Goal: Task Accomplishment & Management: Complete application form

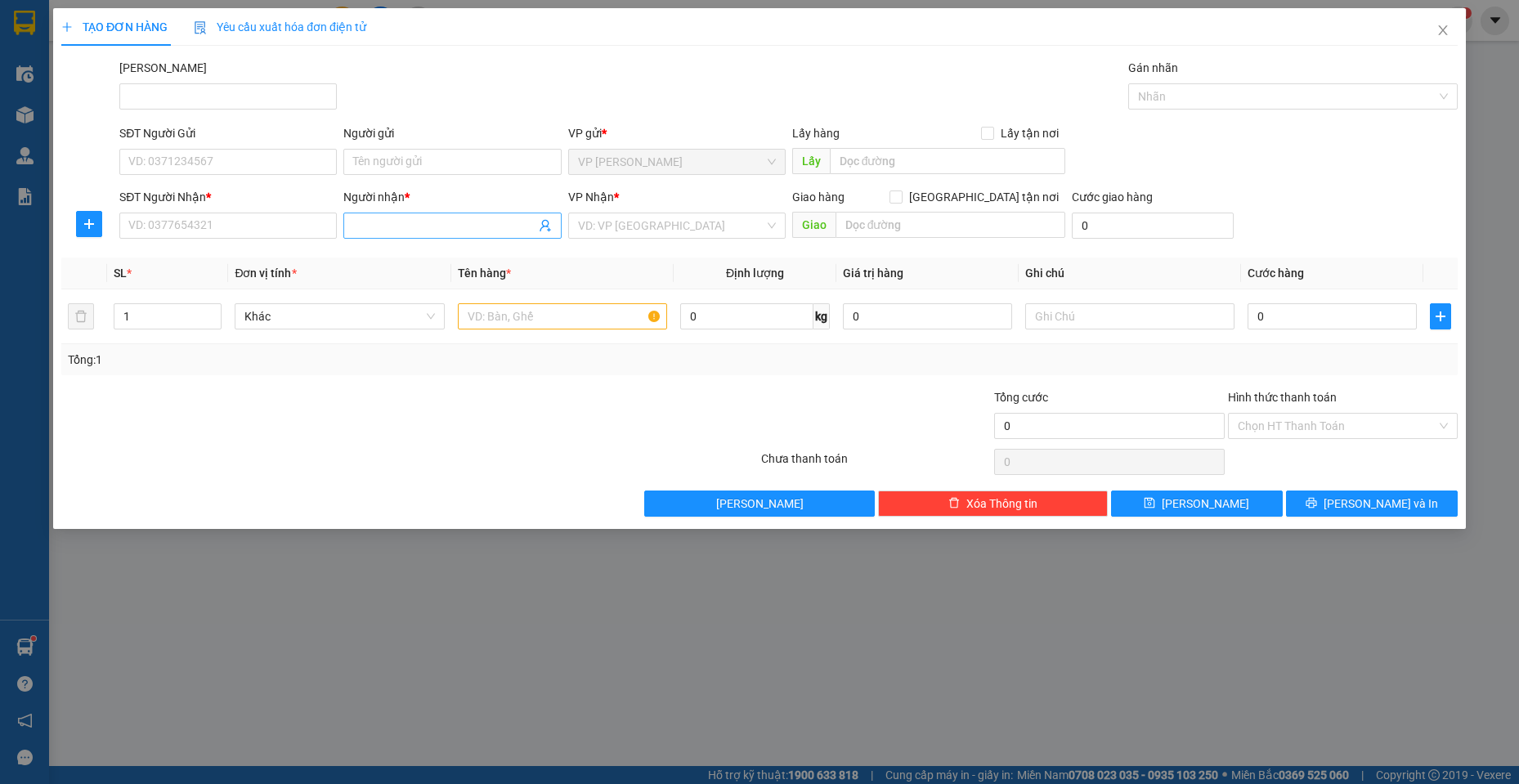
click at [373, 221] on input "Người nhận *" at bounding box center [444, 225] width 181 height 18
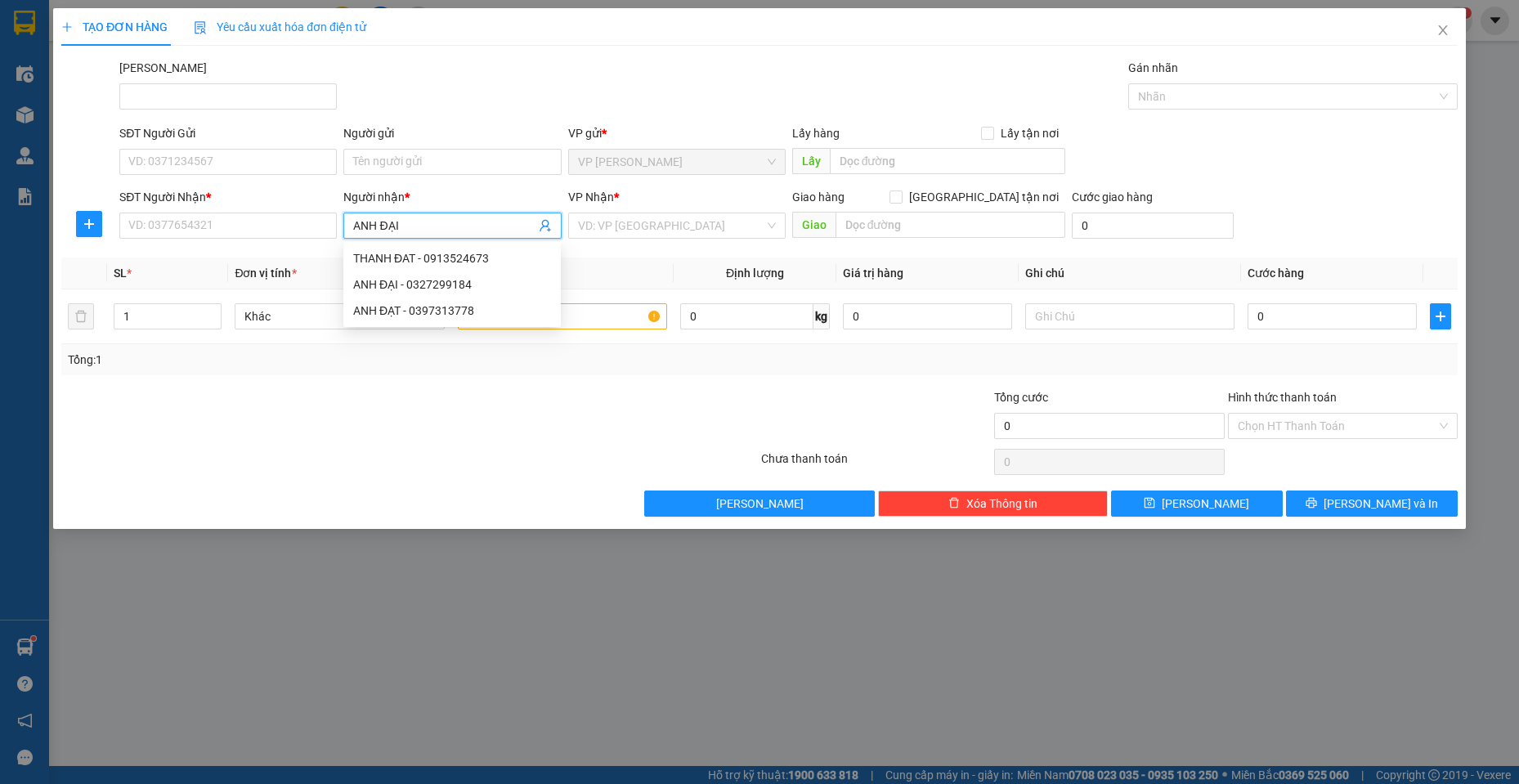
type input "ANH ĐẠI"
click at [435, 281] on div "anh Đại - cún con - 0905325057" at bounding box center [452, 284] width 198 height 18
type input "0905325057"
type input "anh Đại - cún con"
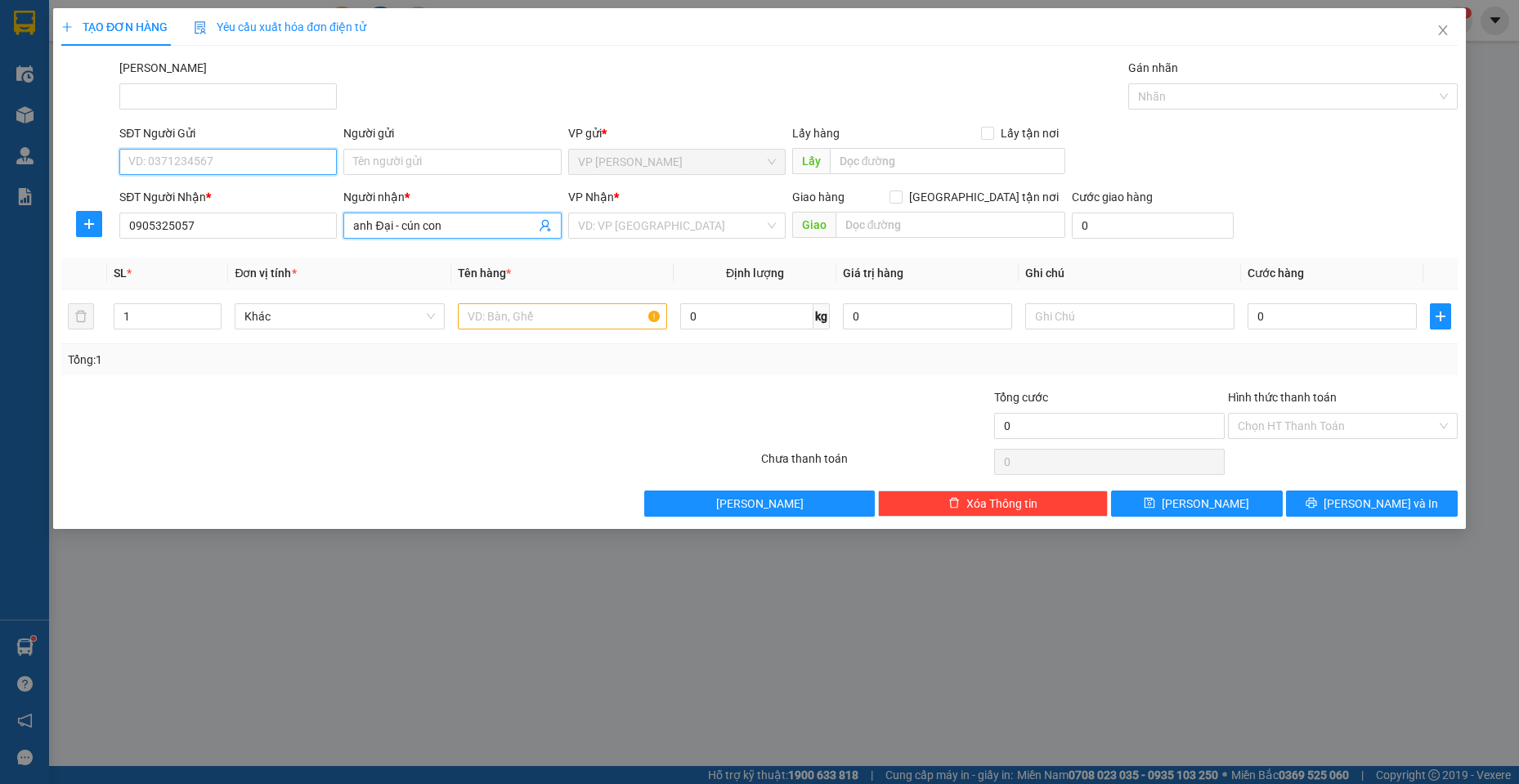
click at [250, 166] on input "SĐT Người Gửi" at bounding box center [228, 162] width 218 height 26
click at [264, 158] on input "SĐT Người Gửi" at bounding box center [228, 162] width 218 height 26
click at [287, 189] on div "0932200390 - ỐC NHỎ" at bounding box center [228, 194] width 198 height 18
type input "0932200390"
type input "ỐC NHỎ"
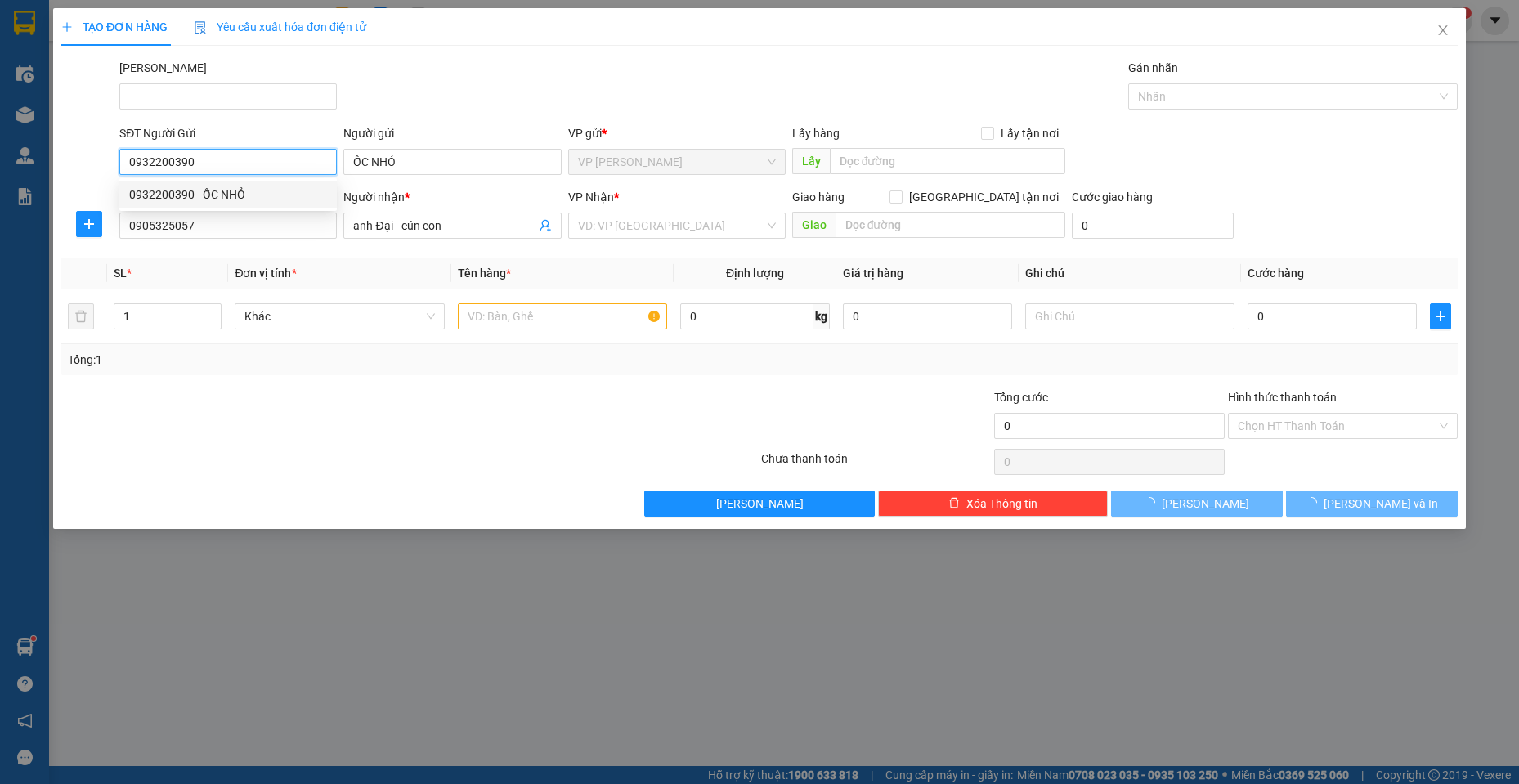
type input "40.000"
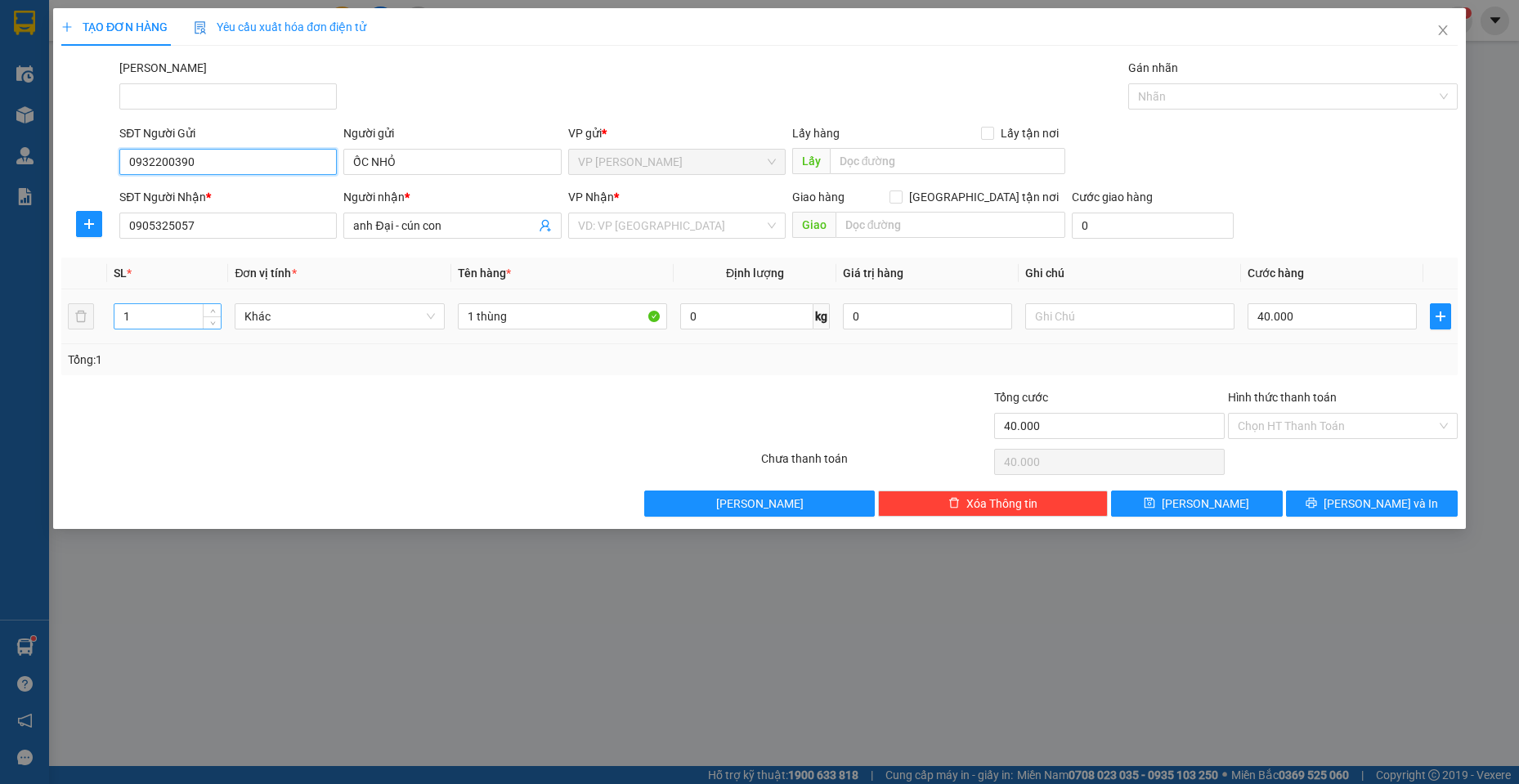
type input "0932200390"
drag, startPoint x: 131, startPoint y: 317, endPoint x: 98, endPoint y: 302, distance: 36.2
click at [98, 302] on tr "1 Khác 1 thùng 0 kg 0 40.000" at bounding box center [759, 317] width 1396 height 55
type input "4"
drag, startPoint x: 474, startPoint y: 323, endPoint x: 466, endPoint y: 318, distance: 9.4
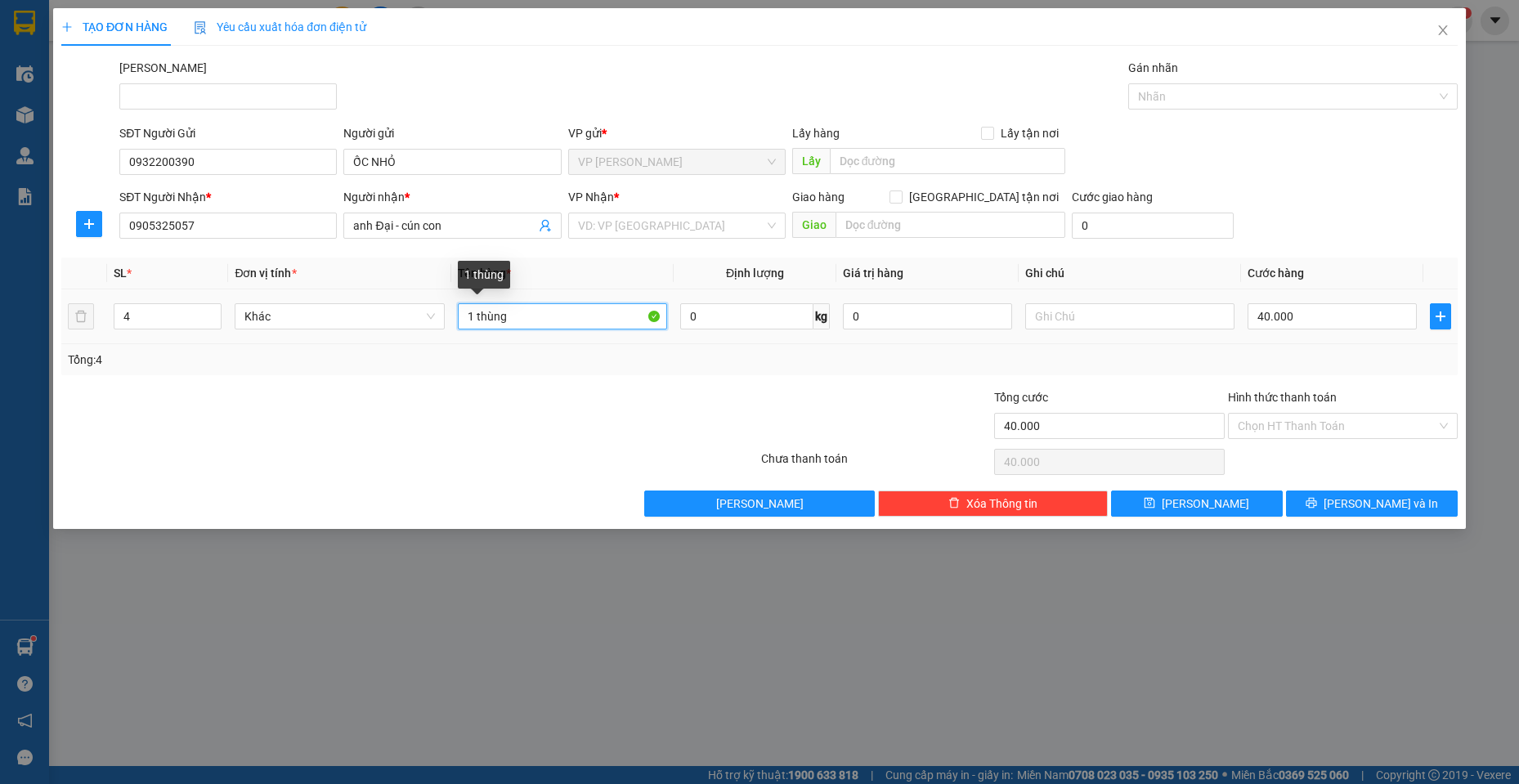
click at [466, 318] on input "1 thùng" at bounding box center [563, 316] width 210 height 26
type input "4 thùng"
click at [1313, 317] on input "40.000" at bounding box center [1333, 316] width 169 height 26
type input "1"
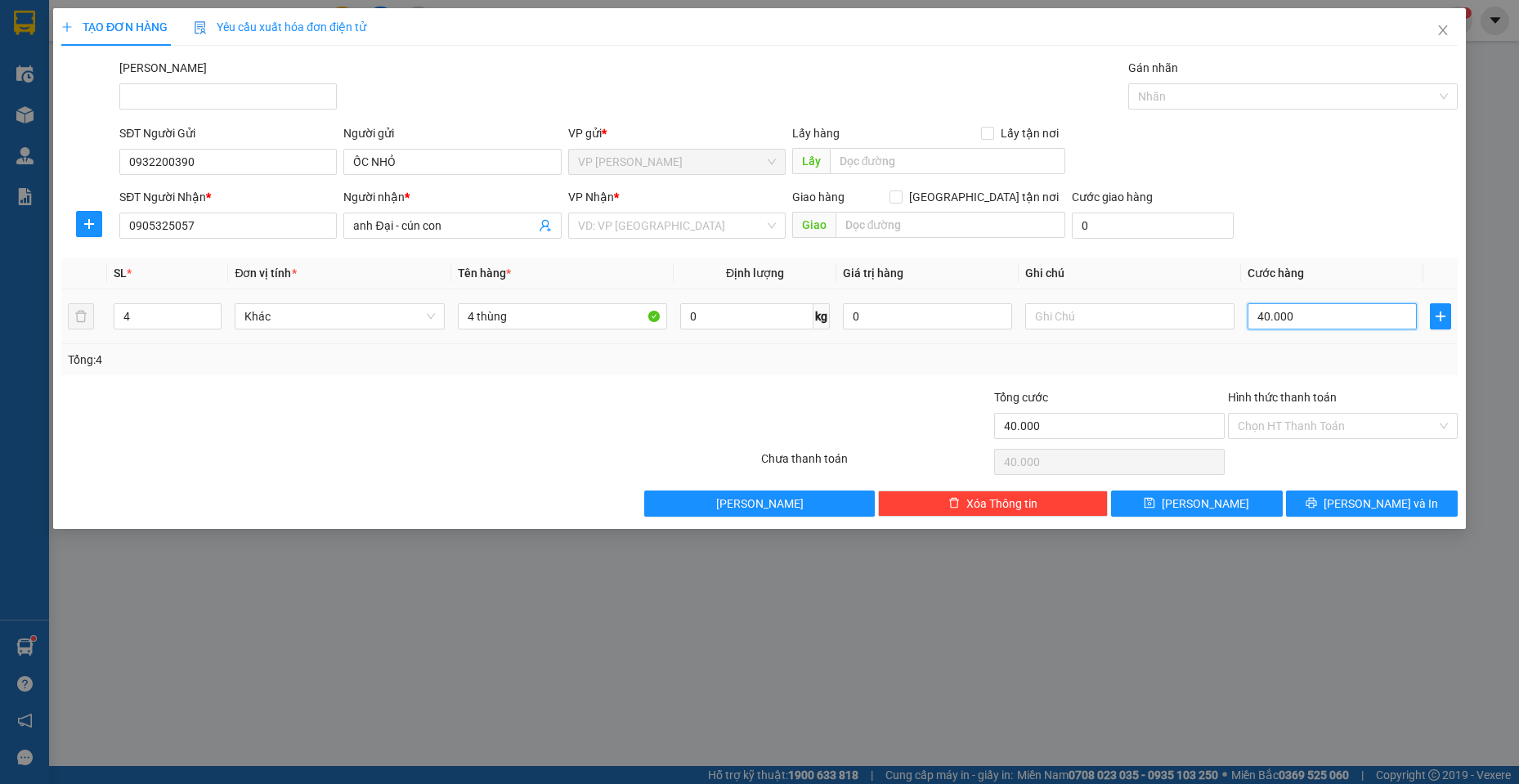
type input "1"
type input "12"
type input "120"
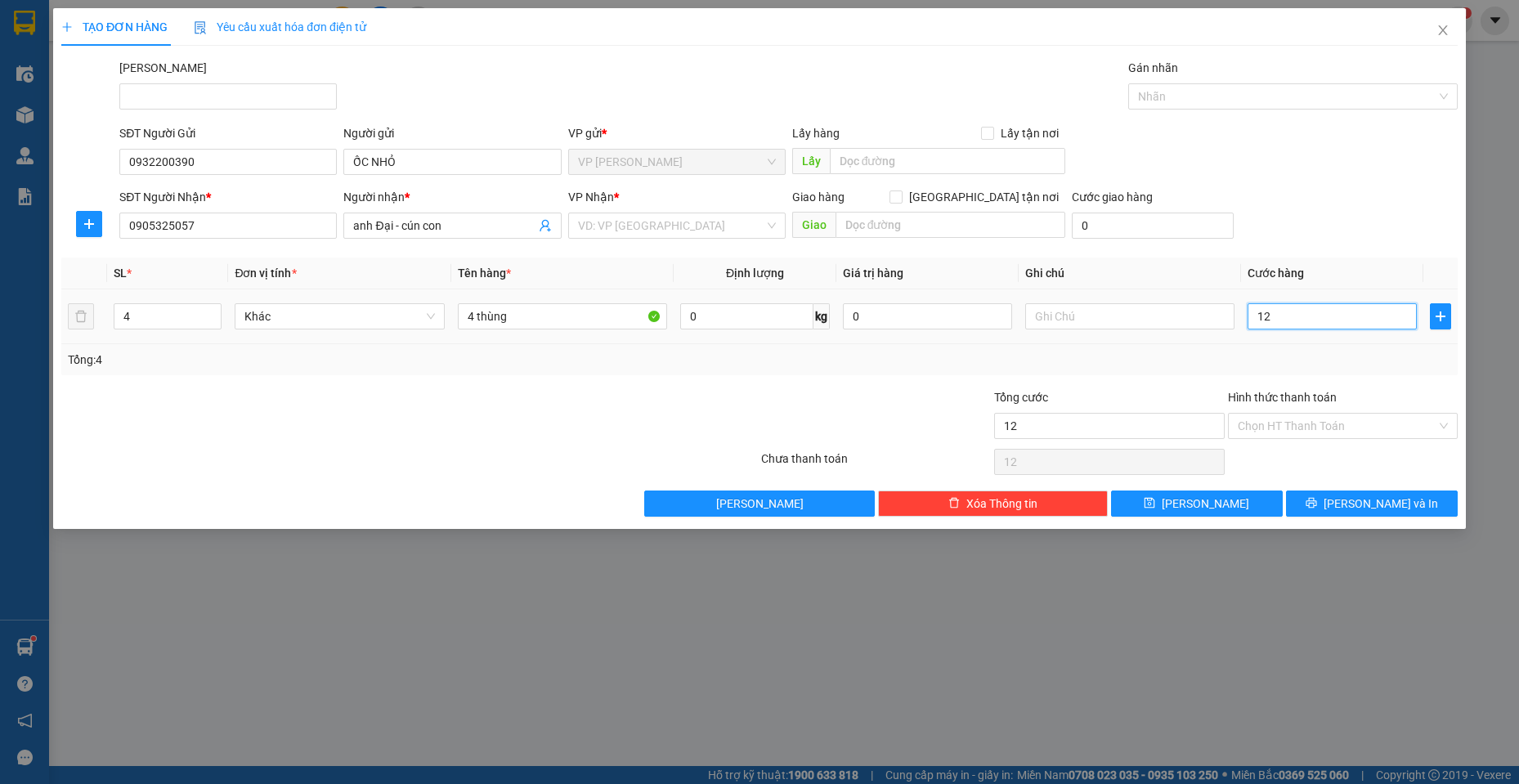
type input "120"
type input "120.000"
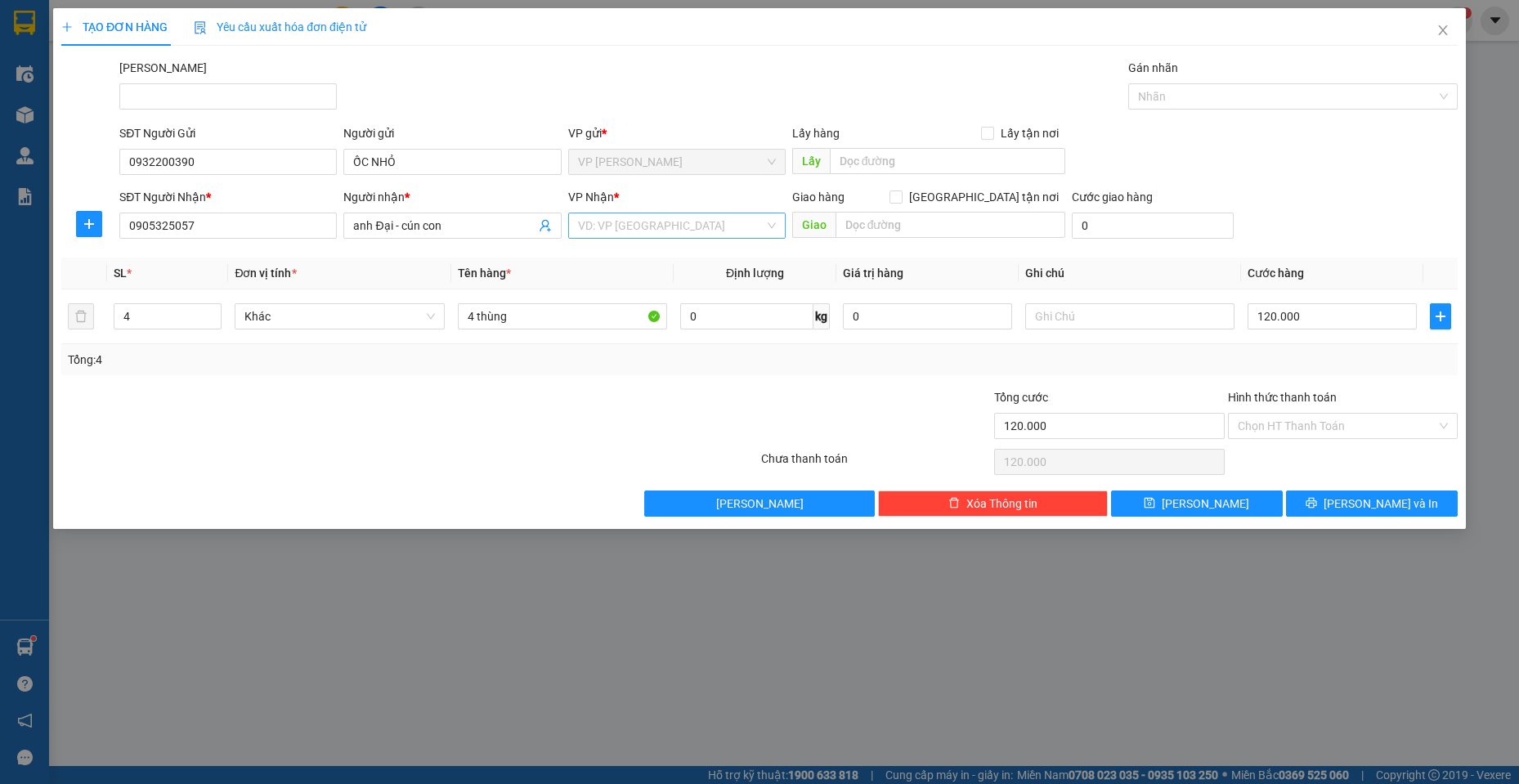
click at [704, 224] on input "search" at bounding box center [671, 225] width 186 height 25
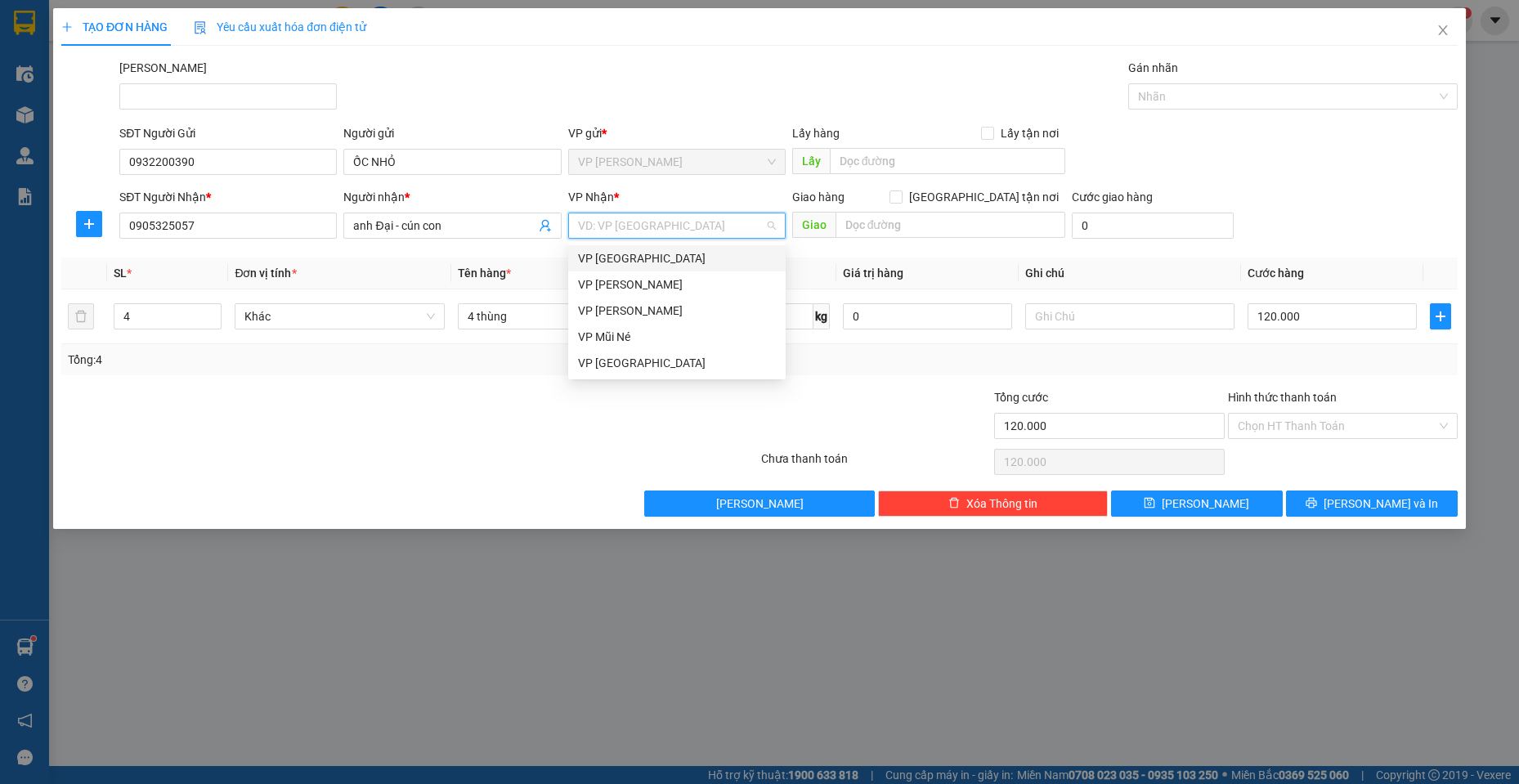
click at [693, 258] on div "VP [GEOGRAPHIC_DATA]" at bounding box center [677, 257] width 198 height 18
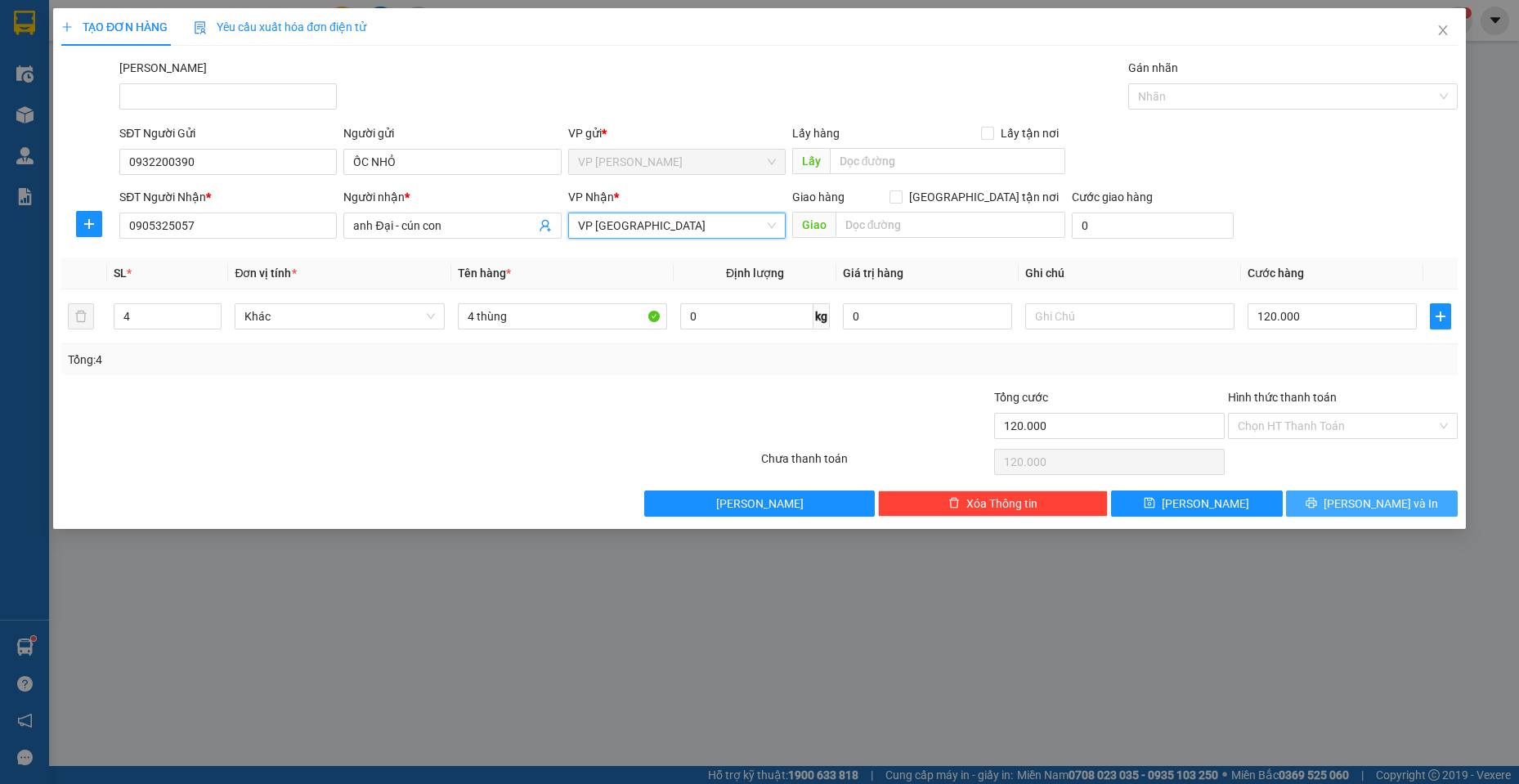
click at [1385, 501] on span "[PERSON_NAME] và In" at bounding box center [1381, 503] width 114 height 18
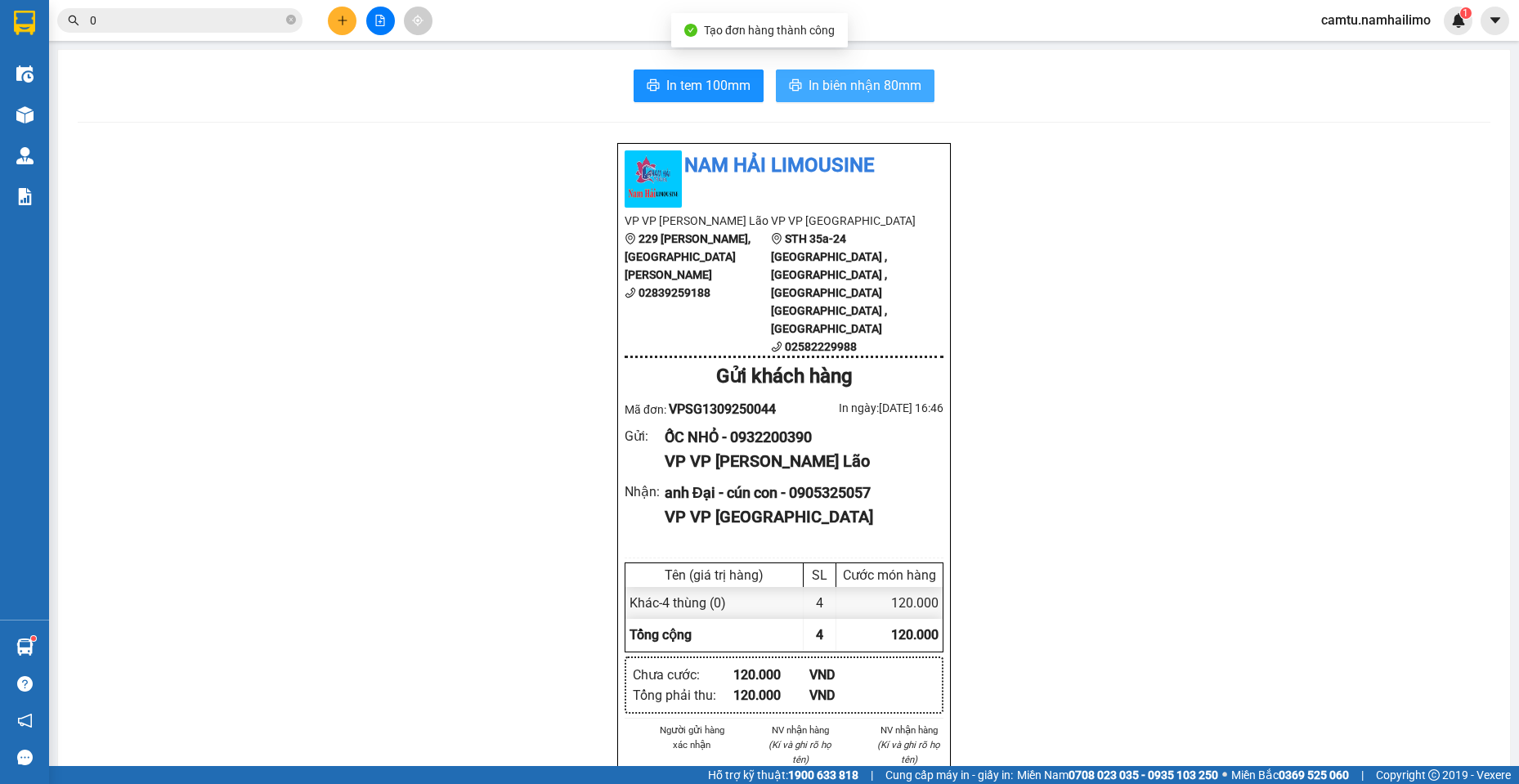
click at [840, 90] on span "In biên nhận 80mm" at bounding box center [864, 86] width 113 height 20
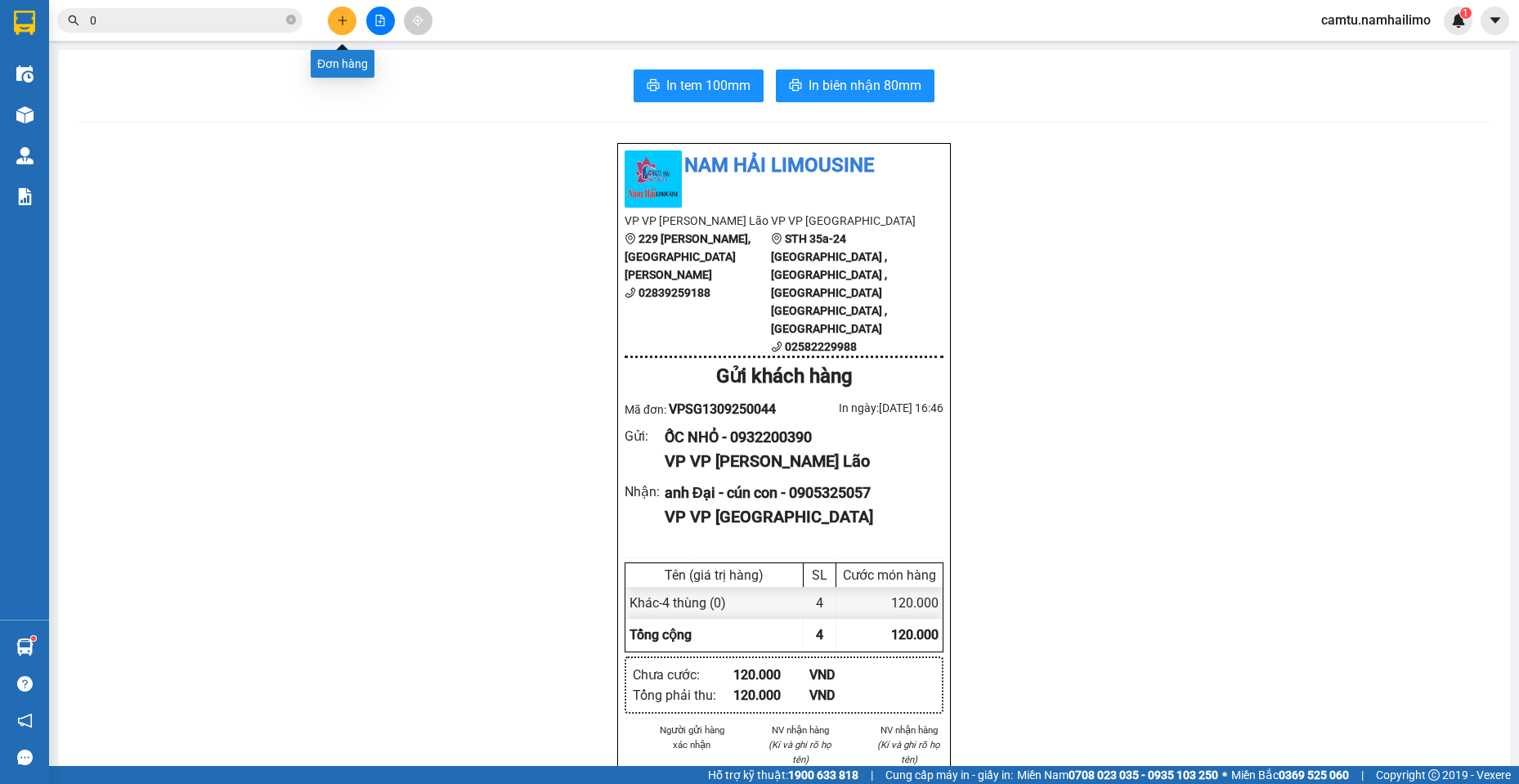
click at [340, 15] on icon "plus" at bounding box center [343, 20] width 12 height 12
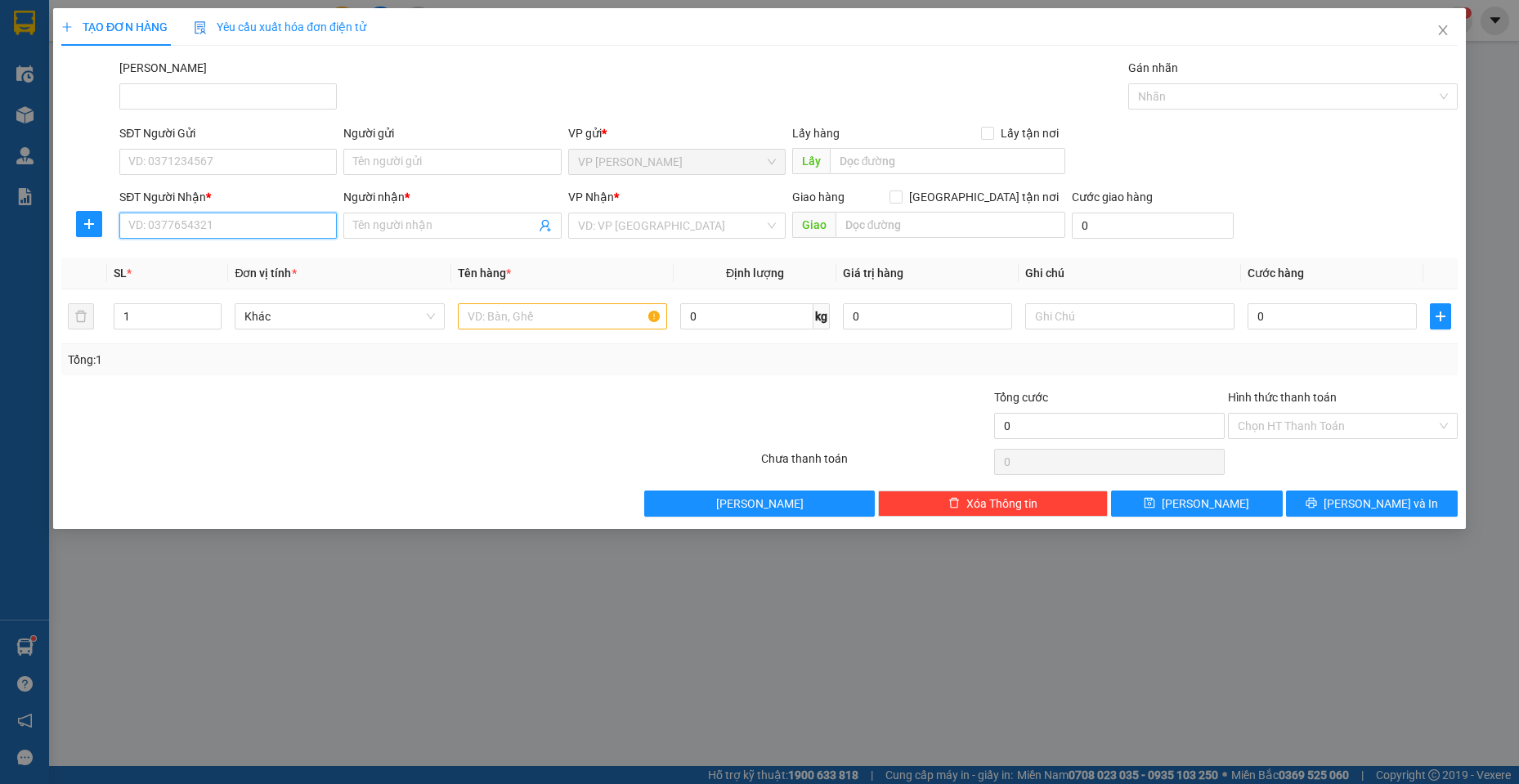
click at [186, 226] on input "SĐT Người Nhận *" at bounding box center [228, 225] width 218 height 26
click at [186, 226] on input "8481" at bounding box center [228, 225] width 218 height 26
click at [194, 261] on div "0935688481 - bs ngọc" at bounding box center [228, 257] width 198 height 18
type input "0935688481"
type input "bs ngọc"
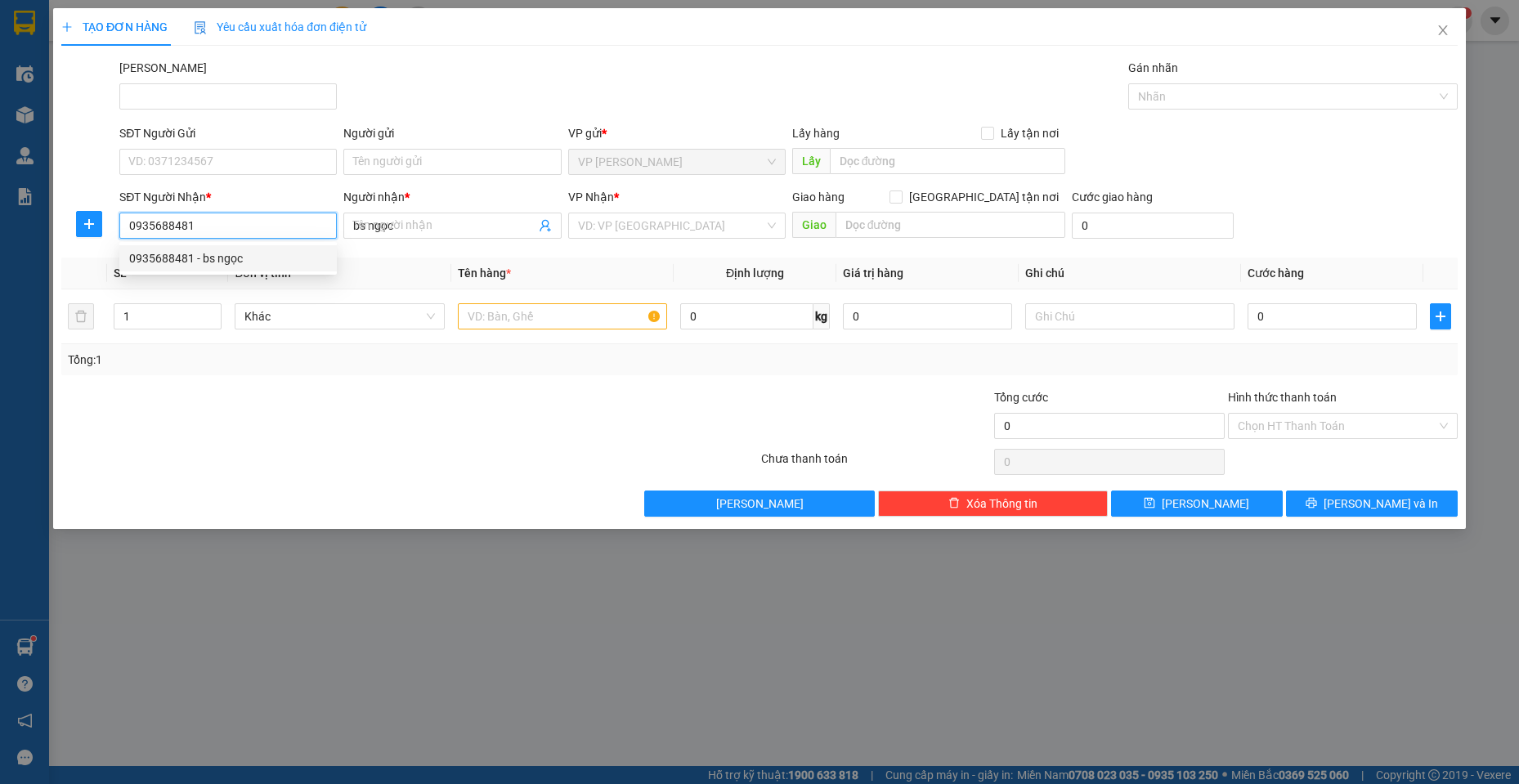
type input "20.000"
type input "0935688481"
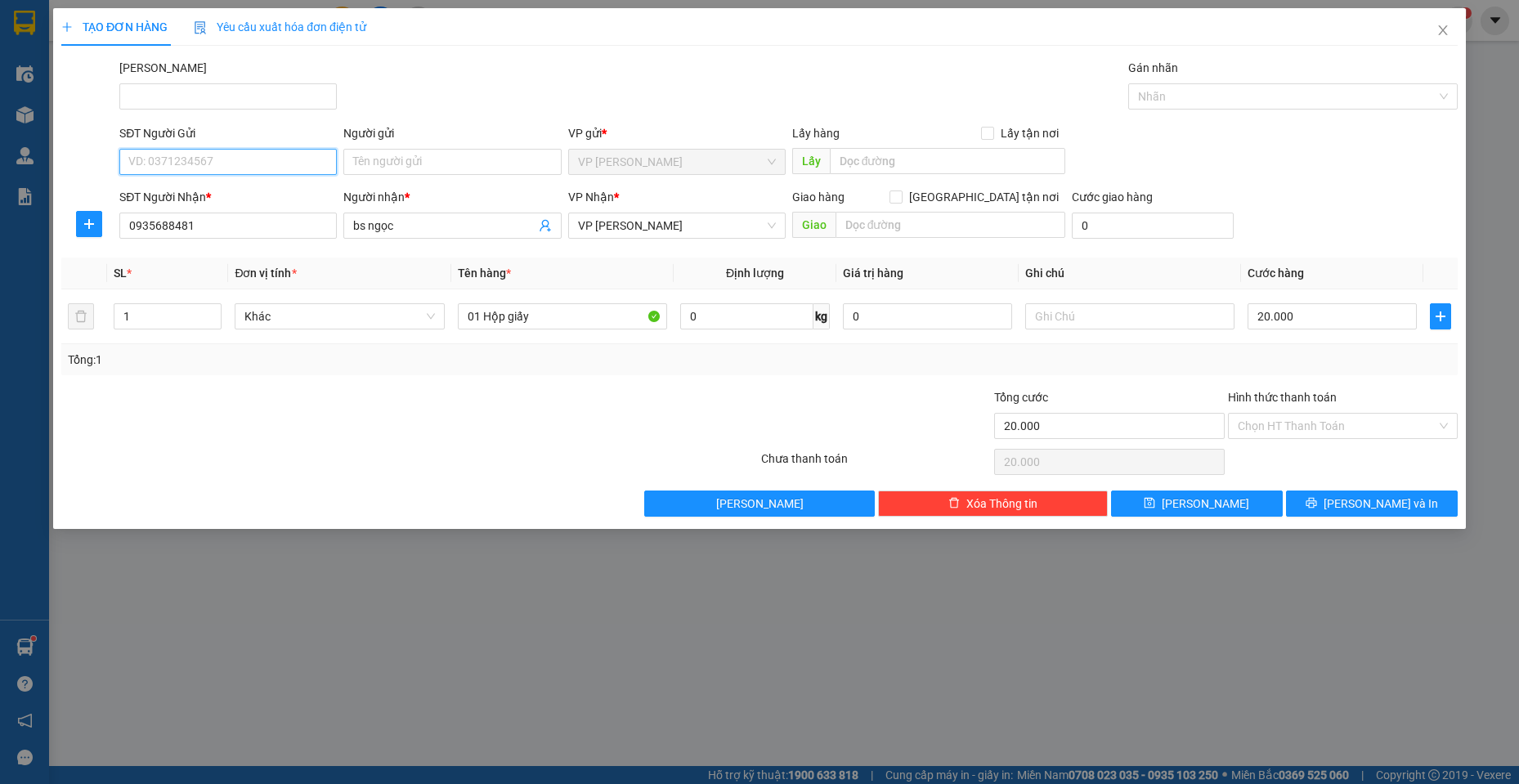
click at [241, 164] on input "SĐT Người Gửi" at bounding box center [228, 162] width 218 height 26
click at [233, 191] on div "0936139855 - GP dental" at bounding box center [228, 194] width 198 height 18
type input "0936139855"
type input "GP dental"
click at [1331, 426] on input "Hình thức thanh toán" at bounding box center [1337, 425] width 199 height 25
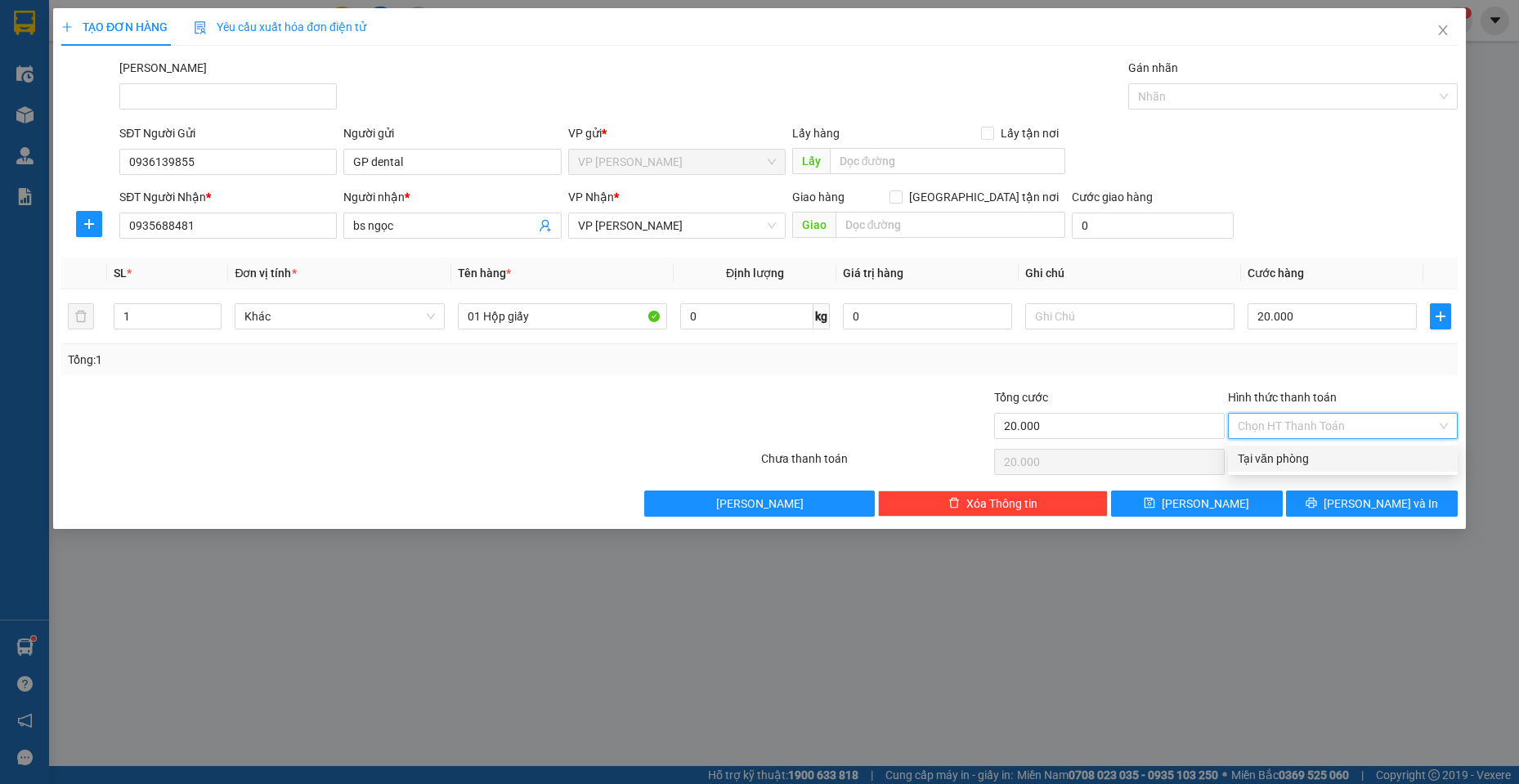
click at [1328, 465] on div "Tại văn phòng" at bounding box center [1343, 458] width 210 height 18
type input "0"
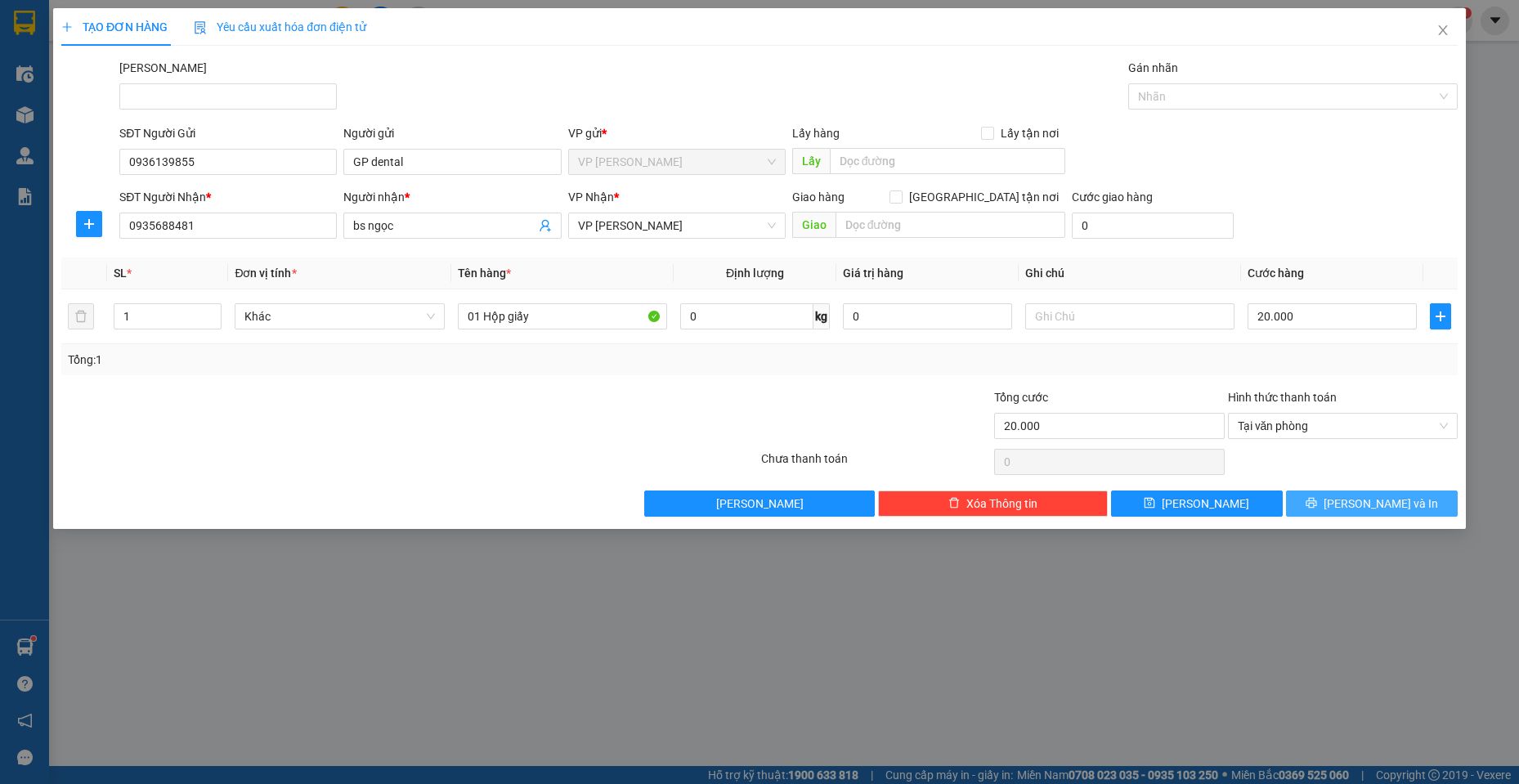
click at [1317, 501] on icon "printer" at bounding box center [1311, 503] width 11 height 11
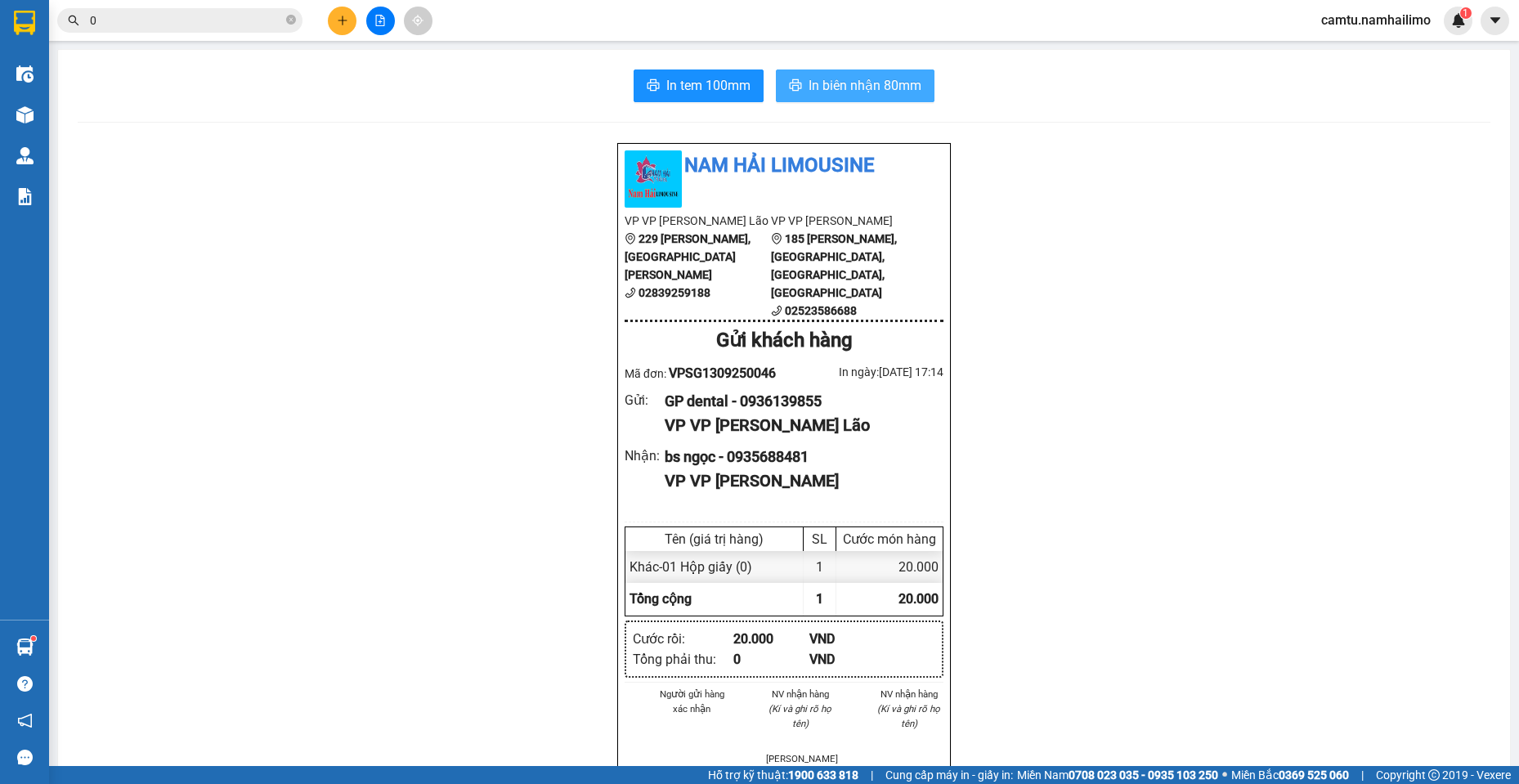
click at [851, 79] on span "In biên nhận 80mm" at bounding box center [864, 86] width 113 height 20
click at [335, 23] on button at bounding box center [342, 21] width 29 height 29
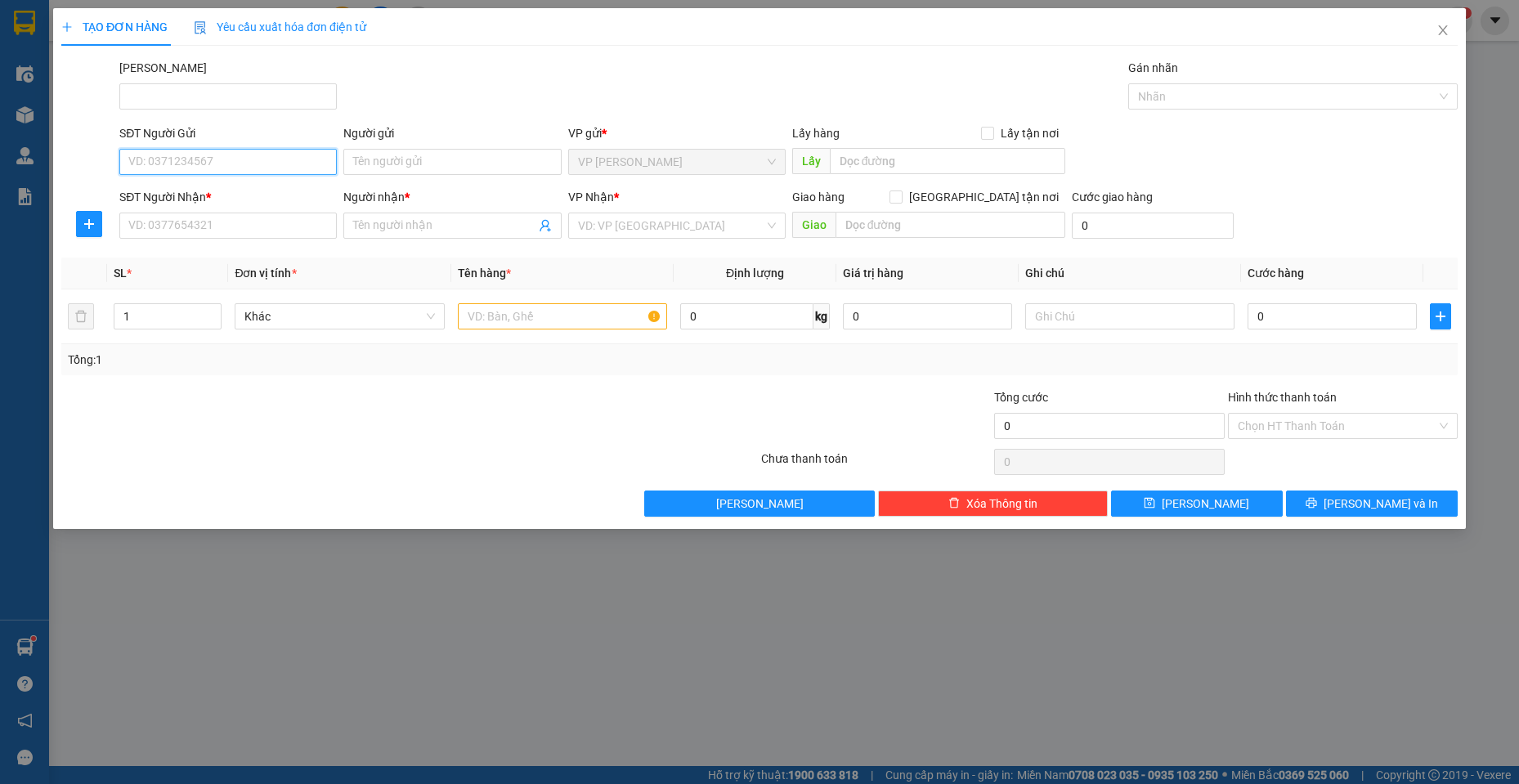
click at [191, 163] on input "SĐT Người Gửi" at bounding box center [228, 162] width 218 height 26
click at [188, 193] on div "0582542637 - Bia SG" at bounding box center [228, 194] width 198 height 18
type input "0582542637"
type input "Bia SG"
type input "0366747689"
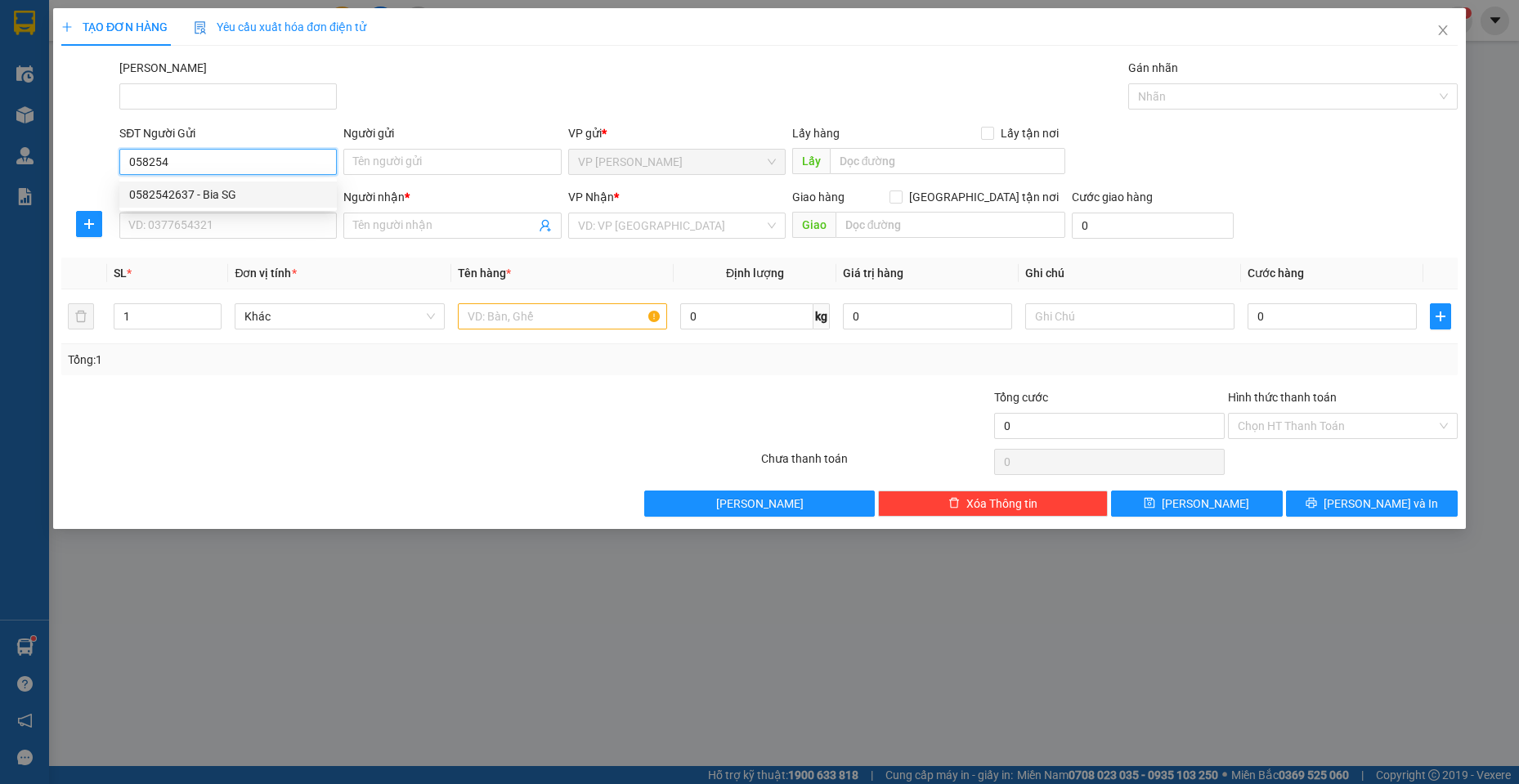
type input "TAXCOS"
type input "40.000"
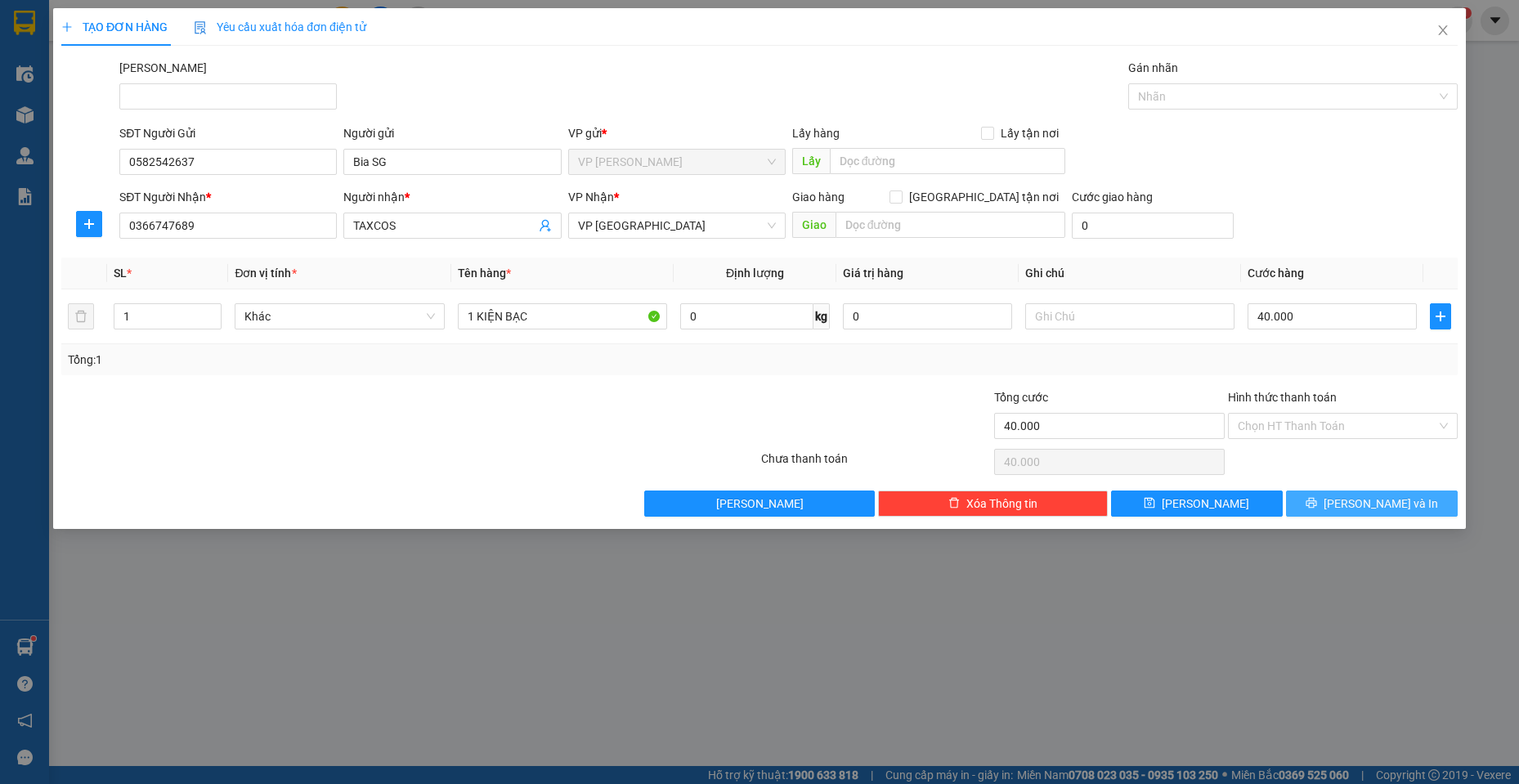
click at [1317, 505] on icon "printer" at bounding box center [1311, 503] width 11 height 11
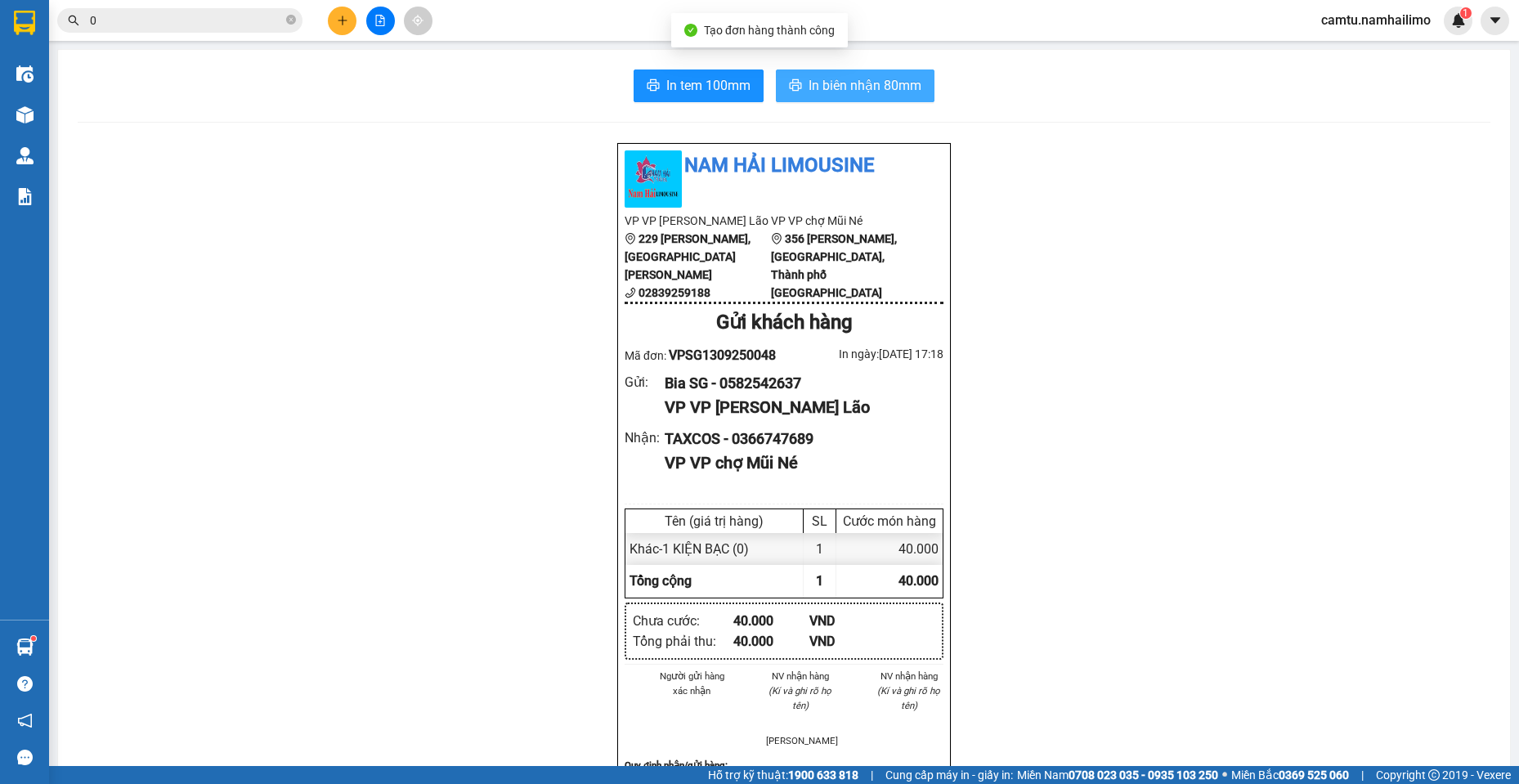
drag, startPoint x: 859, startPoint y: 83, endPoint x: 917, endPoint y: 367, distance: 289.9
click at [859, 85] on span "In biên nhận 80mm" at bounding box center [864, 86] width 113 height 20
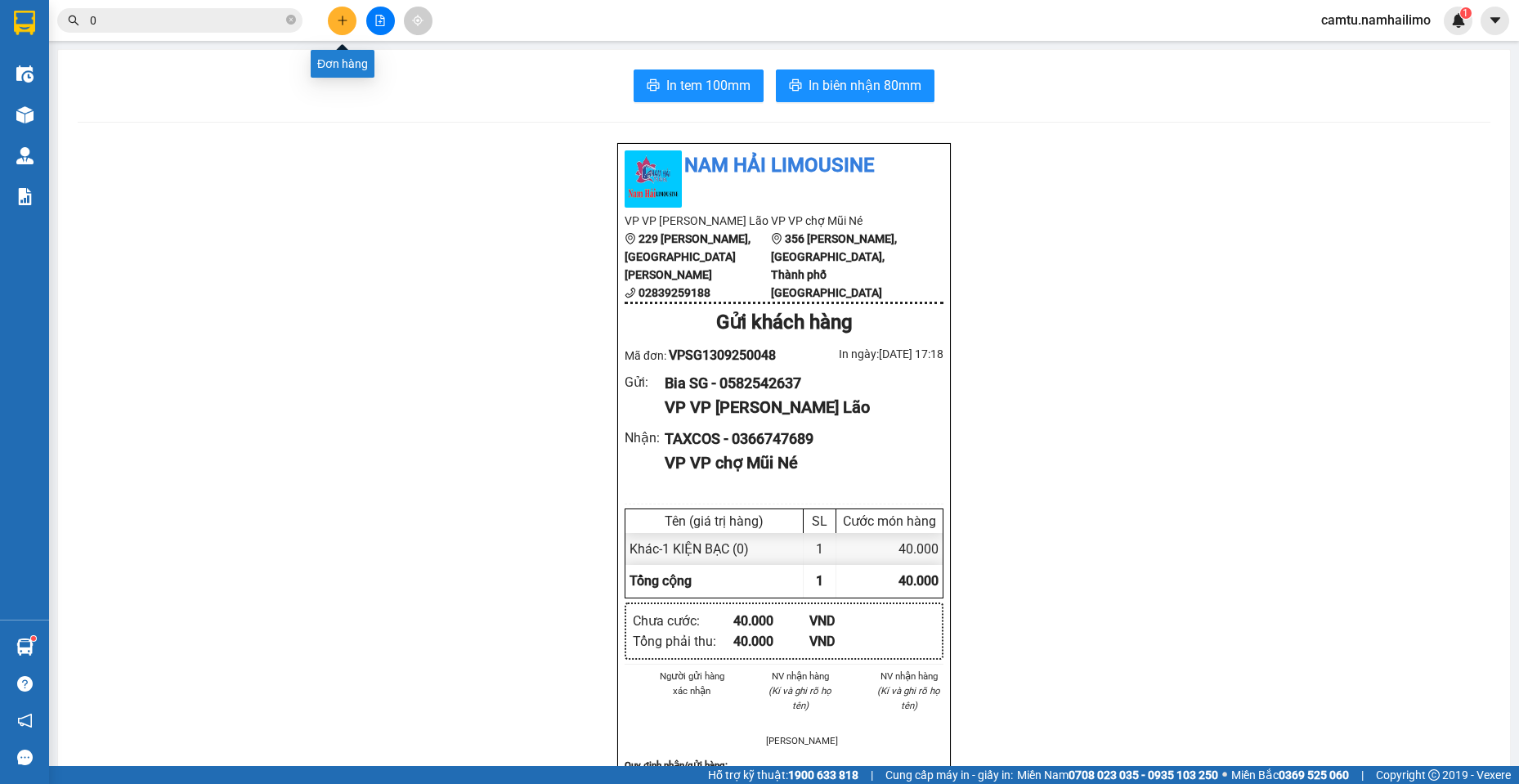
click at [335, 18] on button at bounding box center [342, 21] width 29 height 29
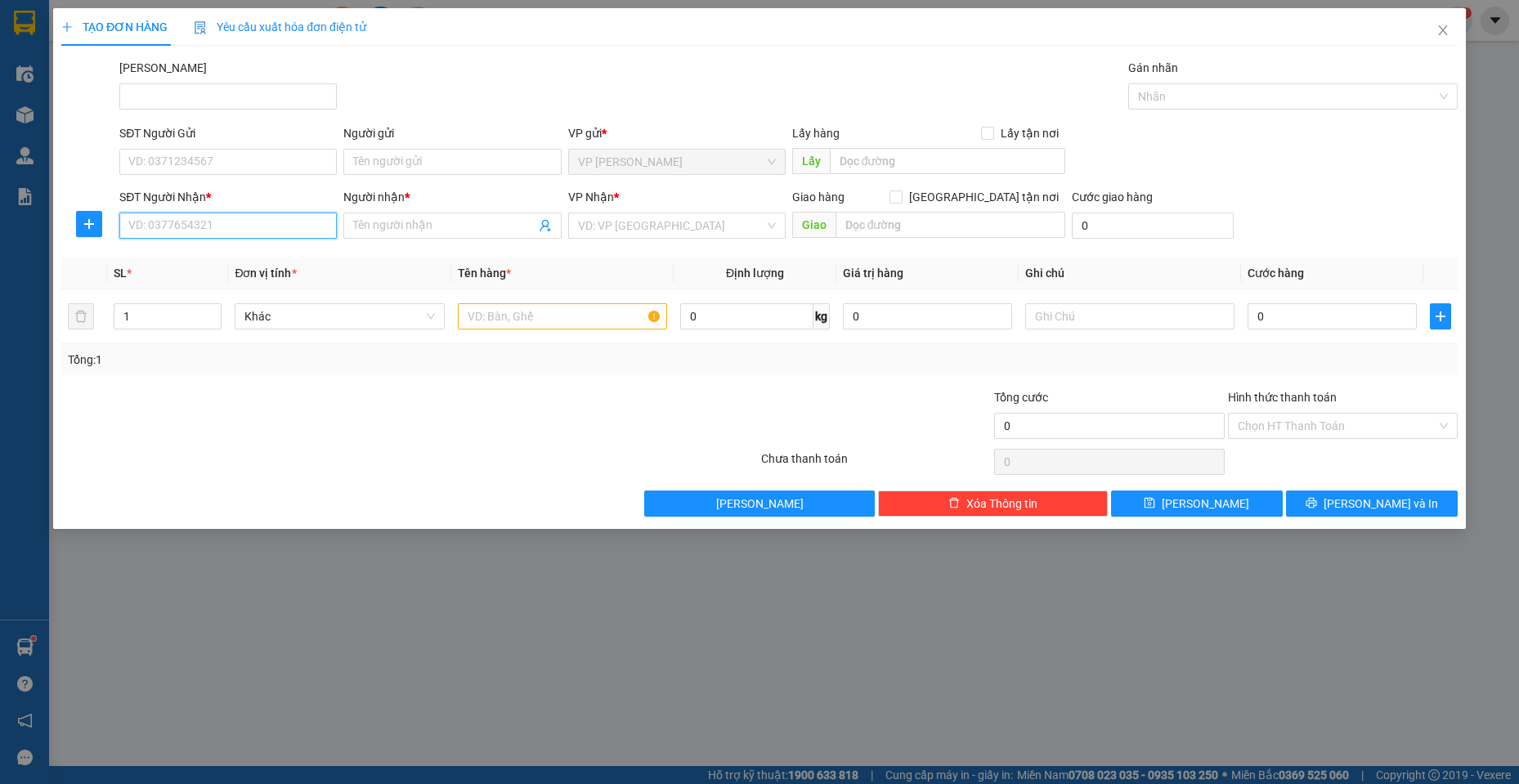
click at [189, 231] on input "SĐT Người Nhận *" at bounding box center [228, 225] width 218 height 26
click at [187, 228] on input "442" at bounding box center [228, 225] width 218 height 26
type input "4"
click at [193, 253] on div "0949844482 - [GEOGRAPHIC_DATA]" at bounding box center [228, 257] width 198 height 18
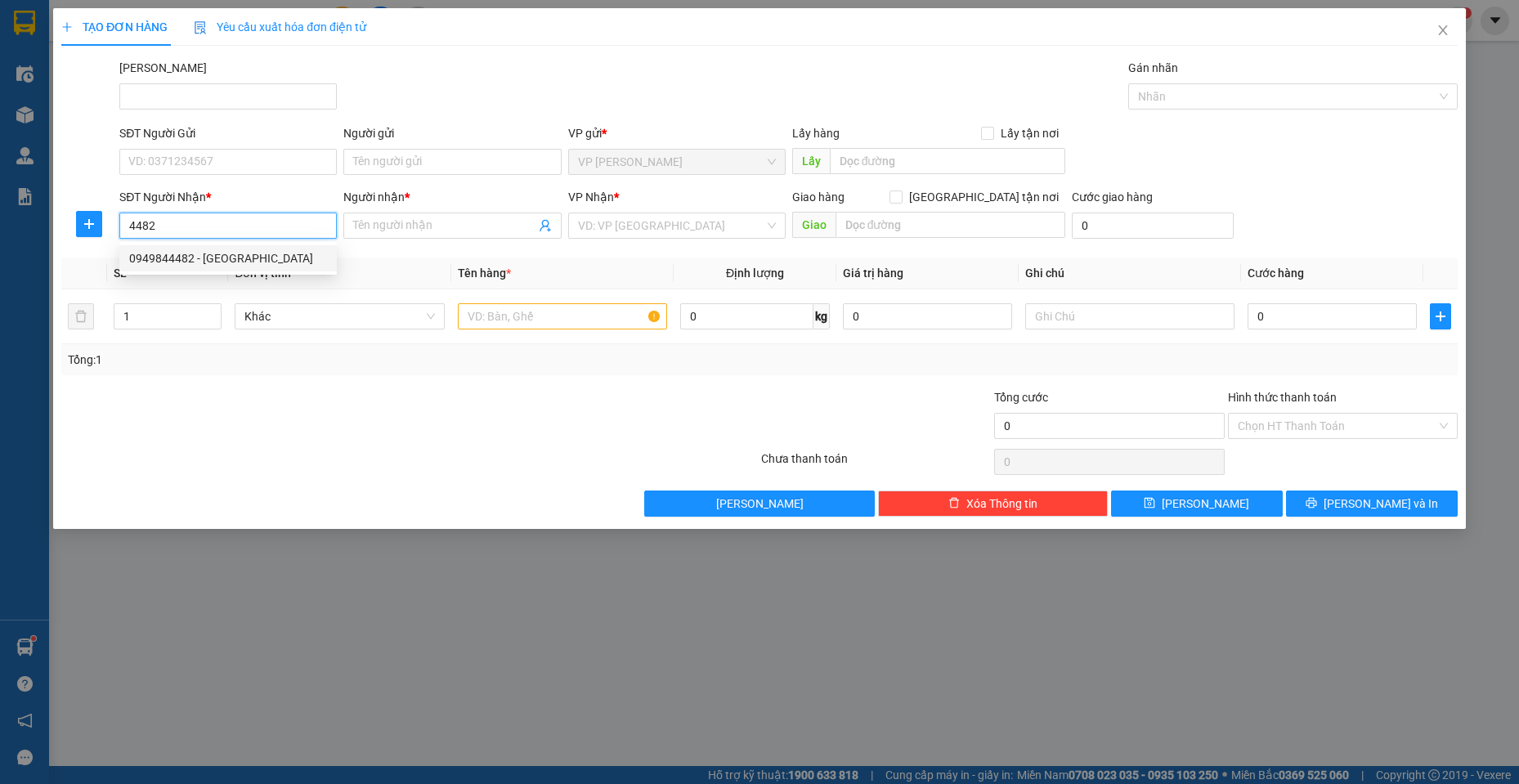
type input "0949844482"
type input "[GEOGRAPHIC_DATA]"
type input "30.000"
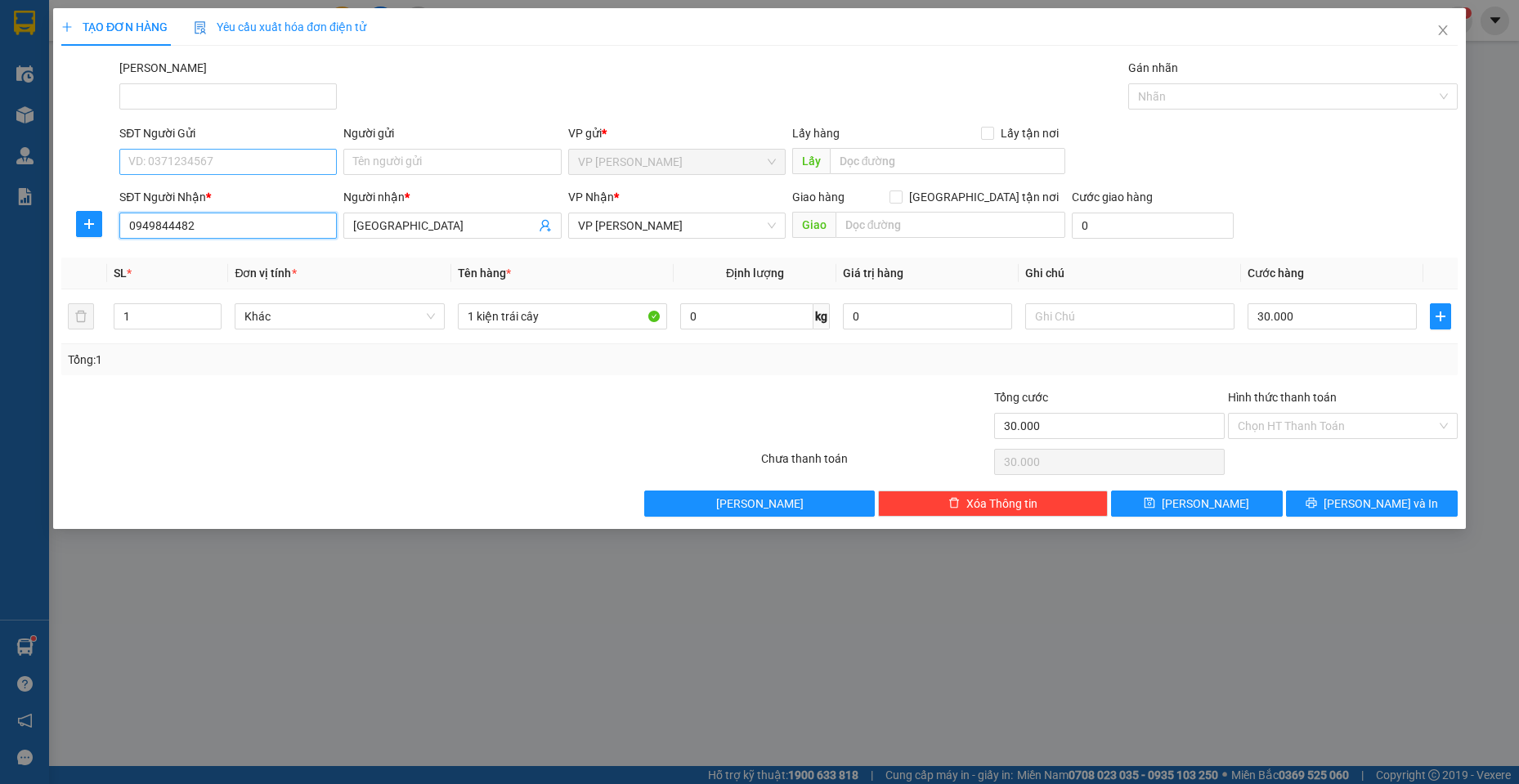
type input "0949844482"
click at [215, 162] on input "SĐT Người Gửi" at bounding box center [228, 162] width 218 height 26
click at [215, 162] on input "08993624" at bounding box center [228, 162] width 218 height 26
type input "0899362434"
click at [504, 165] on input "Người gửi" at bounding box center [452, 162] width 218 height 26
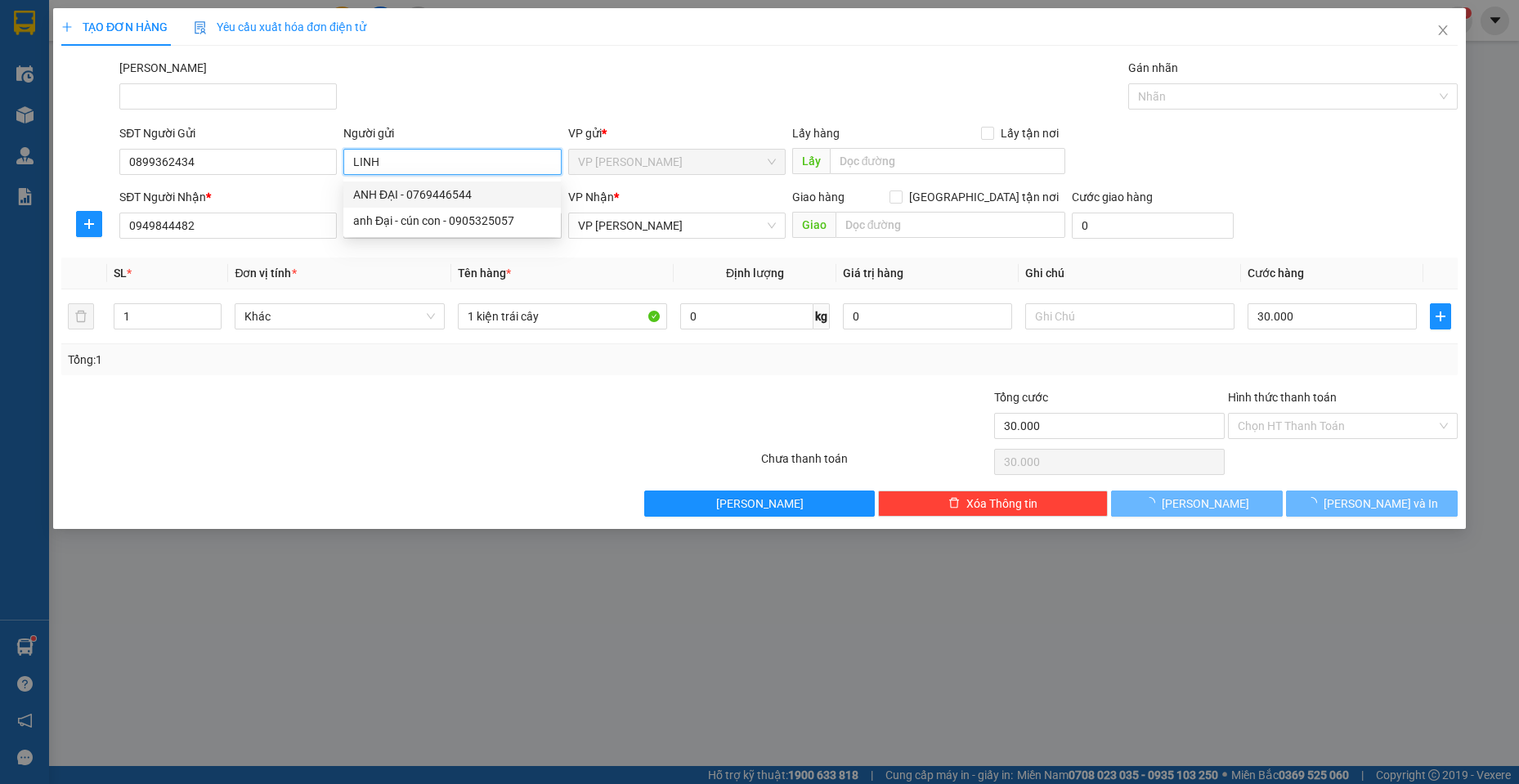
type input "LINH"
click at [341, 401] on div at bounding box center [292, 417] width 467 height 58
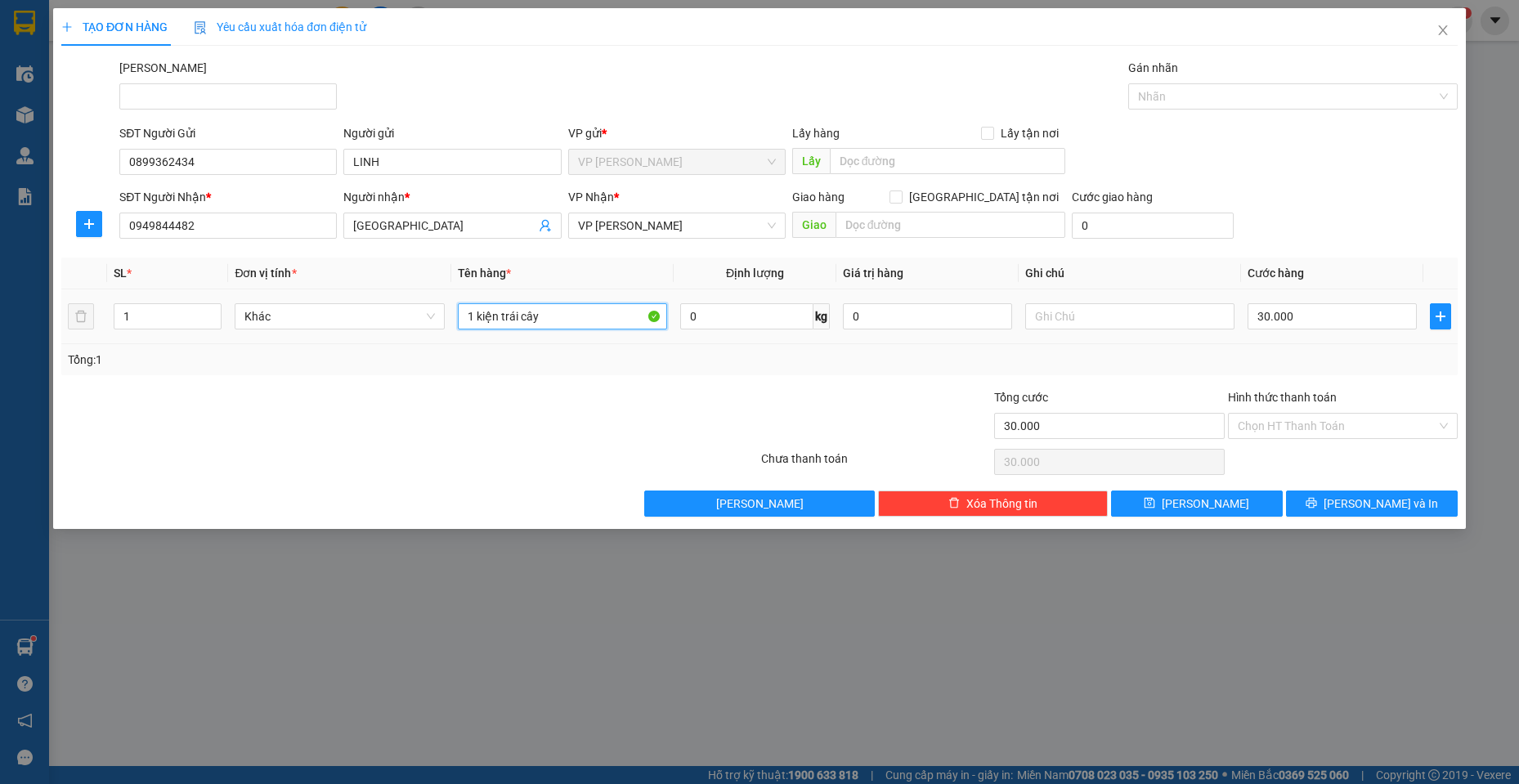
drag, startPoint x: 558, startPoint y: 320, endPoint x: 335, endPoint y: 294, distance: 224.5
click at [340, 301] on tr "1 Khác 1 kiện trái cây 0 kg 0 30.000" at bounding box center [759, 317] width 1396 height 55
type input "1 TH XỐP"
click at [1324, 316] on input "30.000" at bounding box center [1333, 316] width 169 height 26
drag, startPoint x: 1344, startPoint y: 507, endPoint x: 1348, endPoint y: 498, distance: 9.8
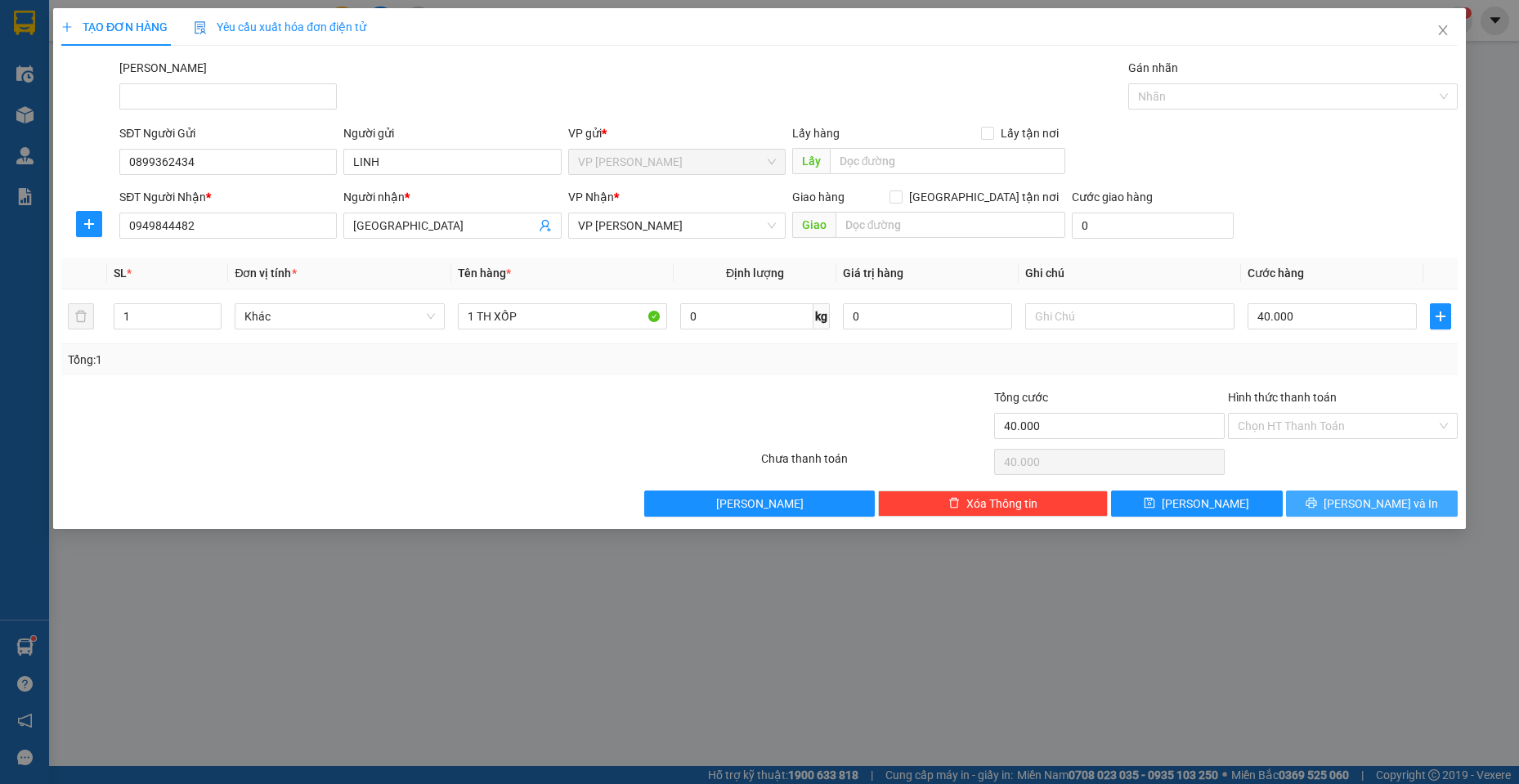
click at [1317, 501] on icon "printer" at bounding box center [1311, 503] width 11 height 11
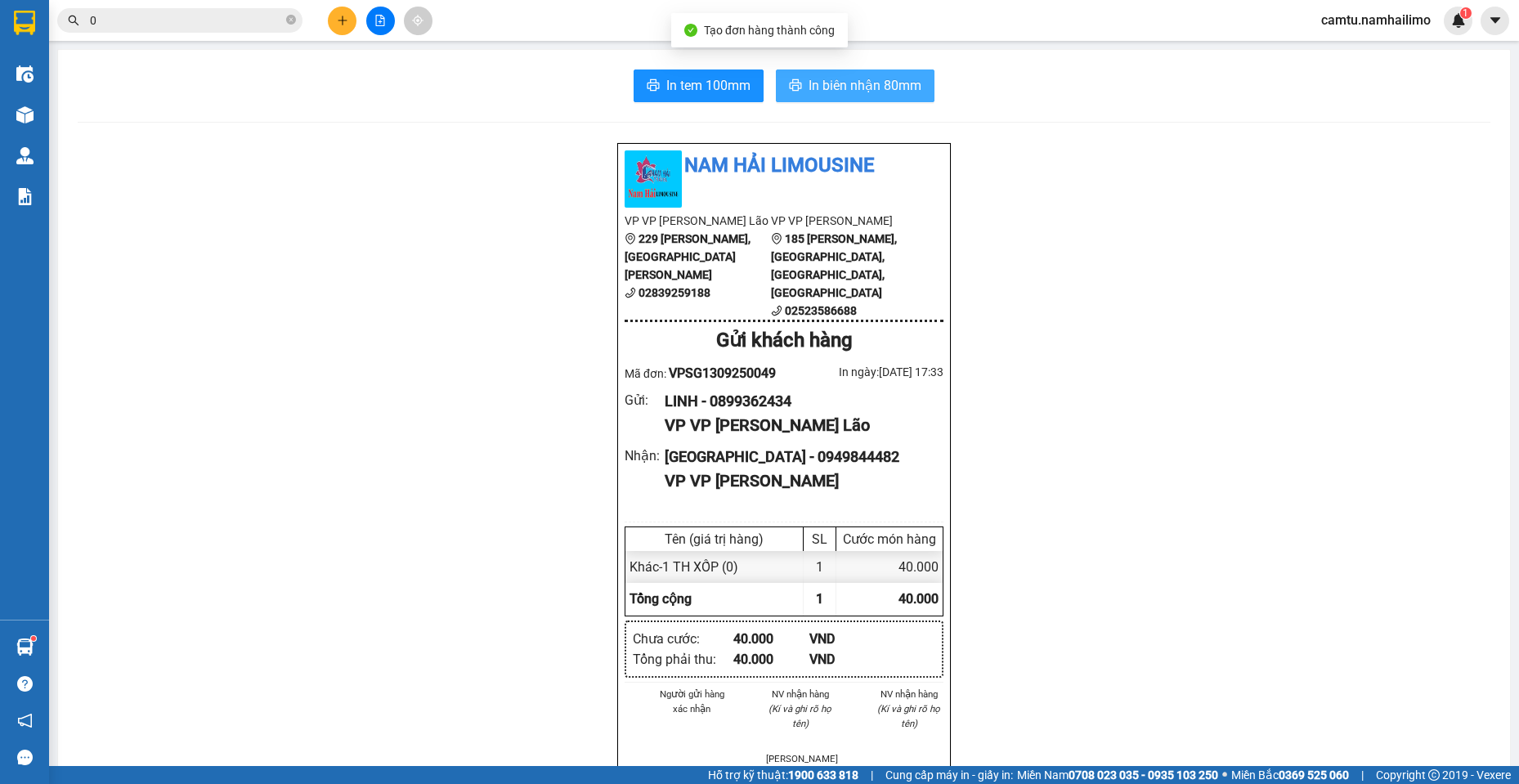
click at [879, 81] on span "In biên nhận 80mm" at bounding box center [864, 86] width 113 height 20
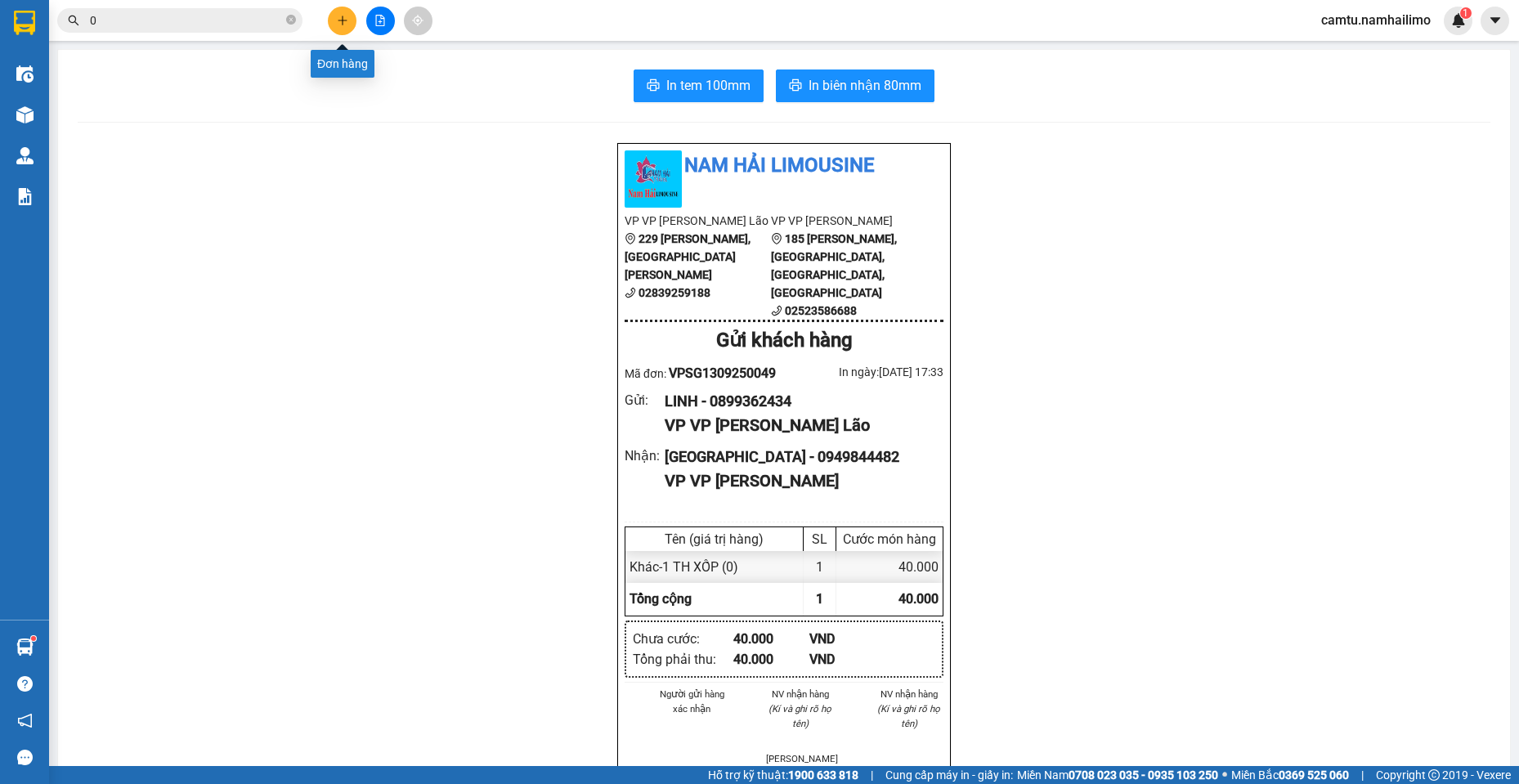
click at [337, 21] on icon "plus" at bounding box center [343, 20] width 12 height 12
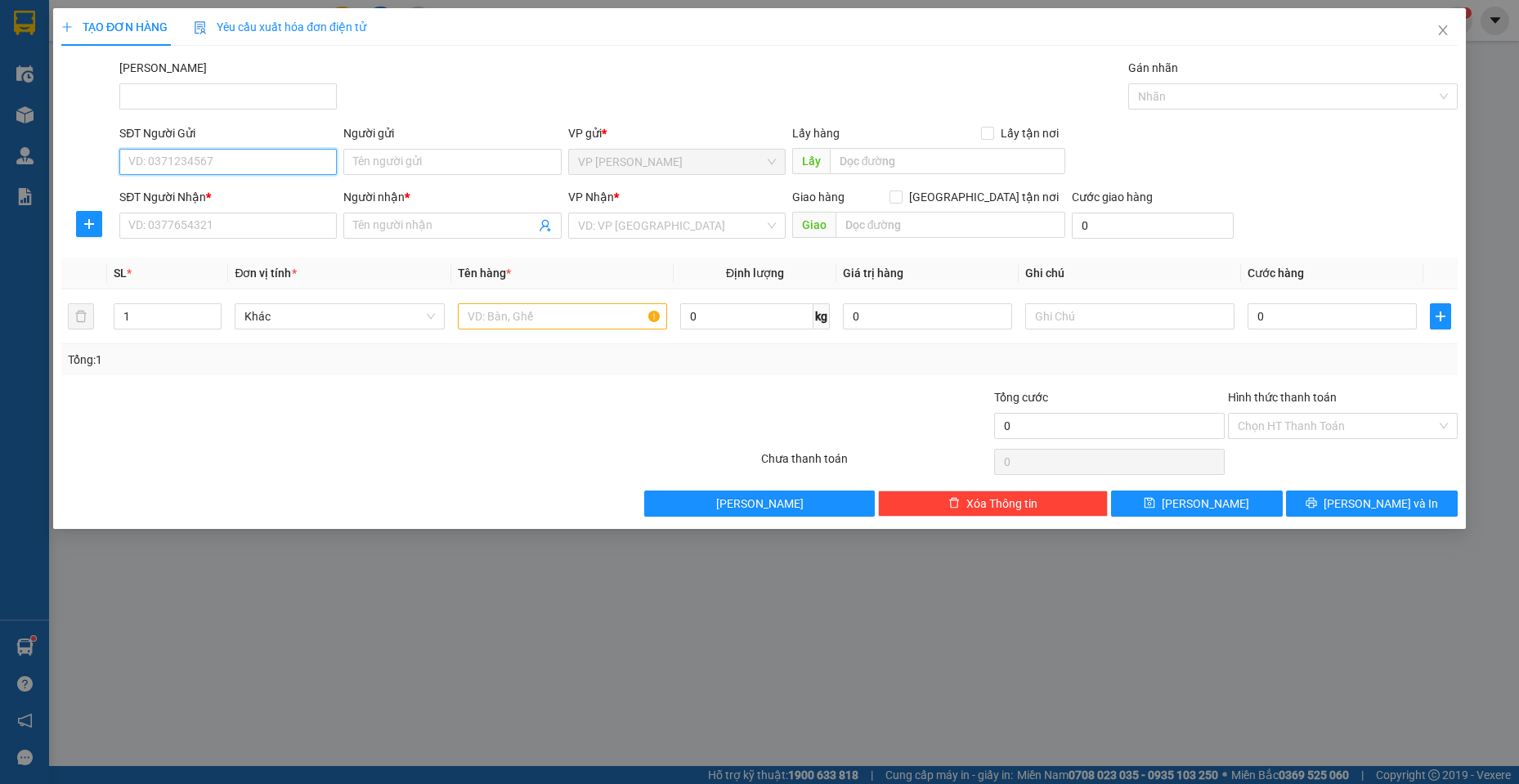
click at [182, 162] on input "SĐT Người Gửi" at bounding box center [228, 162] width 218 height 26
click at [183, 230] on input "SĐT Người Nhận *" at bounding box center [228, 225] width 218 height 26
click at [146, 229] on input "094772269" at bounding box center [228, 225] width 218 height 26
click at [157, 231] on input "094772269" at bounding box center [228, 225] width 218 height 26
click at [162, 232] on input "094772269" at bounding box center [228, 225] width 218 height 26
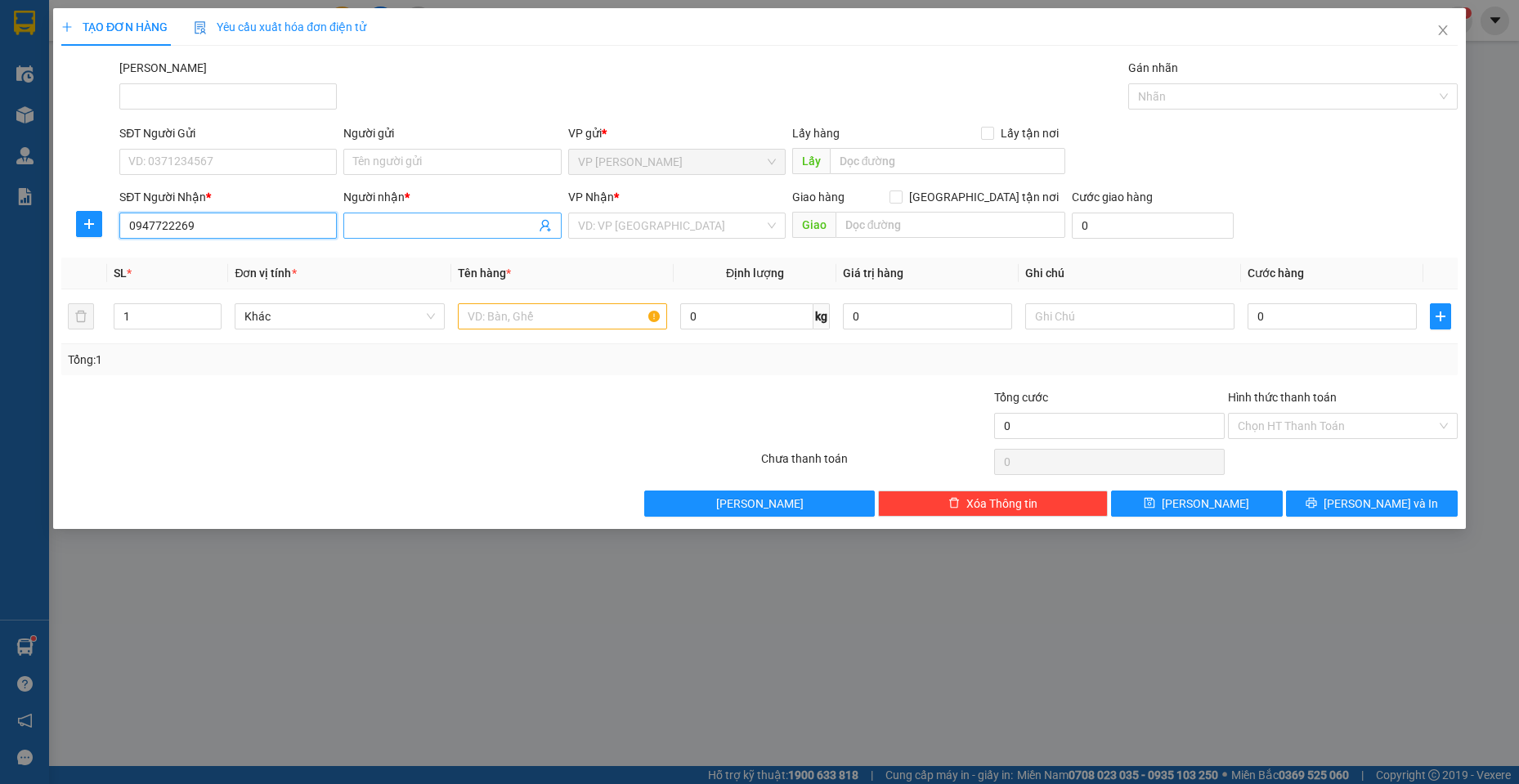
type input "0947722269"
click at [417, 229] on input "Người nhận *" at bounding box center [444, 225] width 181 height 18
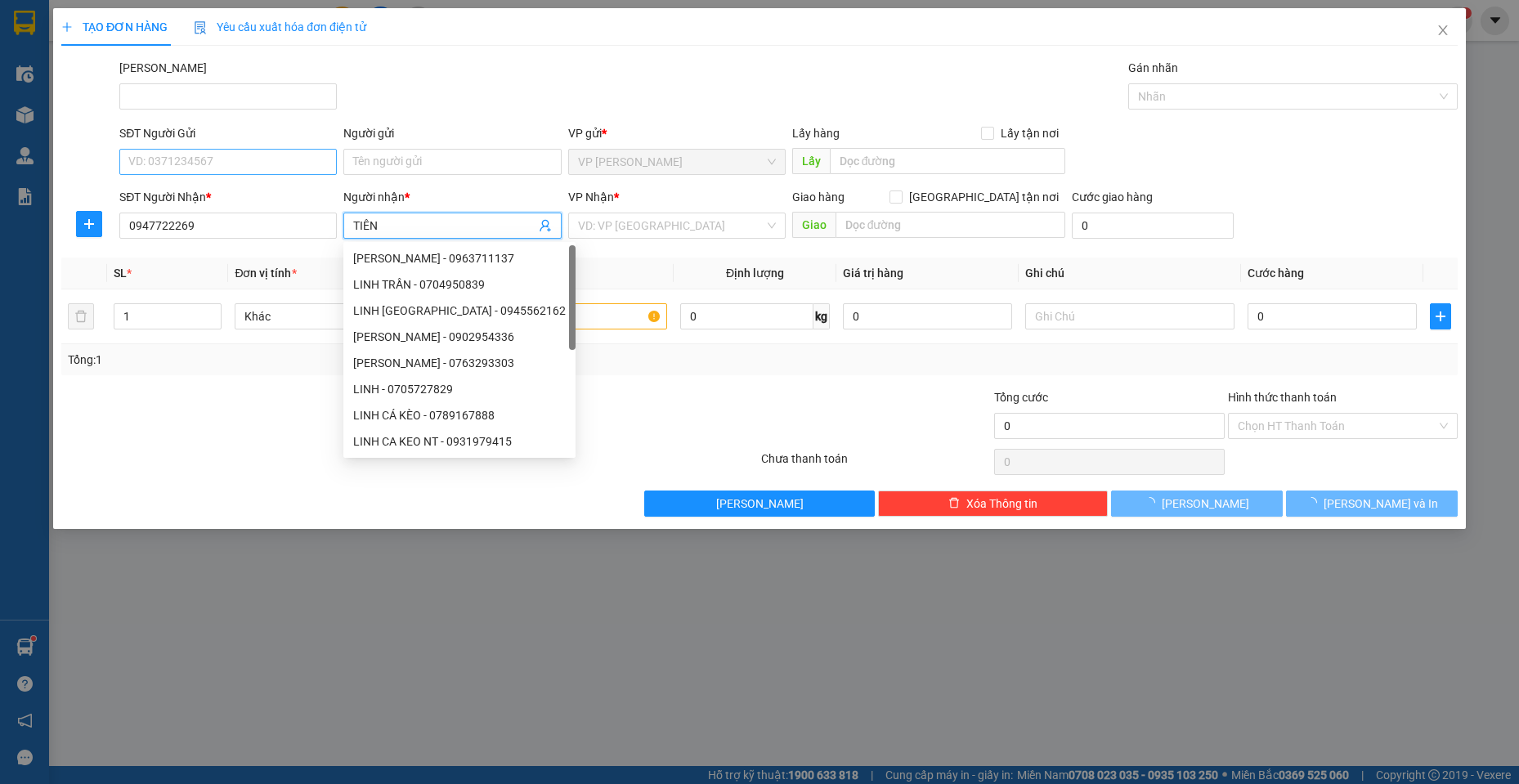
type input "TIÊN"
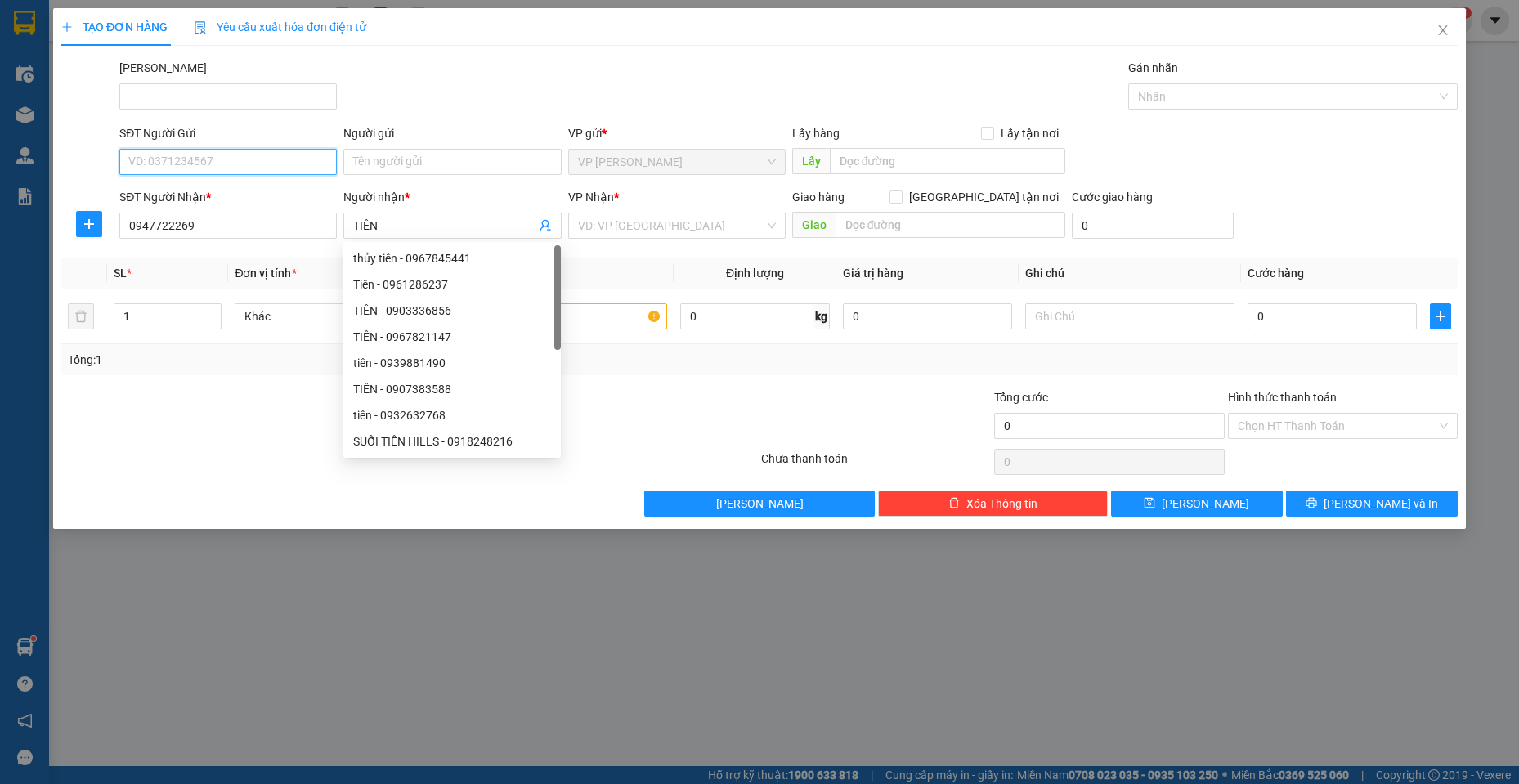
click at [148, 157] on input "SĐT Người Gửi" at bounding box center [228, 162] width 218 height 26
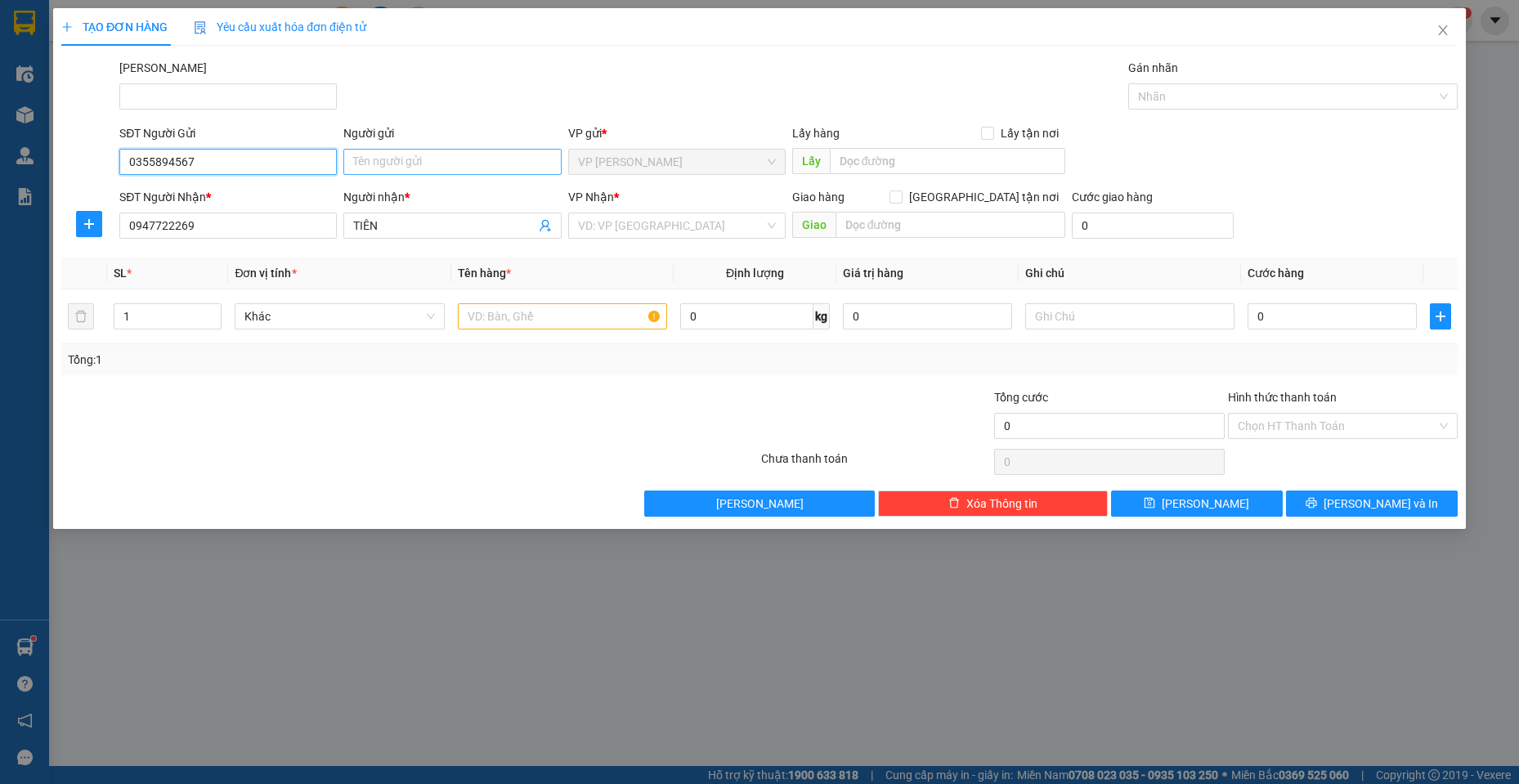
type input "0355894567"
click at [375, 166] on input "Người gửi" at bounding box center [452, 162] width 218 height 26
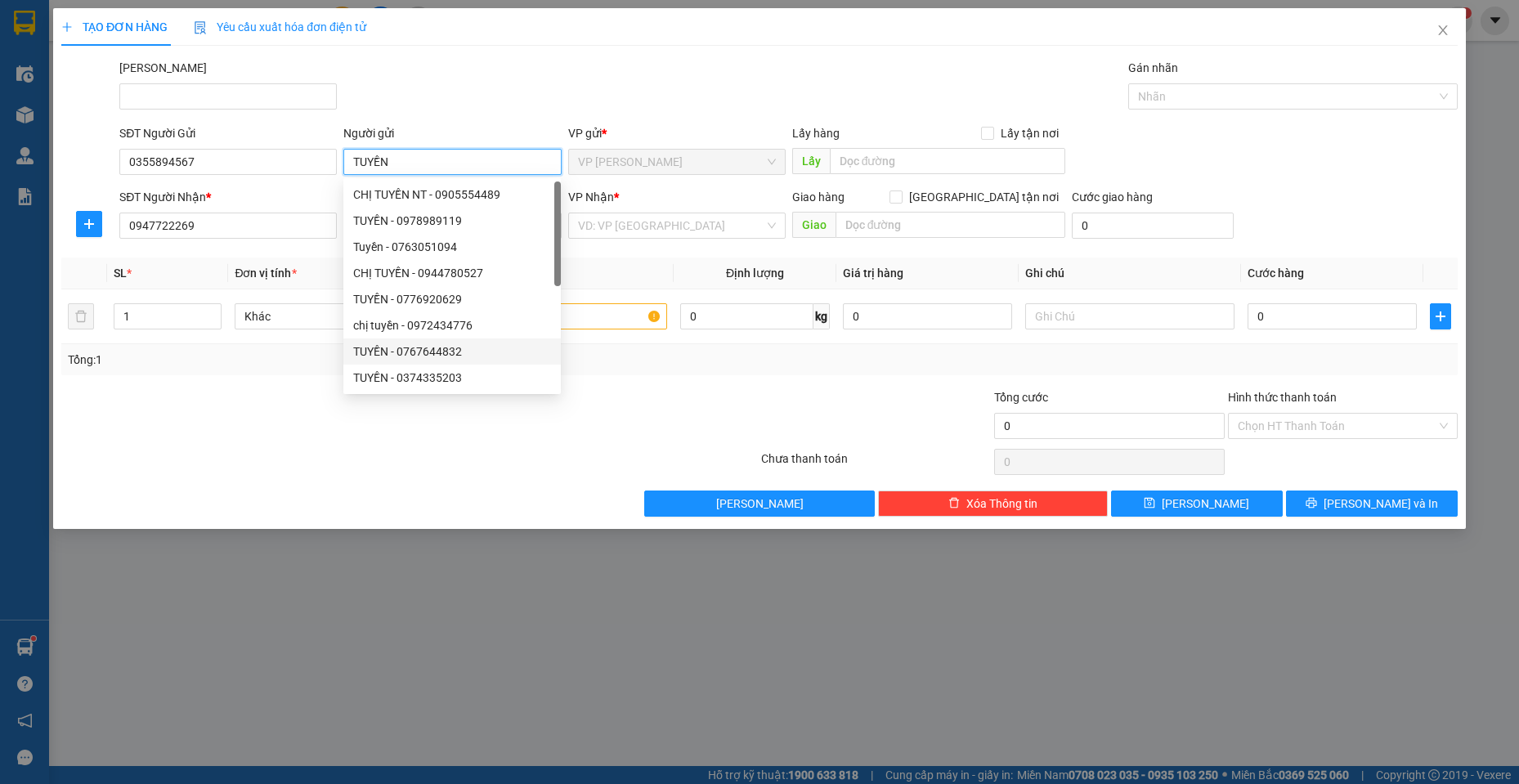
type input "TUYỀN"
click at [286, 450] on div at bounding box center [409, 461] width 700 height 33
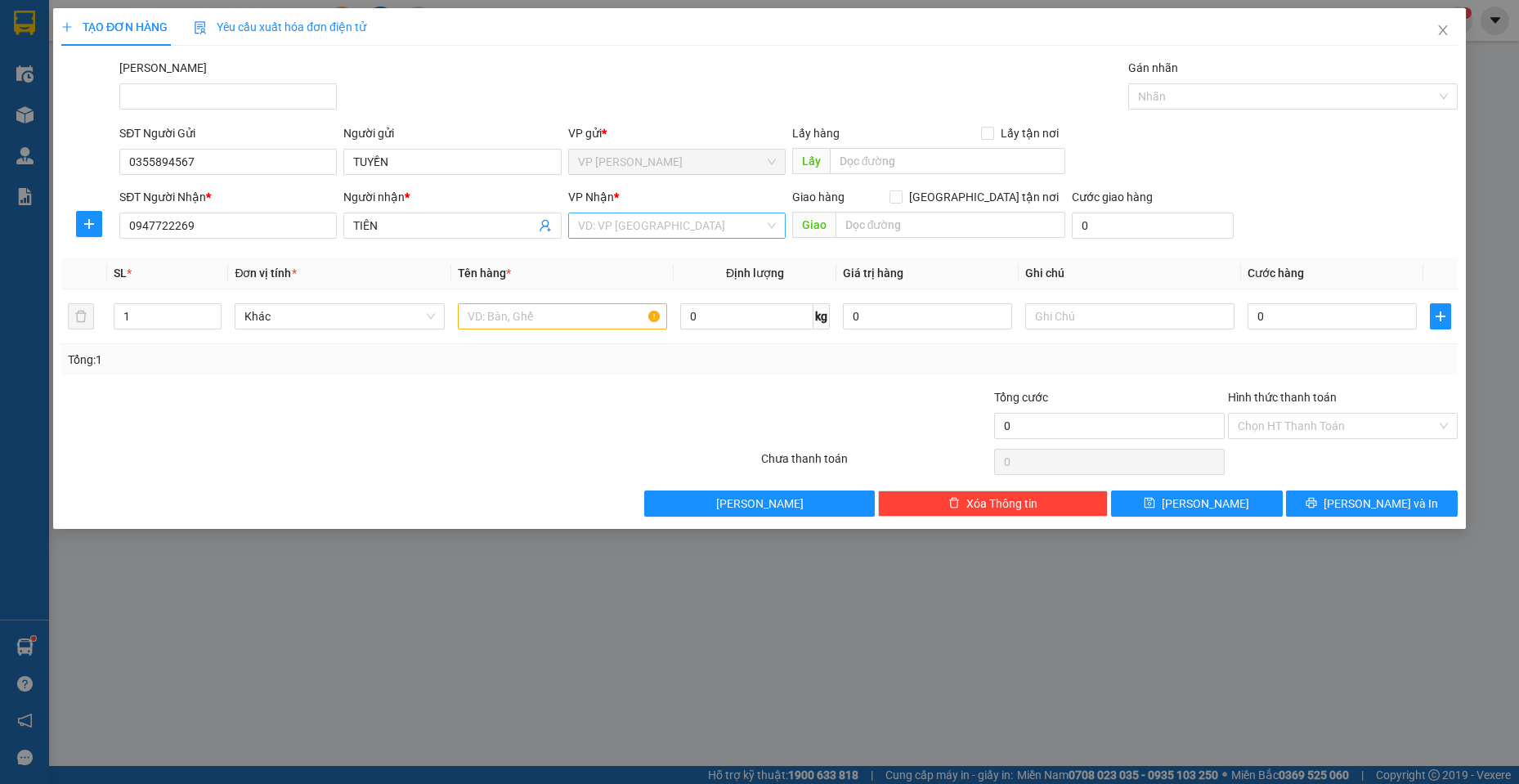
click at [661, 229] on input "search" at bounding box center [671, 225] width 186 height 25
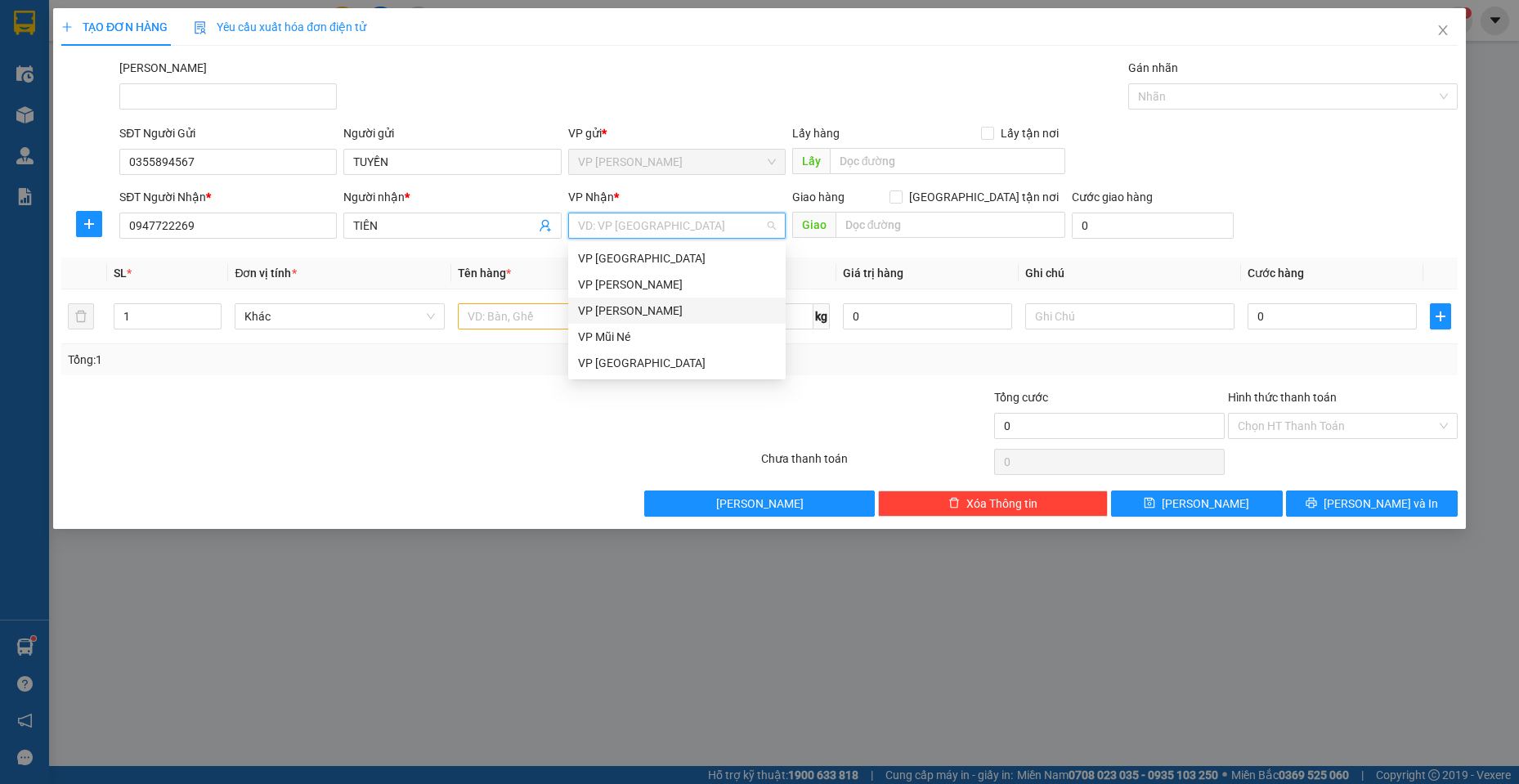
click at [646, 306] on div "VP [PERSON_NAME]" at bounding box center [677, 310] width 198 height 18
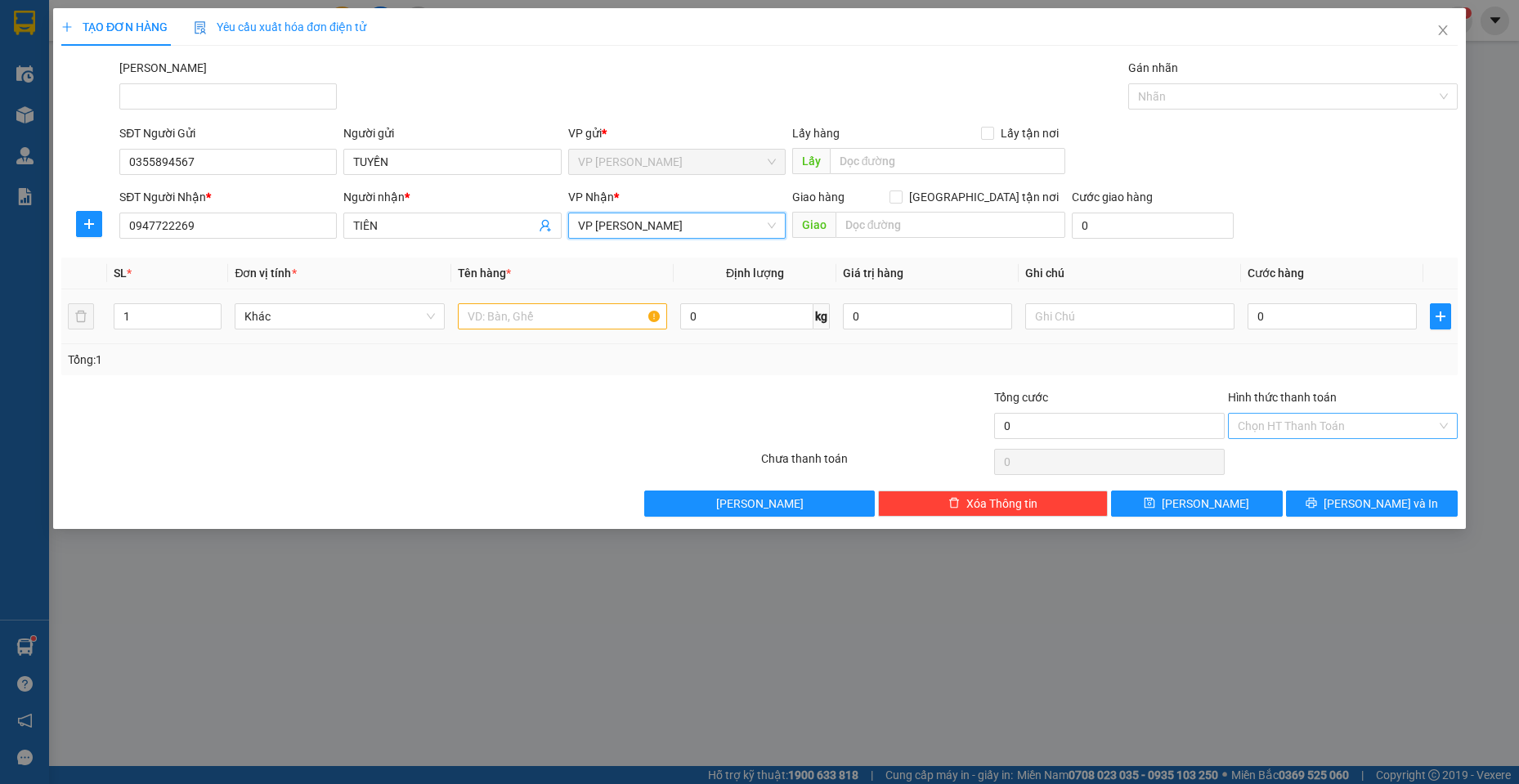
drag, startPoint x: 647, startPoint y: 295, endPoint x: 1352, endPoint y: 416, distance: 715.3
click at [774, 262] on table "SL * Đơn vị tính * Tên hàng * Định lượng Giá trị hàng Ghi chú Cước hàng 1 Khác …" at bounding box center [759, 301] width 1396 height 86
drag, startPoint x: 1511, startPoint y: 500, endPoint x: 1569, endPoint y: 538, distance: 69.3
click at [1518, 538] on html "Kết quả tìm kiếm ( 13 ) Bộ lọc Mã ĐH Trạng thái Món hàng Tổng cước Chưa cước Ng…" at bounding box center [759, 392] width 1519 height 784
click at [550, 411] on div at bounding box center [643, 417] width 233 height 58
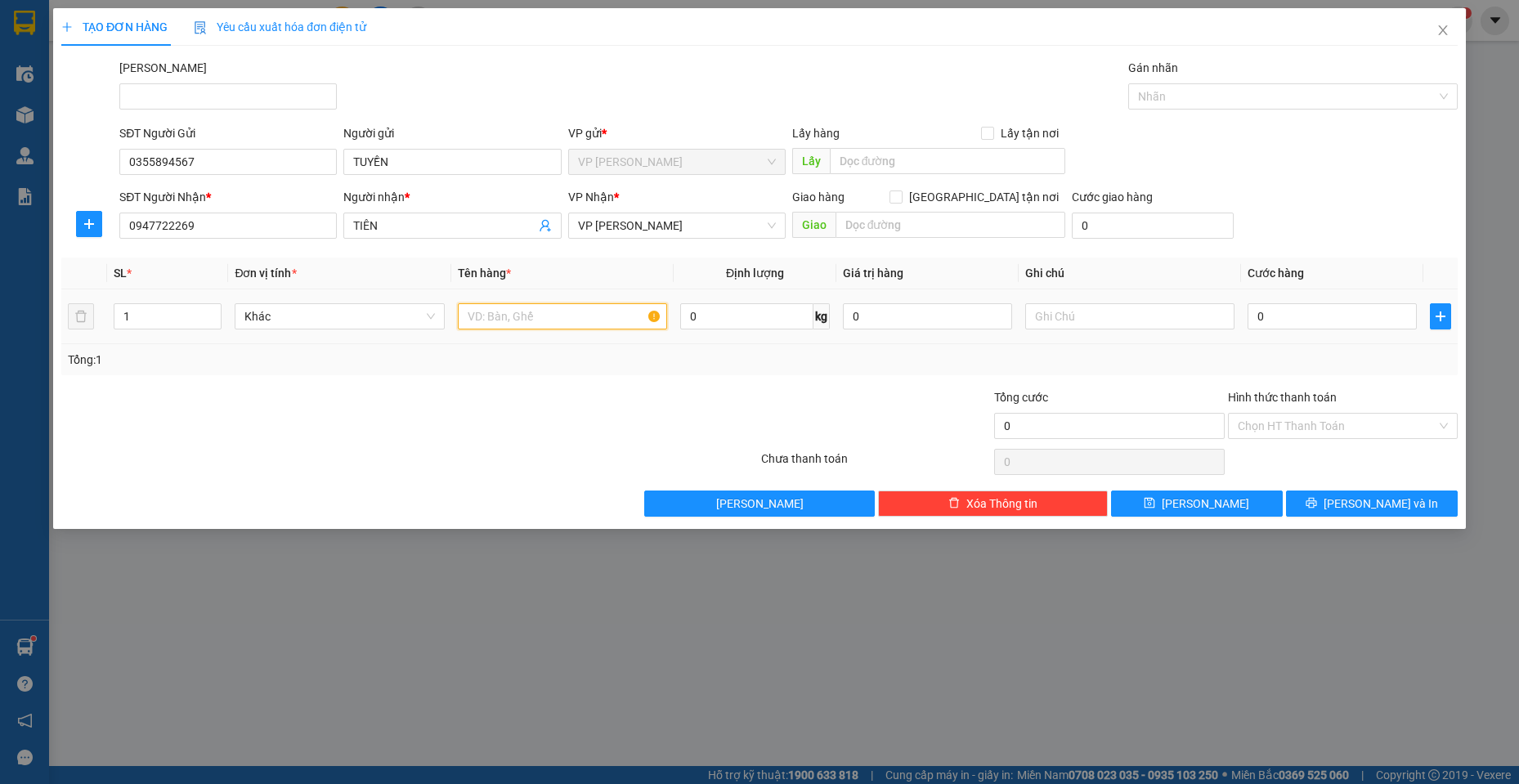
click at [533, 316] on input "text" at bounding box center [563, 316] width 210 height 26
type input "1 KIỆN TRẮNG NHỎ"
click at [1283, 319] on input "0" at bounding box center [1333, 316] width 169 height 26
type input "2"
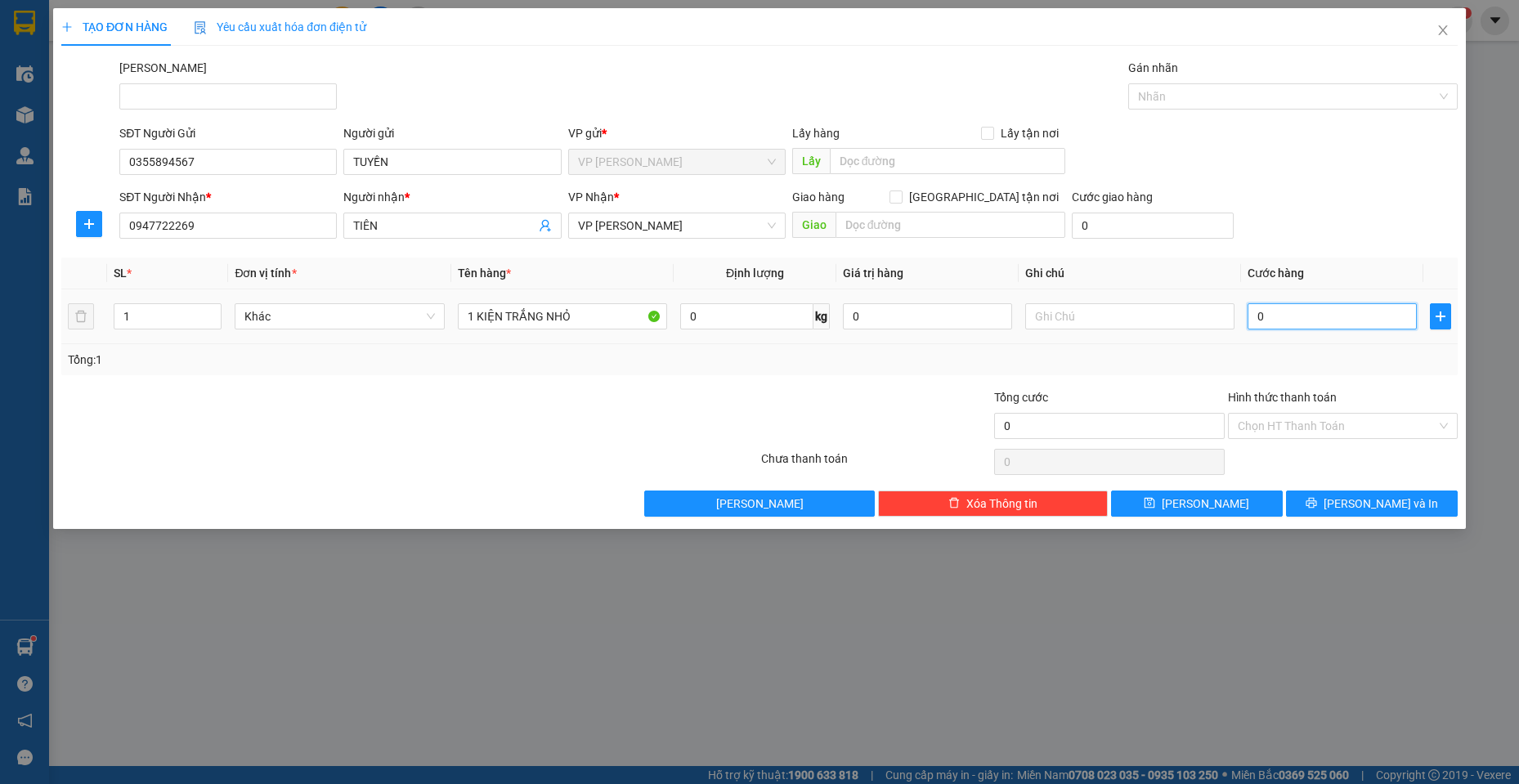
type input "2"
type input "20"
click at [1392, 417] on input "Hình thức thanh toán" at bounding box center [1337, 425] width 199 height 25
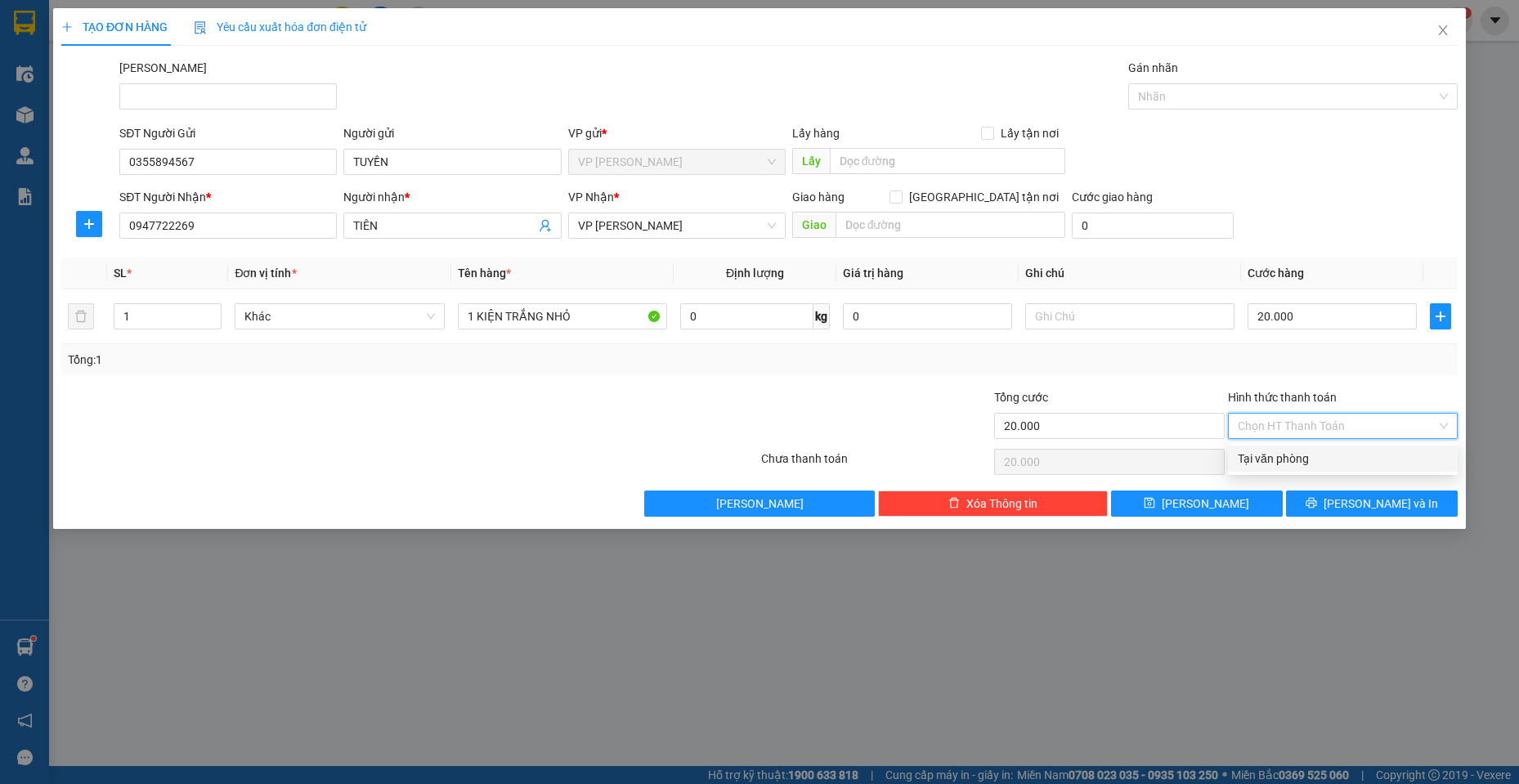
click at [1345, 462] on div "Tại văn phòng" at bounding box center [1343, 458] width 210 height 18
click at [1355, 501] on button "[PERSON_NAME] và In" at bounding box center [1372, 503] width 172 height 26
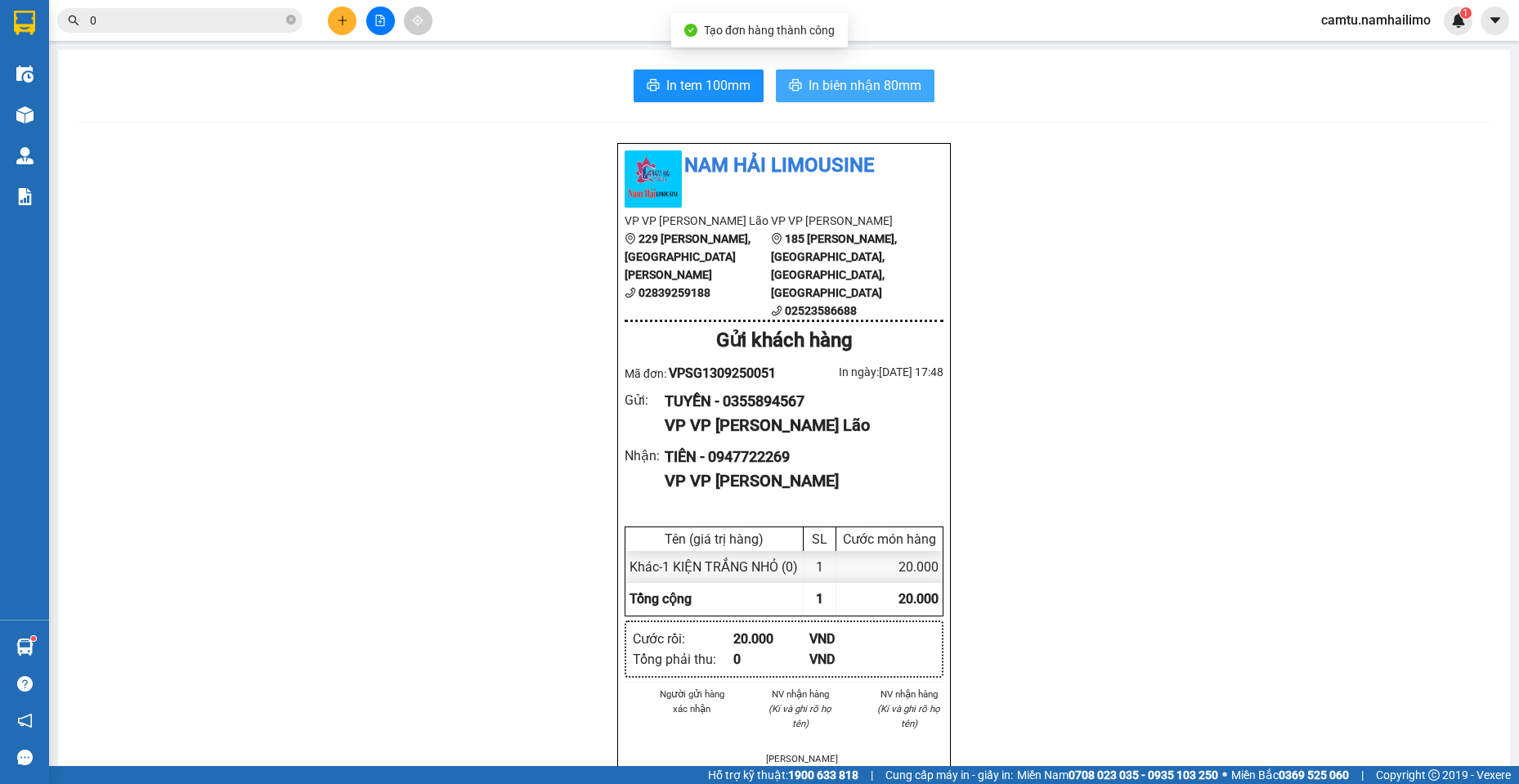
click at [862, 80] on span "In biên nhận 80mm" at bounding box center [864, 86] width 113 height 20
click at [119, 10] on span "0" at bounding box center [180, 20] width 246 height 25
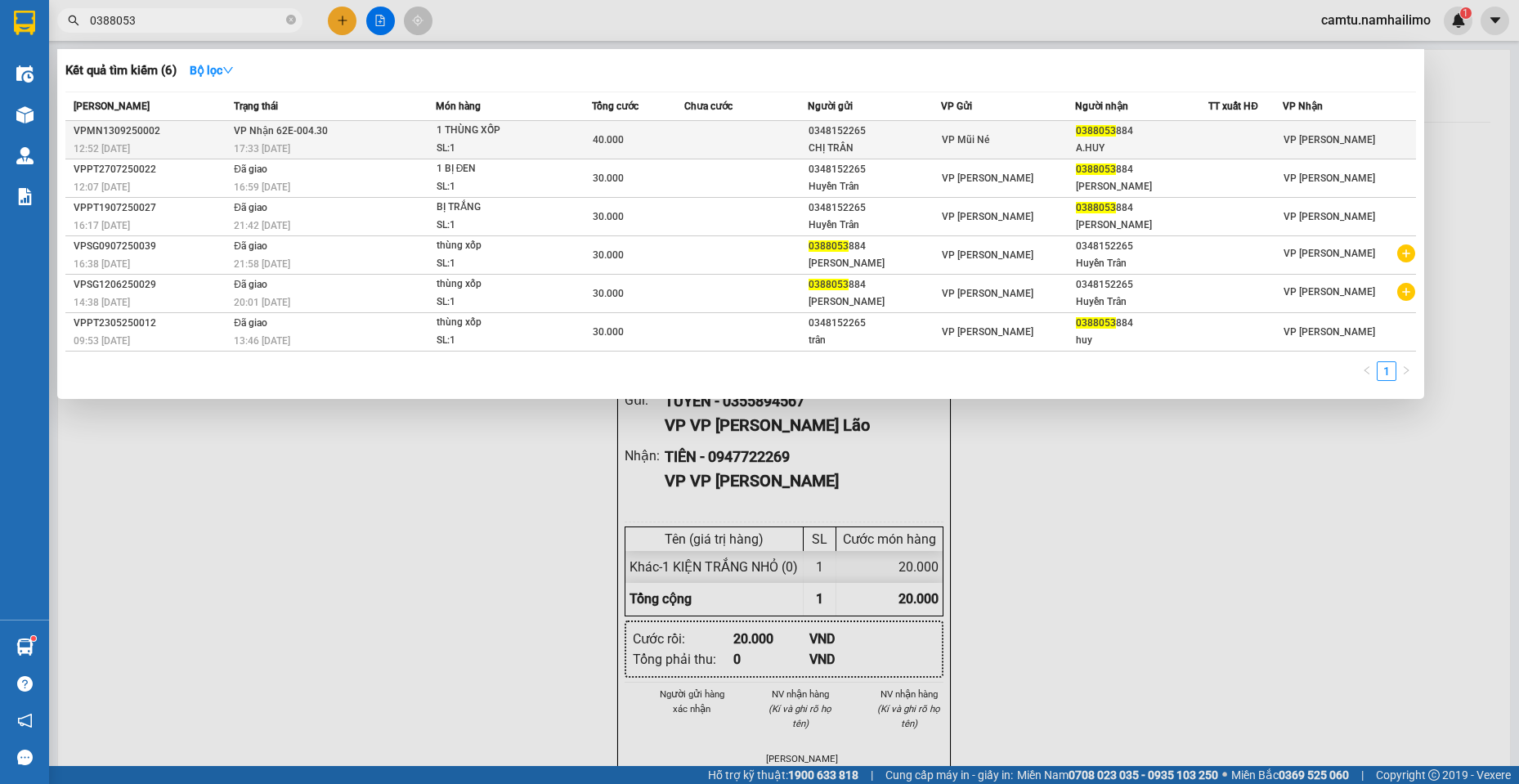
type input "0388053"
click at [468, 142] on div "SL: 1" at bounding box center [497, 148] width 123 height 18
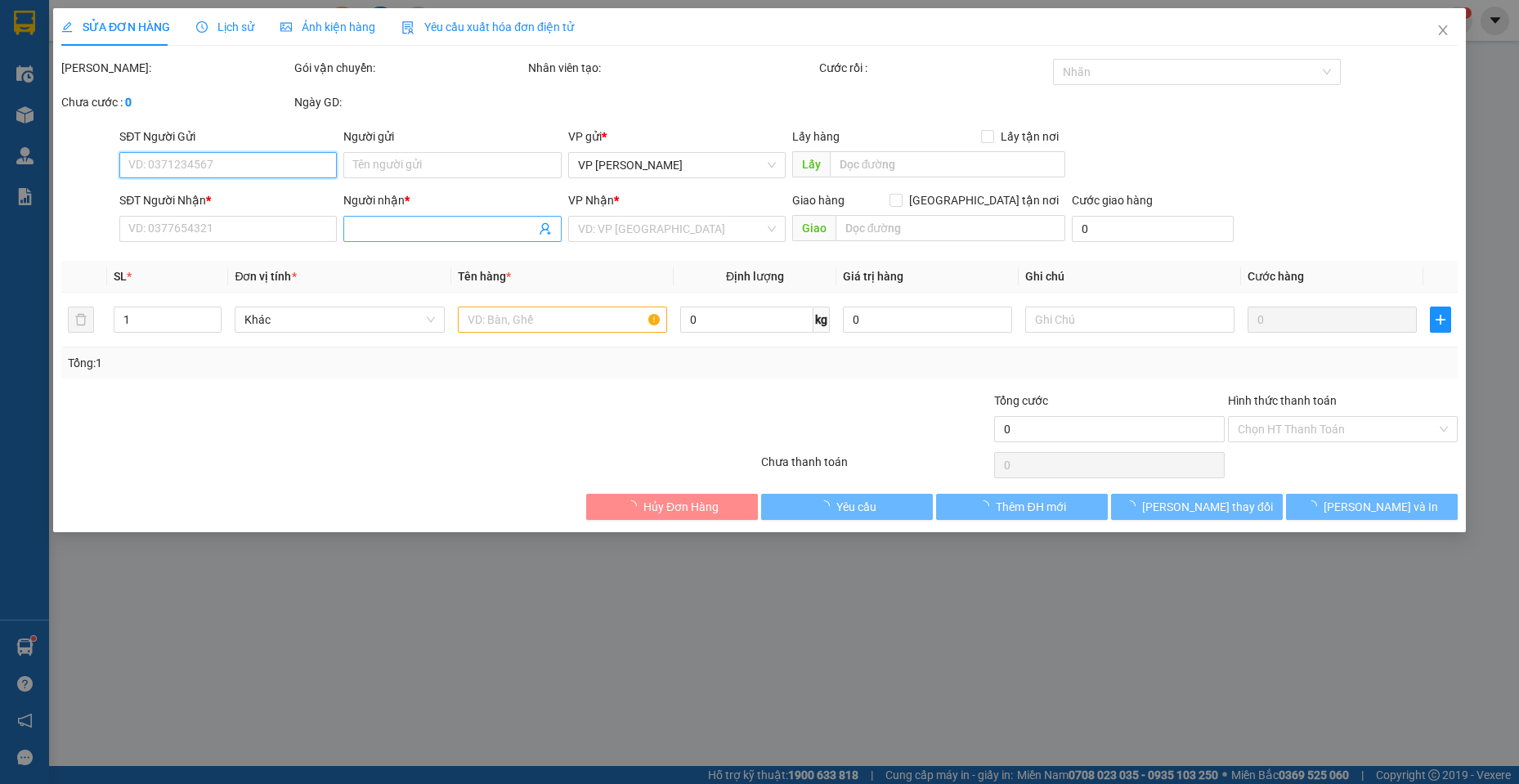
type input "0348152265"
type input "CHỊ TRÂN"
type input "0388053884"
type input "A.HUY"
type input "40.000"
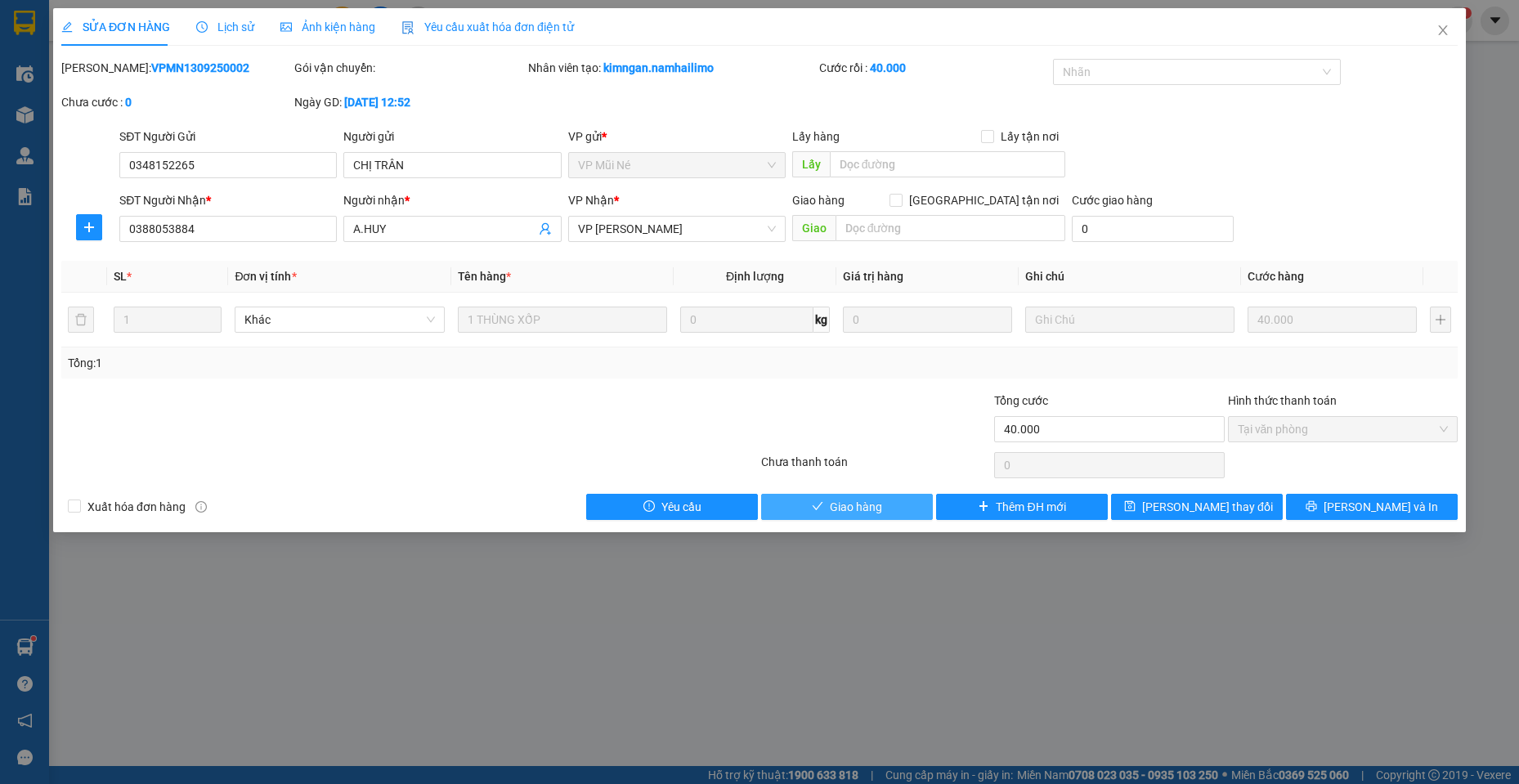
click at [806, 500] on button "Giao hàng" at bounding box center [847, 506] width 172 height 26
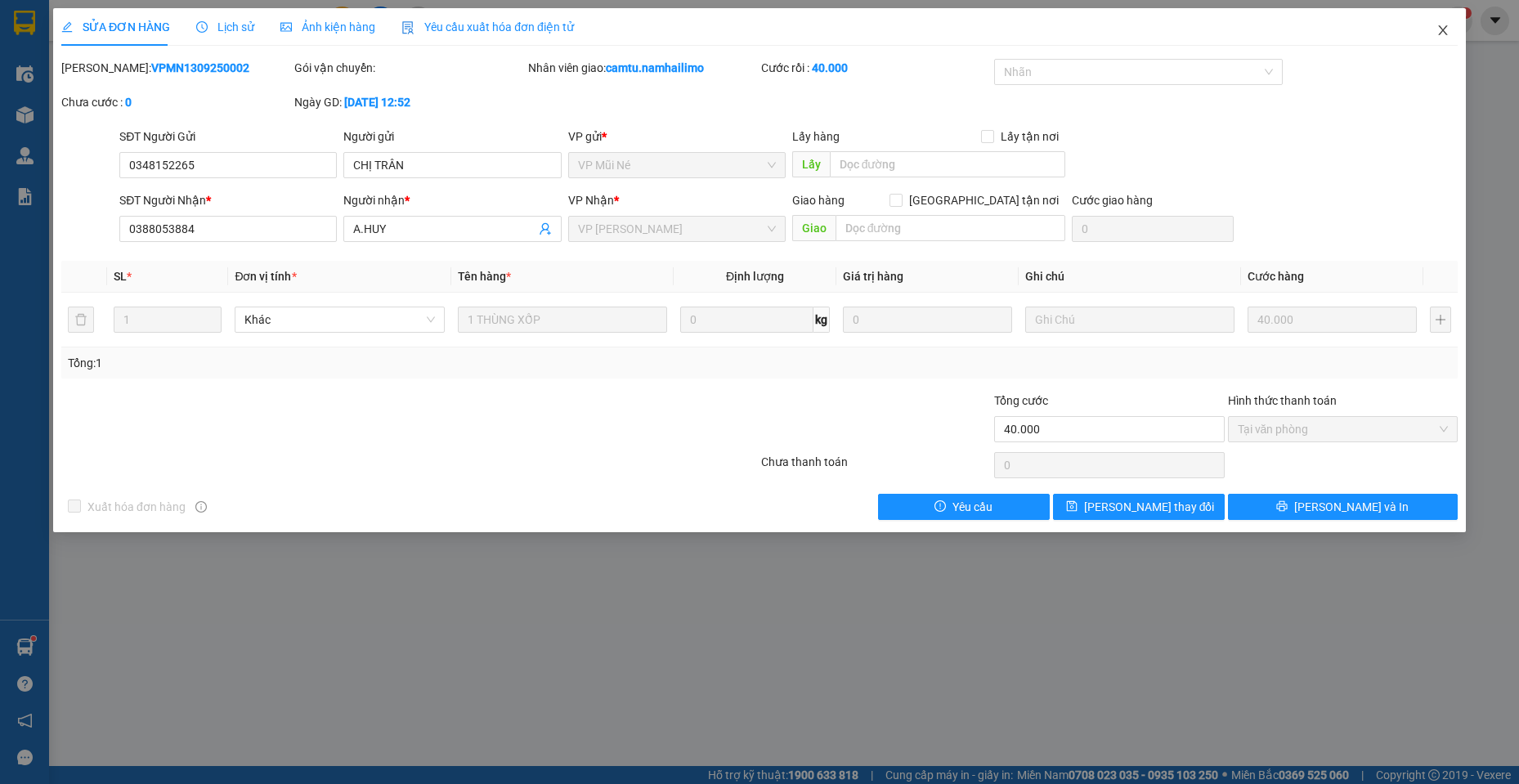
click at [1442, 26] on icon "close" at bounding box center [1443, 30] width 13 height 13
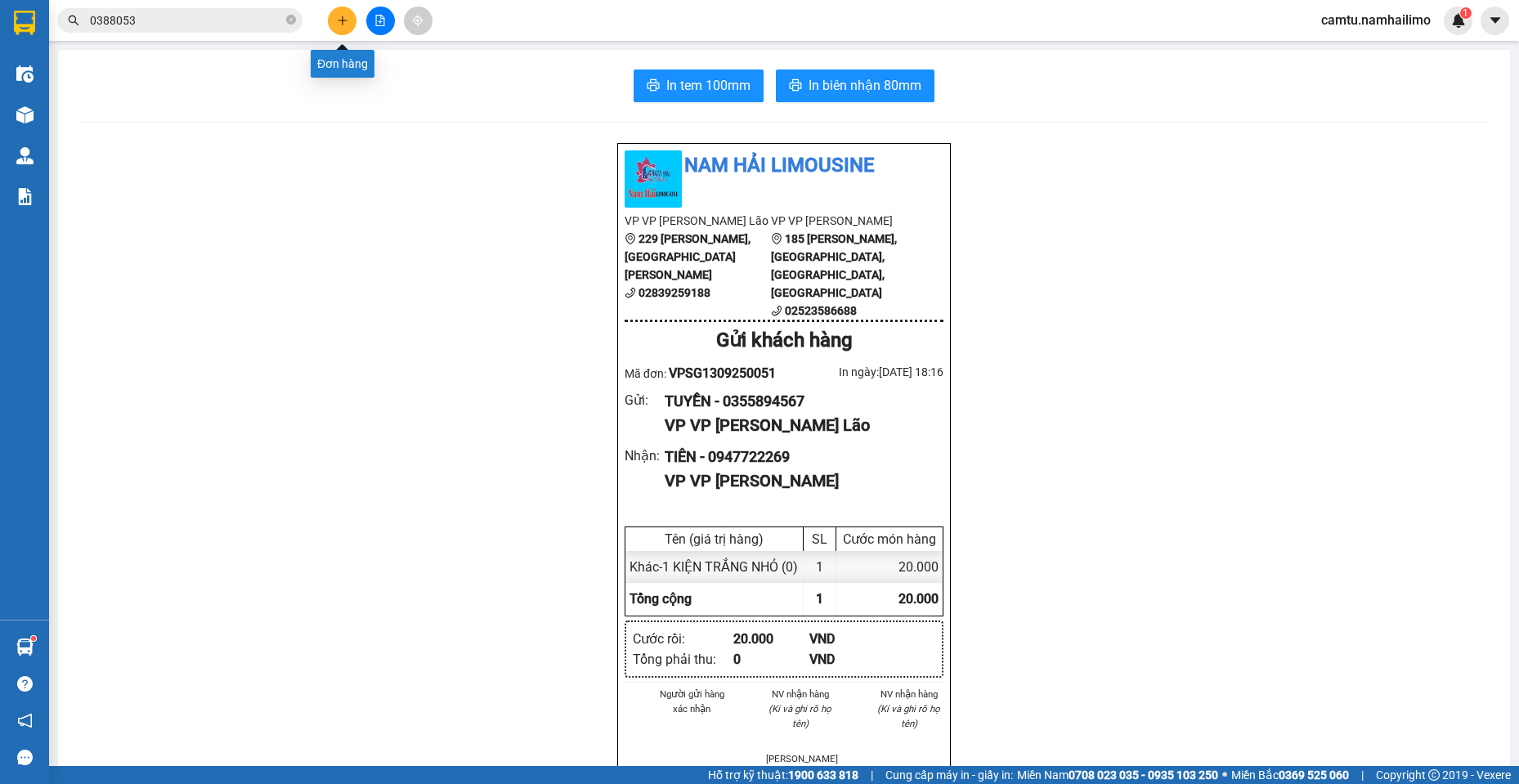
click at [328, 25] on button at bounding box center [342, 21] width 29 height 29
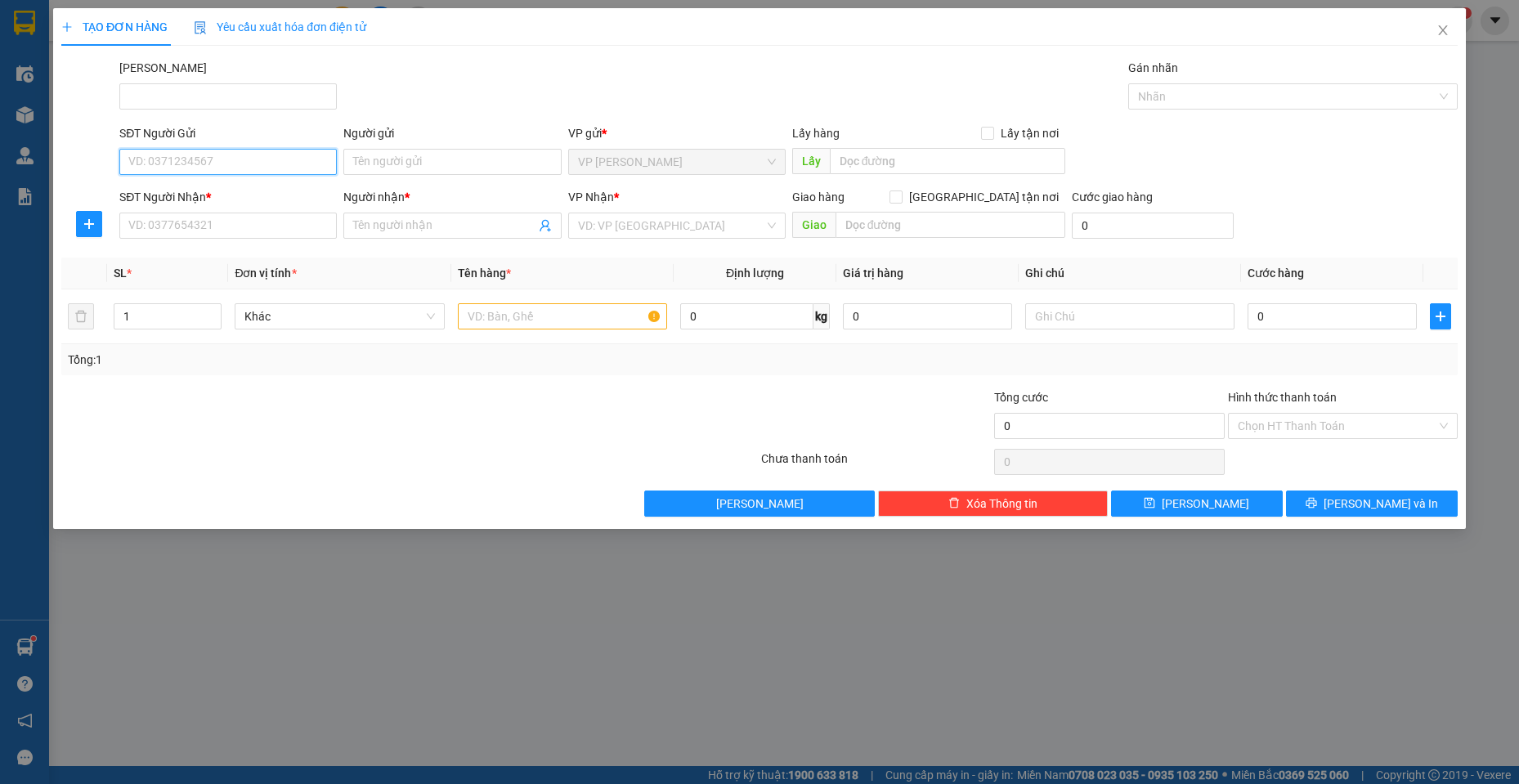
click at [184, 158] on input "SĐT Người Gửi" at bounding box center [228, 162] width 218 height 26
type input "0824475667"
click at [419, 153] on input "Người gửi" at bounding box center [452, 162] width 218 height 26
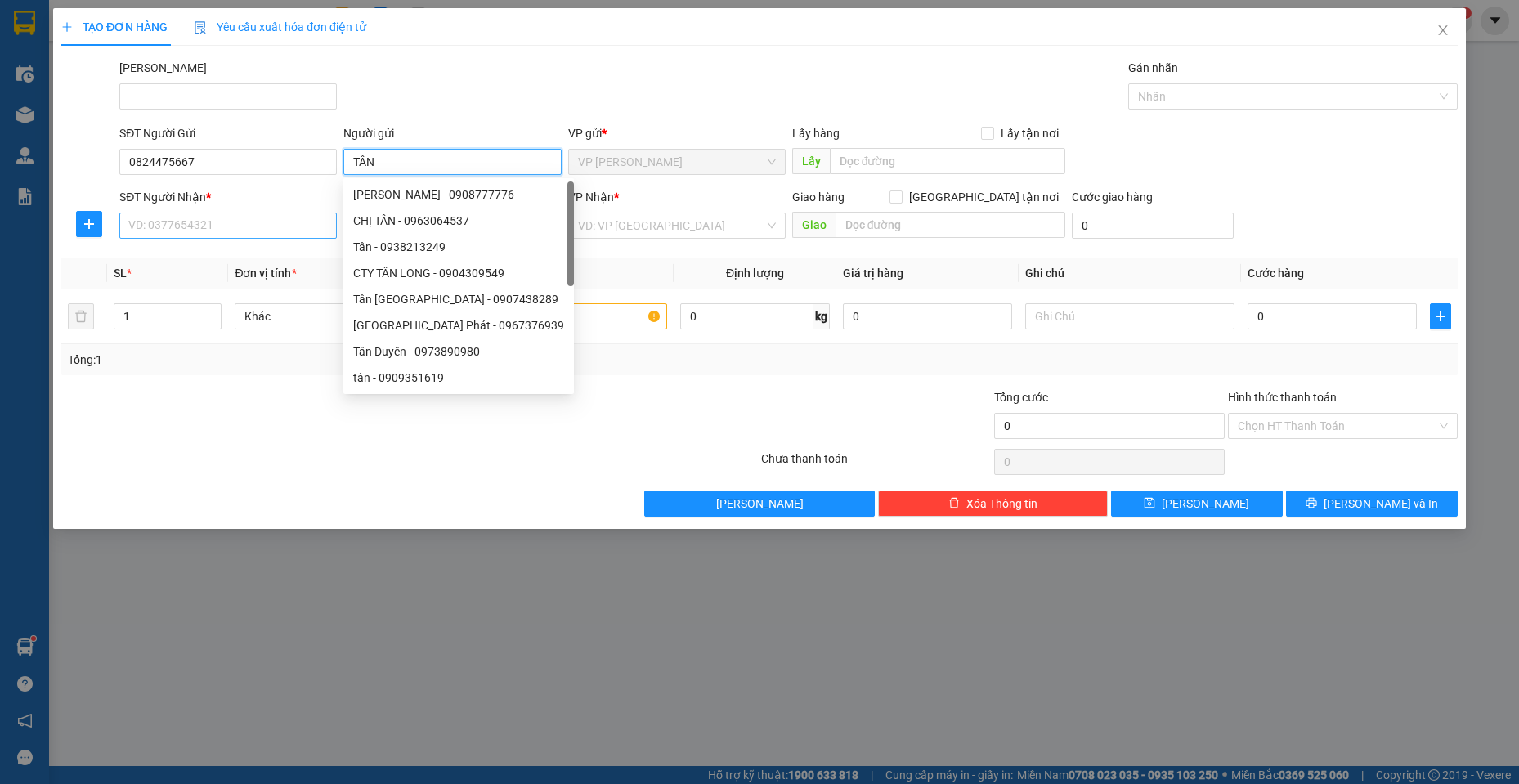
type input "TÂN"
click at [220, 229] on input "SĐT Người Nhận *" at bounding box center [228, 225] width 218 height 26
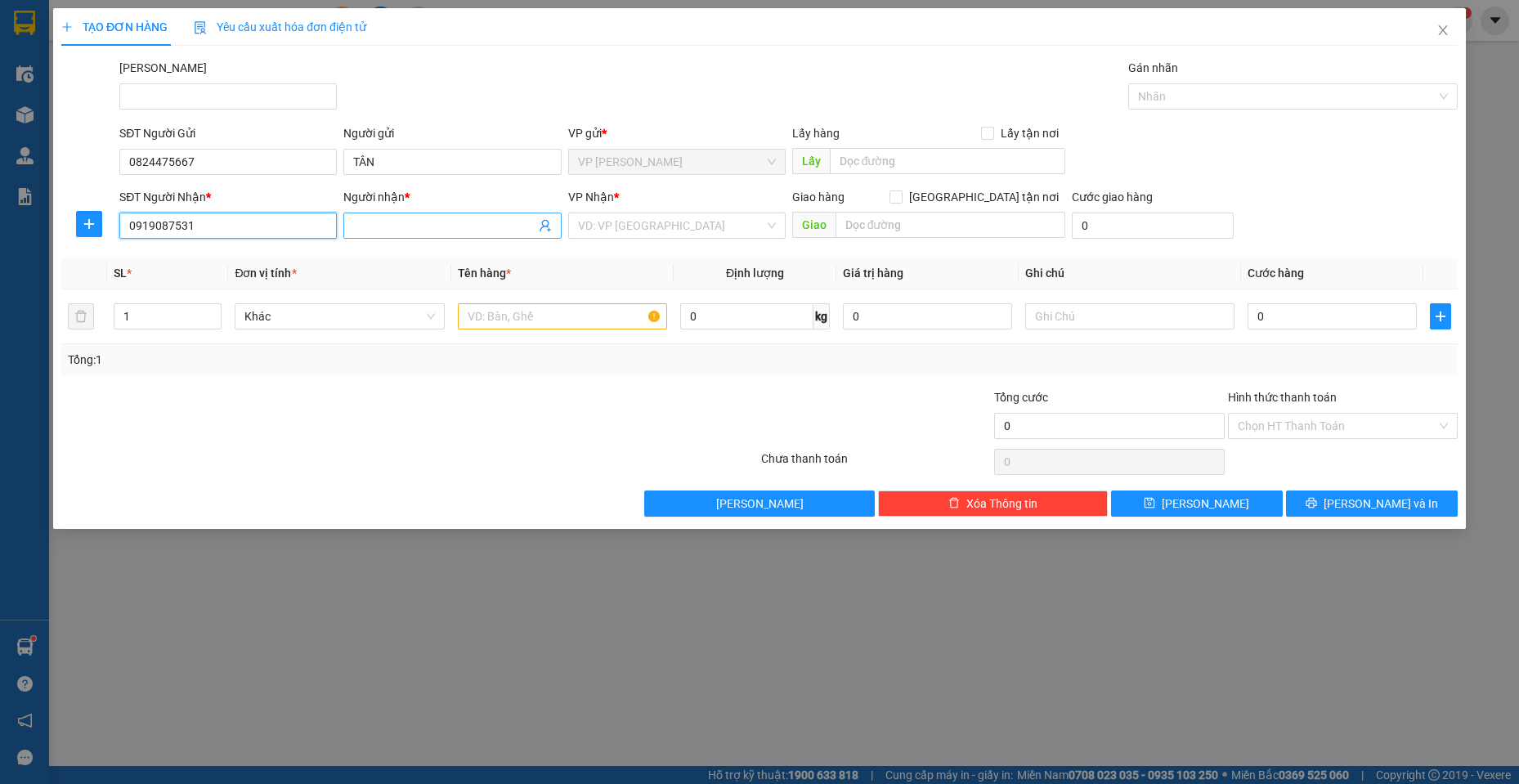
type input "0919087531"
click at [360, 223] on input "Người nhận *" at bounding box center [444, 225] width 181 height 18
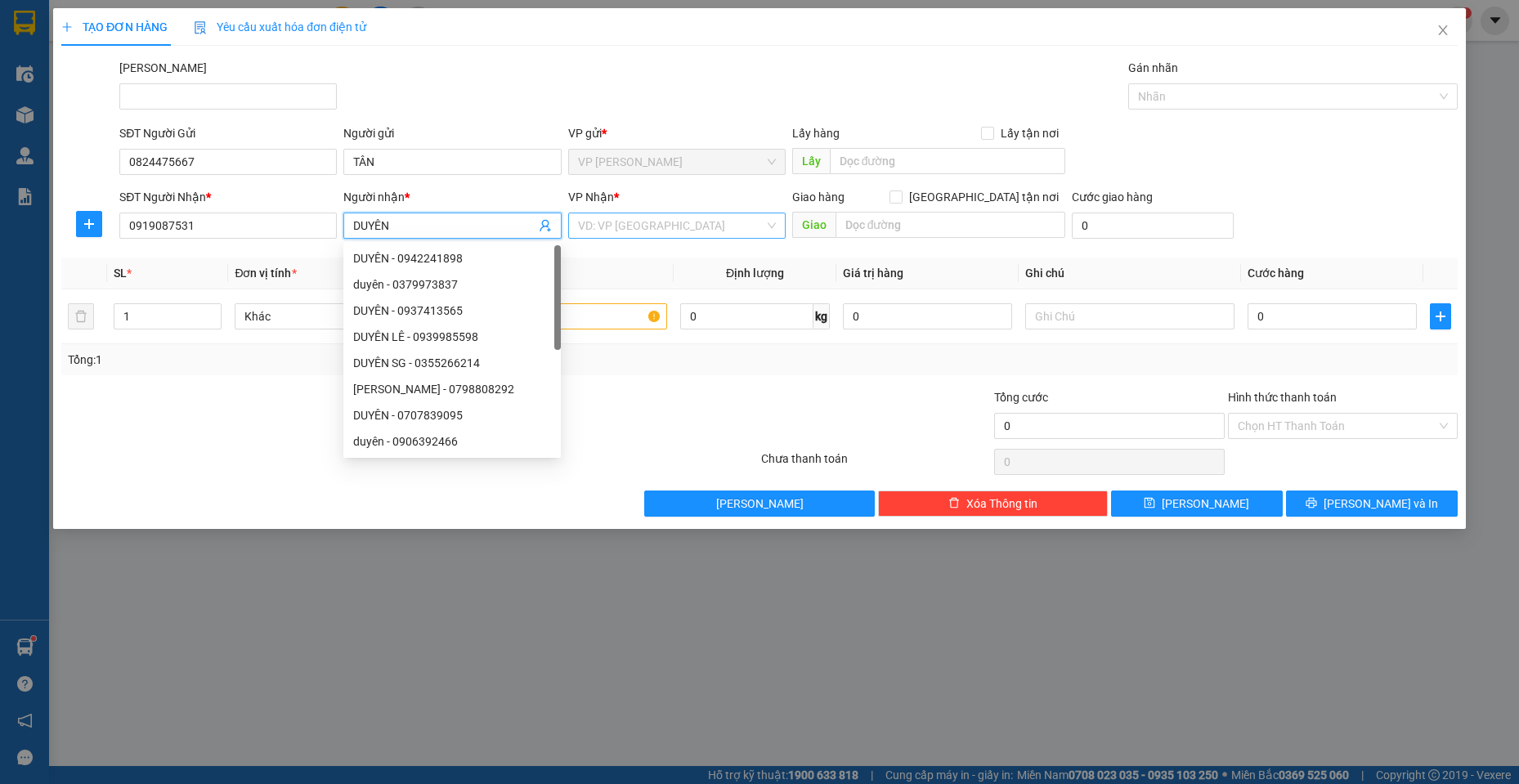
type input "DUYÊN"
click at [651, 232] on input "search" at bounding box center [671, 225] width 186 height 25
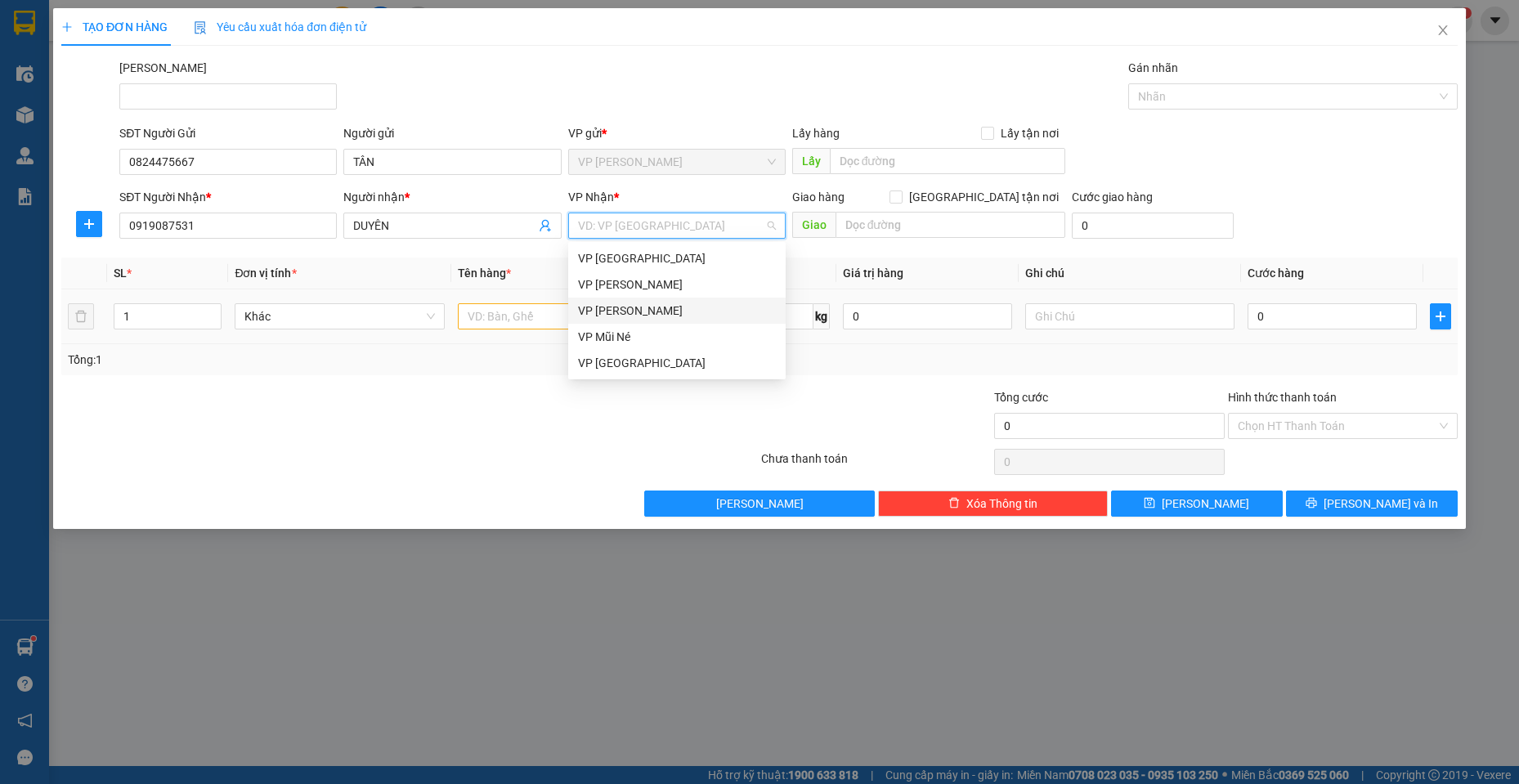
click at [659, 317] on div "VP [PERSON_NAME]" at bounding box center [677, 310] width 198 height 18
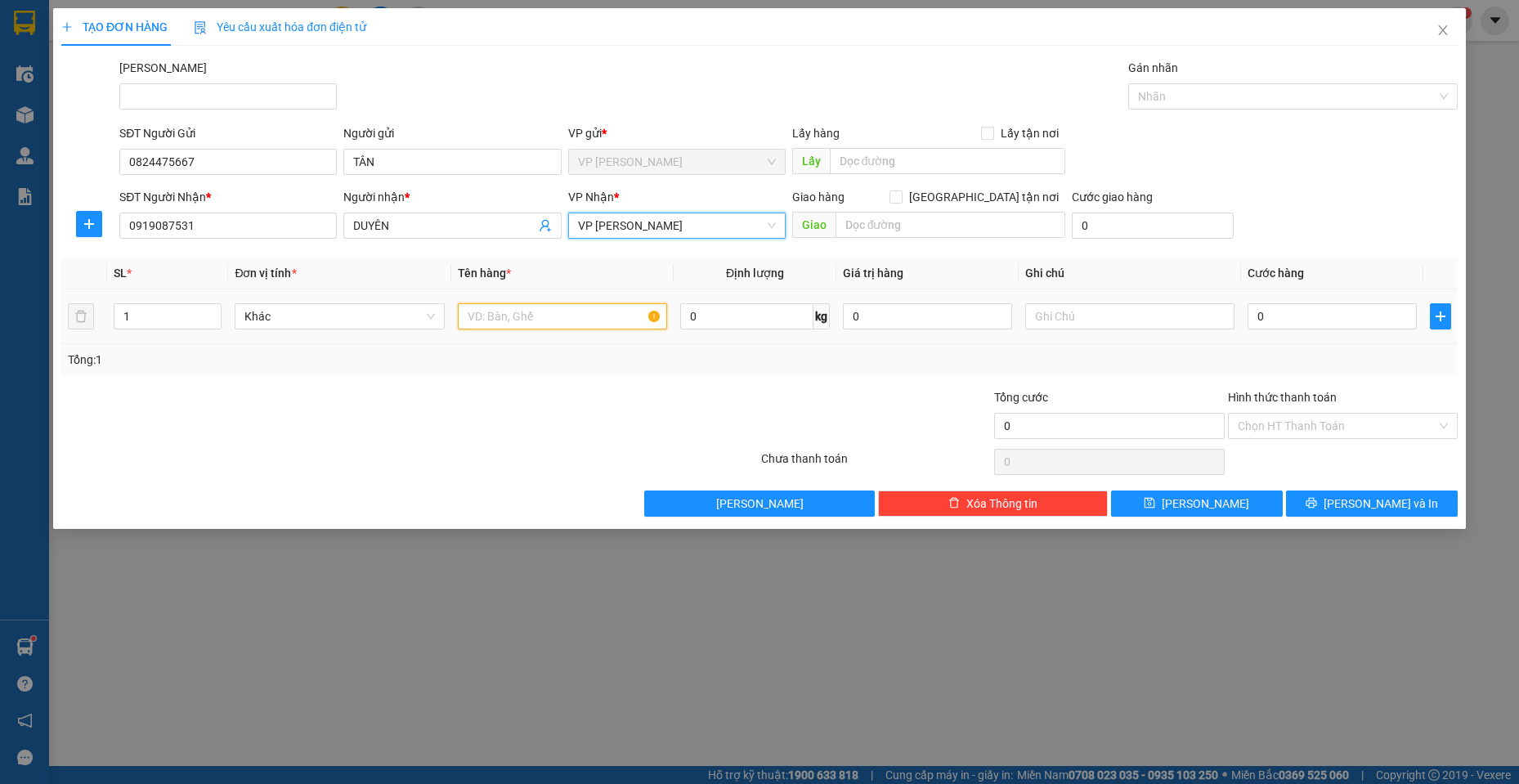
click at [540, 317] on input "text" at bounding box center [563, 316] width 210 height 26
type input "1 HỒ SƠ"
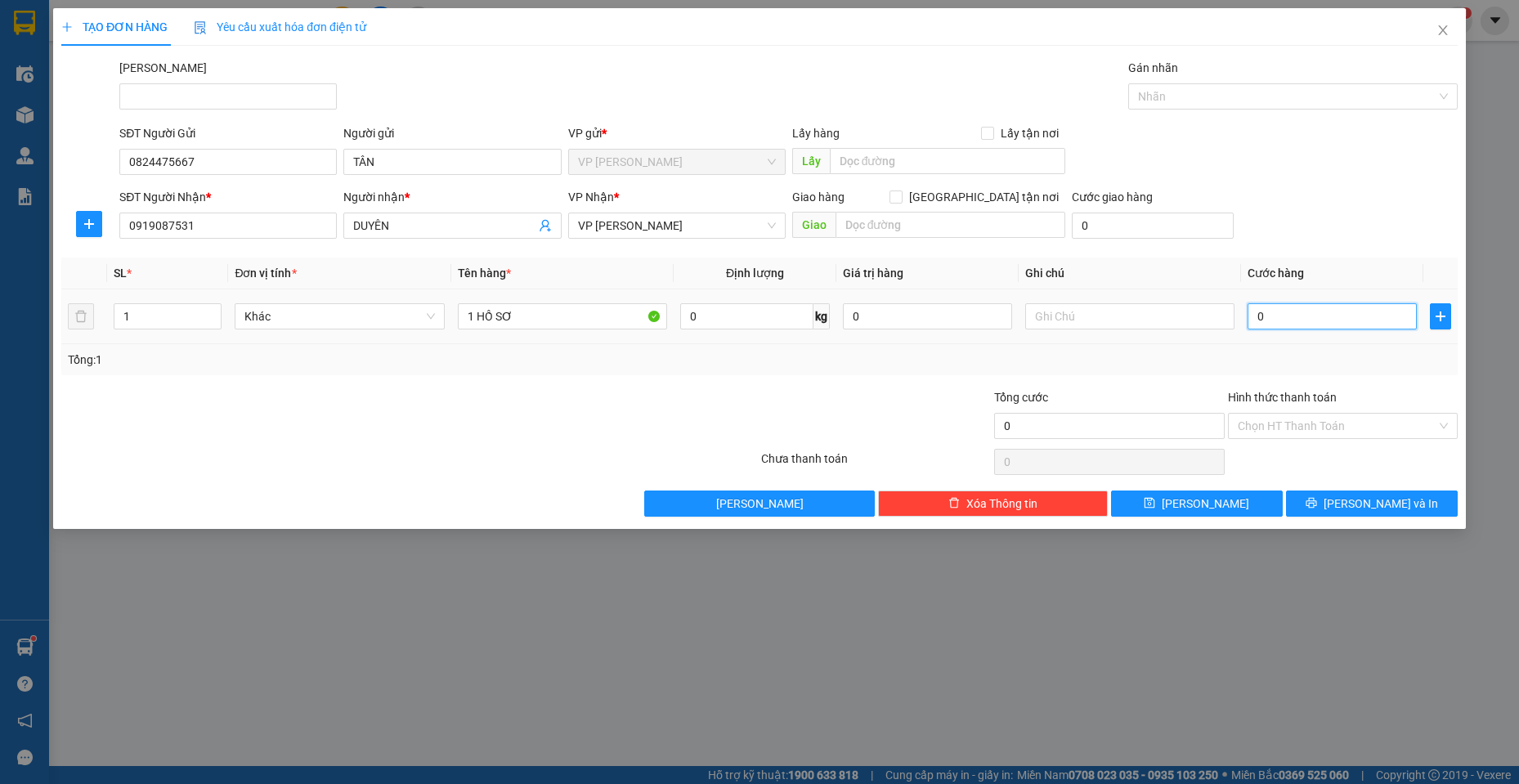
click at [1268, 323] on input "0" at bounding box center [1333, 316] width 169 height 26
type input "2"
type input "20"
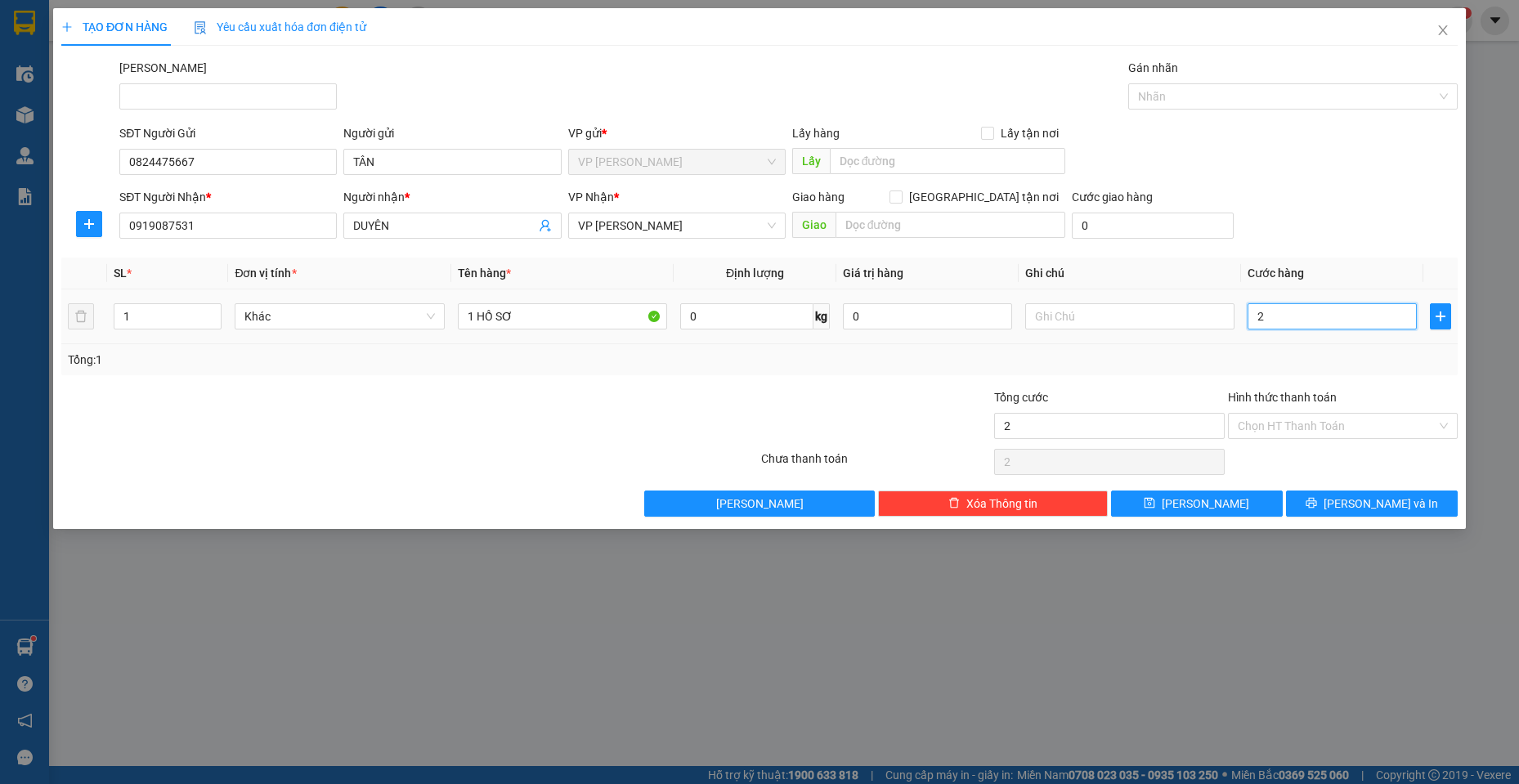
type input "20"
type input "20.000"
click at [1284, 427] on input "Hình thức thanh toán" at bounding box center [1337, 425] width 199 height 25
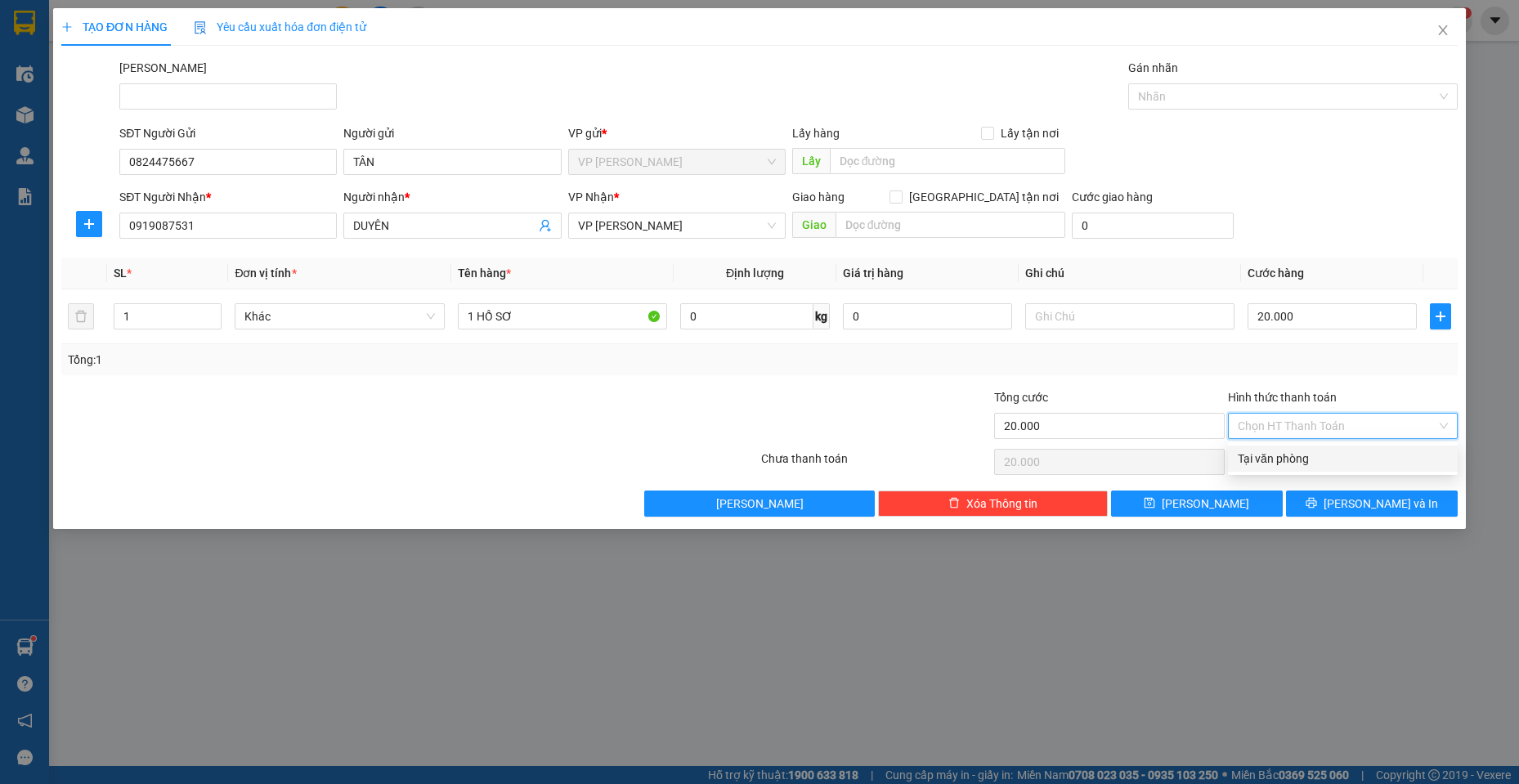
click at [1291, 456] on div "Tại văn phòng" at bounding box center [1343, 458] width 210 height 18
type input "0"
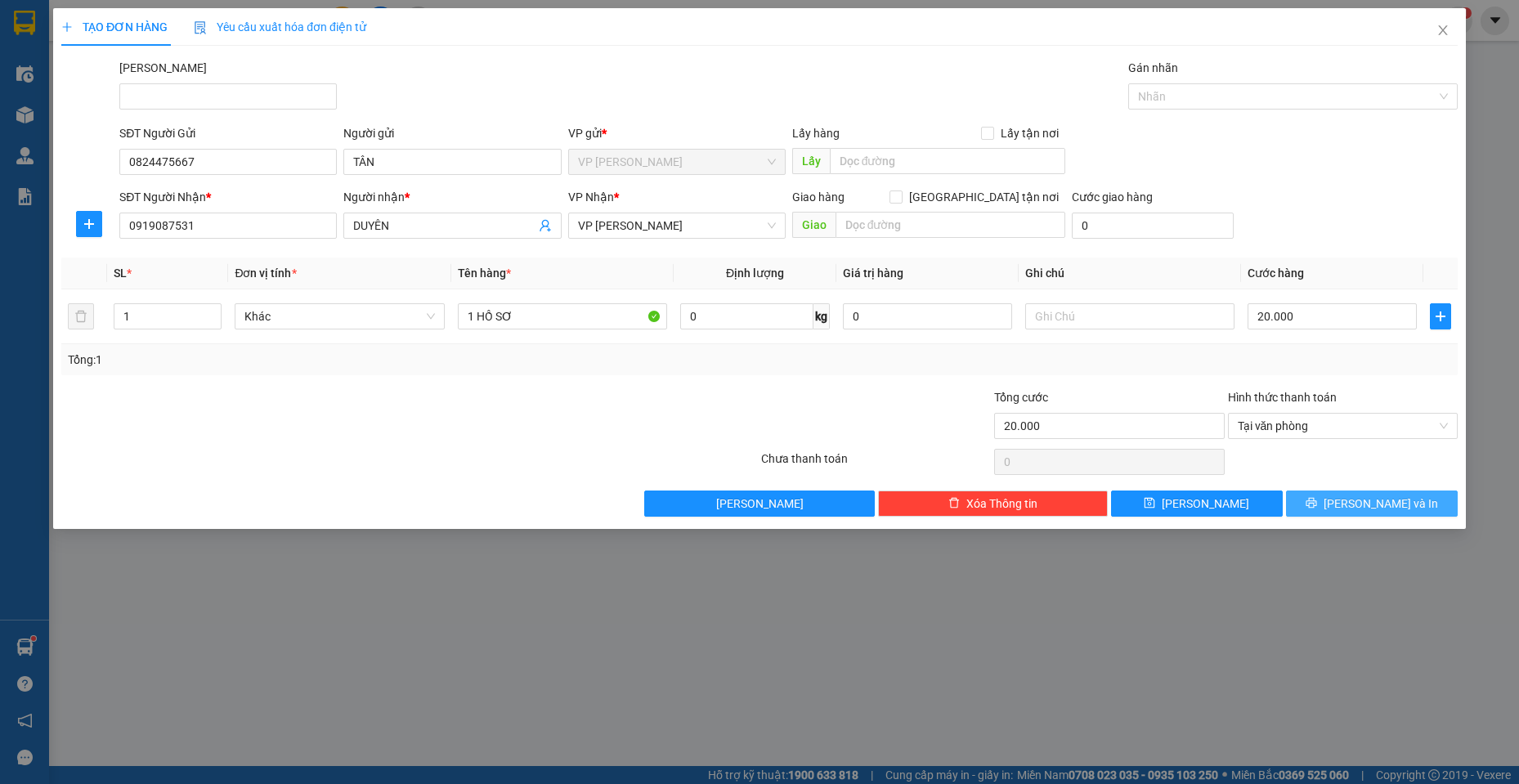
click at [1317, 502] on icon "printer" at bounding box center [1311, 503] width 12 height 12
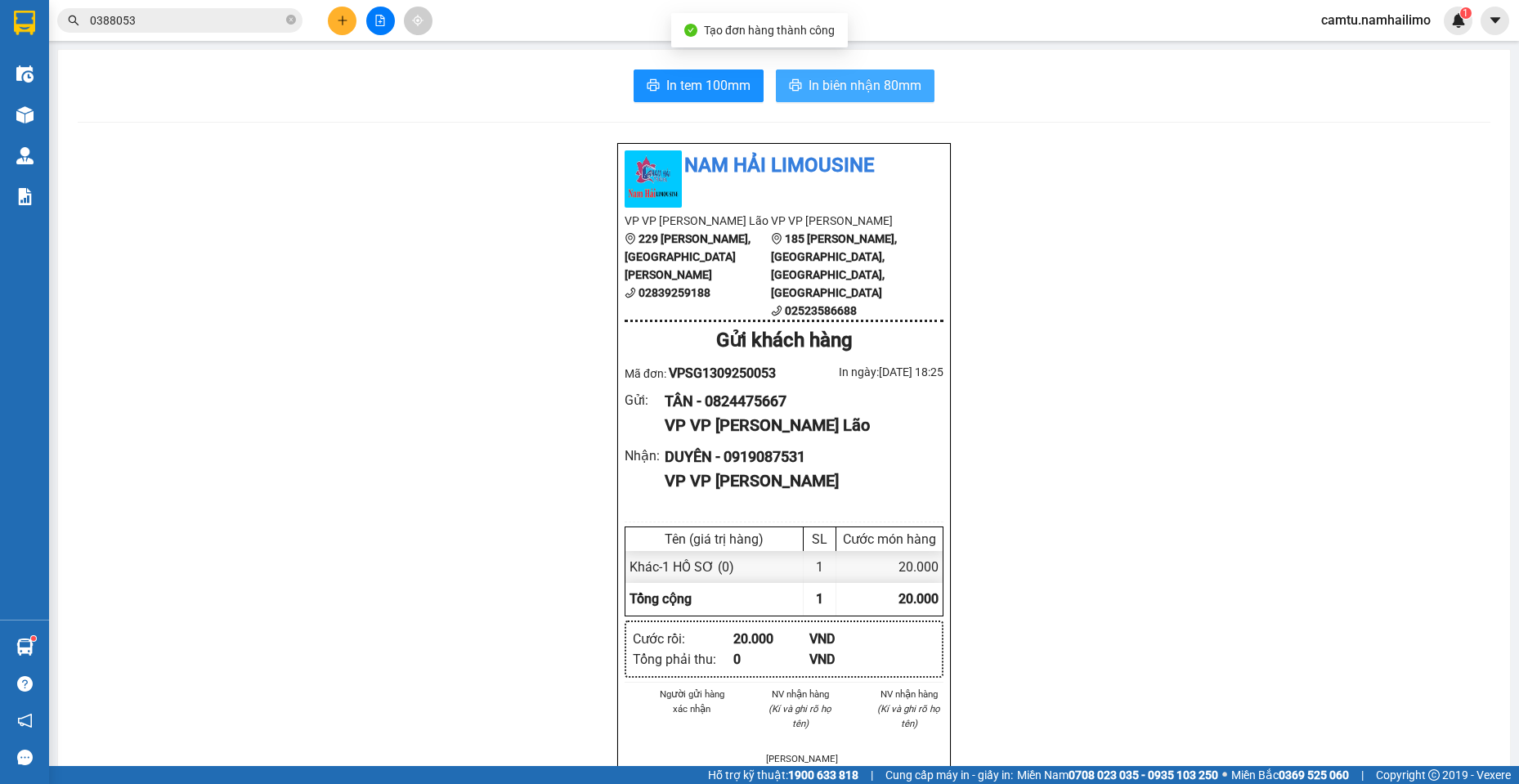
click at [811, 83] on span "In biên nhận 80mm" at bounding box center [864, 86] width 113 height 20
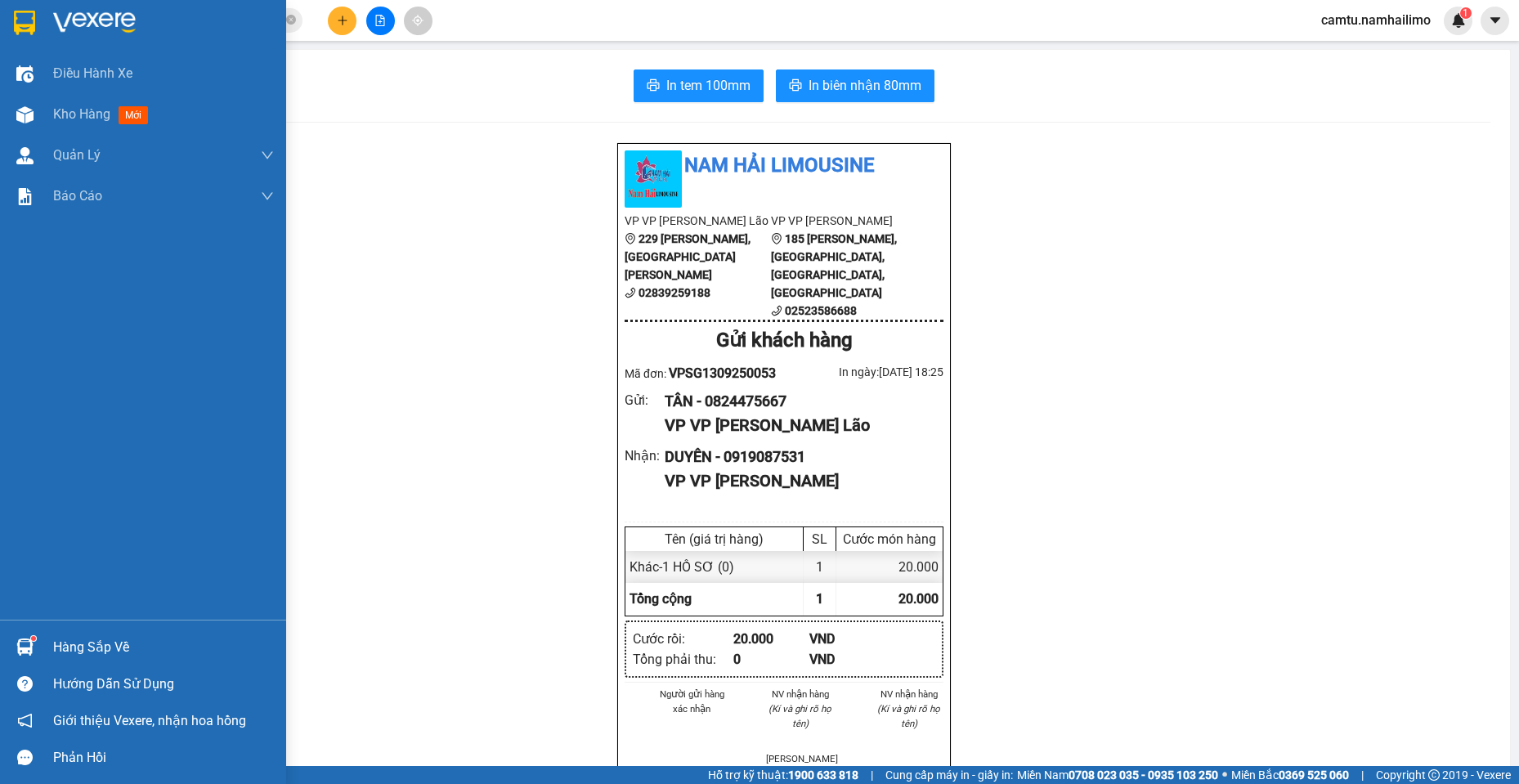
click at [52, 641] on div "Hàng sắp về" at bounding box center [143, 646] width 286 height 36
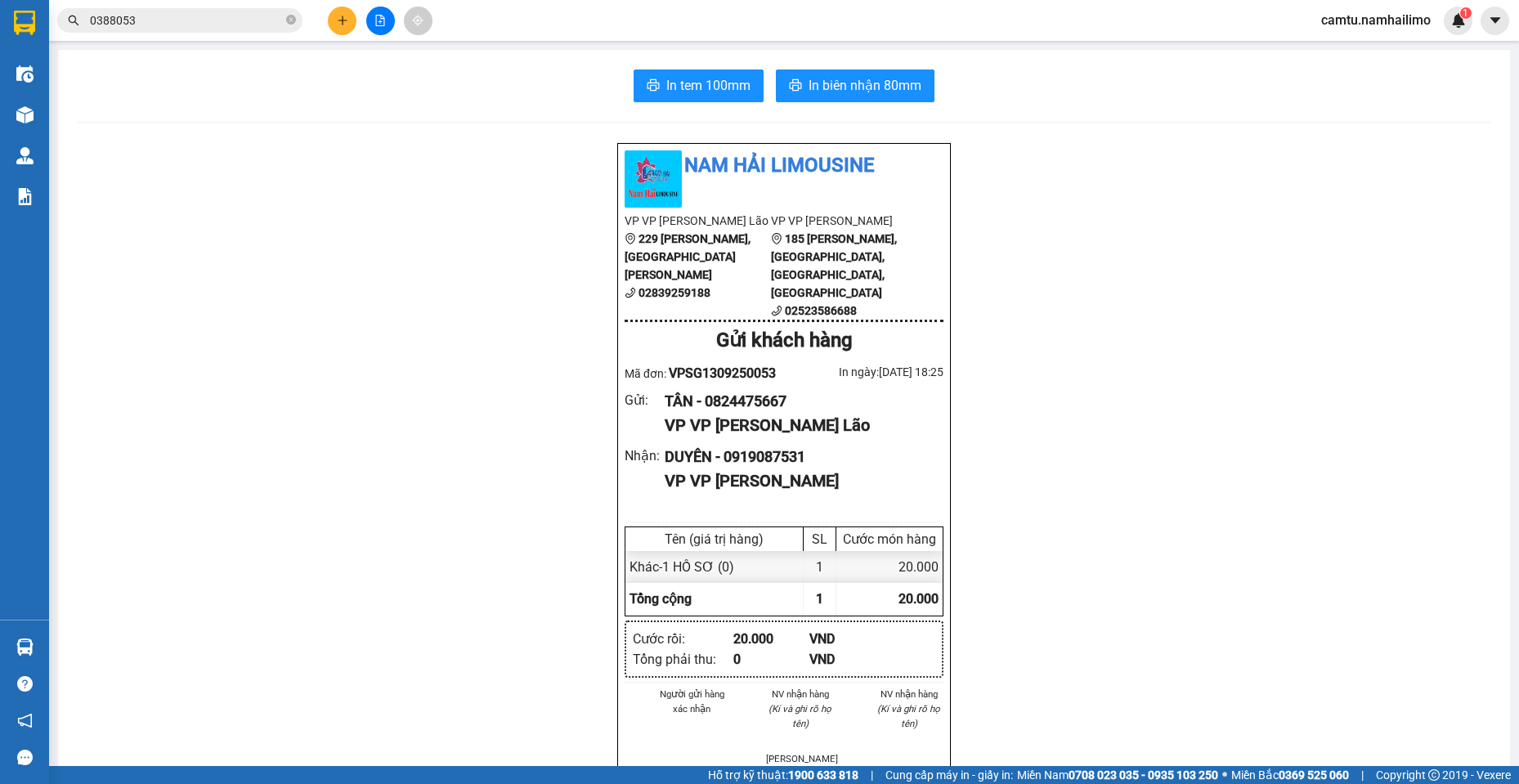
click at [241, 19] on section "Kết quả tìm kiếm ( 6 ) Bộ lọc Mã ĐH Trạng thái Món hàng Tổng cước Chưa cước Ngư…" at bounding box center [759, 392] width 1519 height 784
click at [347, 19] on icon "plus" at bounding box center [343, 20] width 12 height 12
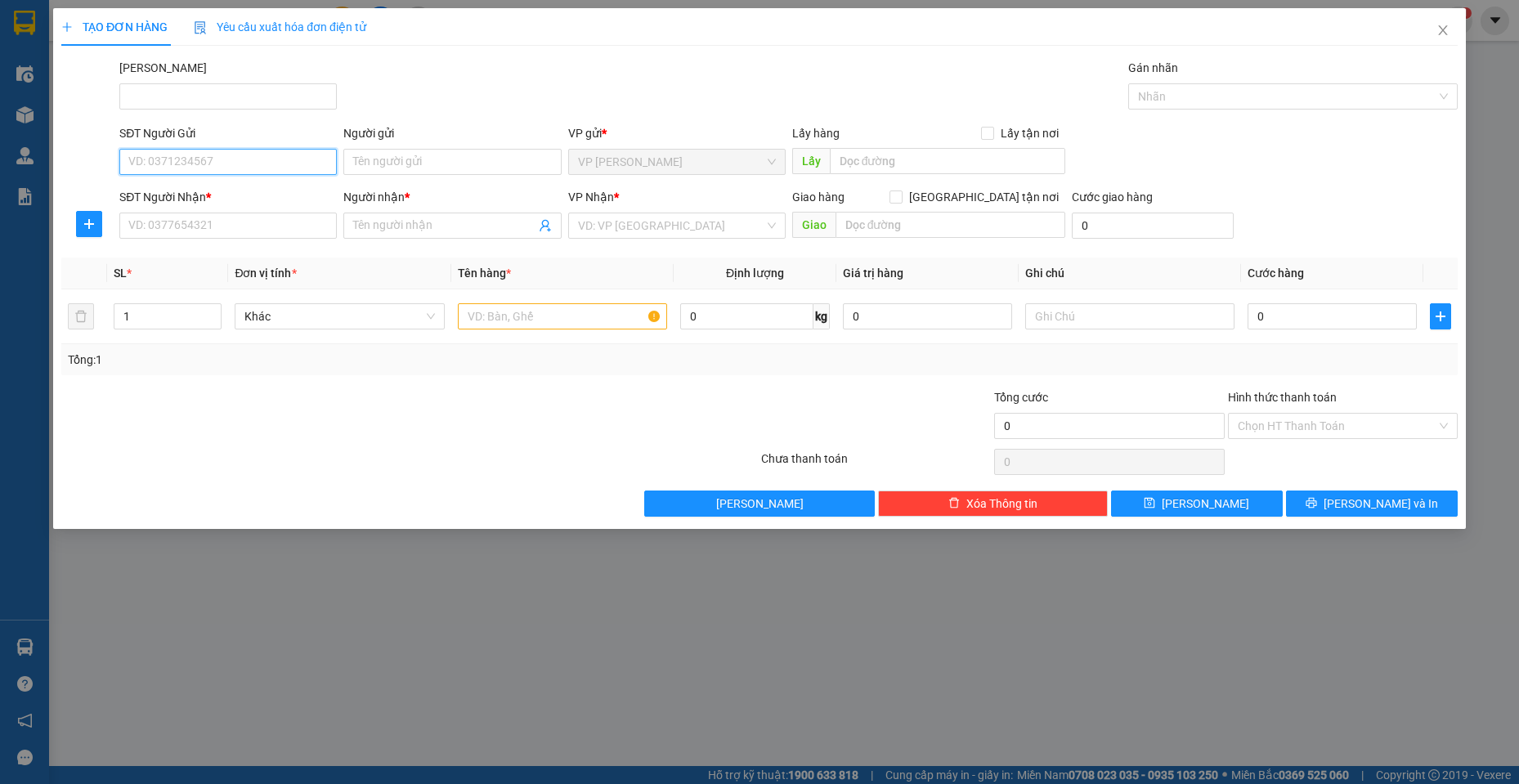
click at [208, 165] on input "SĐT Người Gửi" at bounding box center [228, 162] width 218 height 26
click at [240, 227] on input "SĐT Người Nhận *" at bounding box center [228, 225] width 218 height 26
click at [210, 262] on div "0933442260 - YẾN" at bounding box center [228, 257] width 198 height 18
type input "0933442260"
type input "YẾN"
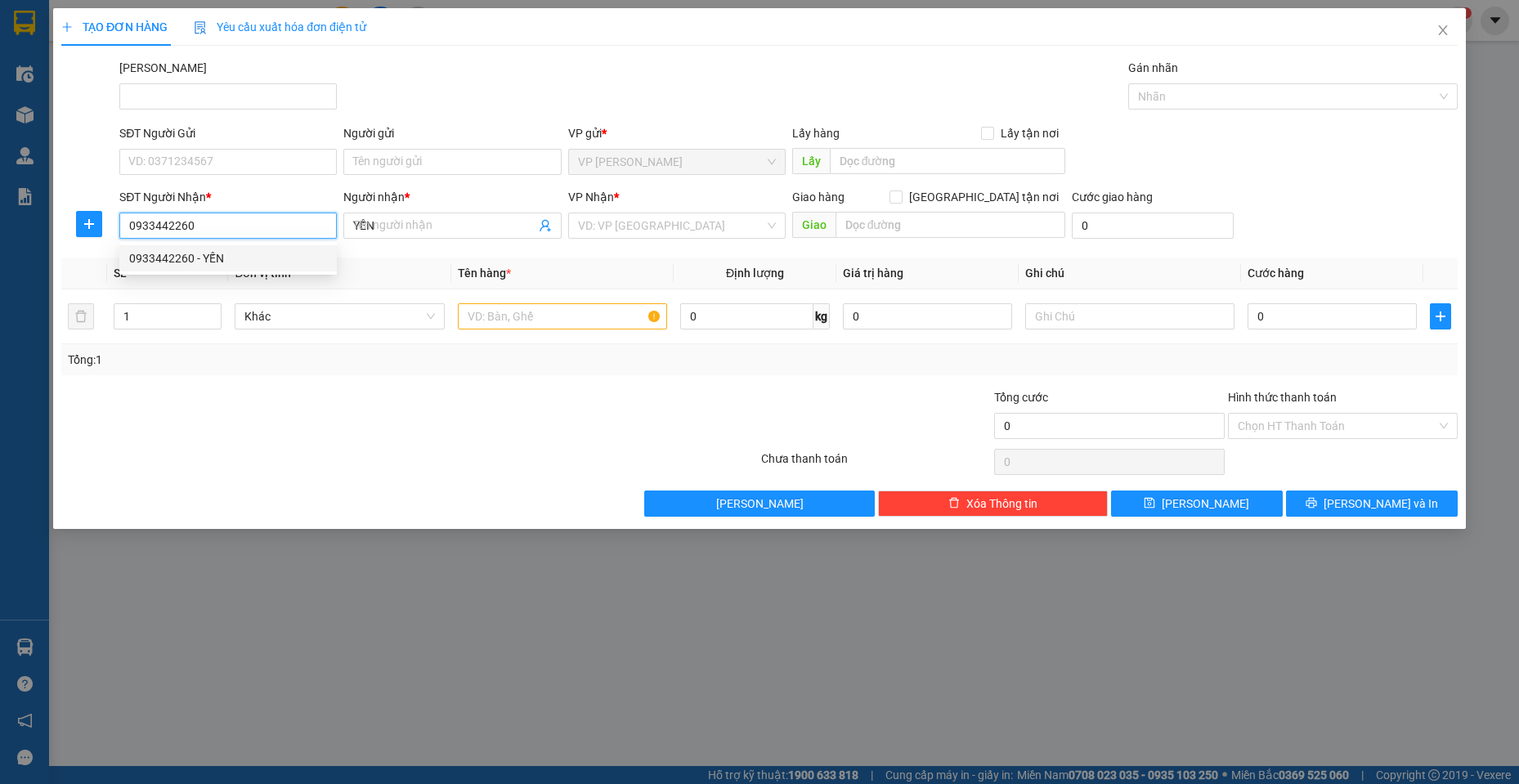
type input "30.000"
type input "0933442260"
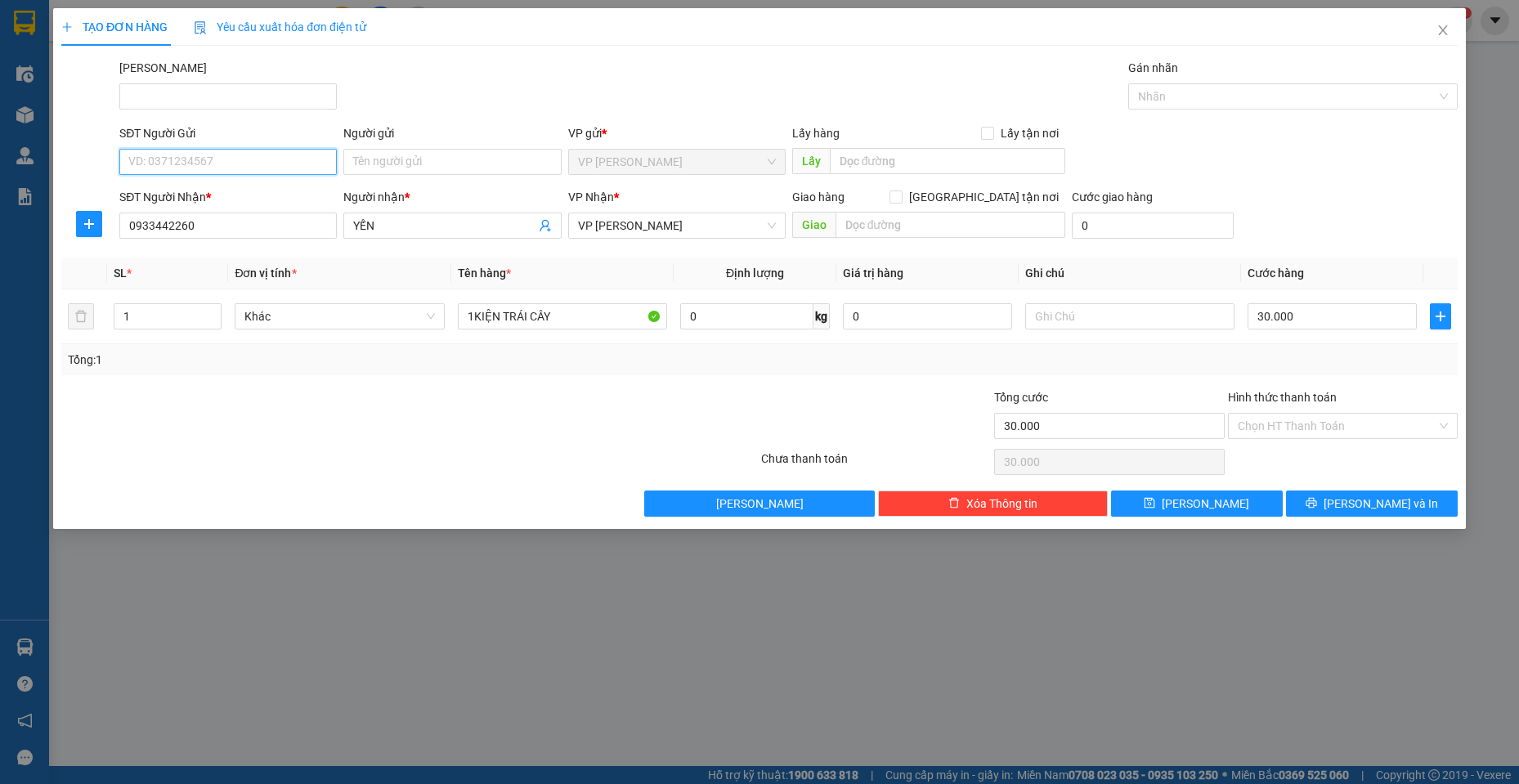
click at [258, 160] on input "SĐT Người Gửi" at bounding box center [228, 162] width 218 height 26
type input "0911664343"
click at [1381, 505] on span "[PERSON_NAME] và In" at bounding box center [1381, 503] width 114 height 18
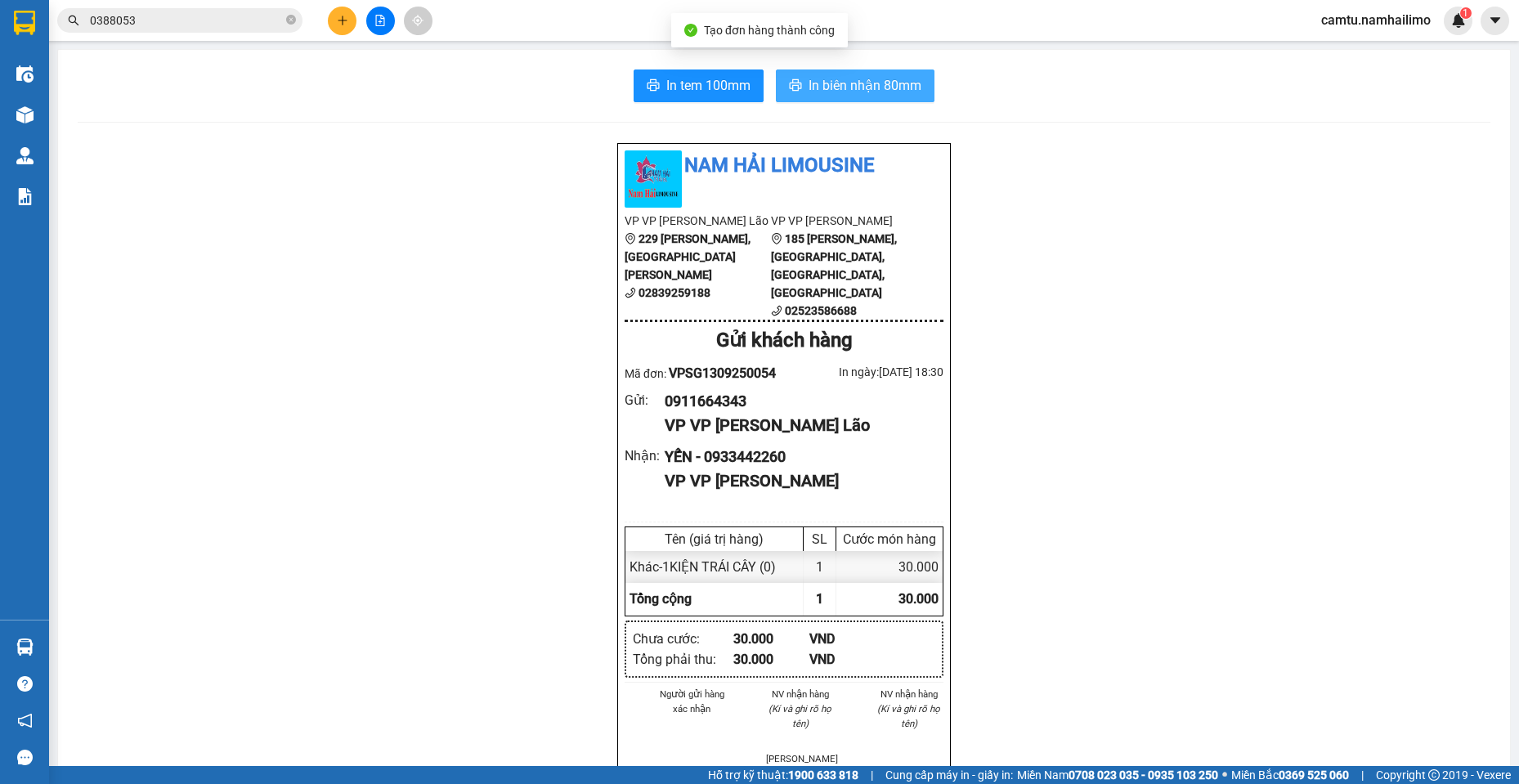
click at [839, 81] on span "In biên nhận 80mm" at bounding box center [864, 86] width 113 height 20
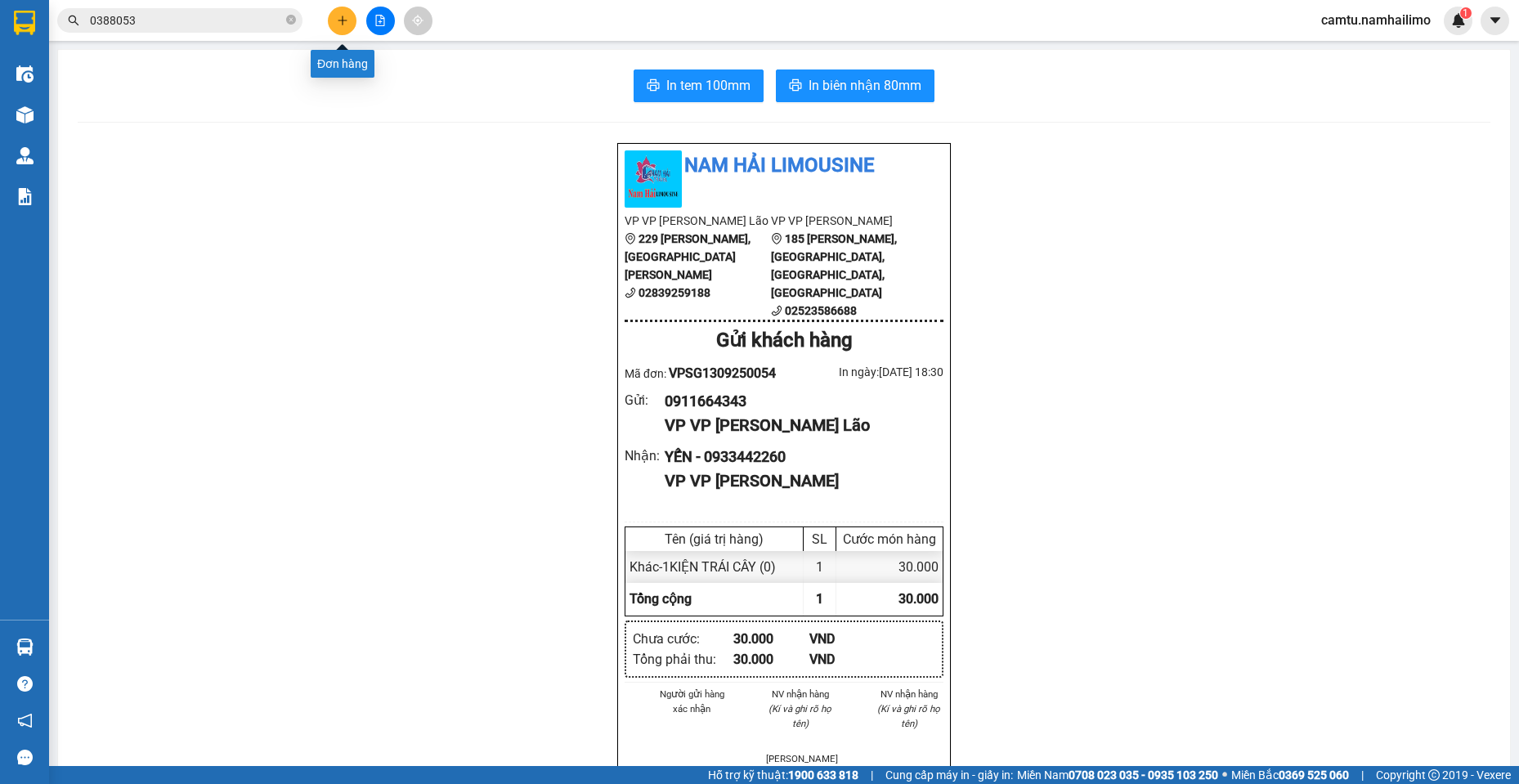
click at [332, 22] on button at bounding box center [342, 21] width 29 height 29
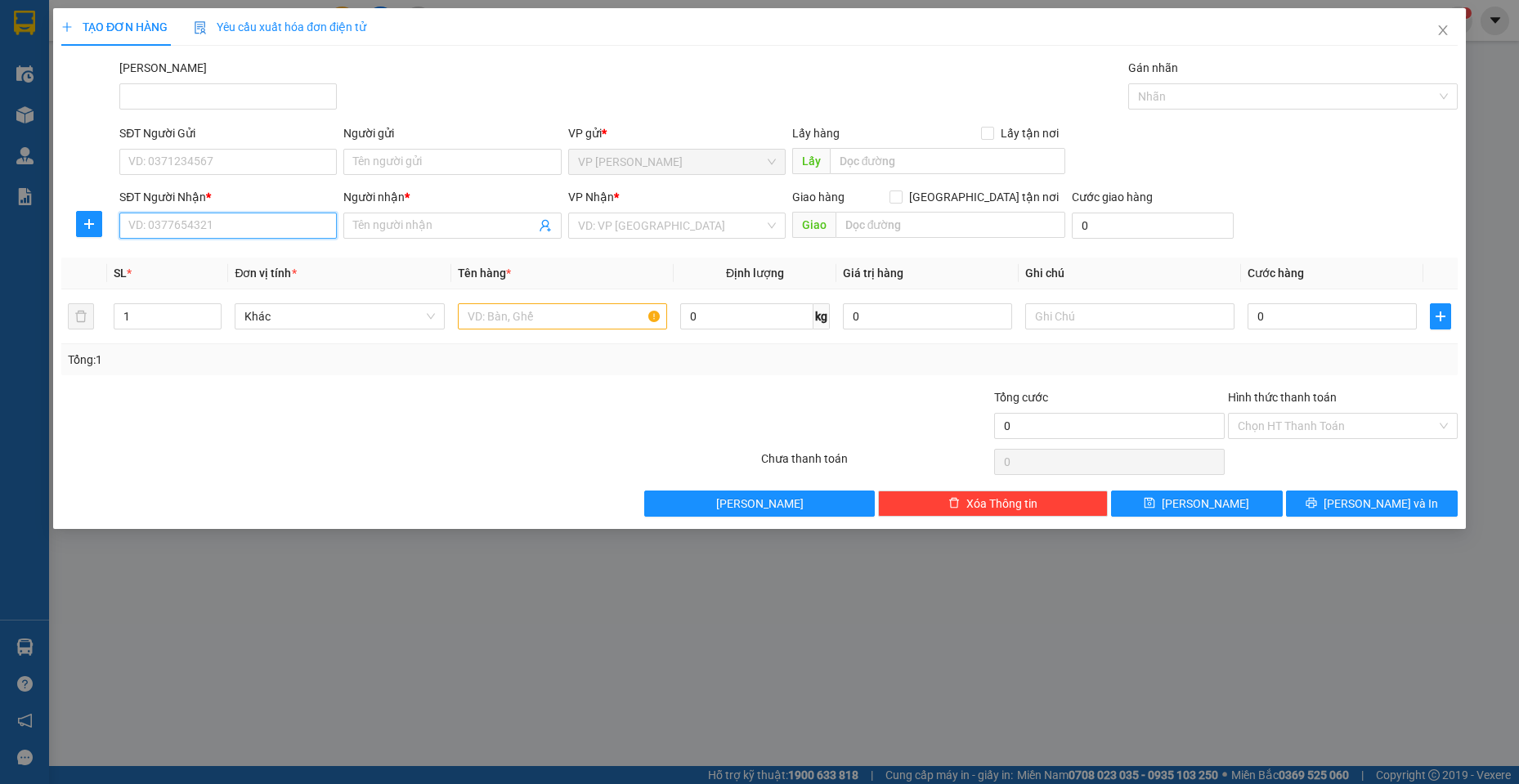
click at [169, 221] on input "SĐT Người Nhận *" at bounding box center [228, 225] width 218 height 26
type input "0901910202"
click at [307, 247] on div "0901910202 - [GEOGRAPHIC_DATA]" at bounding box center [228, 258] width 218 height 26
type input "ANH NAM"
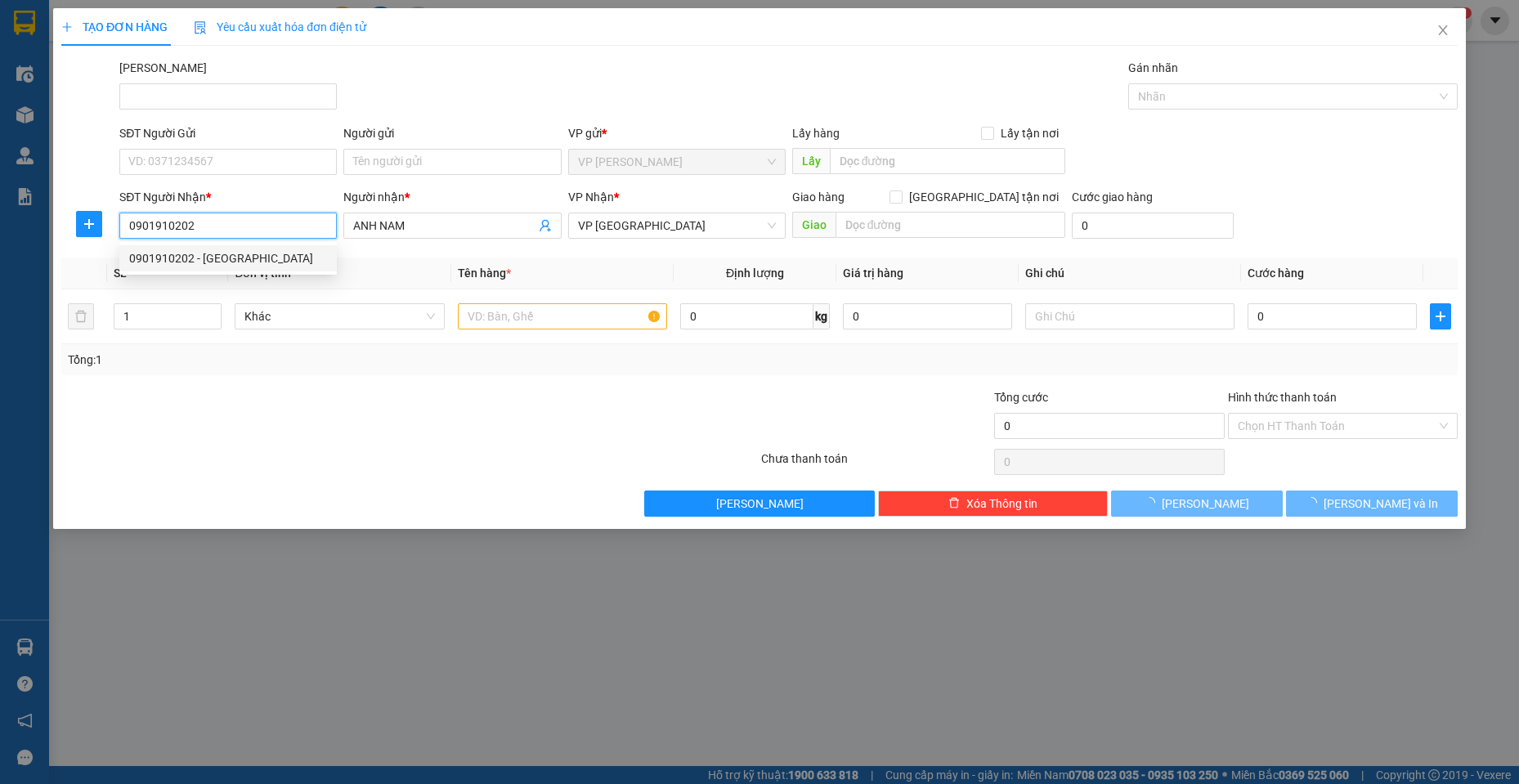
type input "60.000"
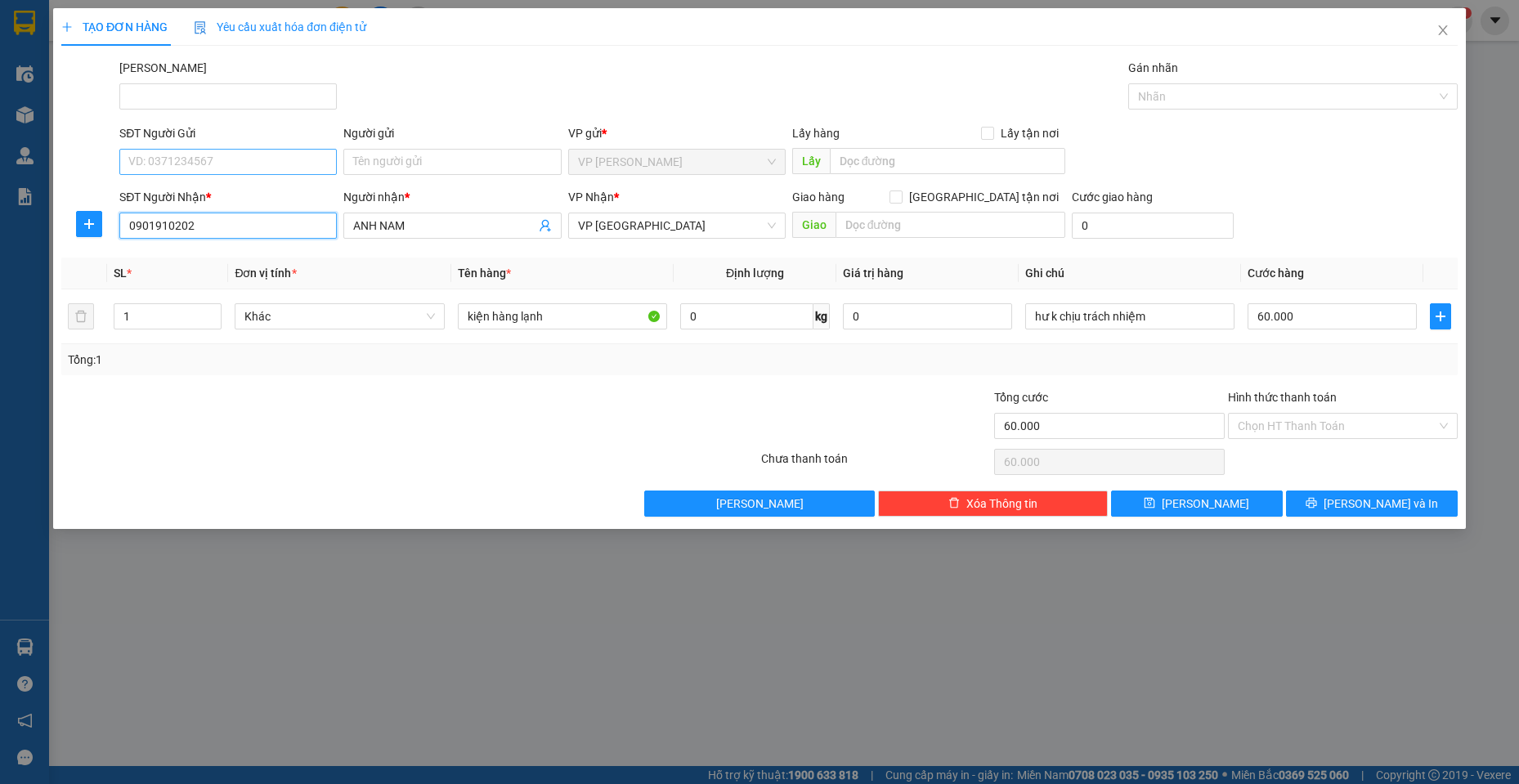
type input "0901910202"
click at [280, 157] on input "SĐT Người Gửi" at bounding box center [228, 162] width 218 height 26
click at [275, 192] on div "0937879258 - ANH VUI" at bounding box center [228, 194] width 198 height 18
type input "0937879258"
type input "ANH VUI"
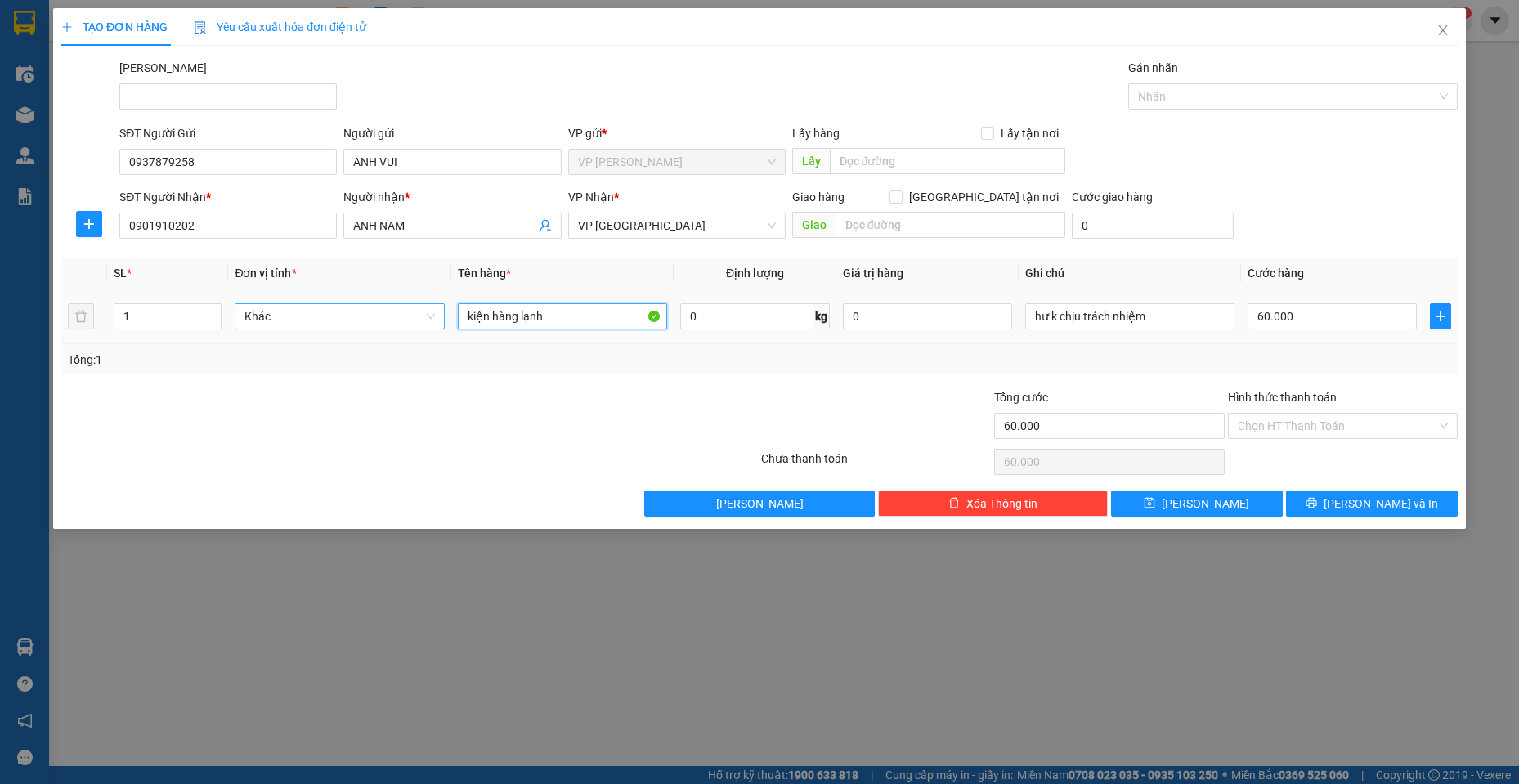
drag, startPoint x: 553, startPoint y: 318, endPoint x: 402, endPoint y: 317, distance: 151.0
click at [402, 317] on tr "1 Khác kiện hàng lạnh 0 kg 0 hư k chịu trách nhiệm 60.000" at bounding box center [759, 317] width 1396 height 55
click at [558, 433] on div at bounding box center [643, 417] width 233 height 58
drag, startPoint x: 556, startPoint y: 320, endPoint x: 274, endPoint y: 306, distance: 282.3
click at [274, 306] on tr "1 Khác kiện hàng lạnh 0 kg 0 hư k chịu trách nhiệm 60.000" at bounding box center [759, 317] width 1396 height 55
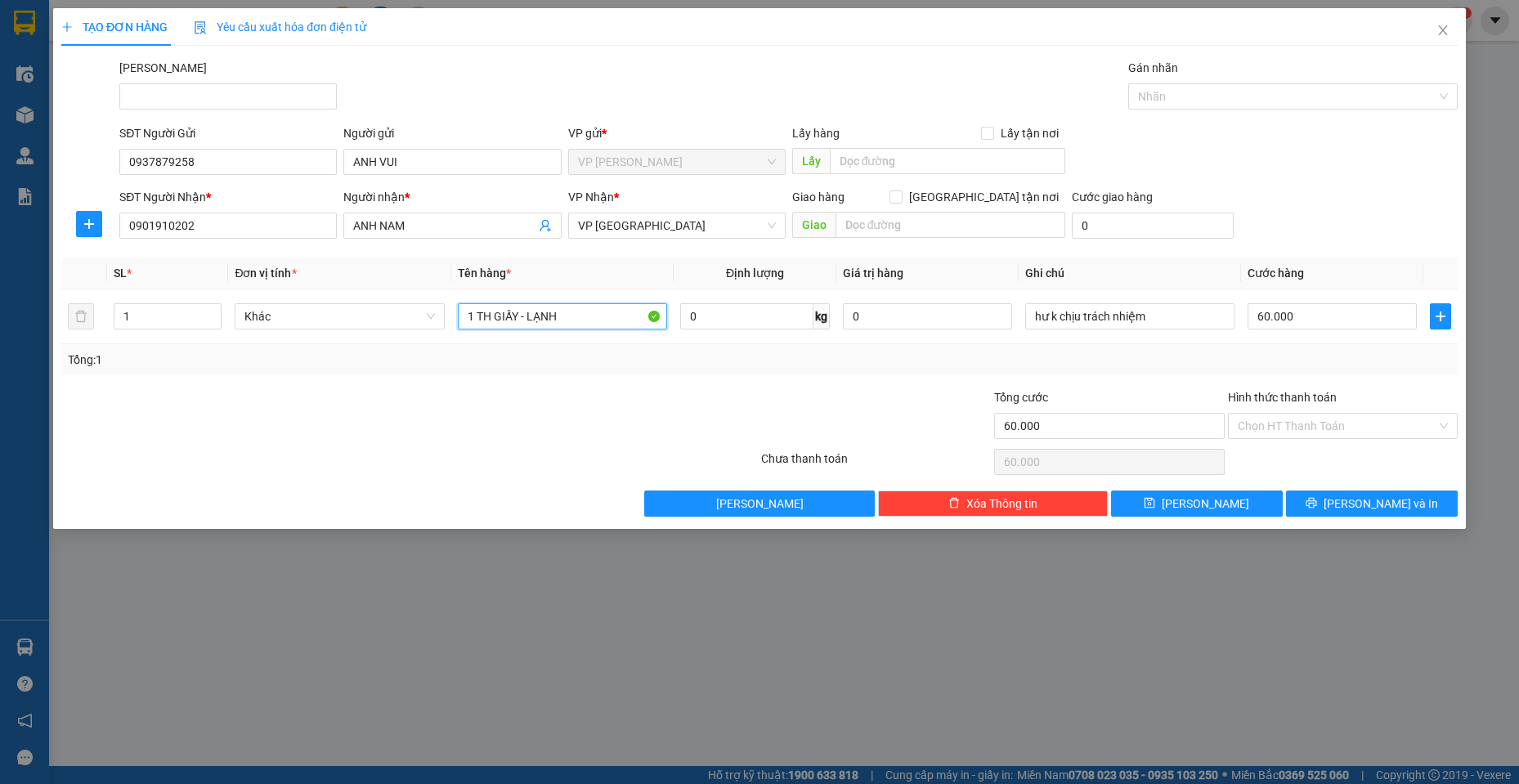
type input "1 TH GIẤY - LẠNH"
click at [1387, 506] on span "[PERSON_NAME] và In" at bounding box center [1381, 503] width 114 height 18
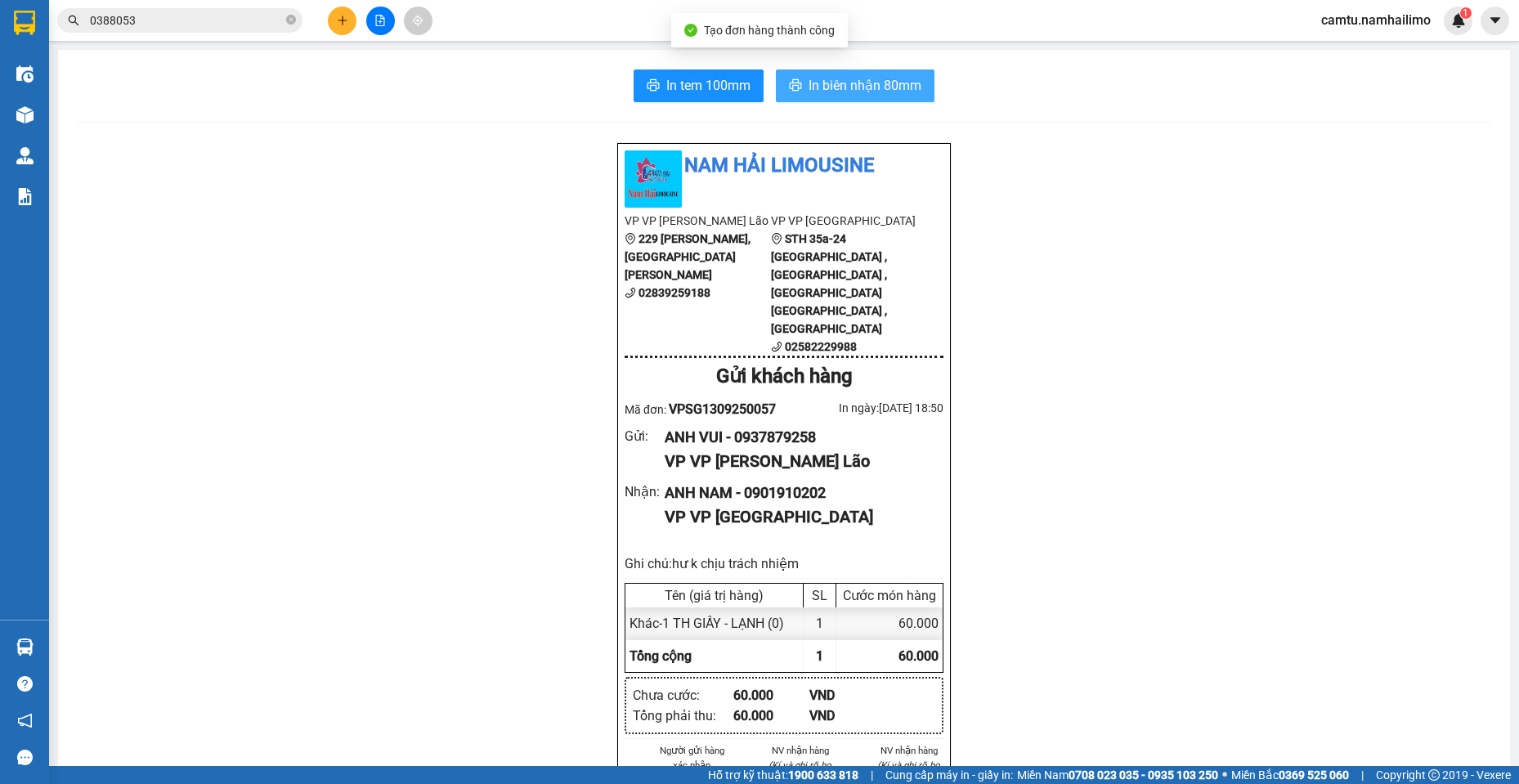
click at [885, 87] on span "In biên nhận 80mm" at bounding box center [864, 86] width 113 height 20
click at [336, 24] on button at bounding box center [342, 21] width 29 height 29
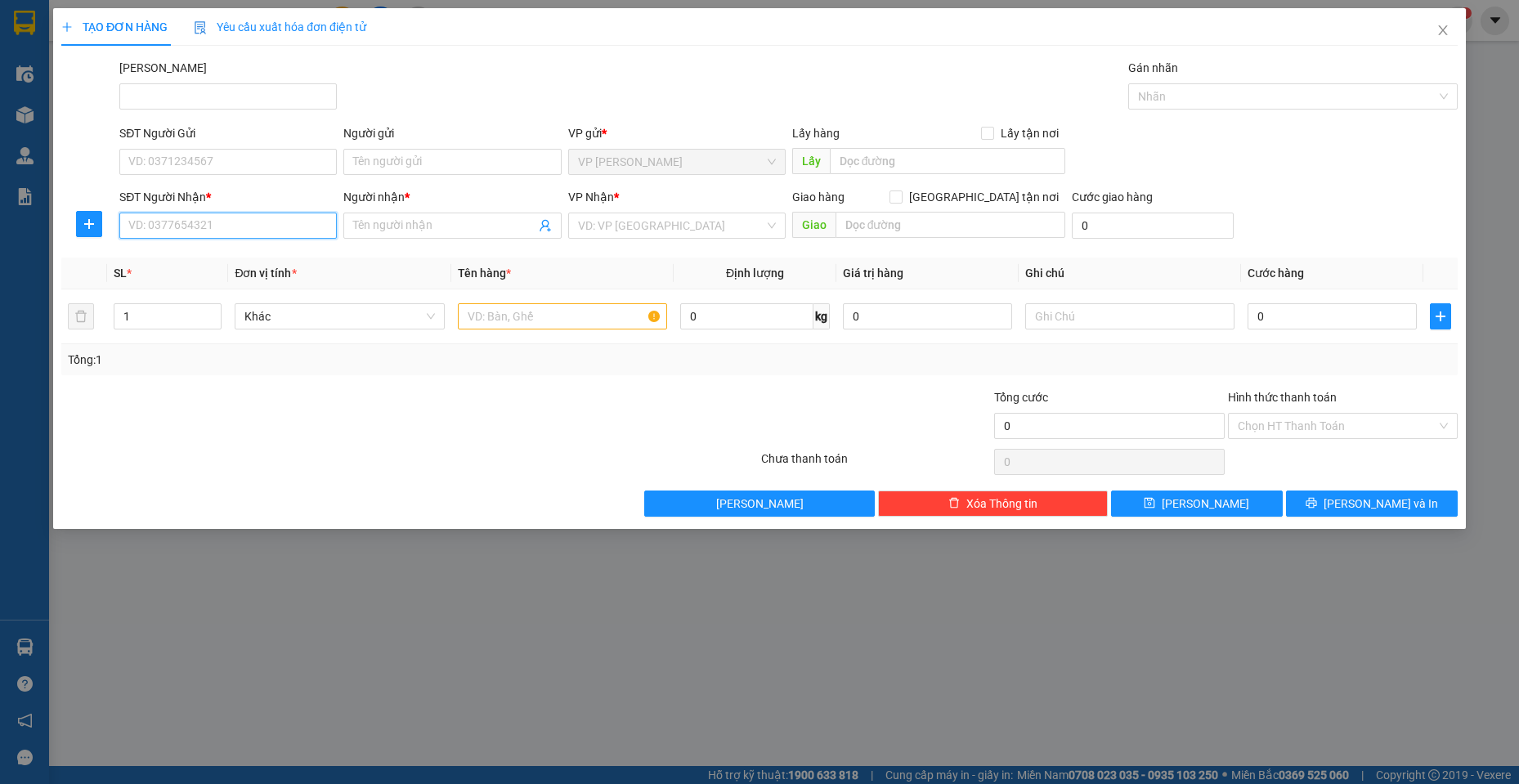
click at [195, 221] on input "SĐT Người Nhận *" at bounding box center [228, 225] width 218 height 26
click at [195, 221] on input "442" at bounding box center [228, 225] width 218 height 26
click at [193, 220] on input "442" at bounding box center [228, 225] width 218 height 26
click at [211, 255] on div "0839933442 - ĐIỀN" at bounding box center [228, 257] width 198 height 18
type input "0839933442"
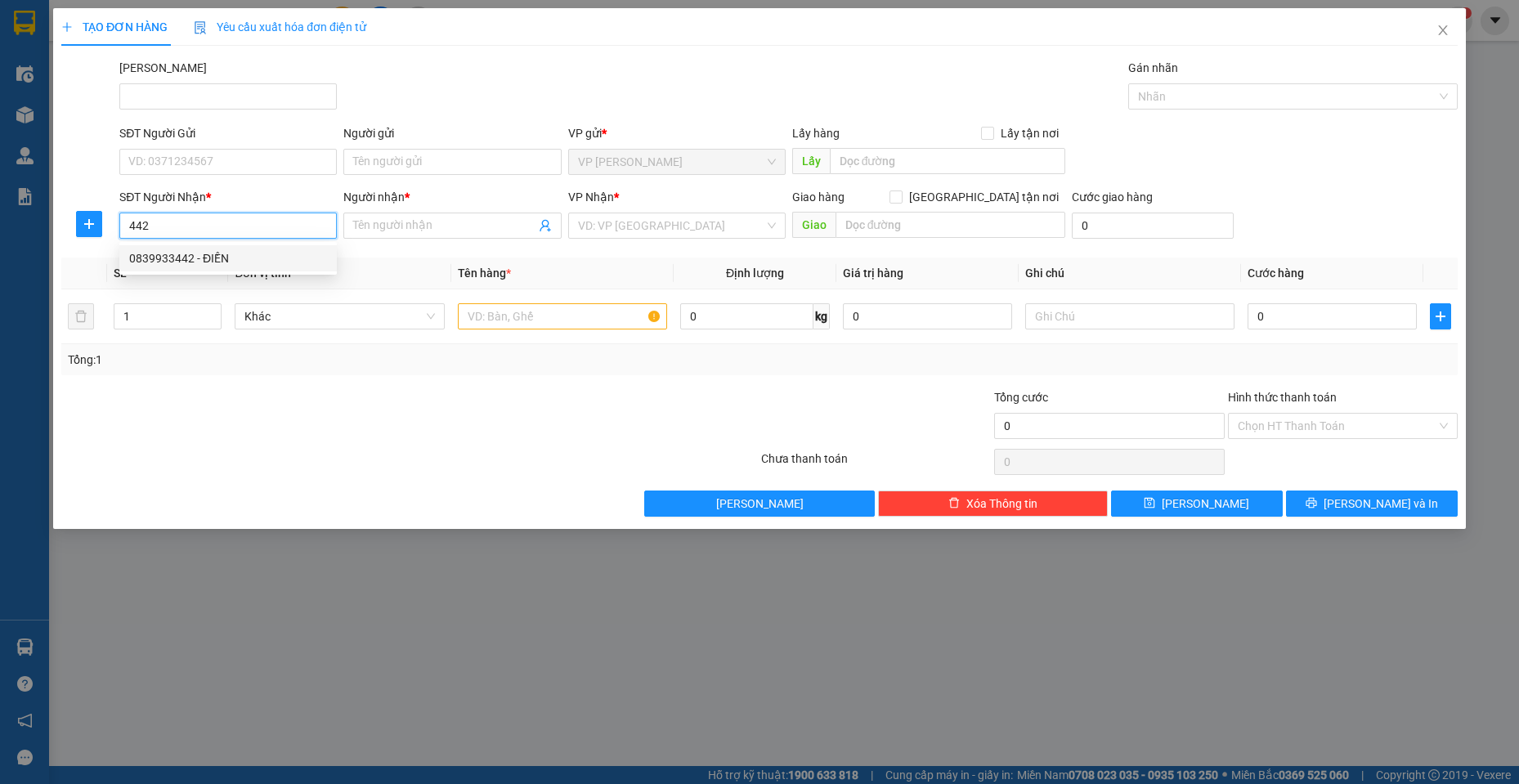
type input "ĐIỀN"
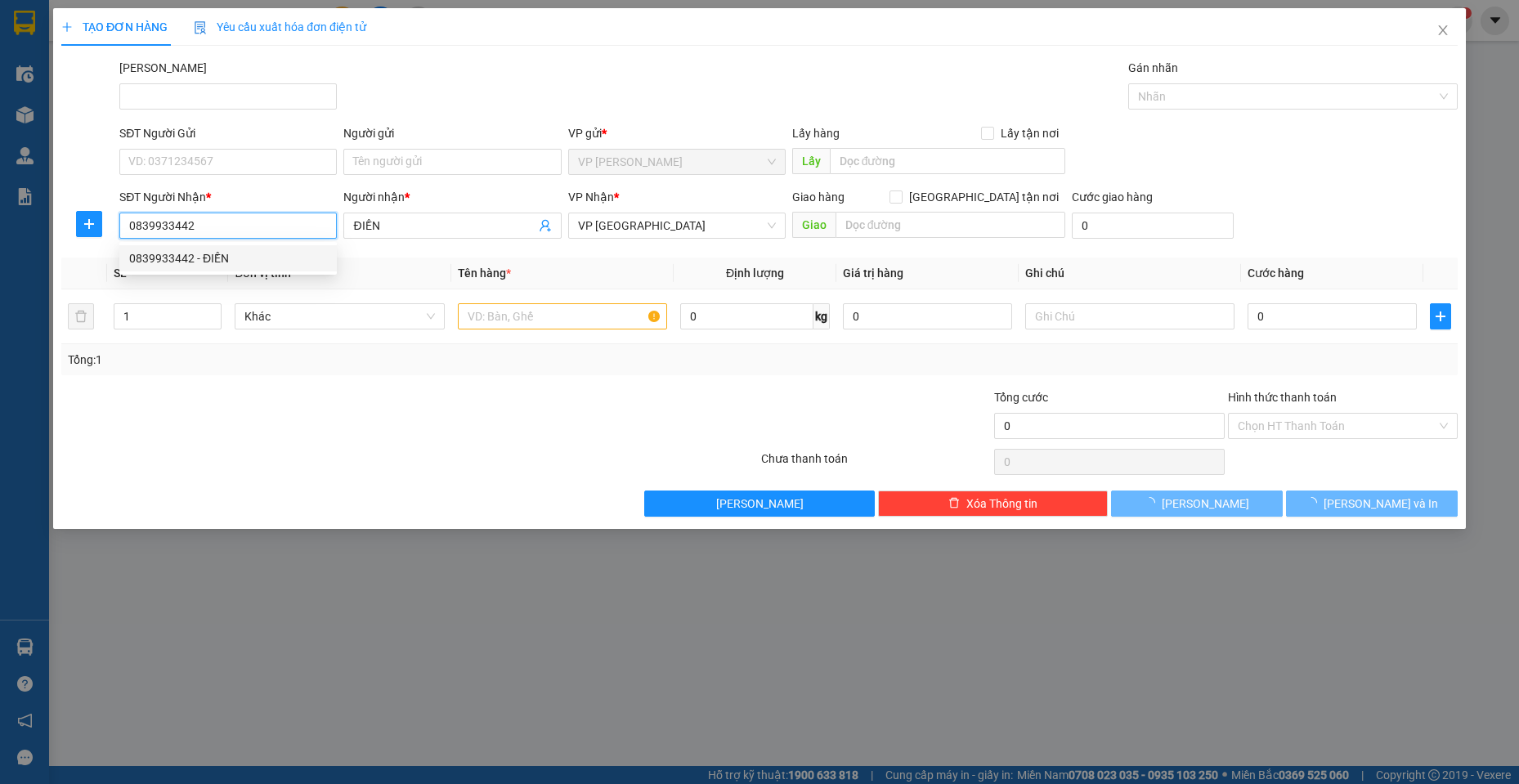
type input "40.000"
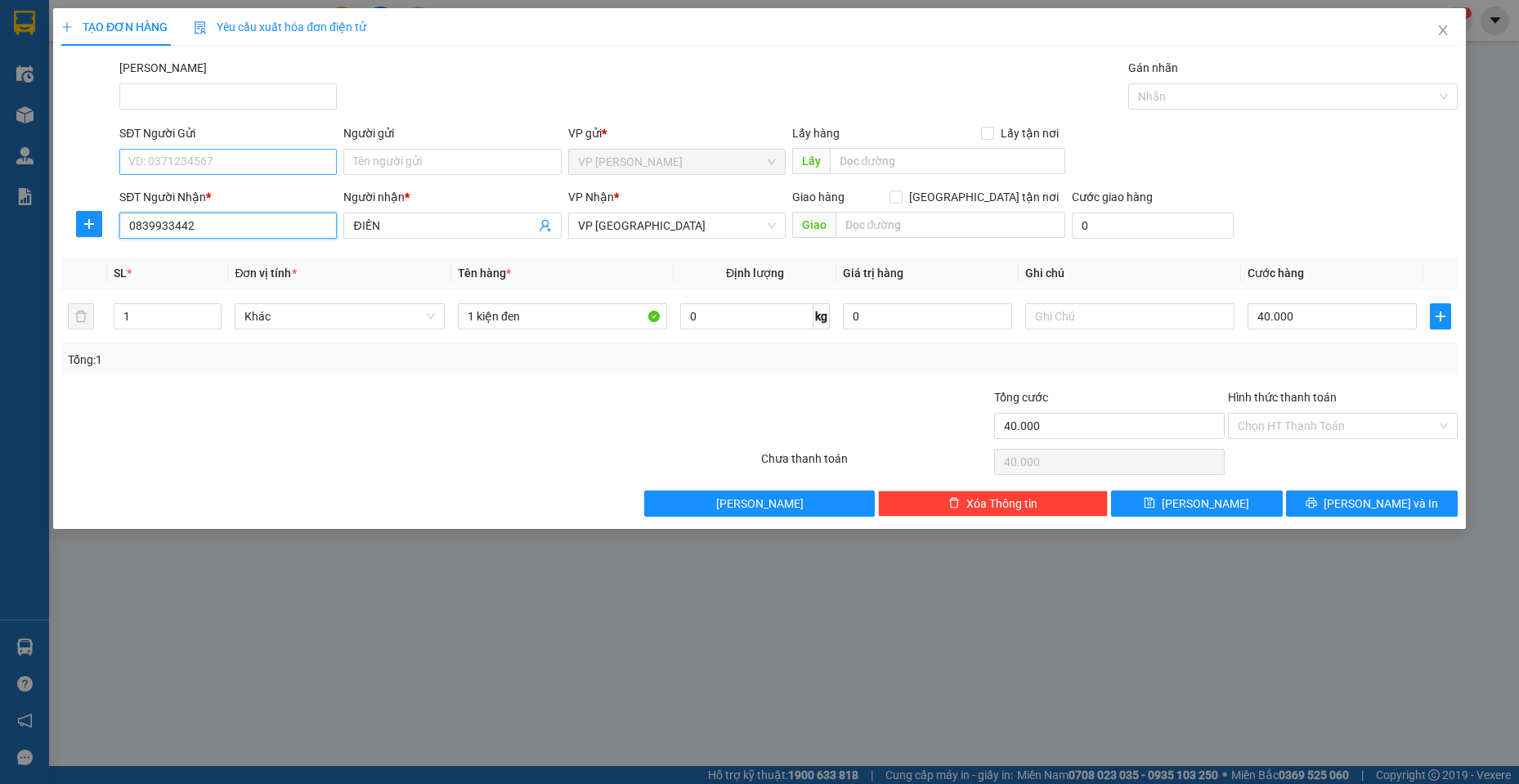
type input "0839933442"
click at [229, 162] on input "SĐT Người Gửi" at bounding box center [228, 162] width 218 height 26
click at [197, 186] on div "0917119951 - [PERSON_NAME]" at bounding box center [228, 194] width 198 height 18
type input "0917119951"
type input "[PERSON_NAME]"
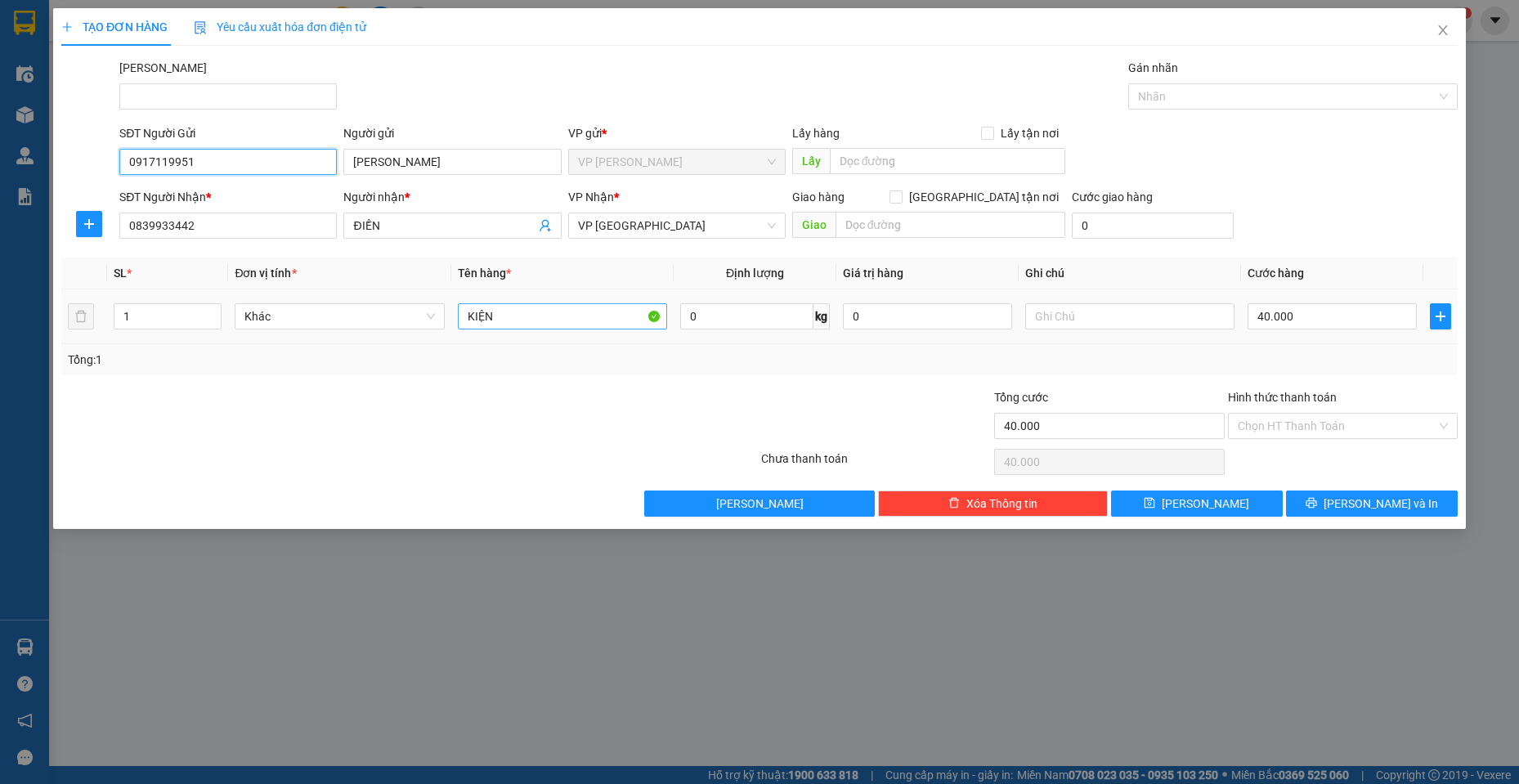
type input "0917119951"
click at [554, 323] on input "KIỆN" at bounding box center [563, 316] width 210 height 26
type input "KIỆN ĐEN"
click at [1381, 509] on span "[PERSON_NAME] và In" at bounding box center [1381, 503] width 114 height 18
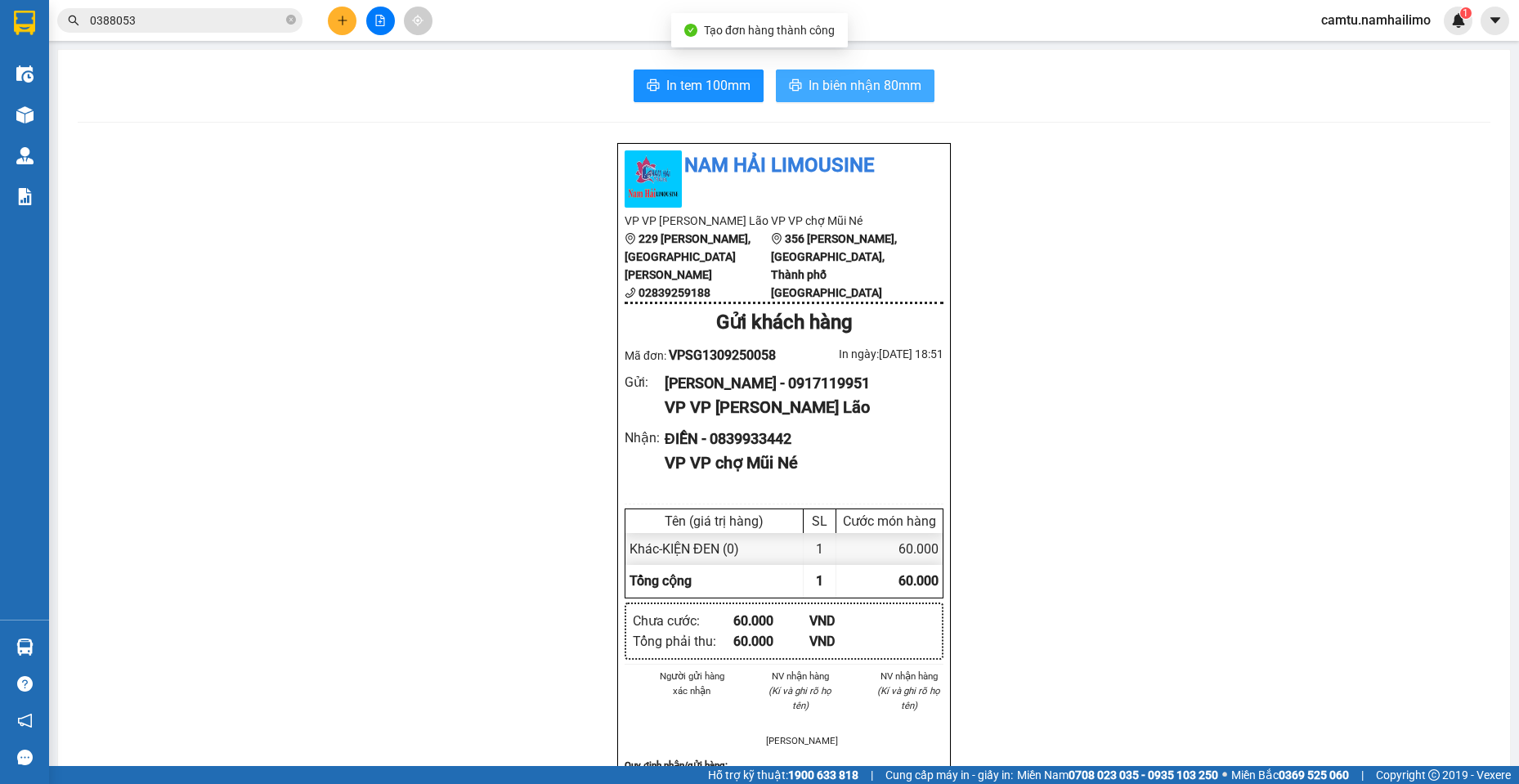
click at [861, 91] on span "In biên nhận 80mm" at bounding box center [864, 86] width 113 height 20
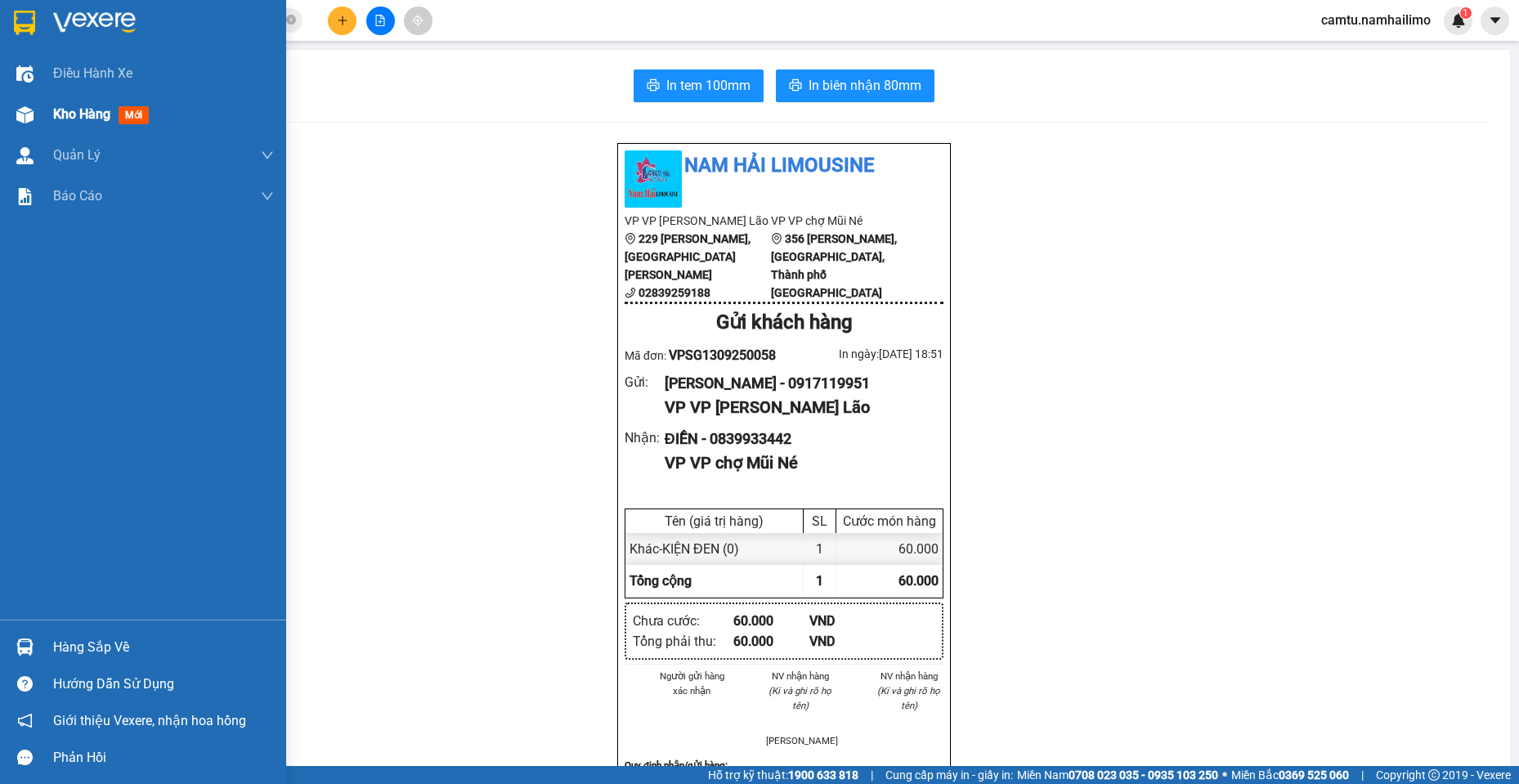
click at [39, 109] on div "Kho hàng mới" at bounding box center [143, 114] width 286 height 41
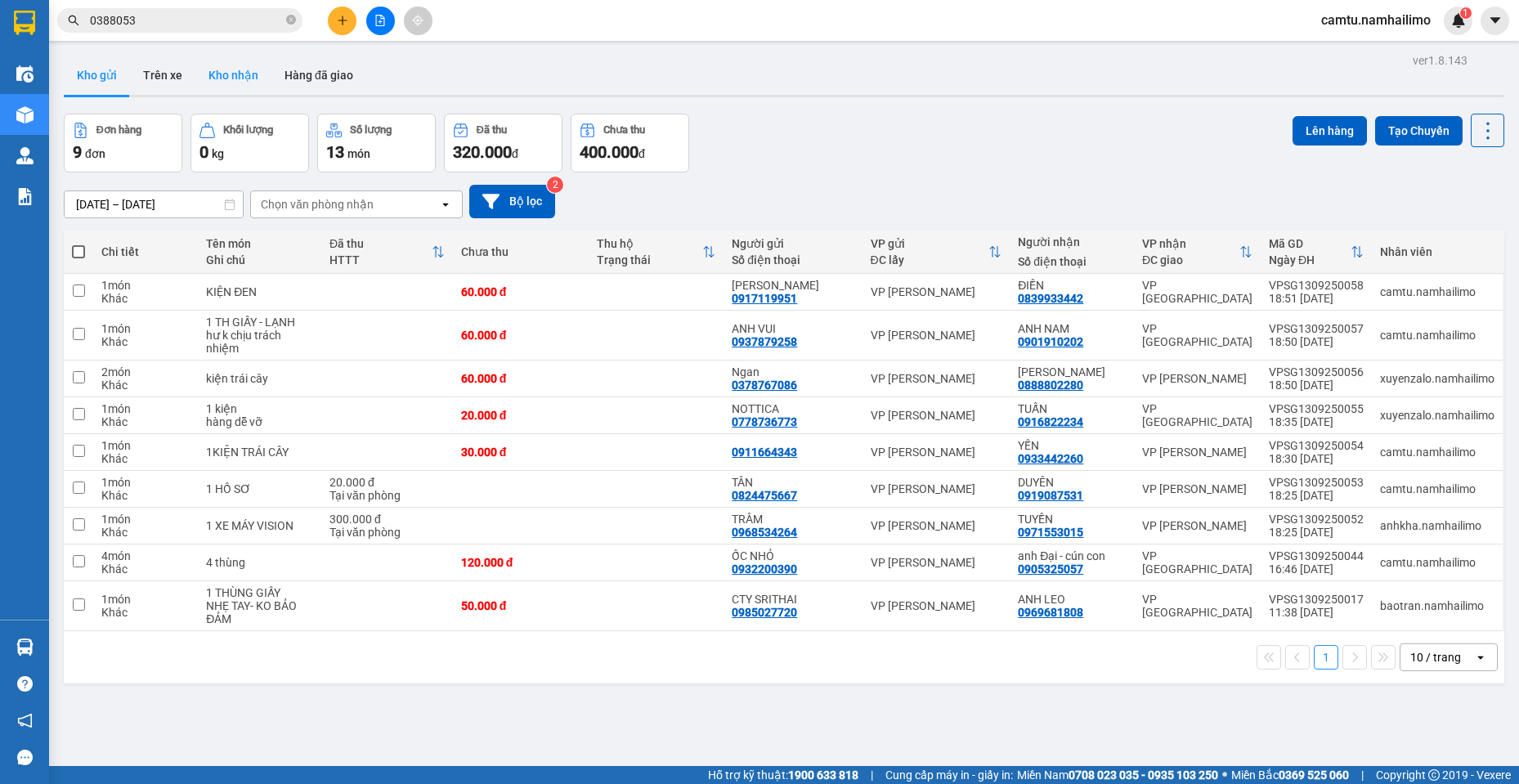
click at [240, 77] on button "Kho nhận" at bounding box center [234, 75] width 76 height 39
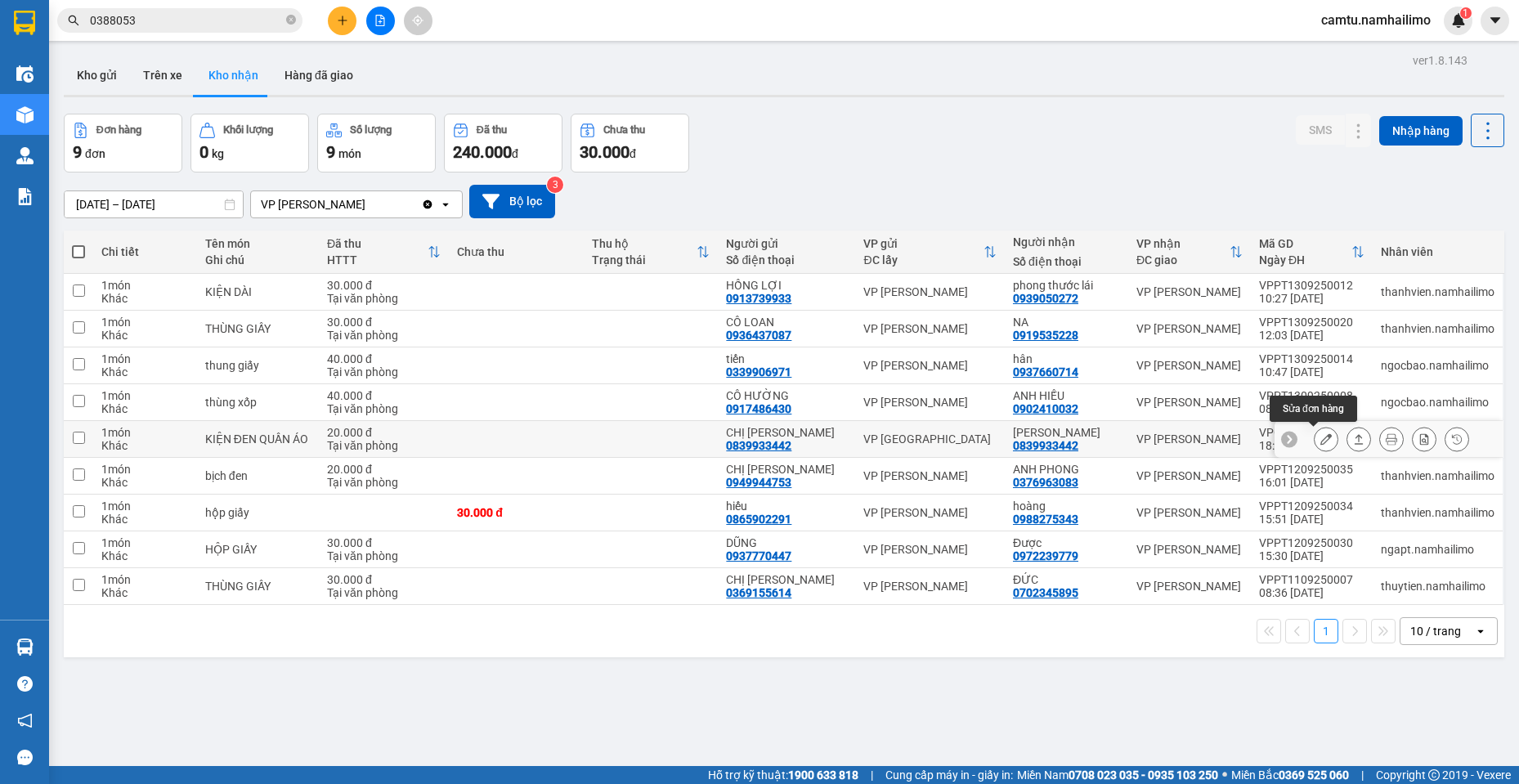
click at [1321, 436] on icon at bounding box center [1327, 439] width 12 height 12
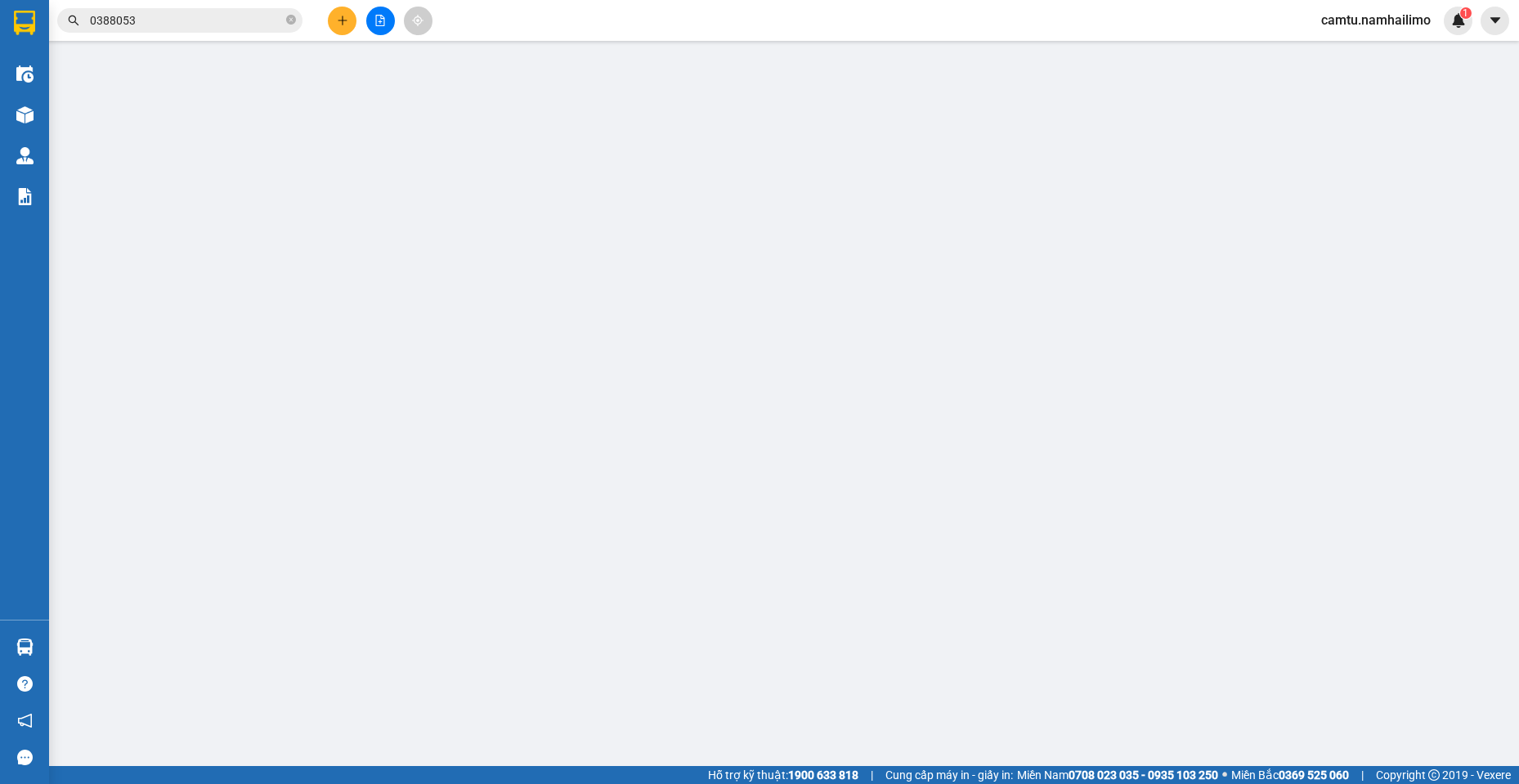
type input "0839933442"
type input "CHỊ [PERSON_NAME]"
type input "0839933442"
type input "[PERSON_NAME]"
type input "20.000"
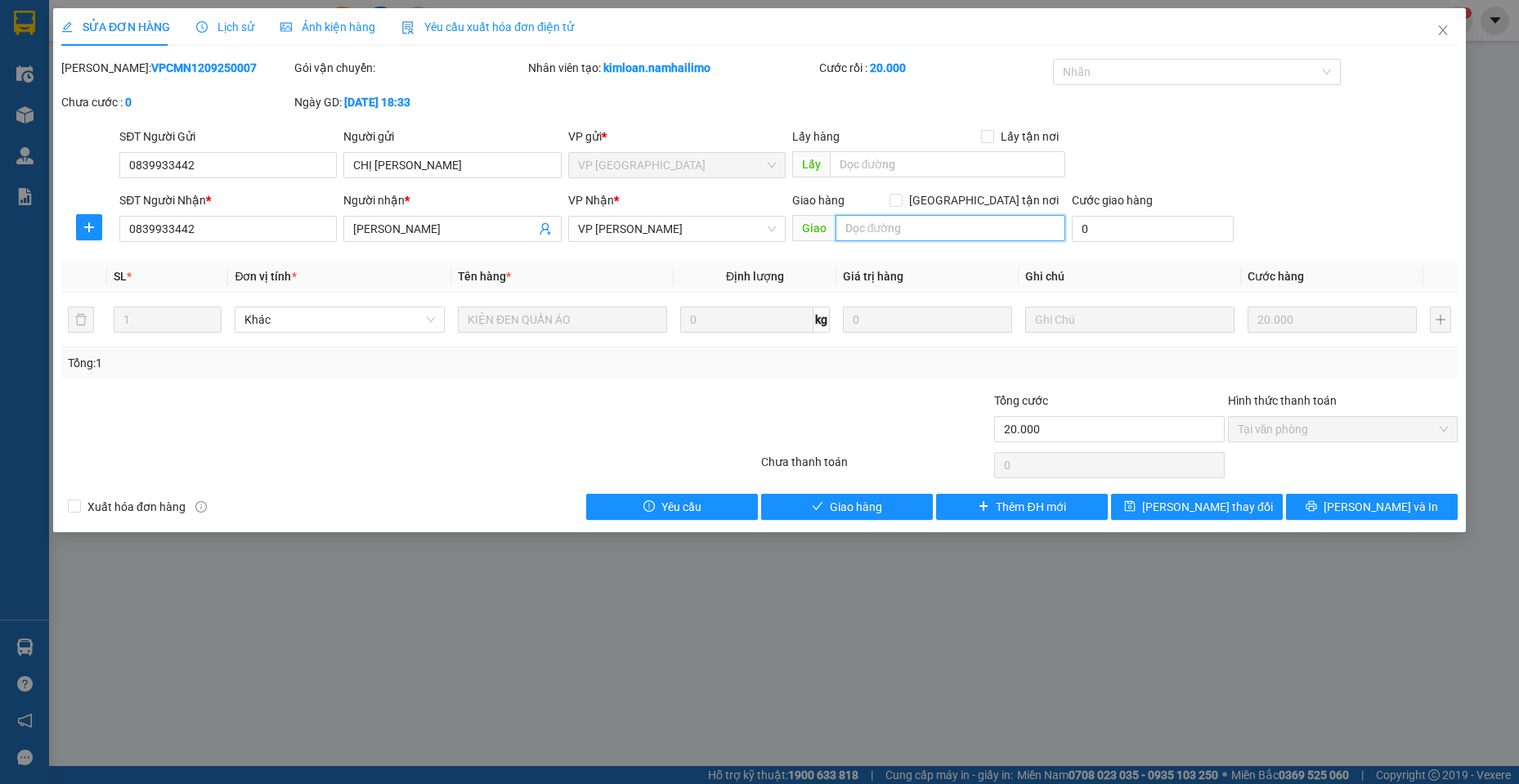
click at [920, 222] on input "text" at bounding box center [951, 228] width 230 height 26
type input "GIAO MÃ VPSG1309250058"
click at [1262, 510] on button "[PERSON_NAME] thay đổi" at bounding box center [1197, 506] width 172 height 26
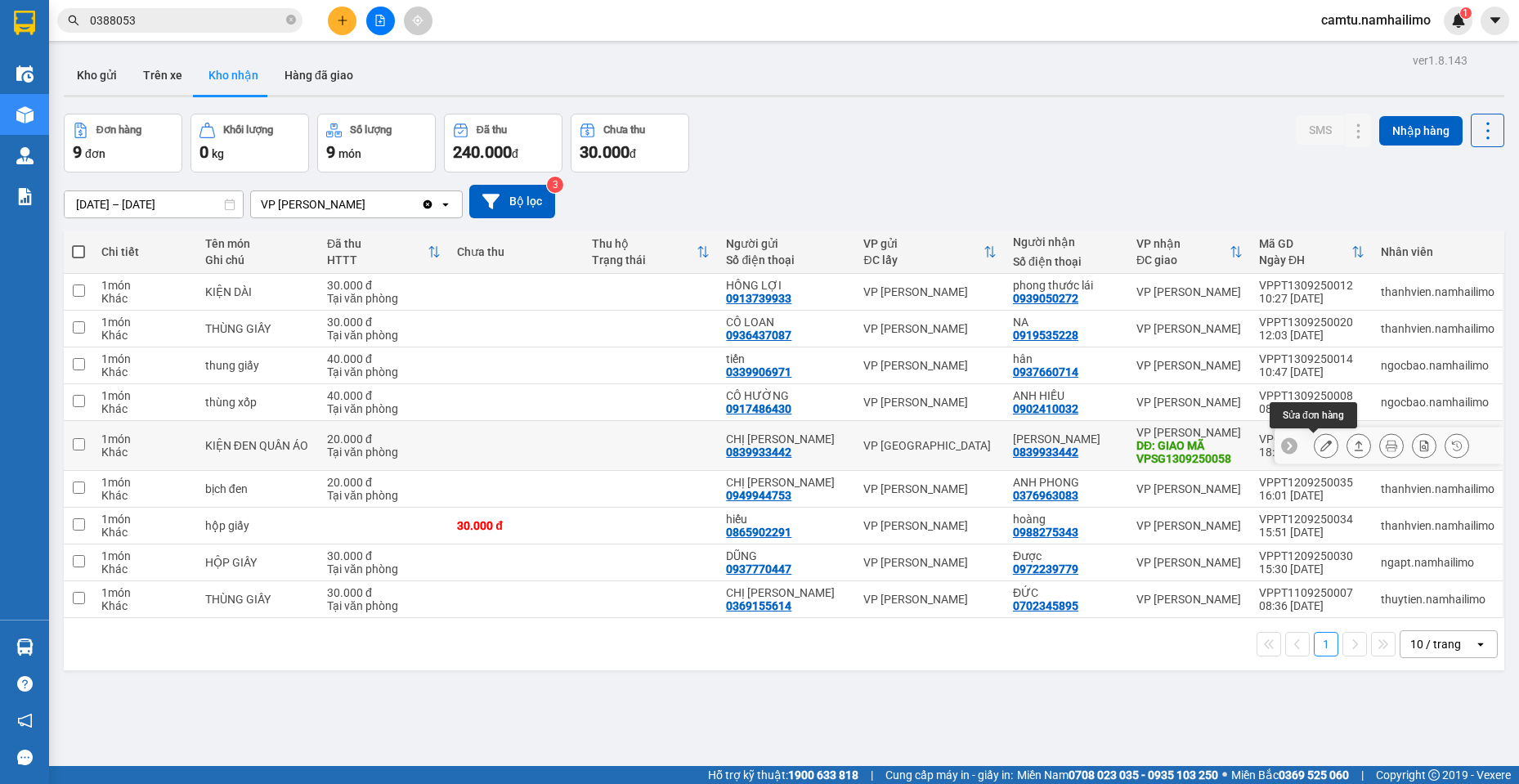
click at [1321, 440] on icon at bounding box center [1327, 445] width 12 height 12
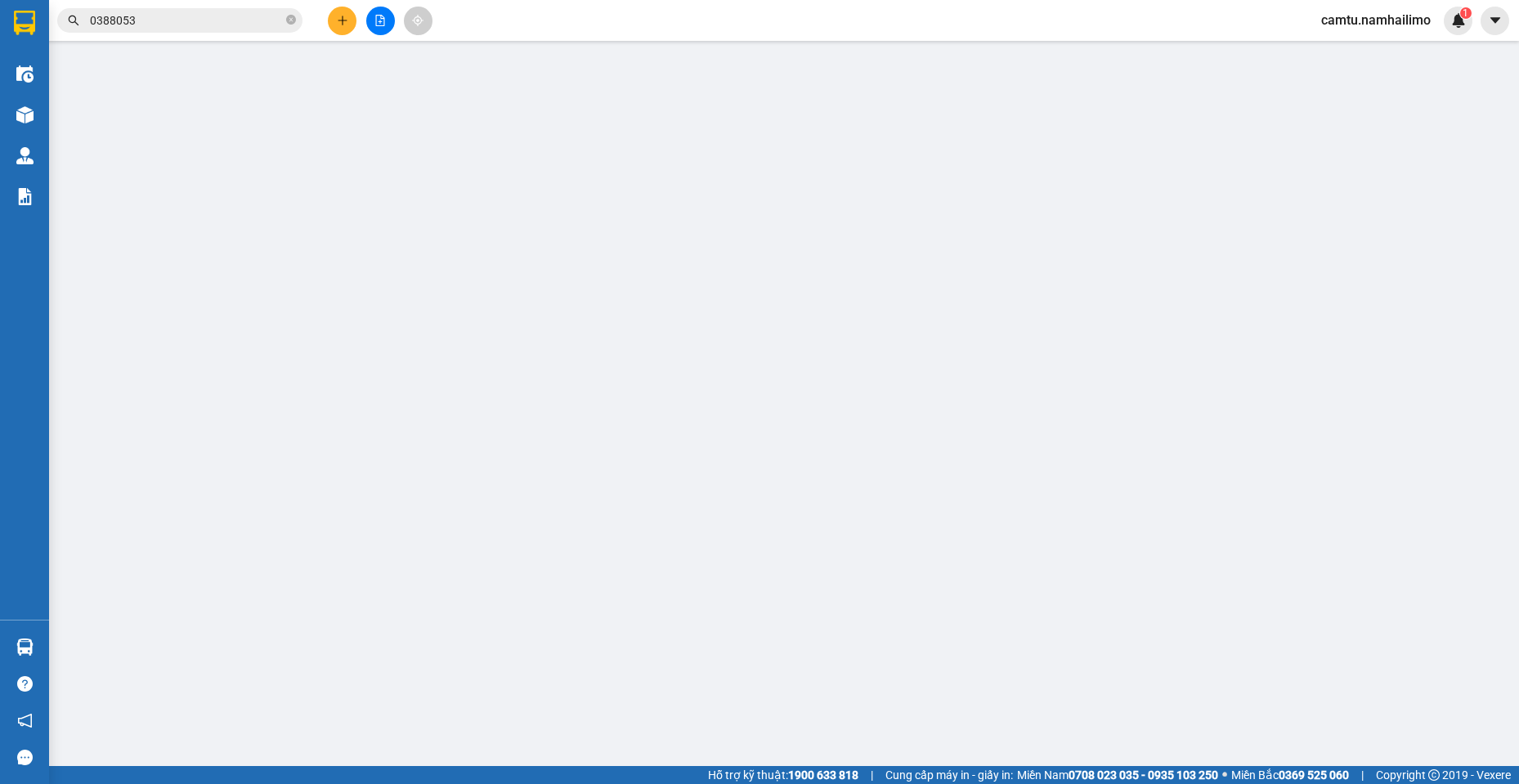
type input "0839933442"
type input "CHỊ [PERSON_NAME]"
type input "0839933442"
type input "[PERSON_NAME]"
type input "GIAO MÃ VPSG1309250058"
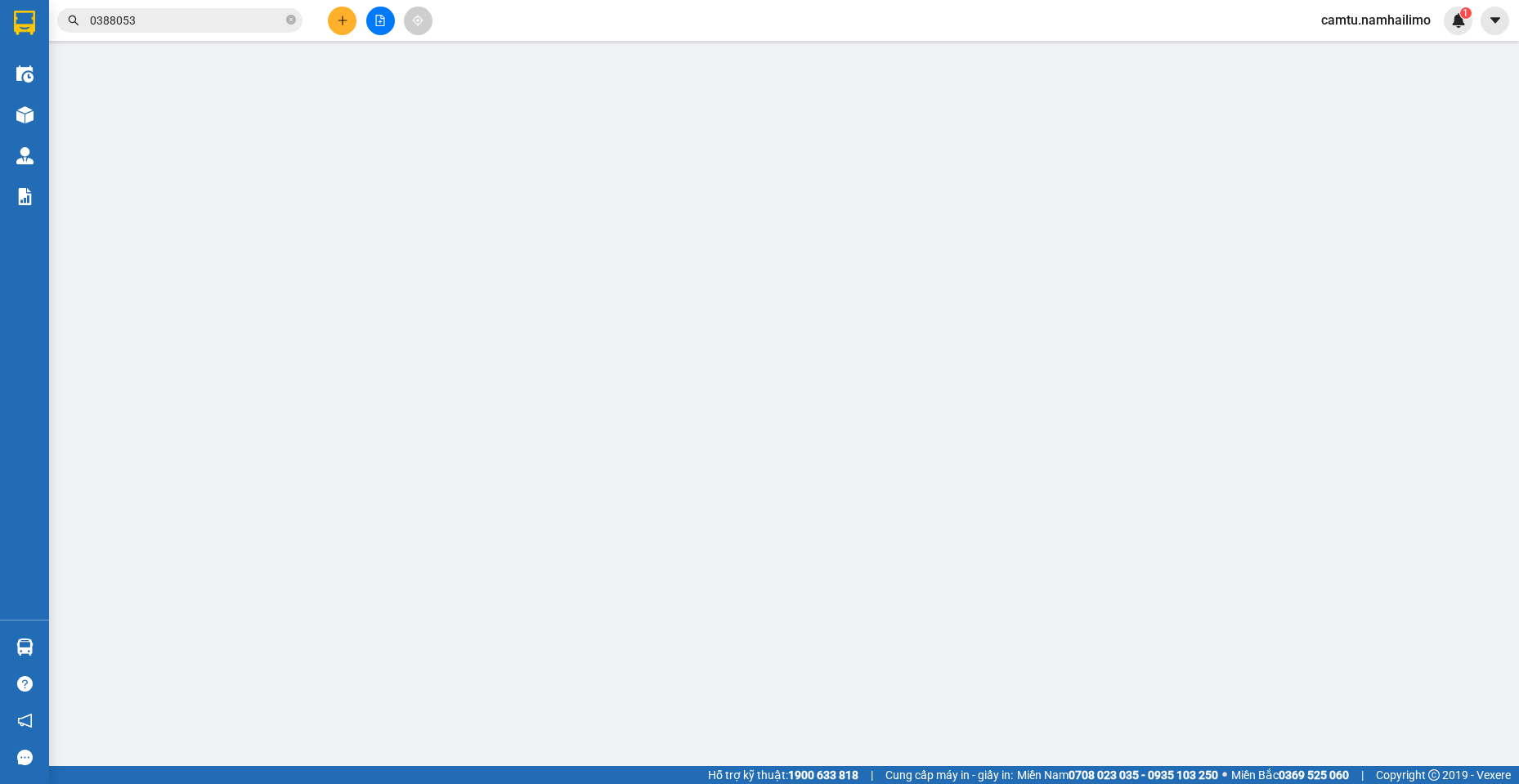
type input "20.000"
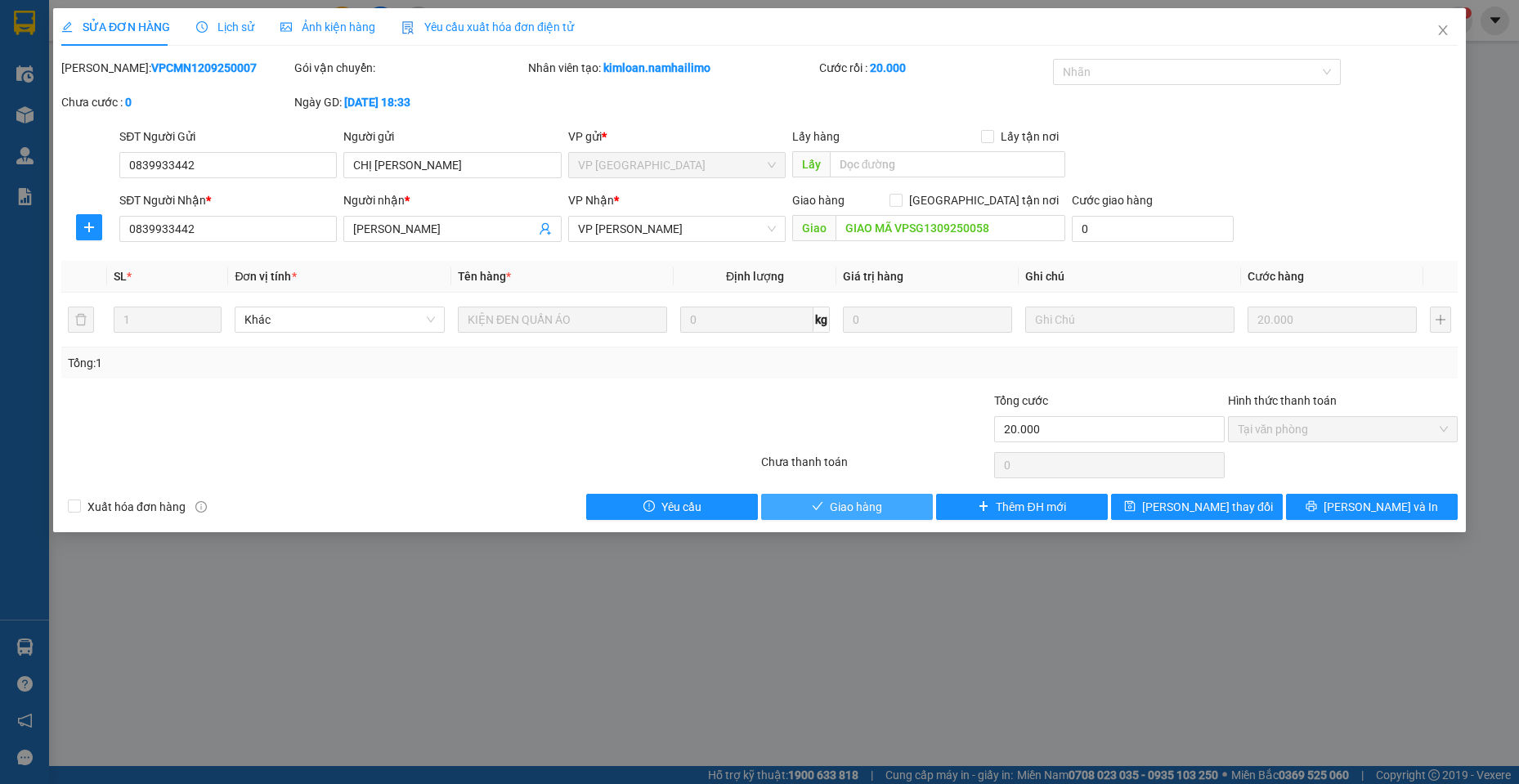
click at [853, 514] on span "Giao hàng" at bounding box center [857, 506] width 53 height 18
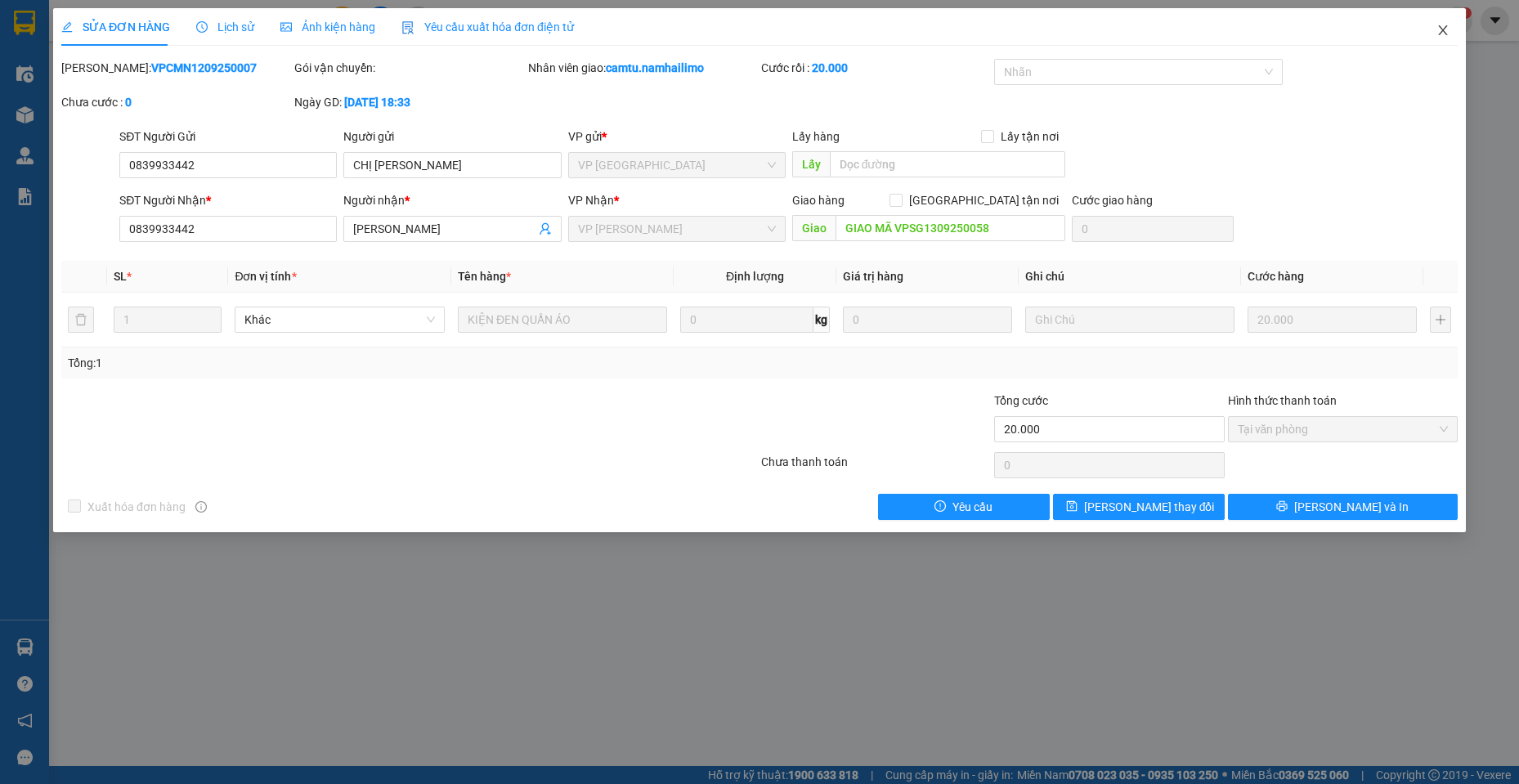
click at [1454, 25] on span "Close" at bounding box center [1443, 31] width 46 height 46
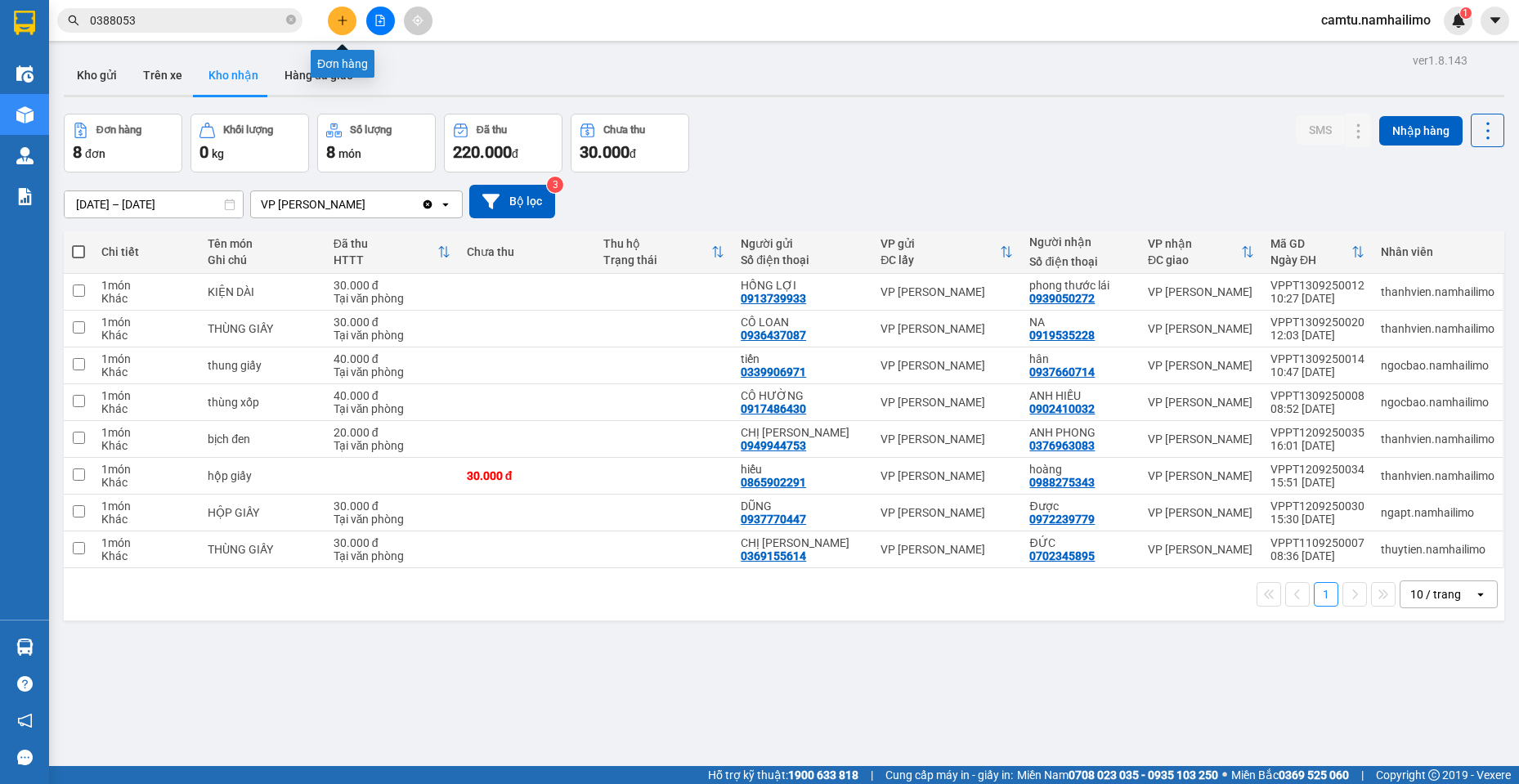
click at [339, 18] on icon "plus" at bounding box center [343, 20] width 12 height 12
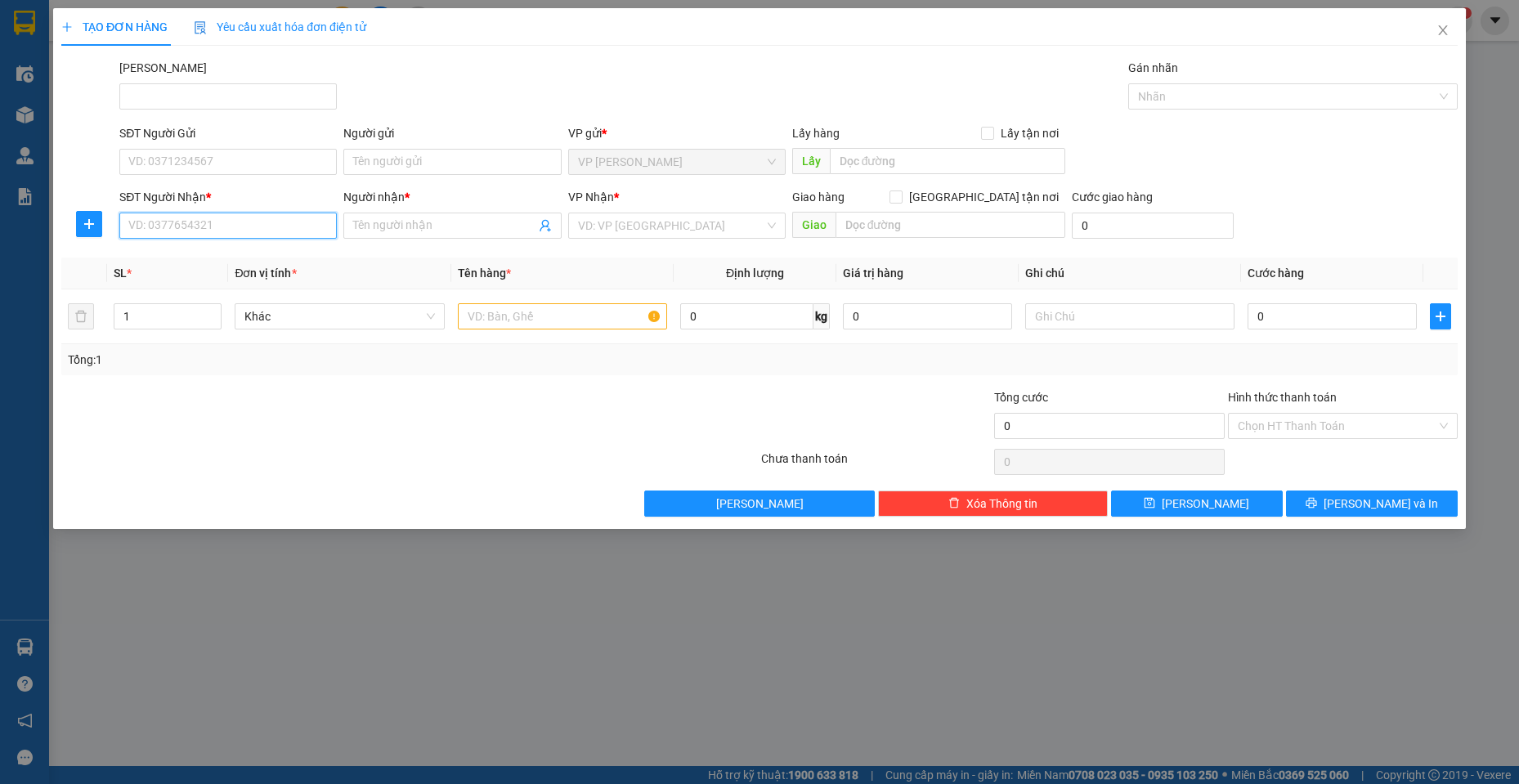
click at [258, 236] on input "SĐT Người Nhận *" at bounding box center [228, 225] width 218 height 26
click at [237, 217] on input "646" at bounding box center [228, 225] width 218 height 26
click at [233, 259] on div "0964511646 - OSHI PHAN THIẾT" at bounding box center [228, 257] width 198 height 18
type input "0964511646"
type input "OSHI PHAN THIẾT"
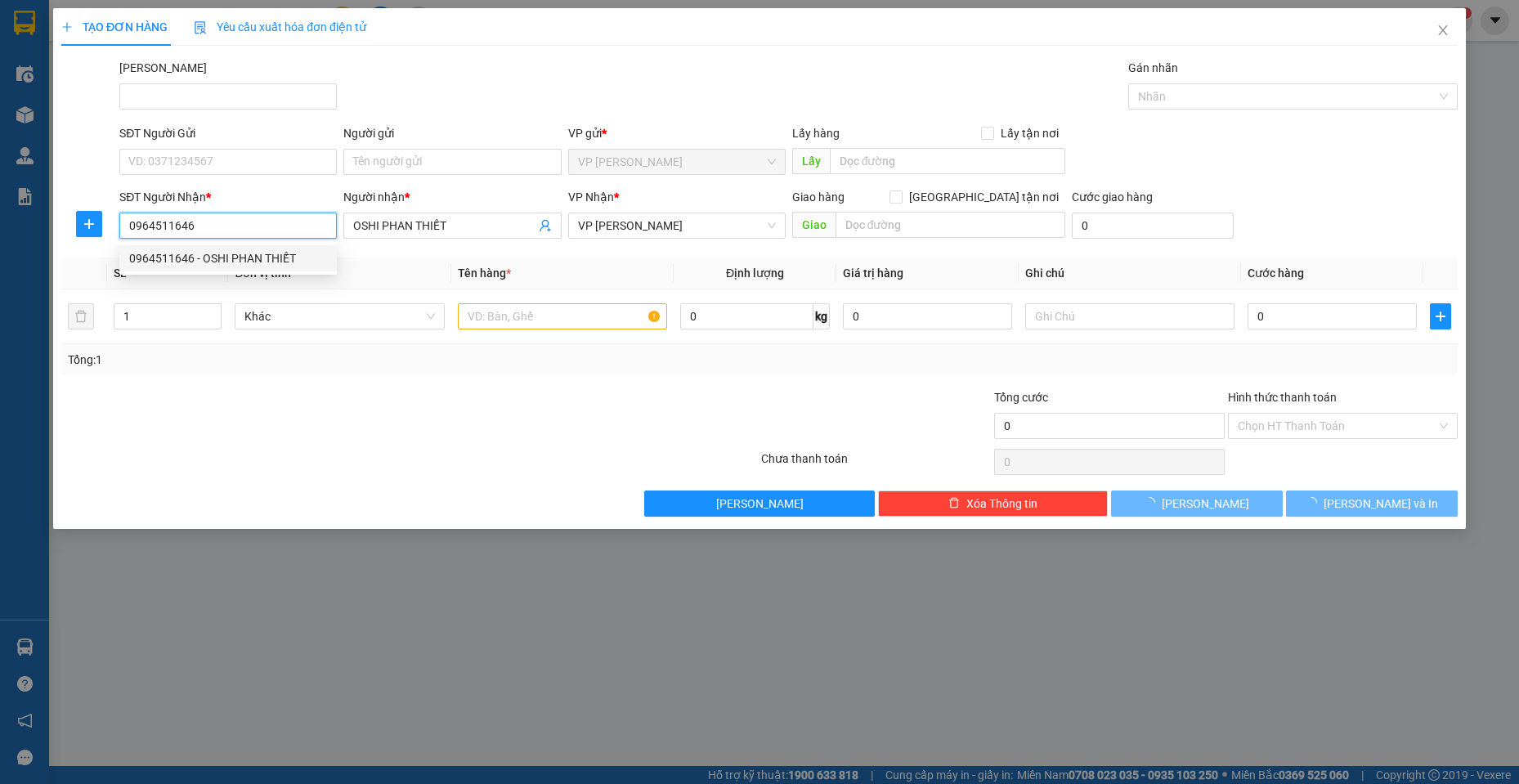
type input "80.000"
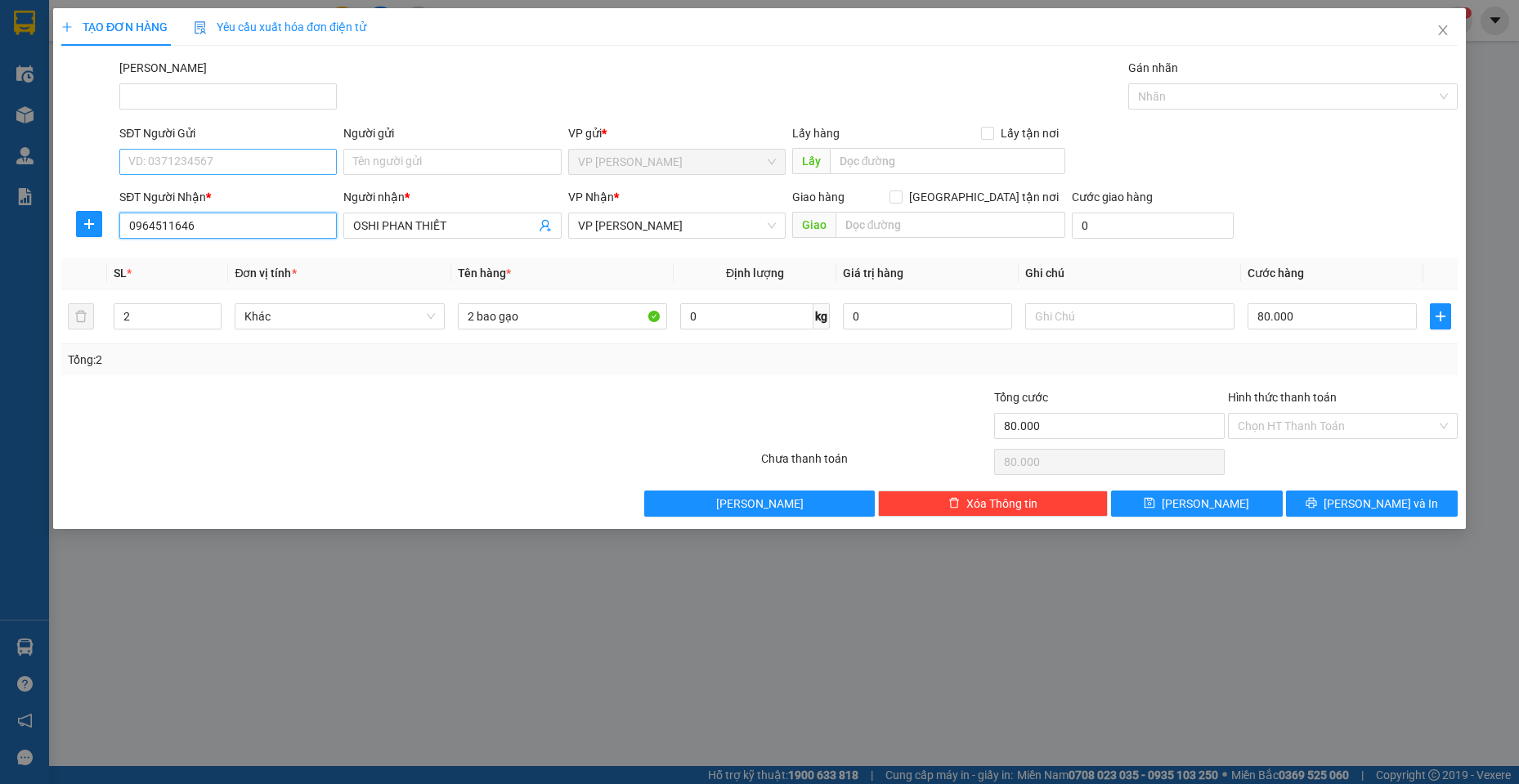
type input "0964511646"
click at [235, 157] on input "SĐT Người Gửi" at bounding box center [228, 162] width 218 height 26
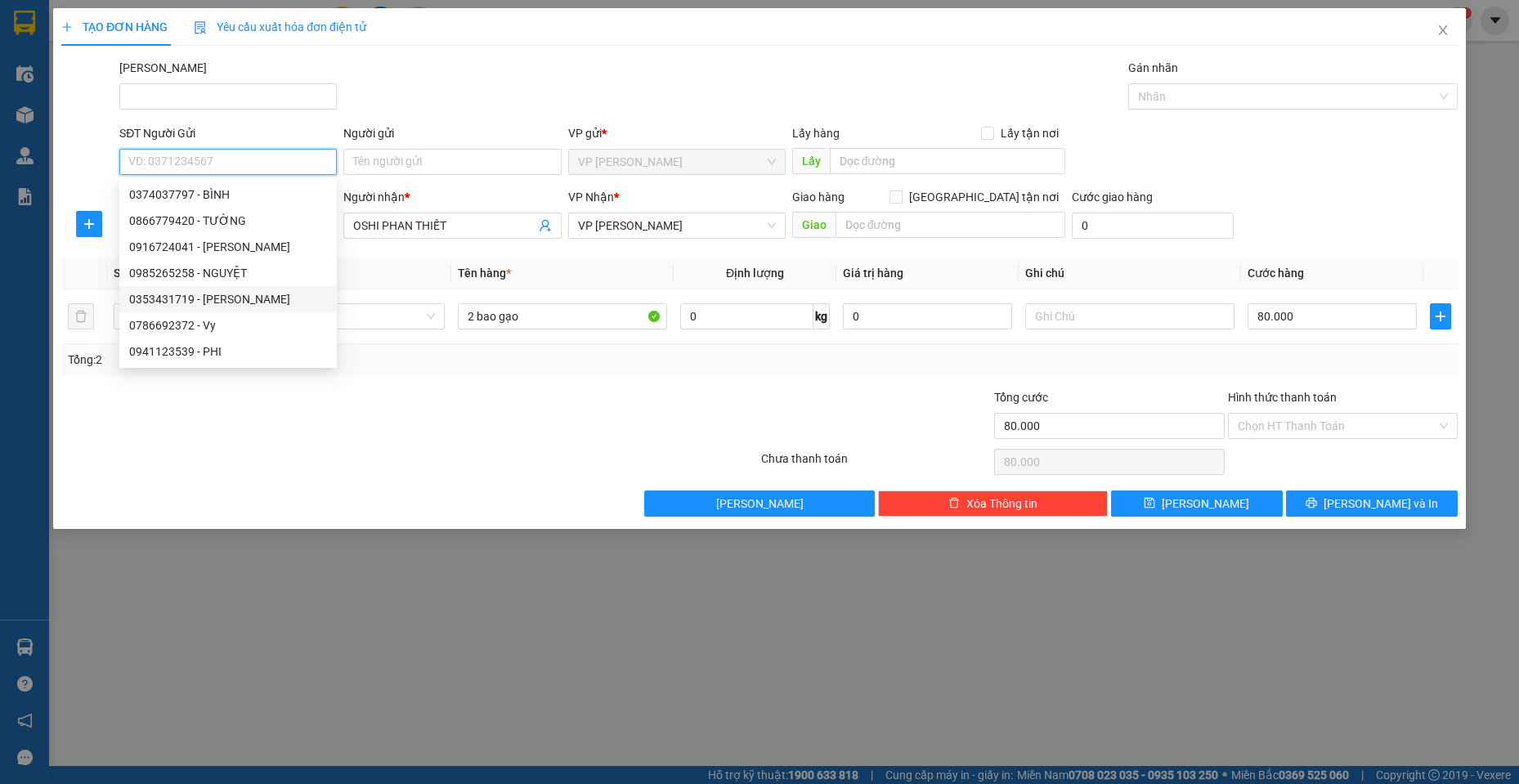
click at [230, 304] on div "0353431719 - [PERSON_NAME]" at bounding box center [228, 299] width 198 height 18
type input "0353431719"
type input "TUẤN ANH"
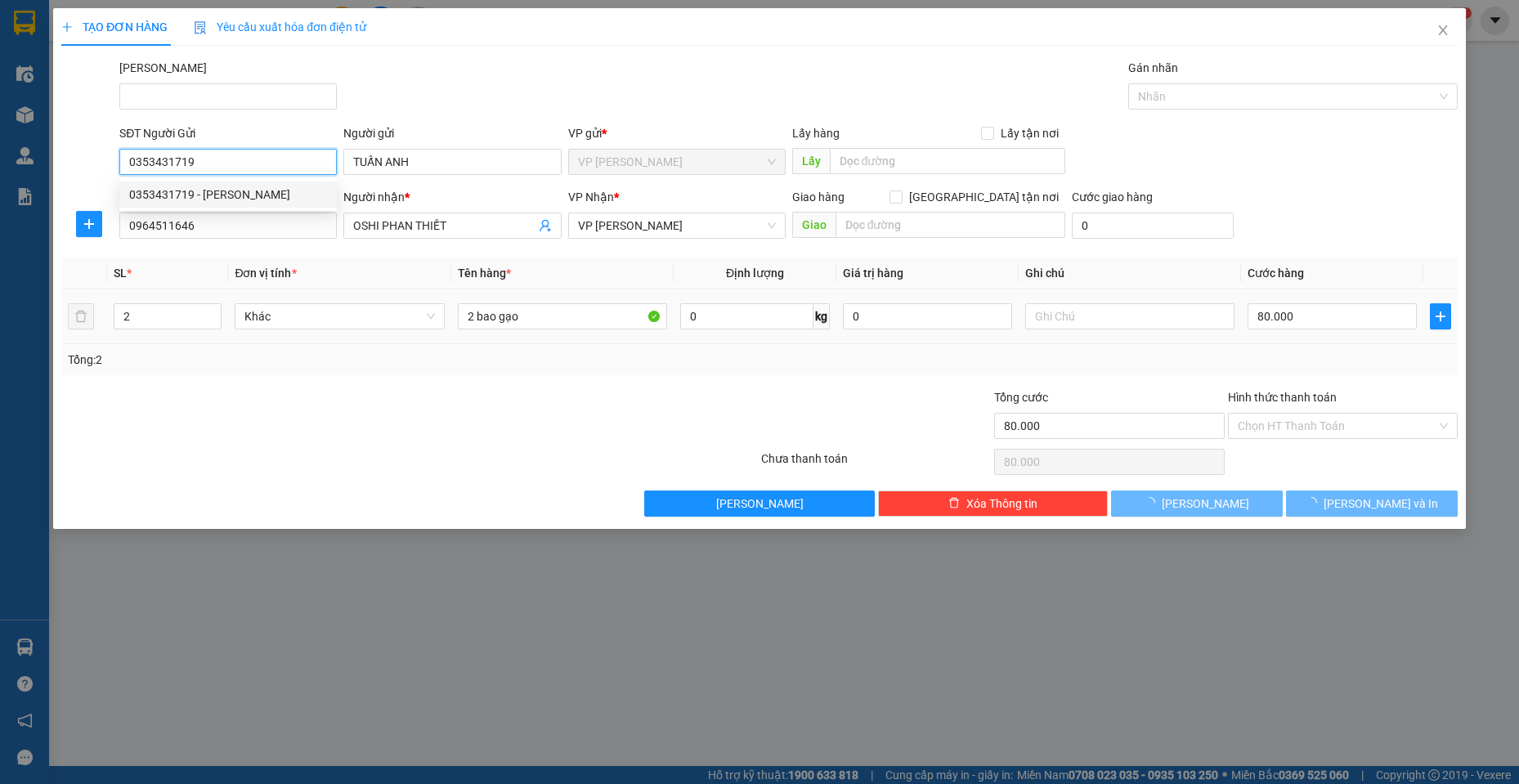
type input "30.000"
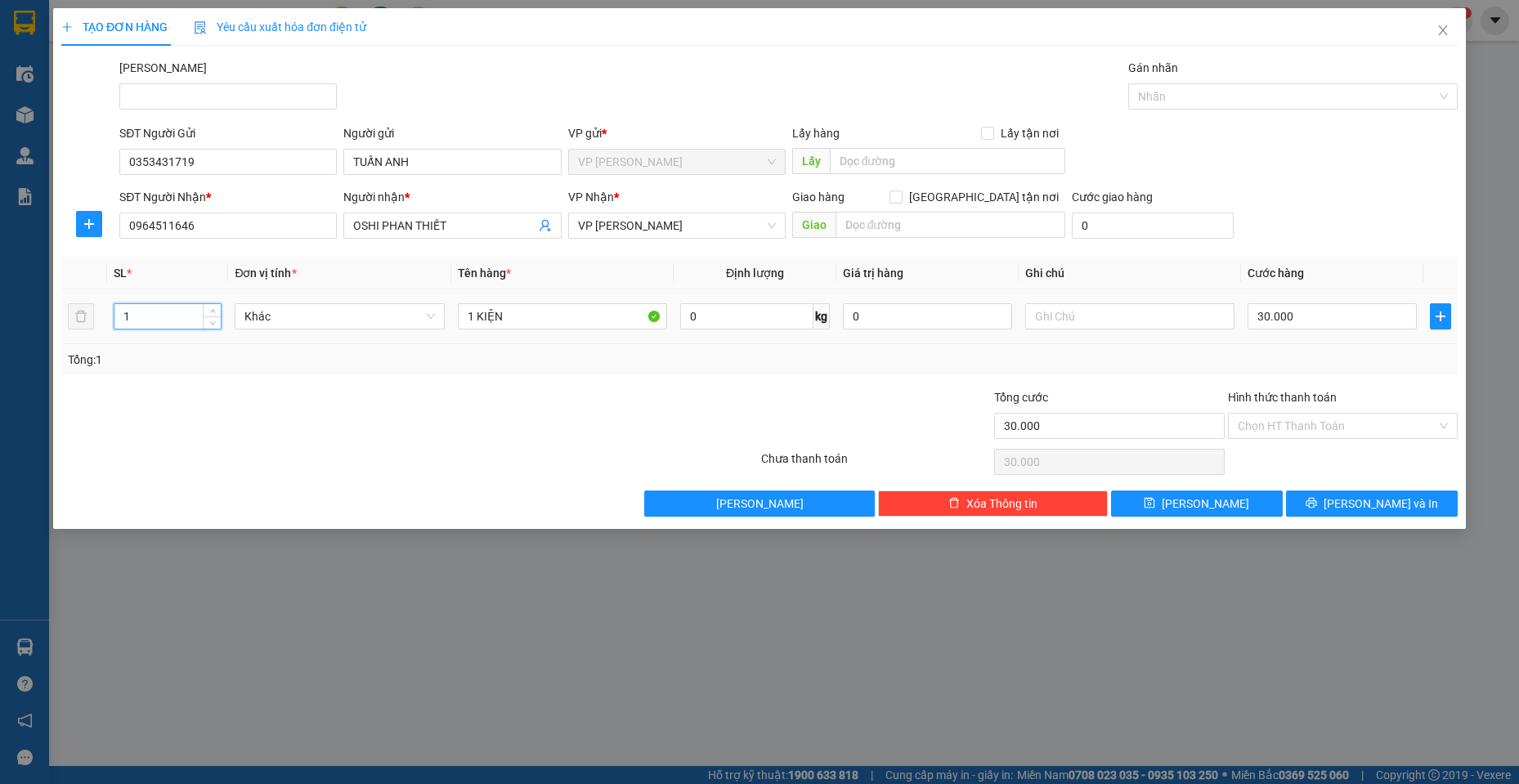
drag, startPoint x: 133, startPoint y: 317, endPoint x: 117, endPoint y: 314, distance: 16.3
click at [117, 314] on input "1" at bounding box center [168, 316] width 107 height 25
type input "4"
click at [470, 319] on input "1 KIỆN" at bounding box center [563, 316] width 210 height 26
type input "4 KIỆN"
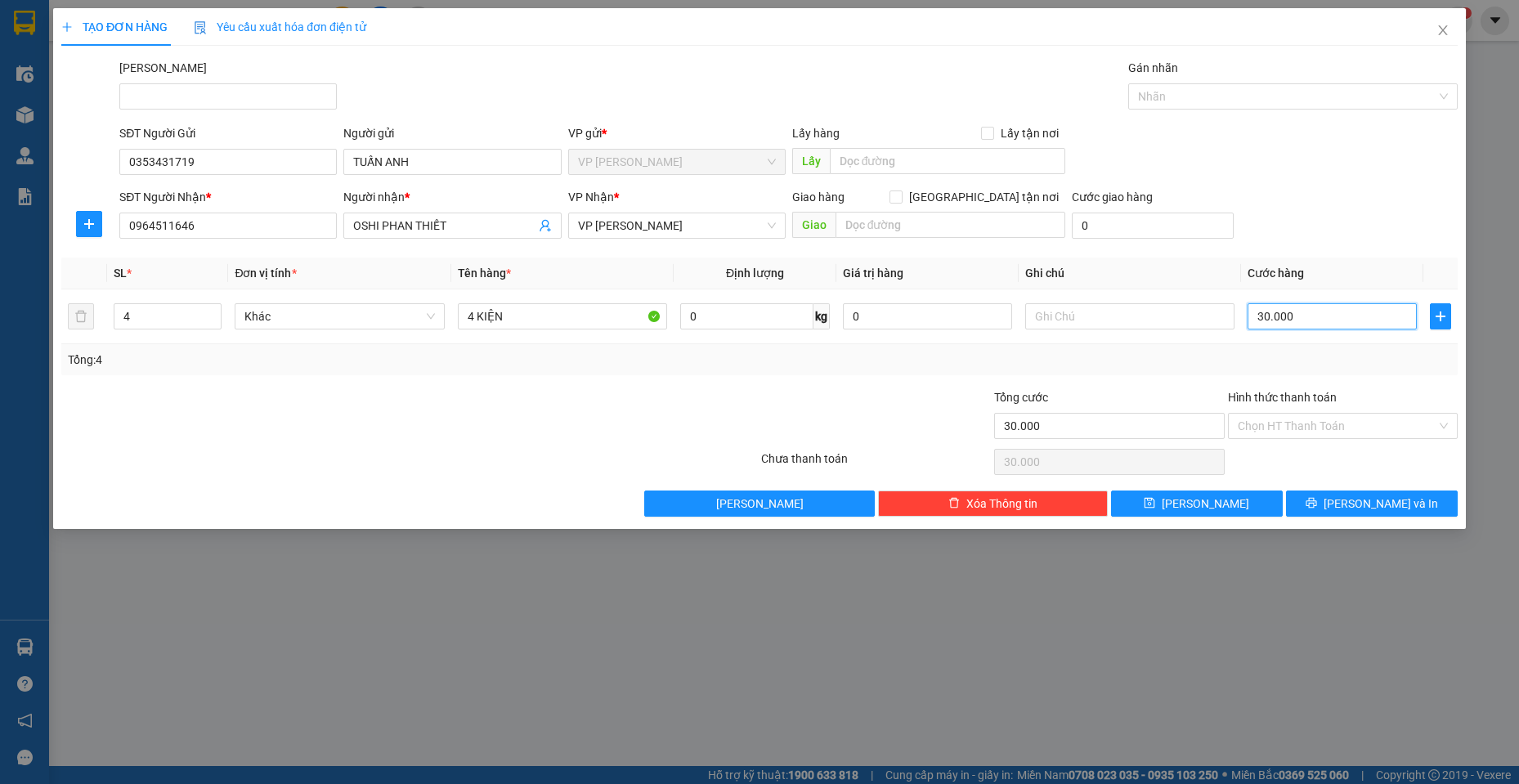
type input "1"
click at [1387, 500] on span "[PERSON_NAME] và In" at bounding box center [1381, 503] width 114 height 18
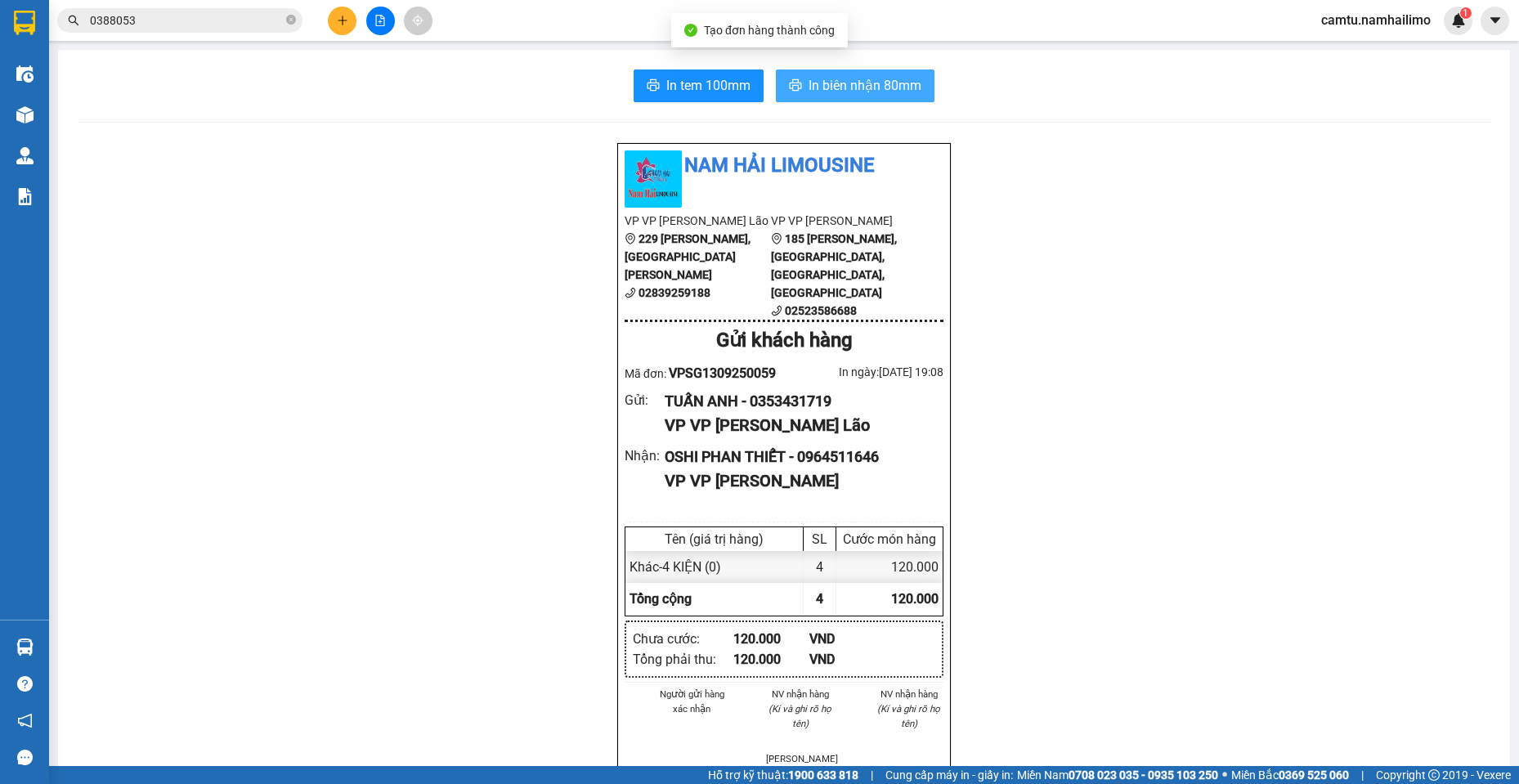
click at [818, 95] on span "In biên nhận 80mm" at bounding box center [864, 86] width 113 height 20
drag, startPoint x: 753, startPoint y: 401, endPoint x: 845, endPoint y: 397, distance: 92.1
click at [845, 397] on div "TUẤN ANH - 0353431719" at bounding box center [798, 400] width 266 height 23
drag, startPoint x: 340, startPoint y: 357, endPoint x: 294, endPoint y: 263, distance: 104.7
click at [336, 357] on div "Nam Hải Limousine VP VP [PERSON_NAME] Lão 229 [PERSON_NAME], [GEOGRAPHIC_DATA][…" at bounding box center [784, 797] width 1413 height 1309
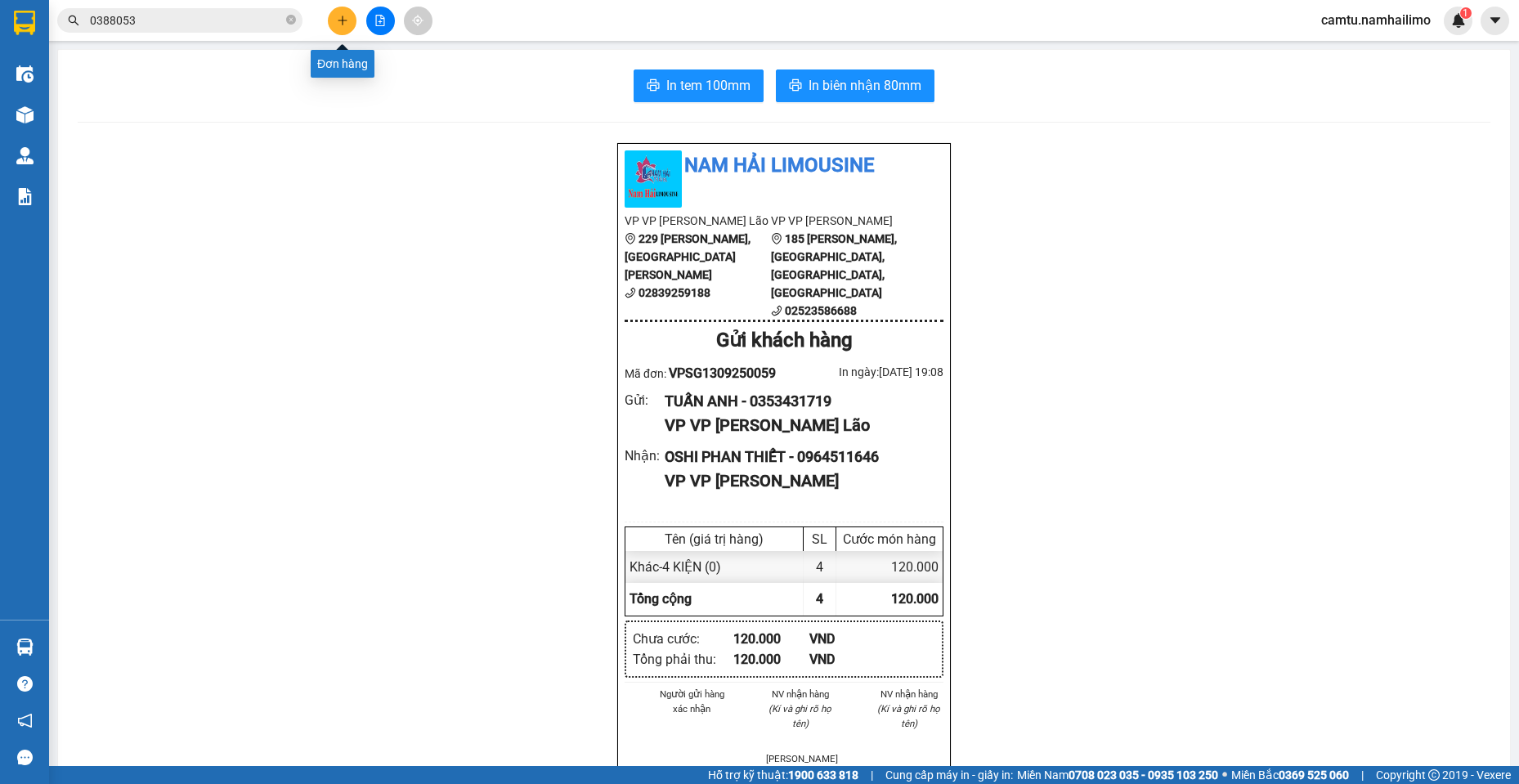
click at [341, 12] on button at bounding box center [342, 21] width 29 height 29
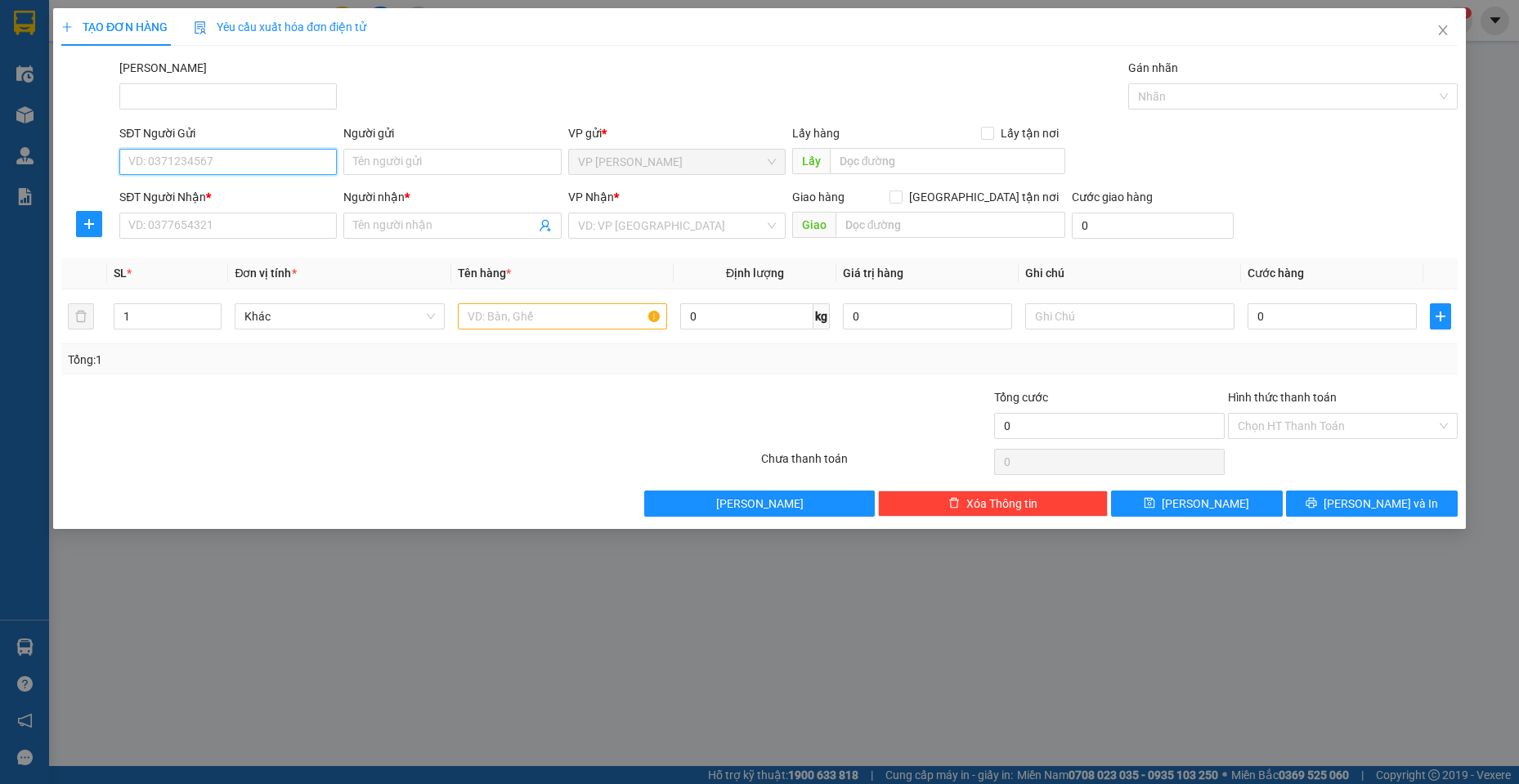
click at [165, 160] on input "SĐT Người Gửi" at bounding box center [228, 162] width 218 height 26
paste input "0353431719"
type input "0353431719"
click at [211, 170] on input "0353431719" at bounding box center [228, 162] width 218 height 26
click at [218, 199] on div "0353431719 - [PERSON_NAME]" at bounding box center [228, 194] width 198 height 18
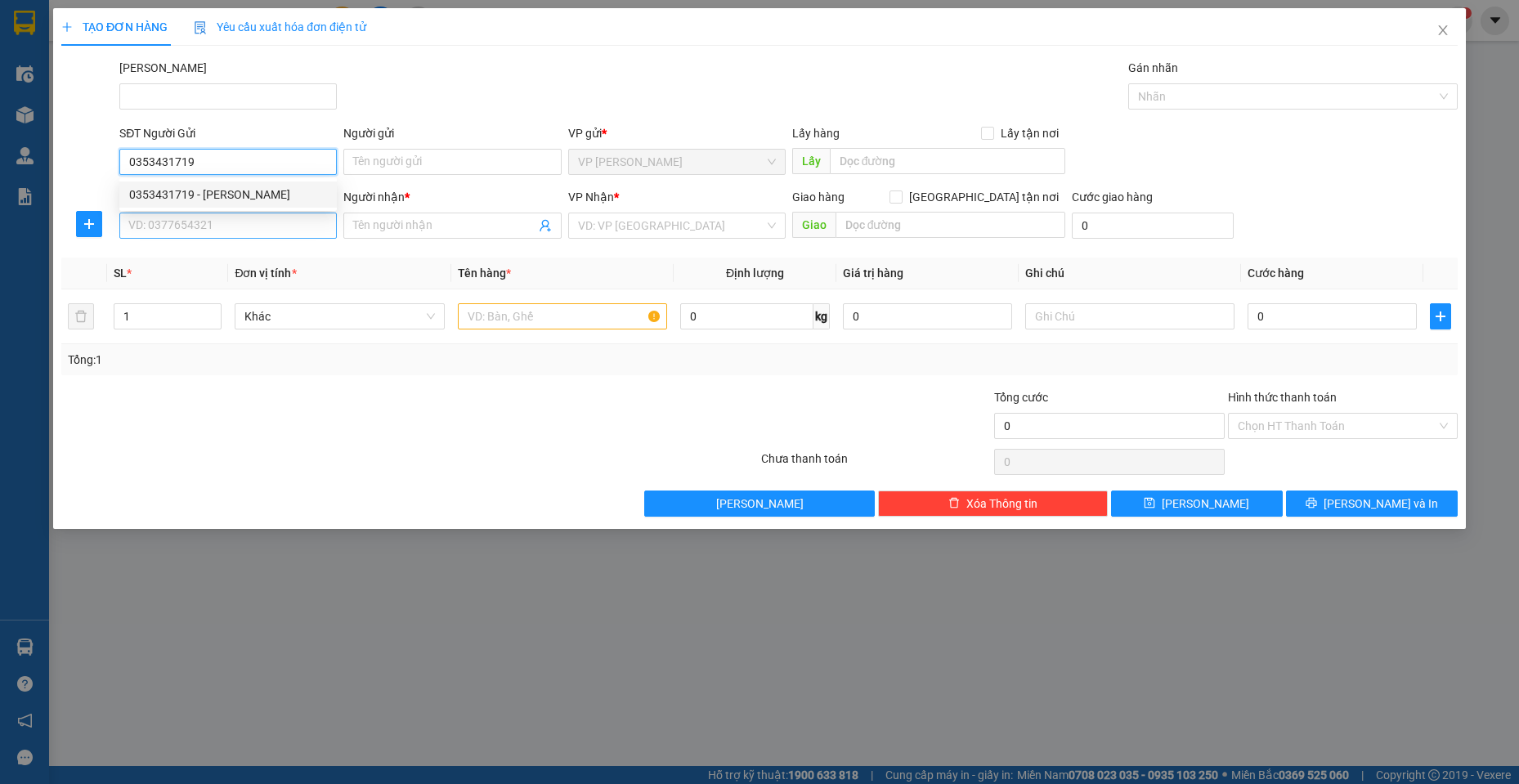
type input "TUẤN ANH"
type input "0964511646"
type input "OSHI PHAN THIẾT"
type input "120.000"
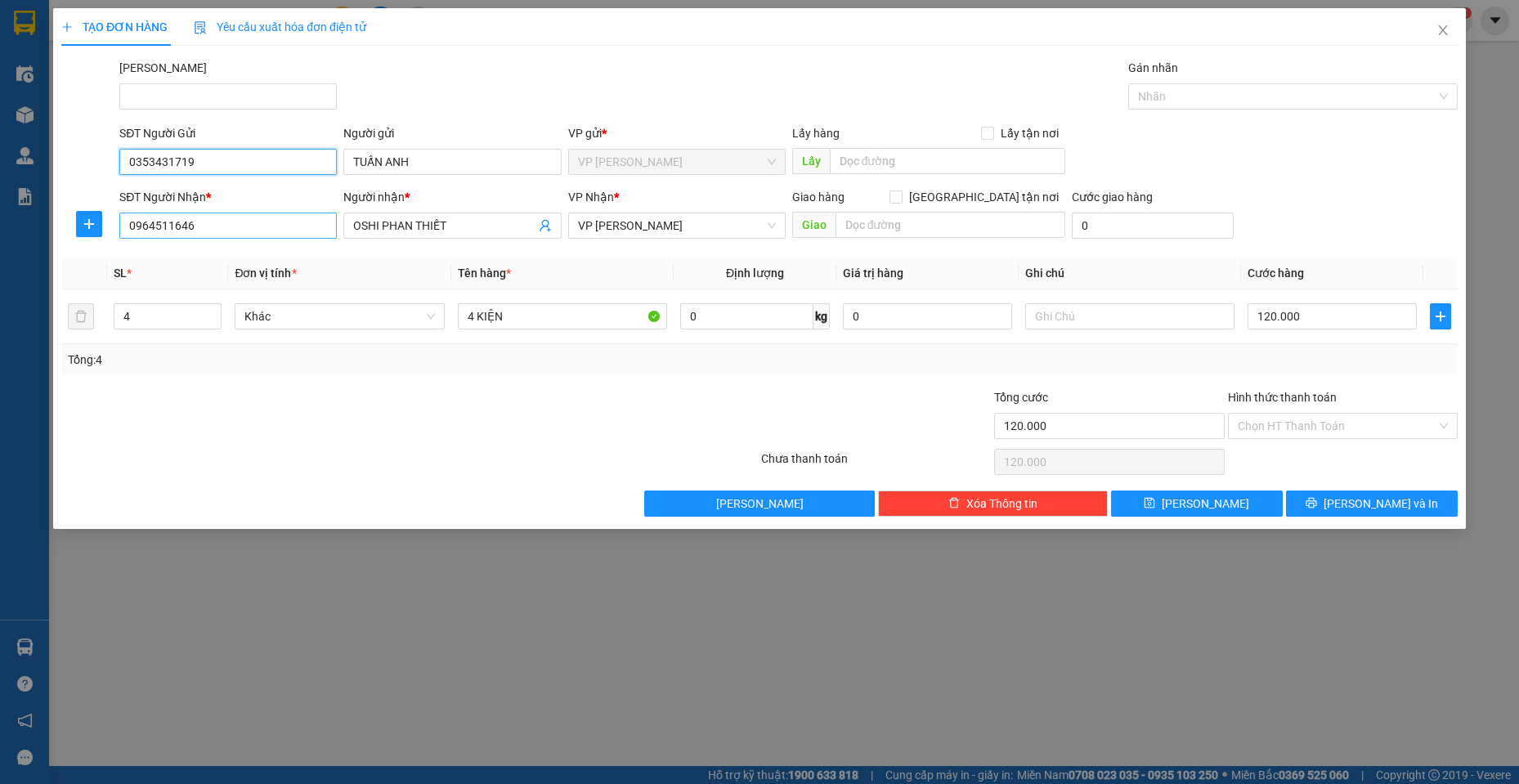
type input "0353431719"
drag, startPoint x: 203, startPoint y: 215, endPoint x: 91, endPoint y: 229, distance: 112.9
click at [91, 229] on div "SĐT Người Nhận * 0964511646 Người nhận * OSHI PHAN THIẾT VP Nhận * VP [PERSON_N…" at bounding box center [759, 217] width 1400 height 58
click at [157, 256] on div "0949844482 - [GEOGRAPHIC_DATA]" at bounding box center [228, 257] width 198 height 18
type input "0949844482"
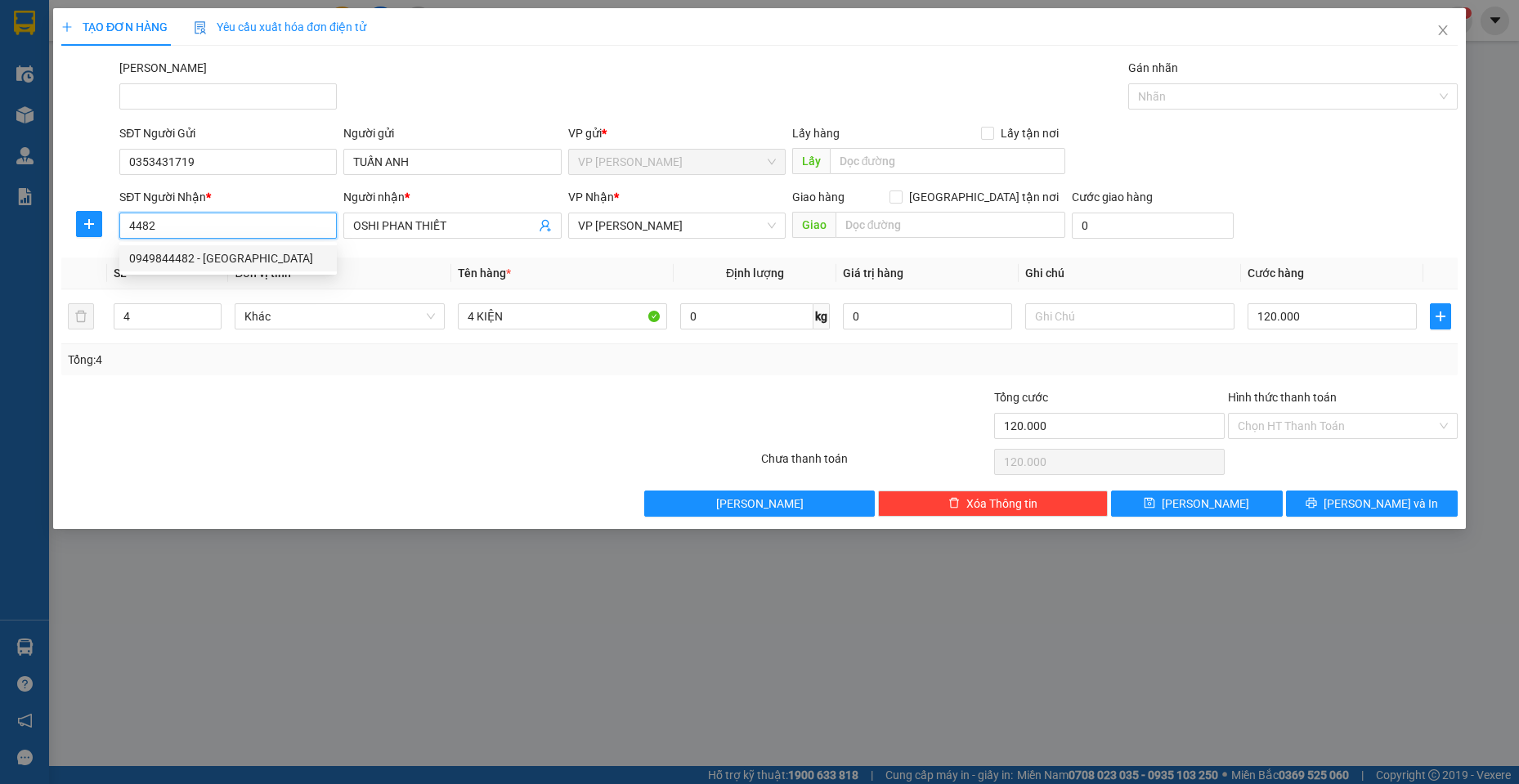
type input "[GEOGRAPHIC_DATA]"
type input "40.000"
type input "0949844482"
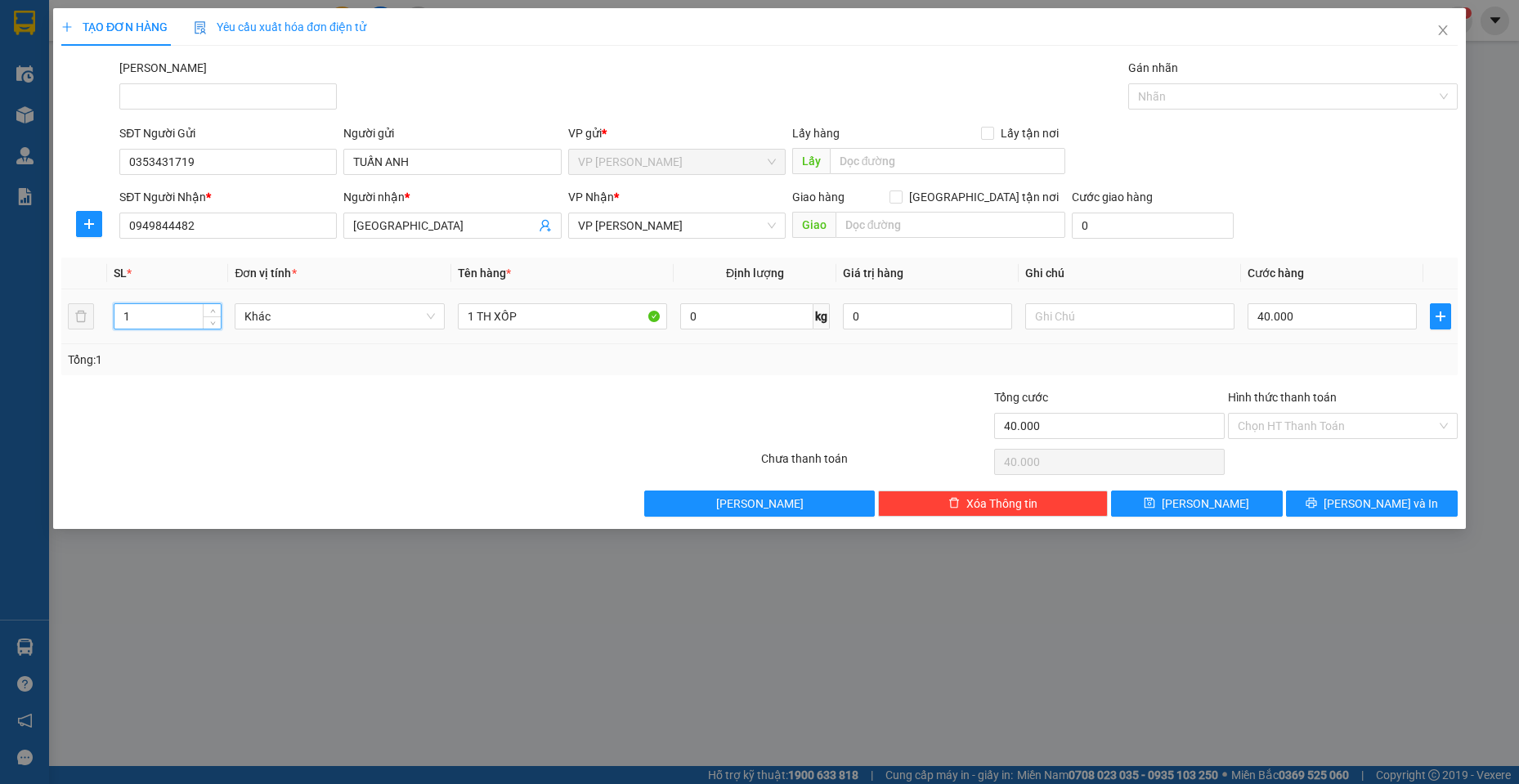
drag, startPoint x: 152, startPoint y: 320, endPoint x: 116, endPoint y: 308, distance: 37.9
click at [116, 308] on input "1" at bounding box center [168, 316] width 107 height 25
type input "3"
drag, startPoint x: 524, startPoint y: 315, endPoint x: 291, endPoint y: 303, distance: 233.3
click at [291, 303] on tr "3 Khác 1 TH XỐP 0 kg 0 40.000" at bounding box center [759, 317] width 1396 height 55
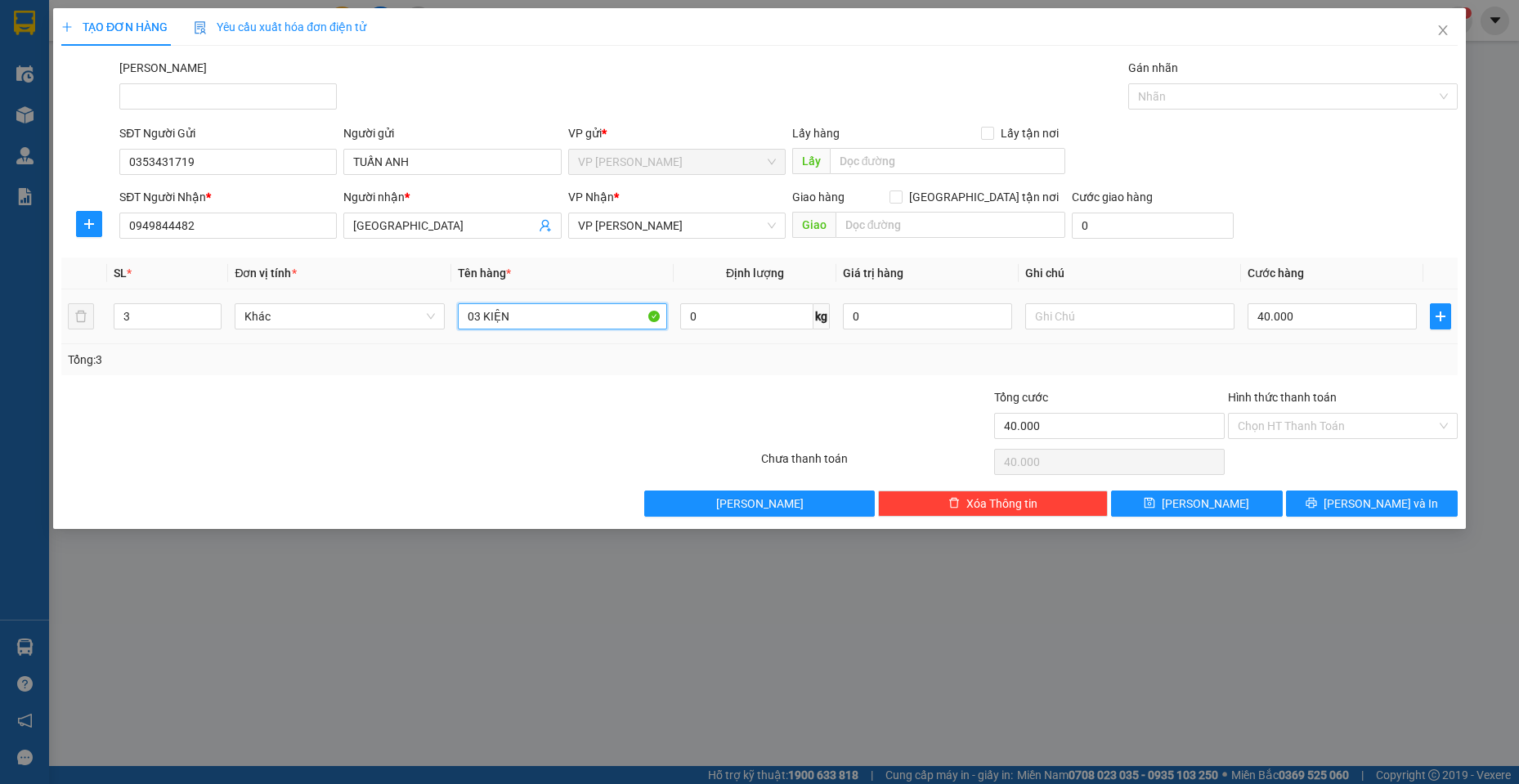
type input "03 KIỆN"
click at [1294, 324] on input "40.000" at bounding box center [1333, 316] width 169 height 26
click at [1353, 496] on button "[PERSON_NAME] và In" at bounding box center [1372, 503] width 172 height 26
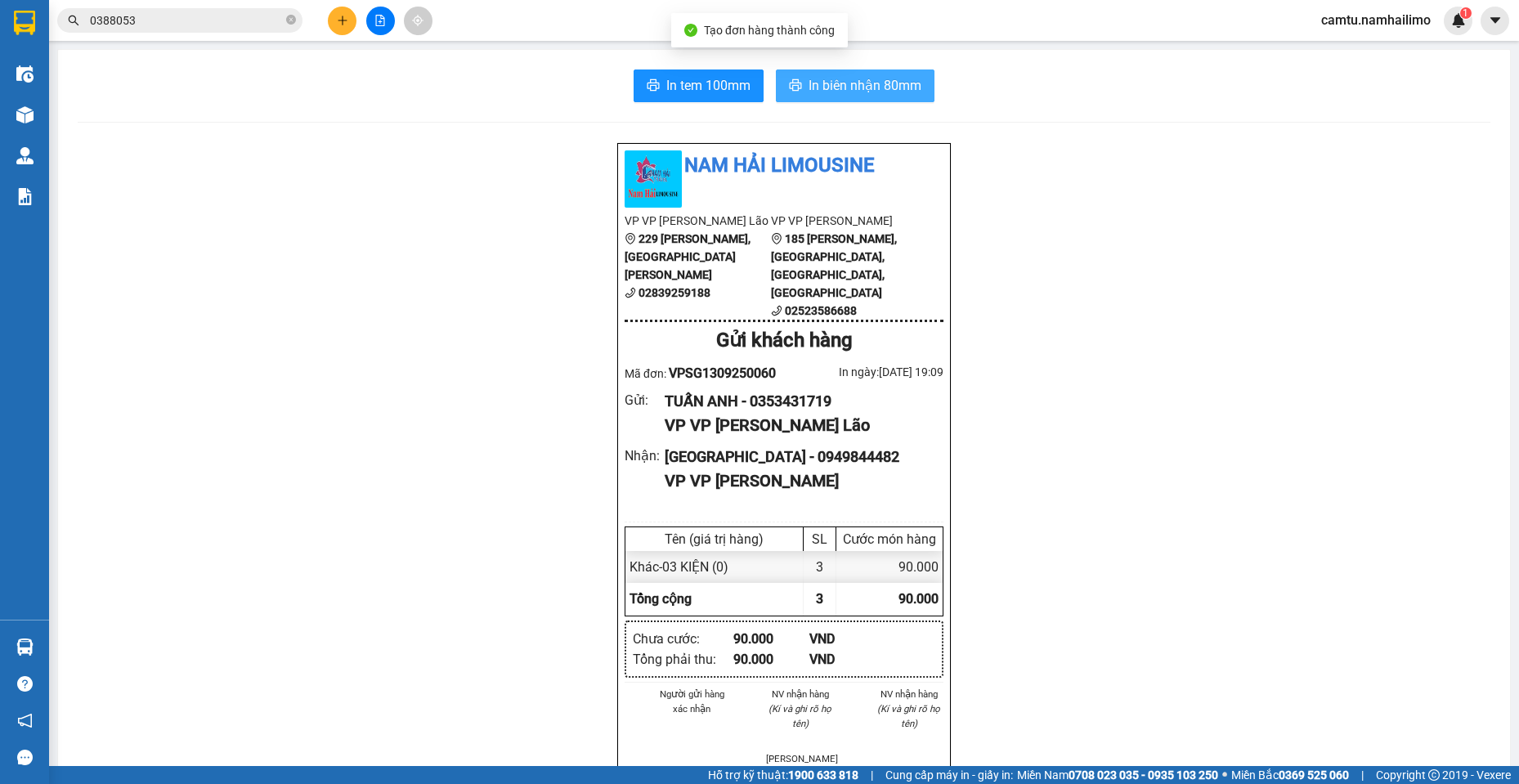
click at [865, 88] on span "In biên nhận 80mm" at bounding box center [864, 86] width 113 height 20
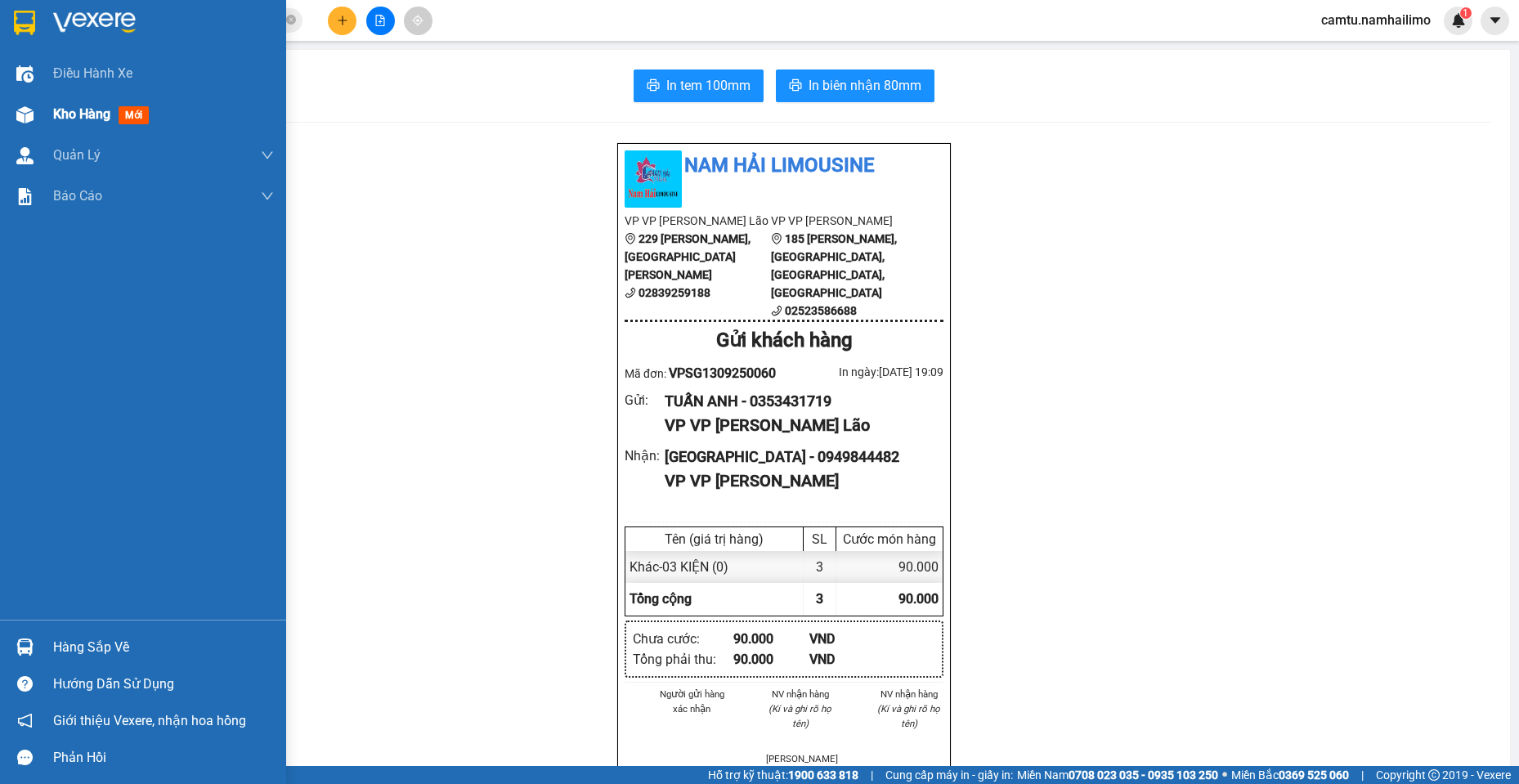
click at [46, 112] on div "Kho hàng mới" at bounding box center [143, 114] width 286 height 41
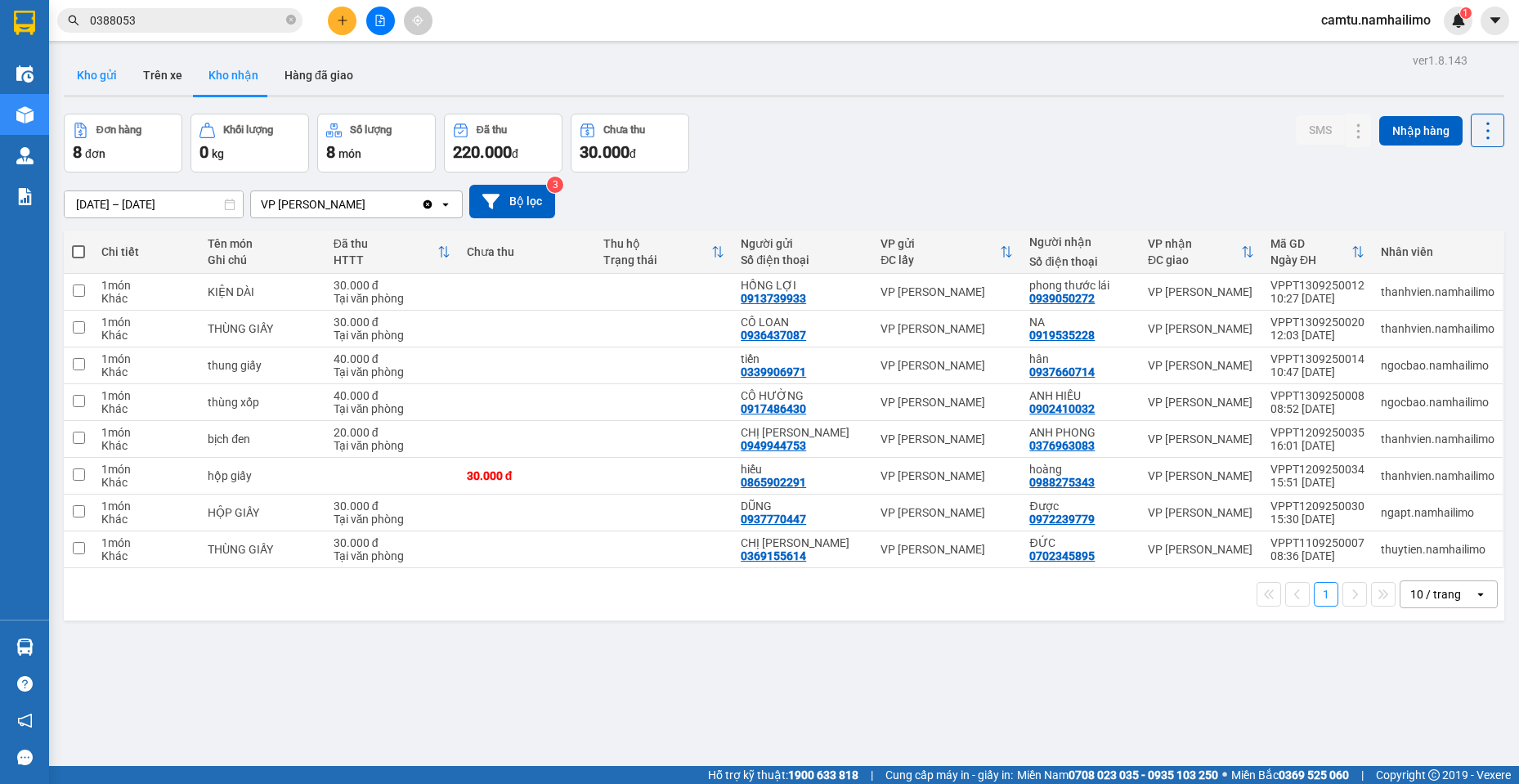
click at [114, 80] on button "Kho gửi" at bounding box center [97, 75] width 66 height 39
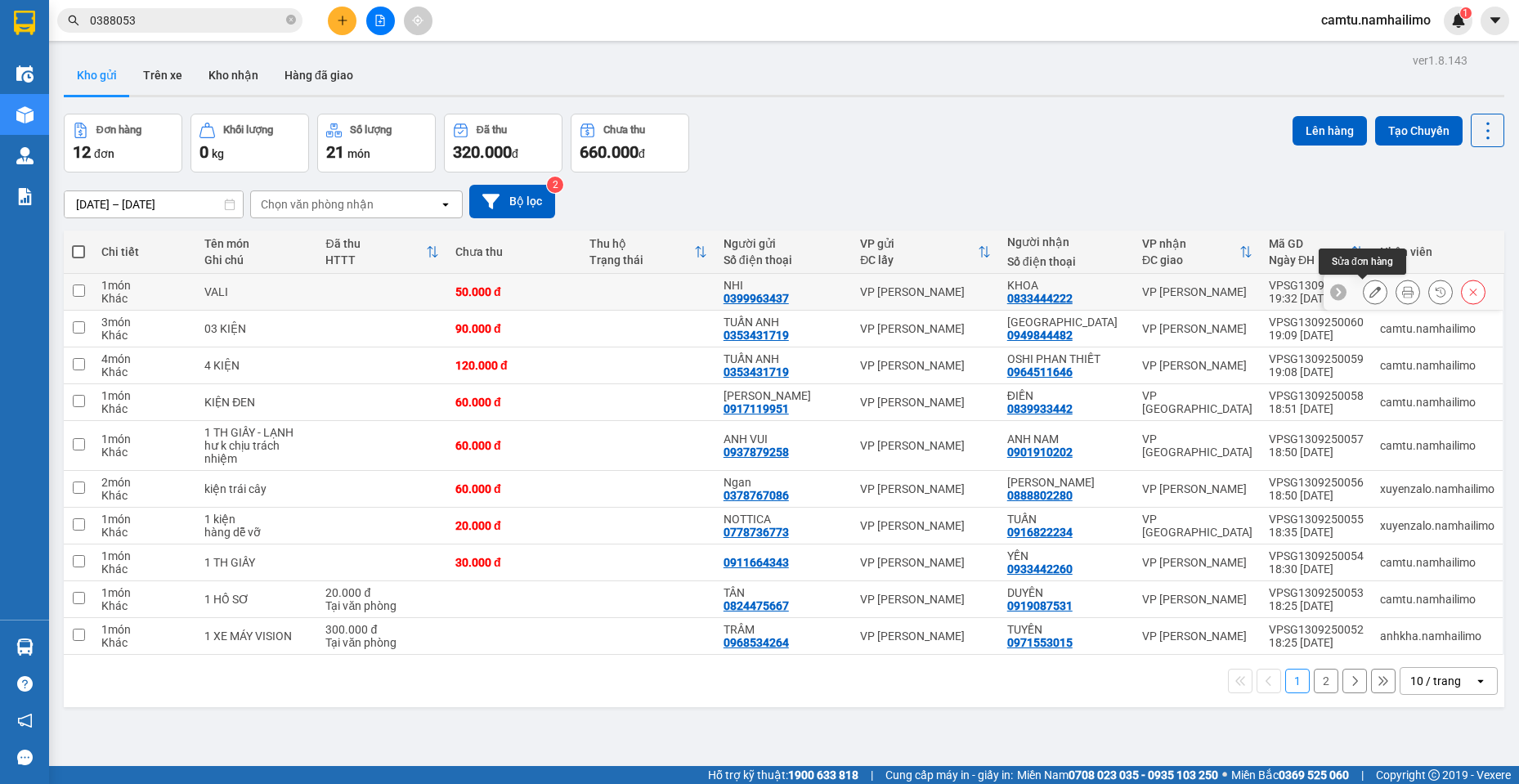
click at [1370, 294] on icon at bounding box center [1376, 292] width 12 height 12
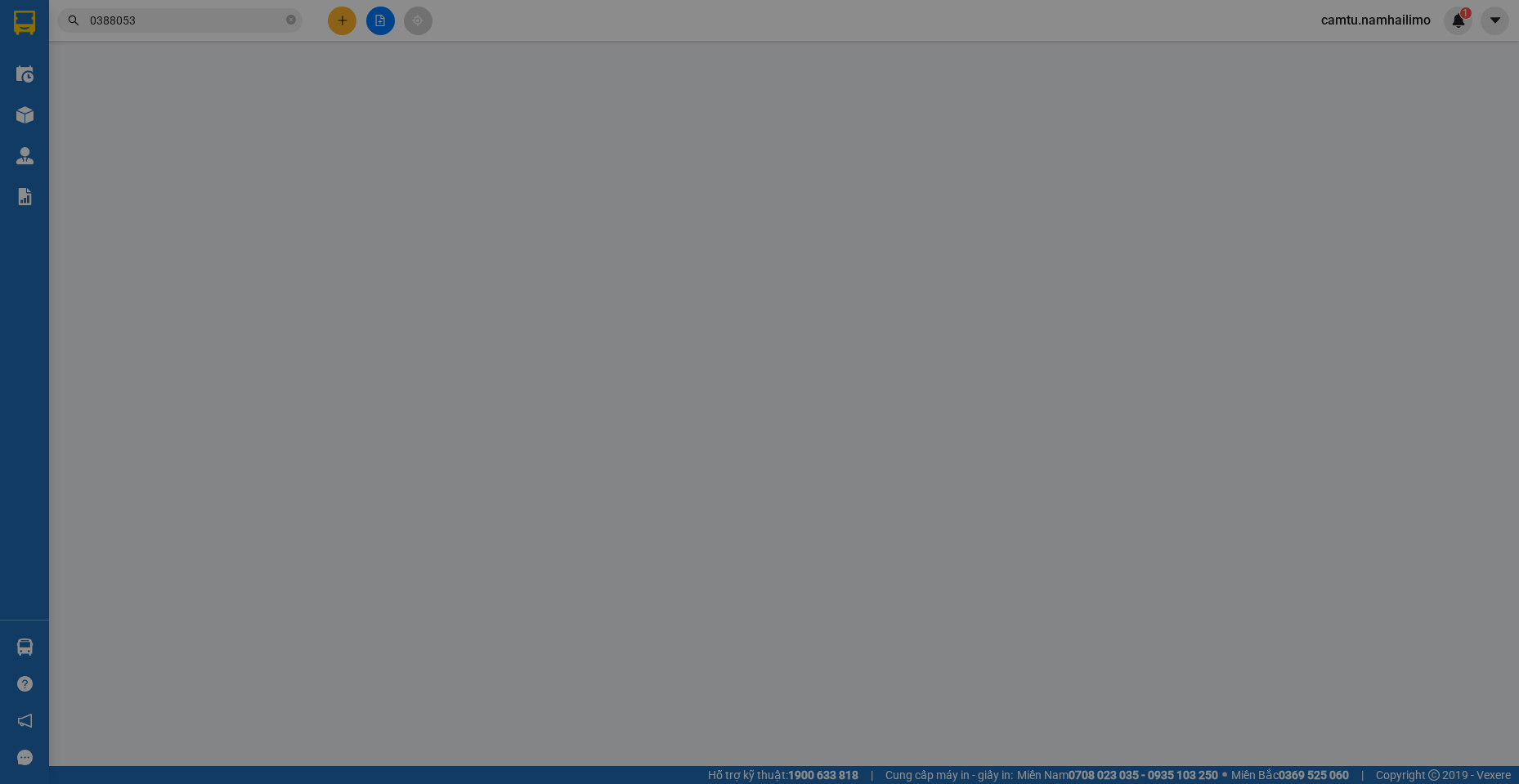
type input "0399963437"
type input "NHI"
type input "0833444222"
type input "KHOA"
type input "50.000"
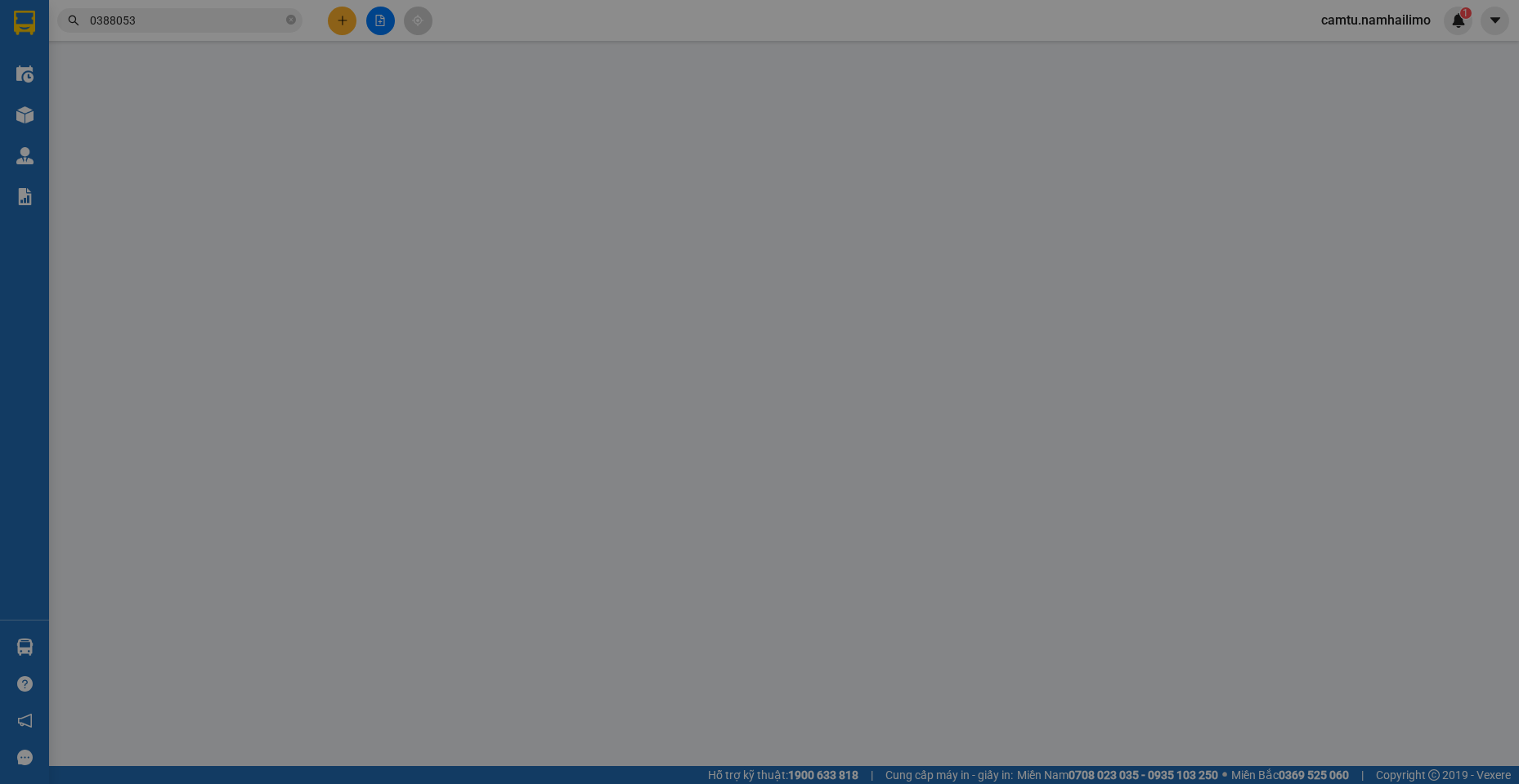
type input "50.000"
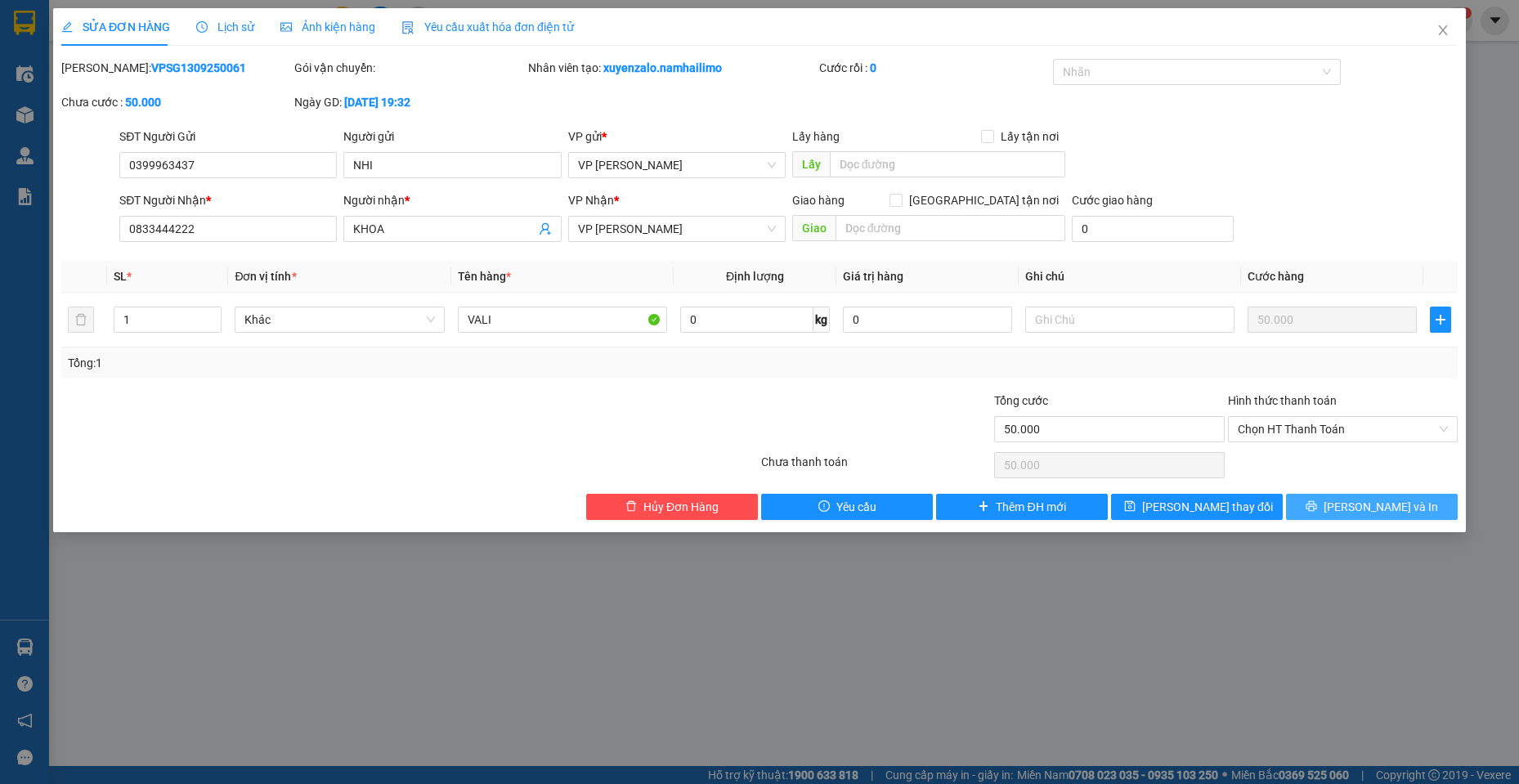
click at [1361, 514] on span "[PERSON_NAME] và In" at bounding box center [1381, 506] width 114 height 18
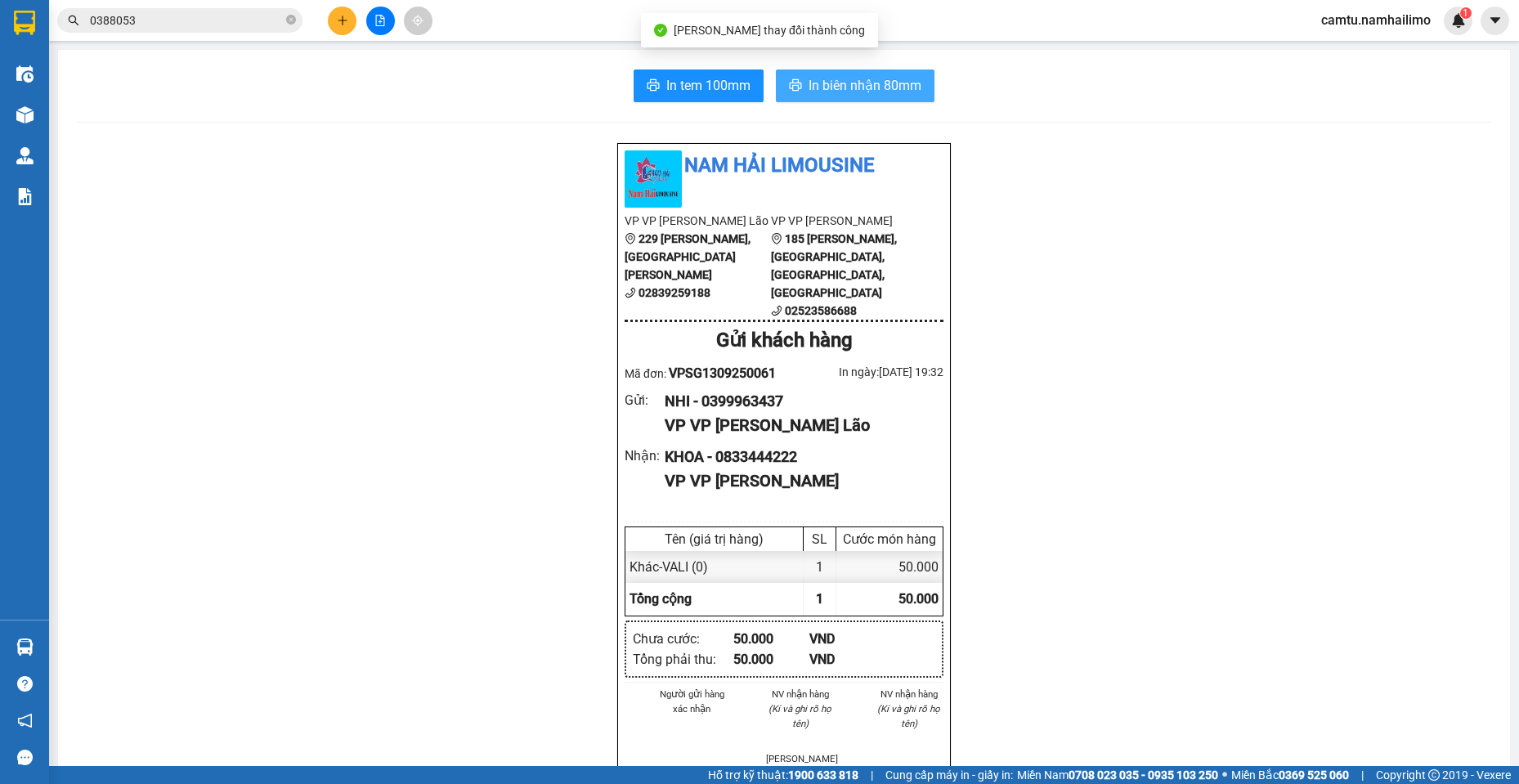
click at [818, 79] on span "In biên nhận 80mm" at bounding box center [864, 86] width 113 height 20
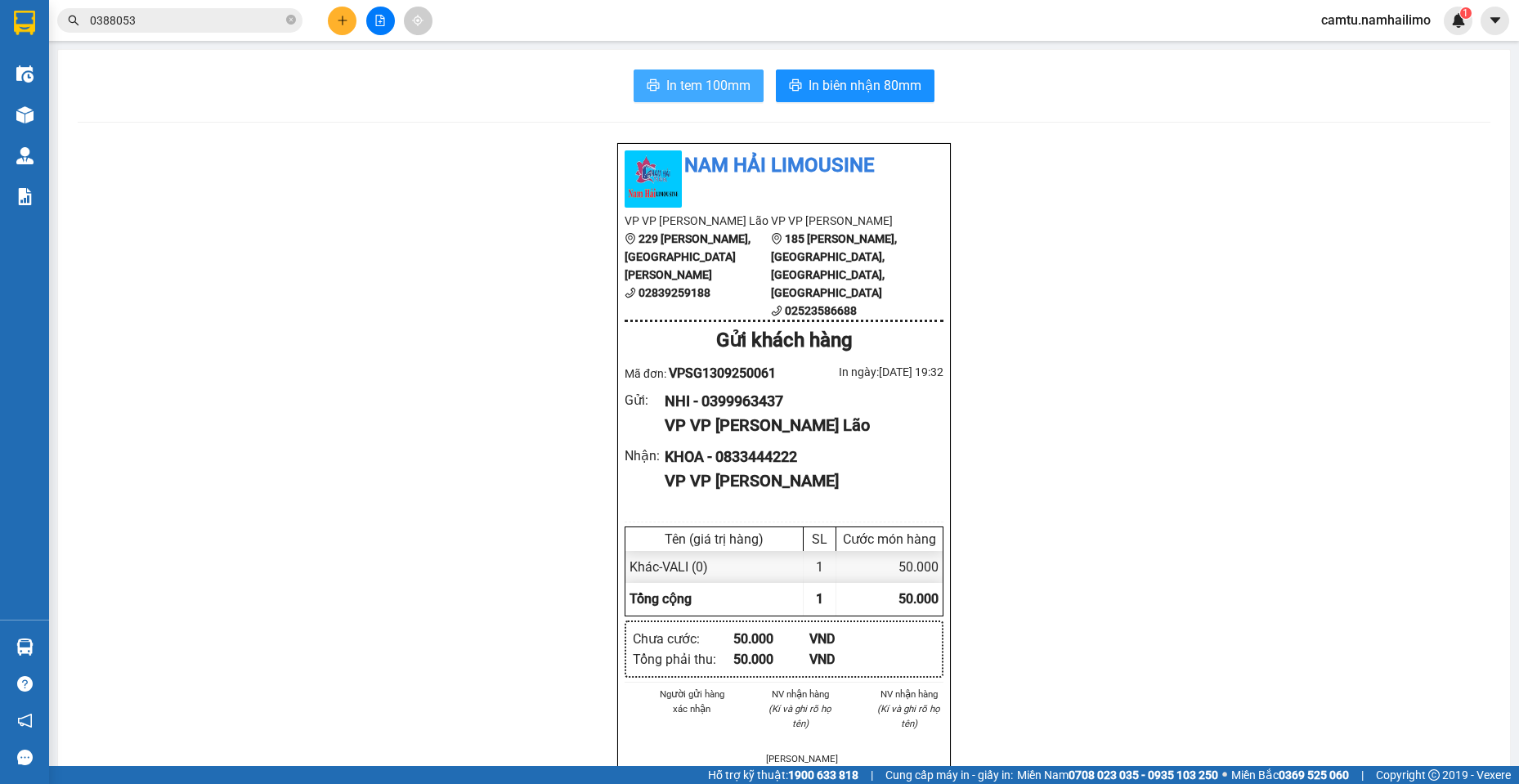
click at [694, 82] on span "In tem 100mm" at bounding box center [708, 86] width 84 height 20
click at [341, 18] on icon "plus" at bounding box center [343, 20] width 12 height 12
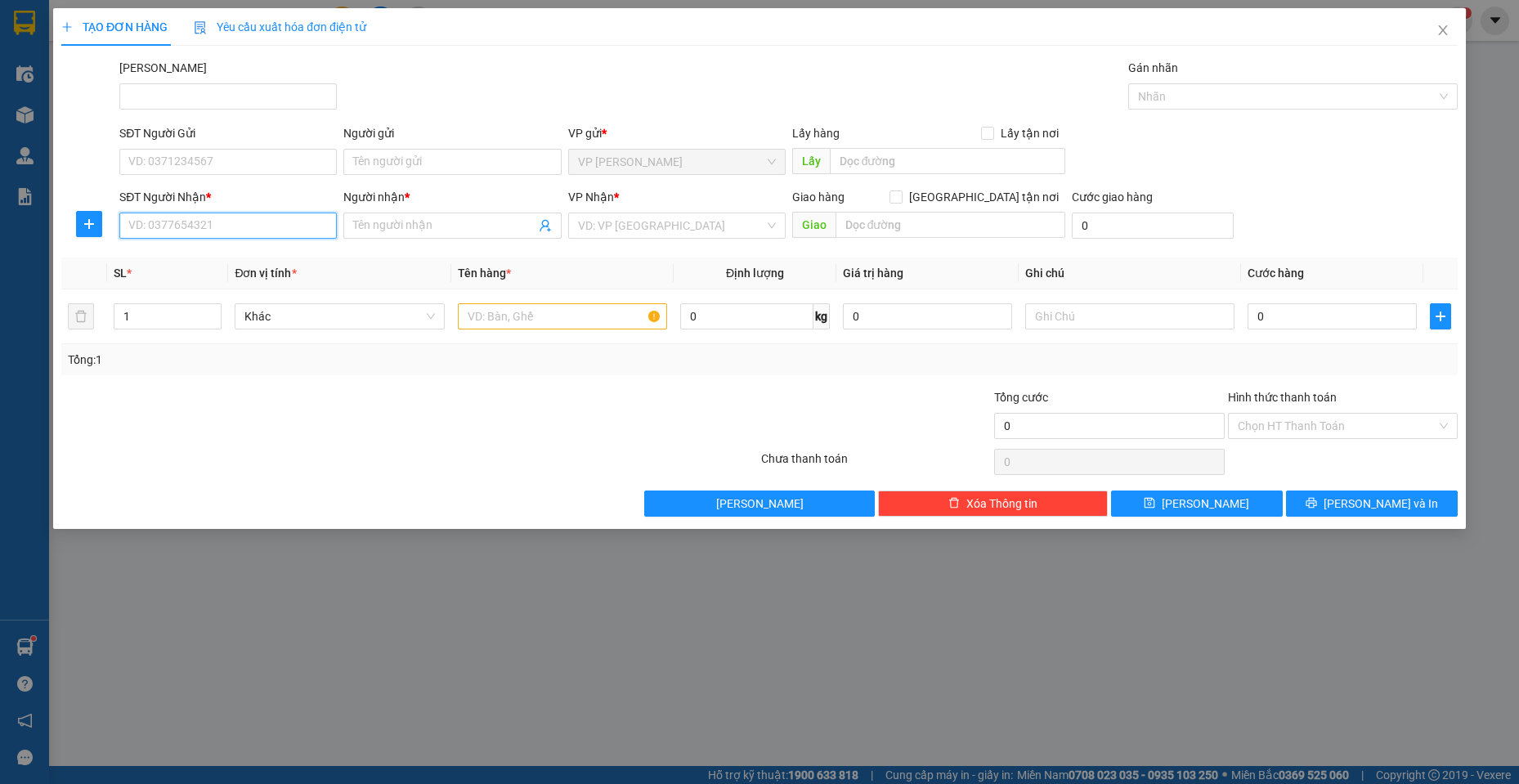
click at [218, 231] on input "SĐT Người Nhận *" at bounding box center [228, 225] width 218 height 26
click at [208, 169] on input "SĐT Người Gửi" at bounding box center [228, 162] width 218 height 26
type input "0906753317"
click at [368, 159] on input "Người gửi" at bounding box center [452, 162] width 218 height 26
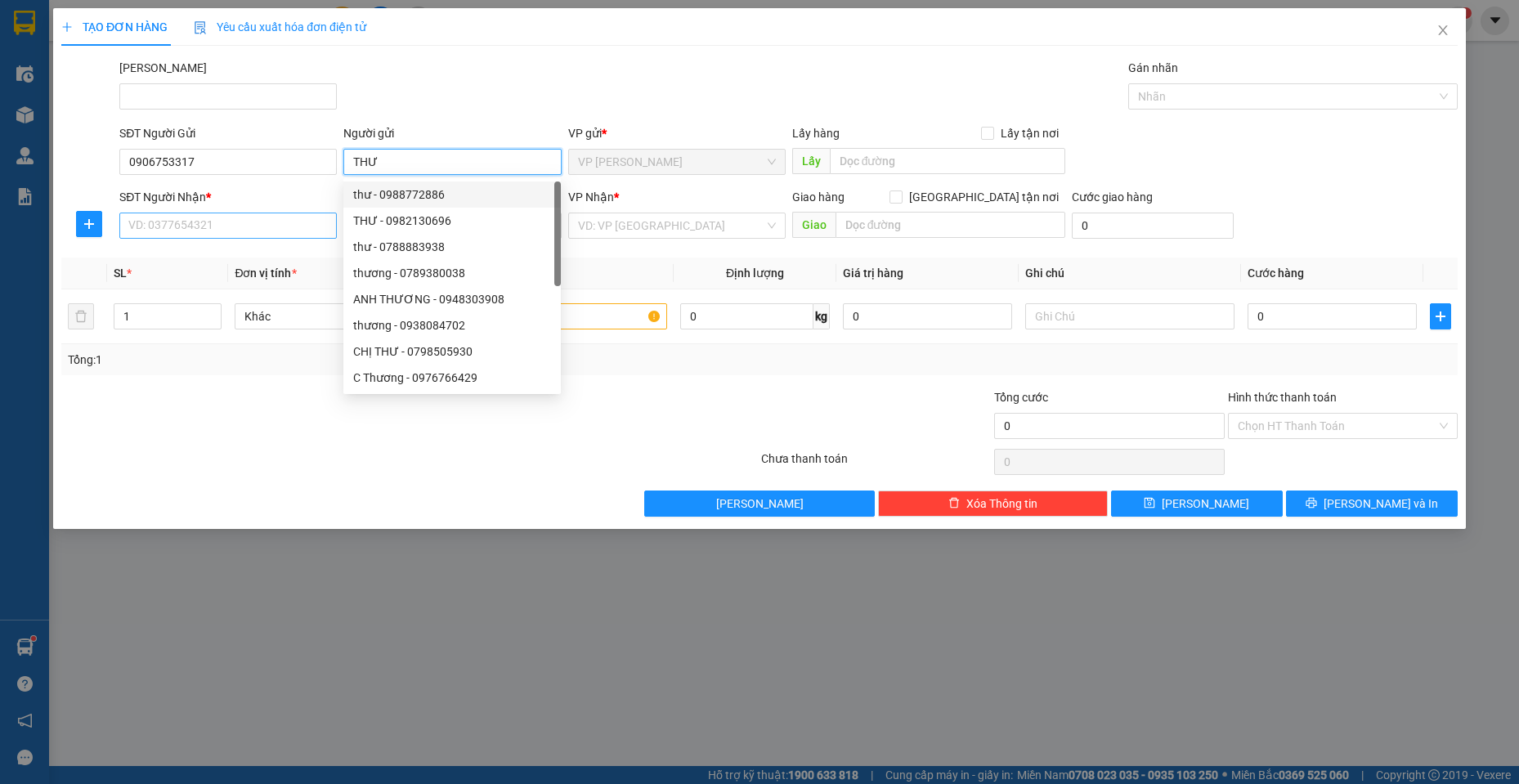
type input "THƯ"
click at [222, 235] on input "SĐT Người Nhận *" at bounding box center [228, 225] width 218 height 26
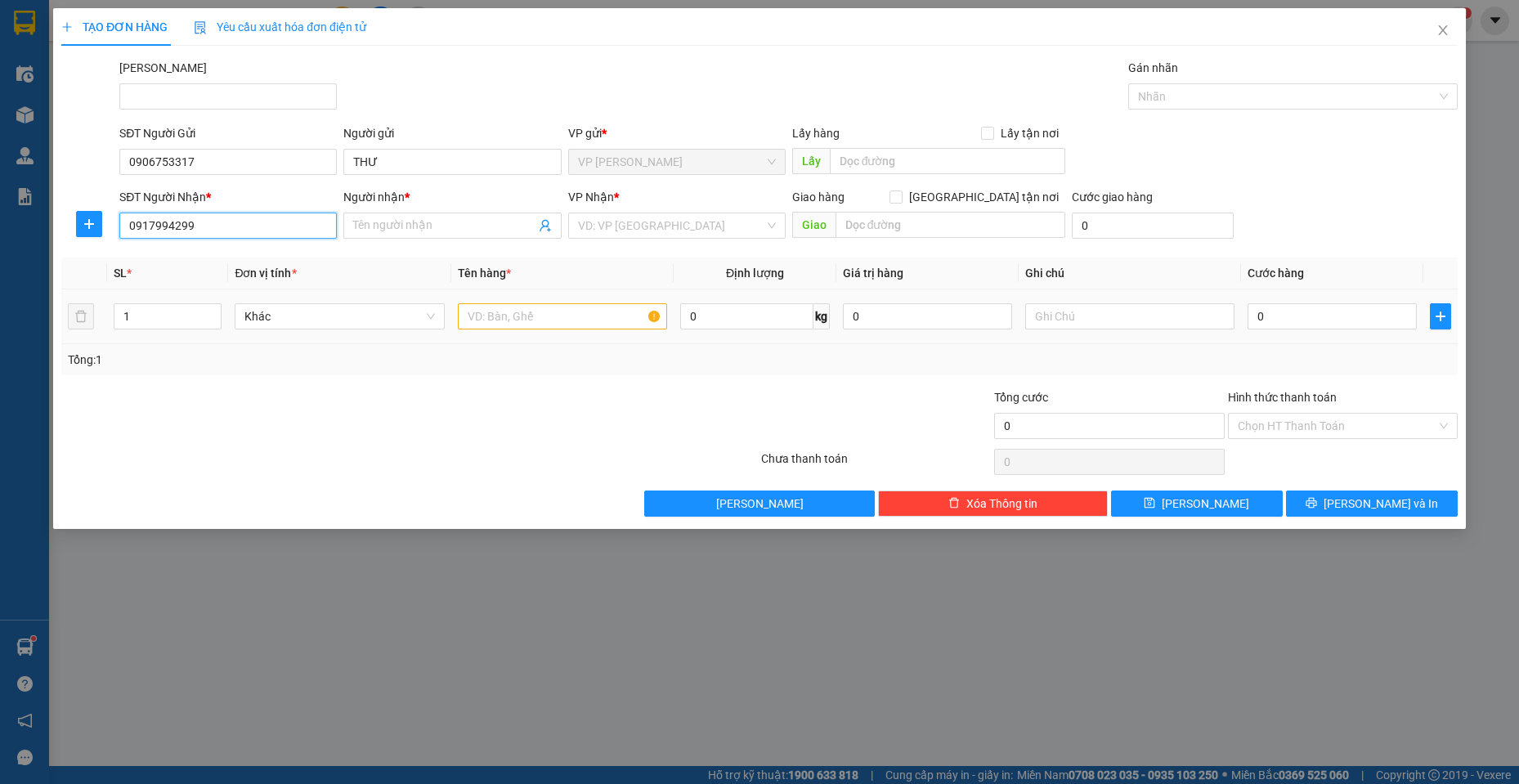
type input "0917994299"
click at [558, 325] on input "text" at bounding box center [563, 316] width 210 height 26
type input "1 TH GIẤY"
drag, startPoint x: 215, startPoint y: 224, endPoint x: 87, endPoint y: 215, distance: 128.3
click at [64, 224] on div "SĐT Người Nhận * 0917994299 0917994299 Người nhận * Tên người nhận VP Nhận * VD…" at bounding box center [759, 217] width 1400 height 58
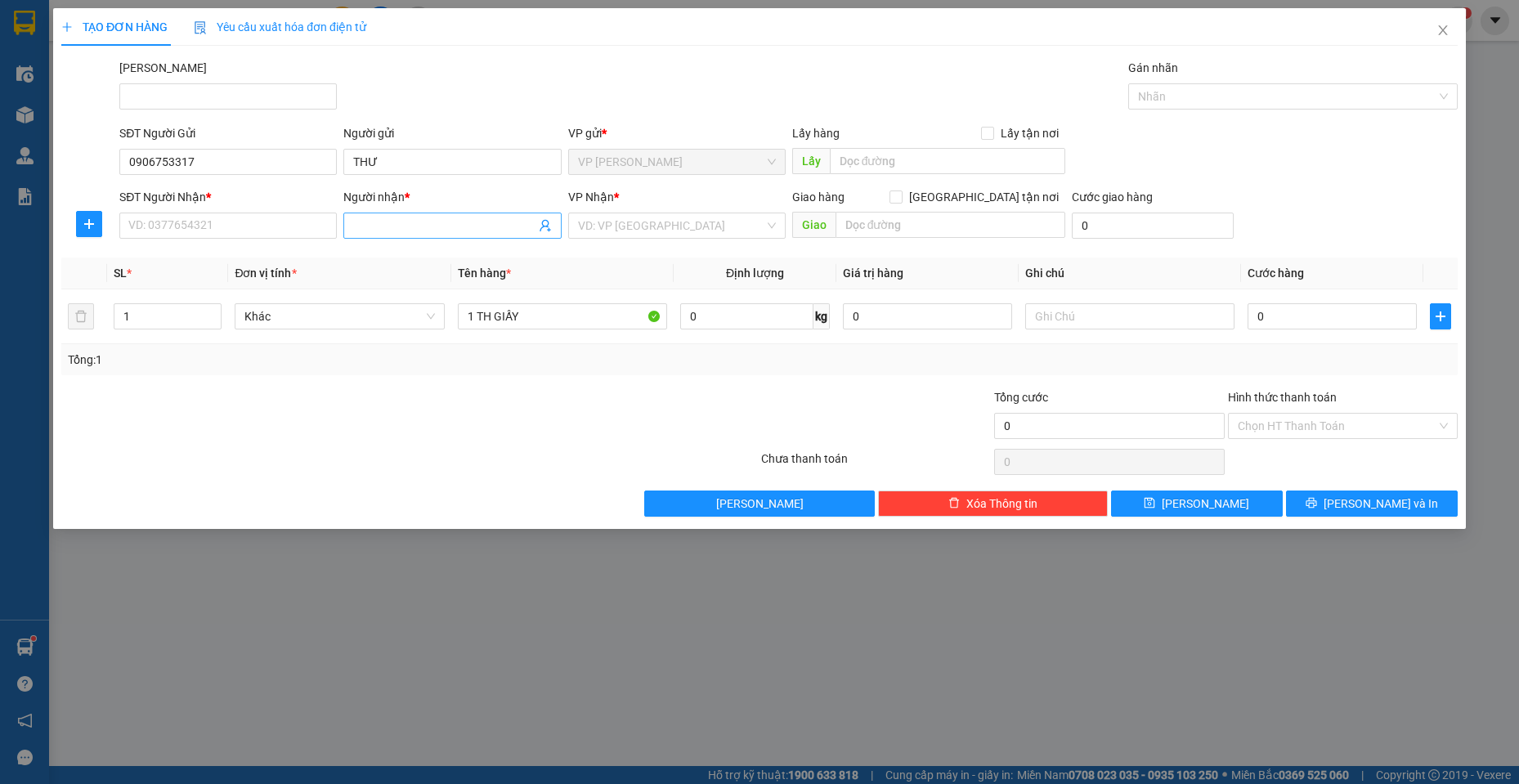
click at [398, 218] on input "Người nhận *" at bounding box center [444, 225] width 181 height 18
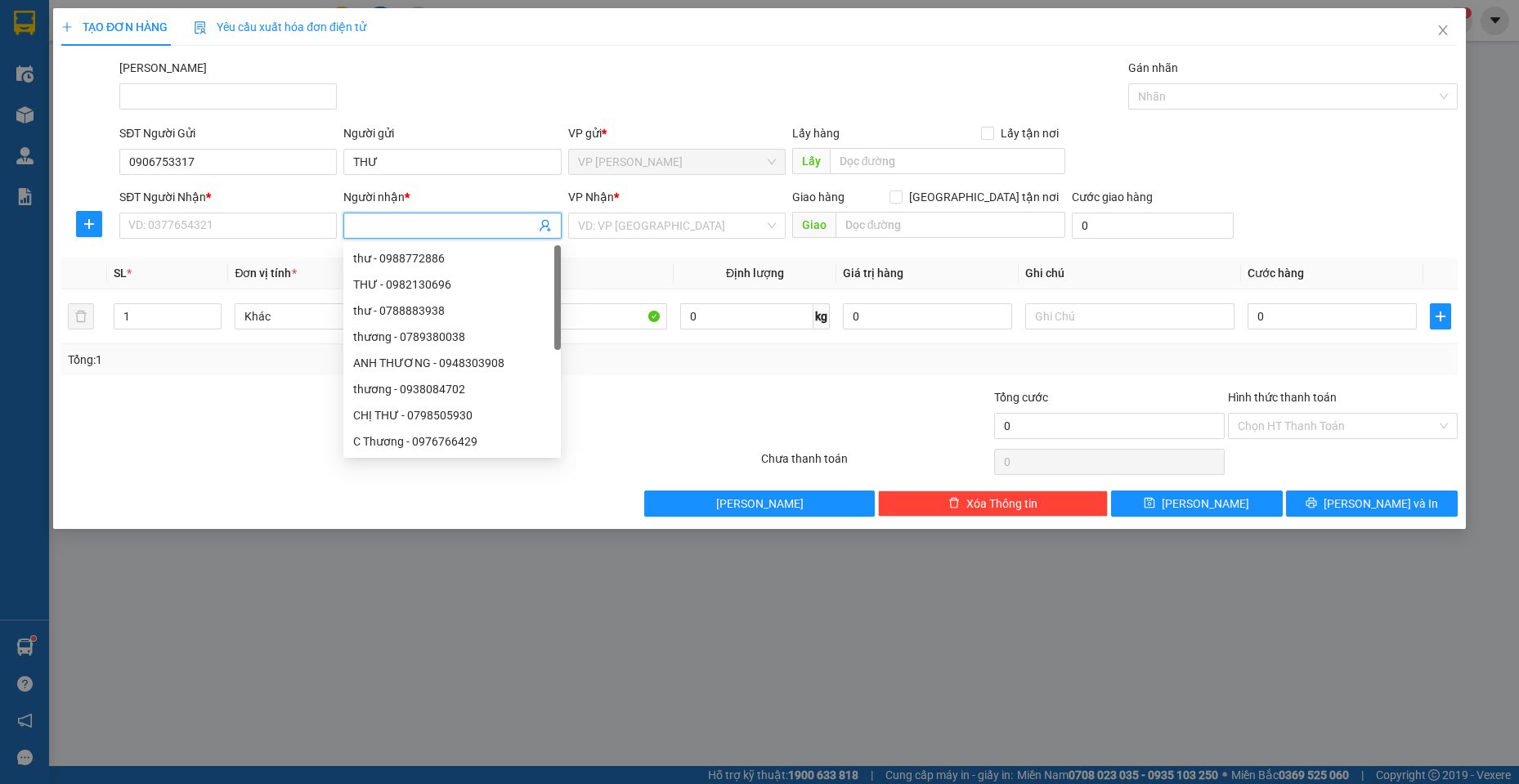
paste input "0917994299"
type input "0917994299"
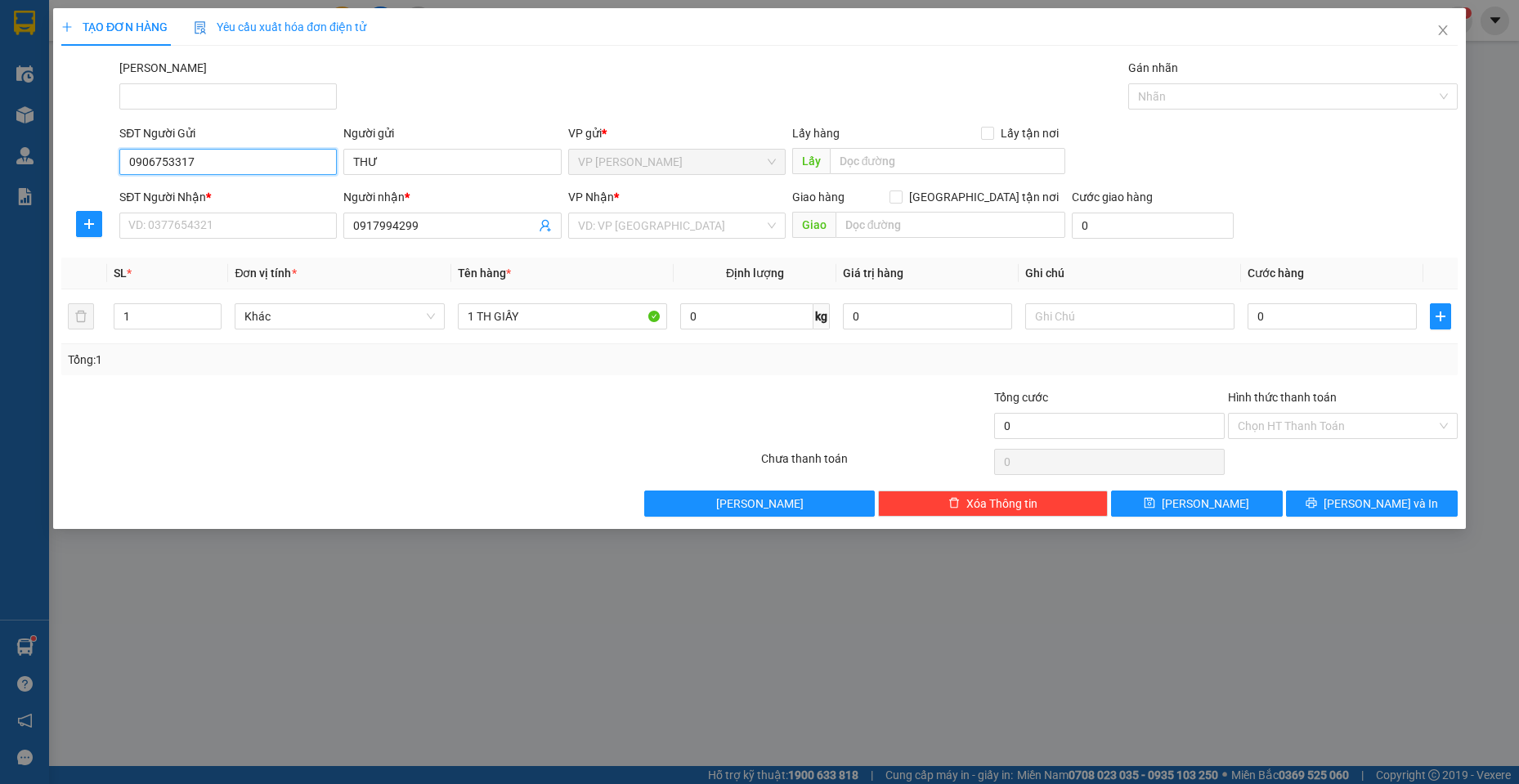
drag, startPoint x: 221, startPoint y: 157, endPoint x: 125, endPoint y: 156, distance: 96.0
click at [125, 156] on input "0906753317" at bounding box center [228, 162] width 218 height 26
click at [152, 227] on input "SĐT Người Nhận *" at bounding box center [228, 225] width 218 height 26
paste input "0906753317"
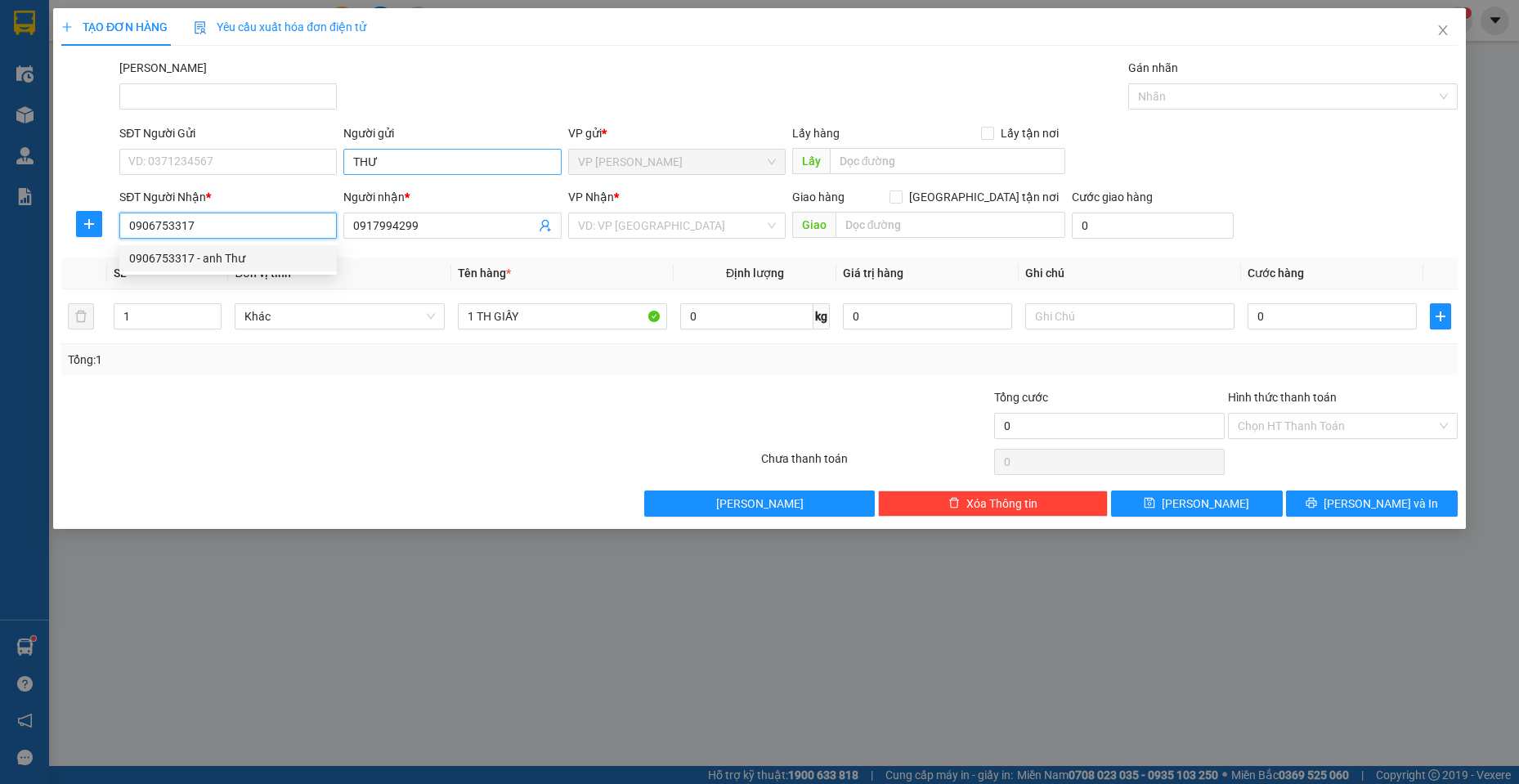
type input "0906753317"
drag, startPoint x: 413, startPoint y: 156, endPoint x: 404, endPoint y: 152, distance: 9.8
click at [404, 152] on input "THƯ" at bounding box center [452, 162] width 218 height 26
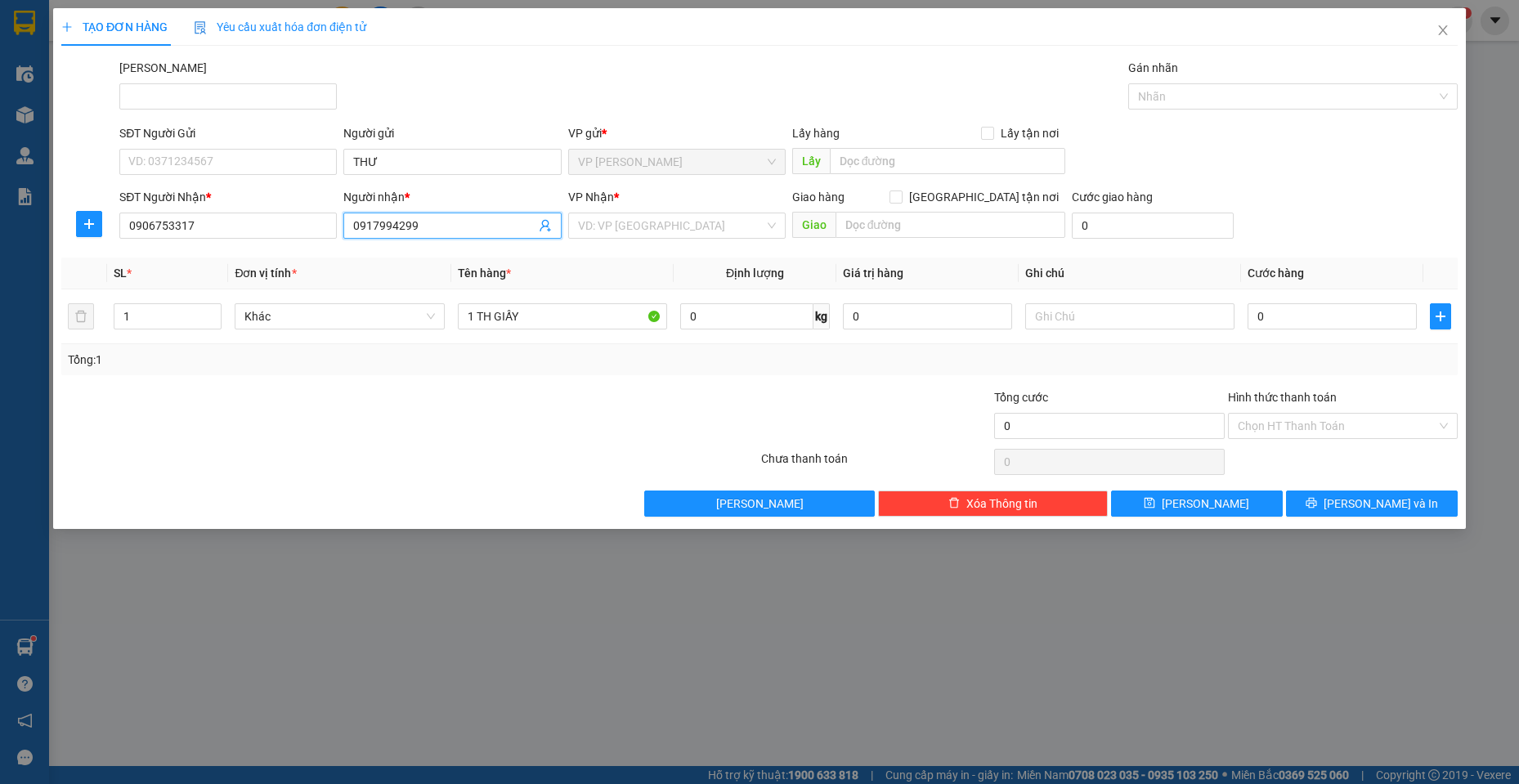
drag, startPoint x: 418, startPoint y: 220, endPoint x: 341, endPoint y: 209, distance: 77.8
click at [336, 205] on div "SĐT Người Nhận * 0906753317 Người nhận * 0917994299 0917994299 VP Nhận * VD: VP…" at bounding box center [789, 217] width 1345 height 58
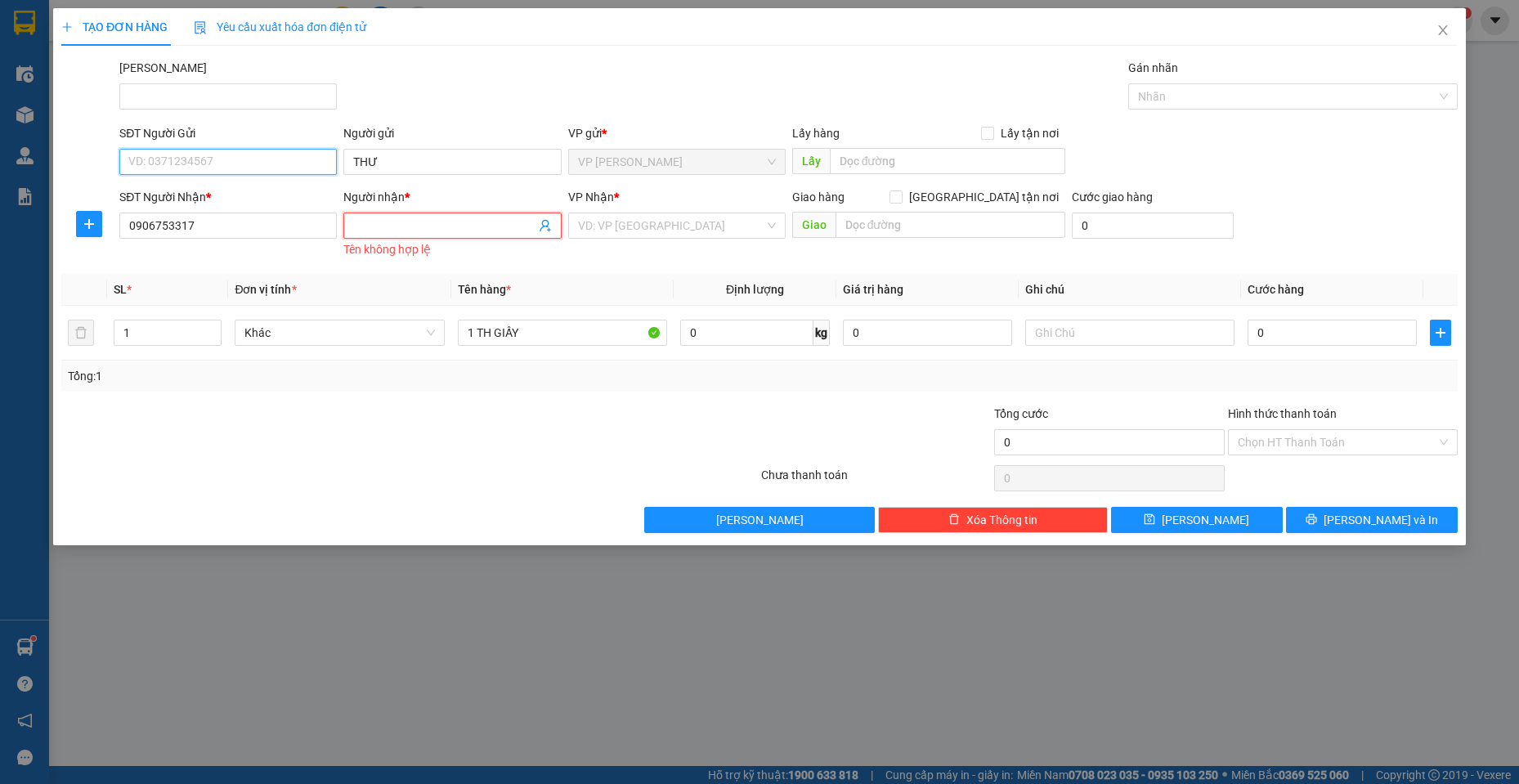
click at [156, 166] on input "SĐT Người Gửi" at bounding box center [228, 162] width 218 height 26
paste input "0917994299"
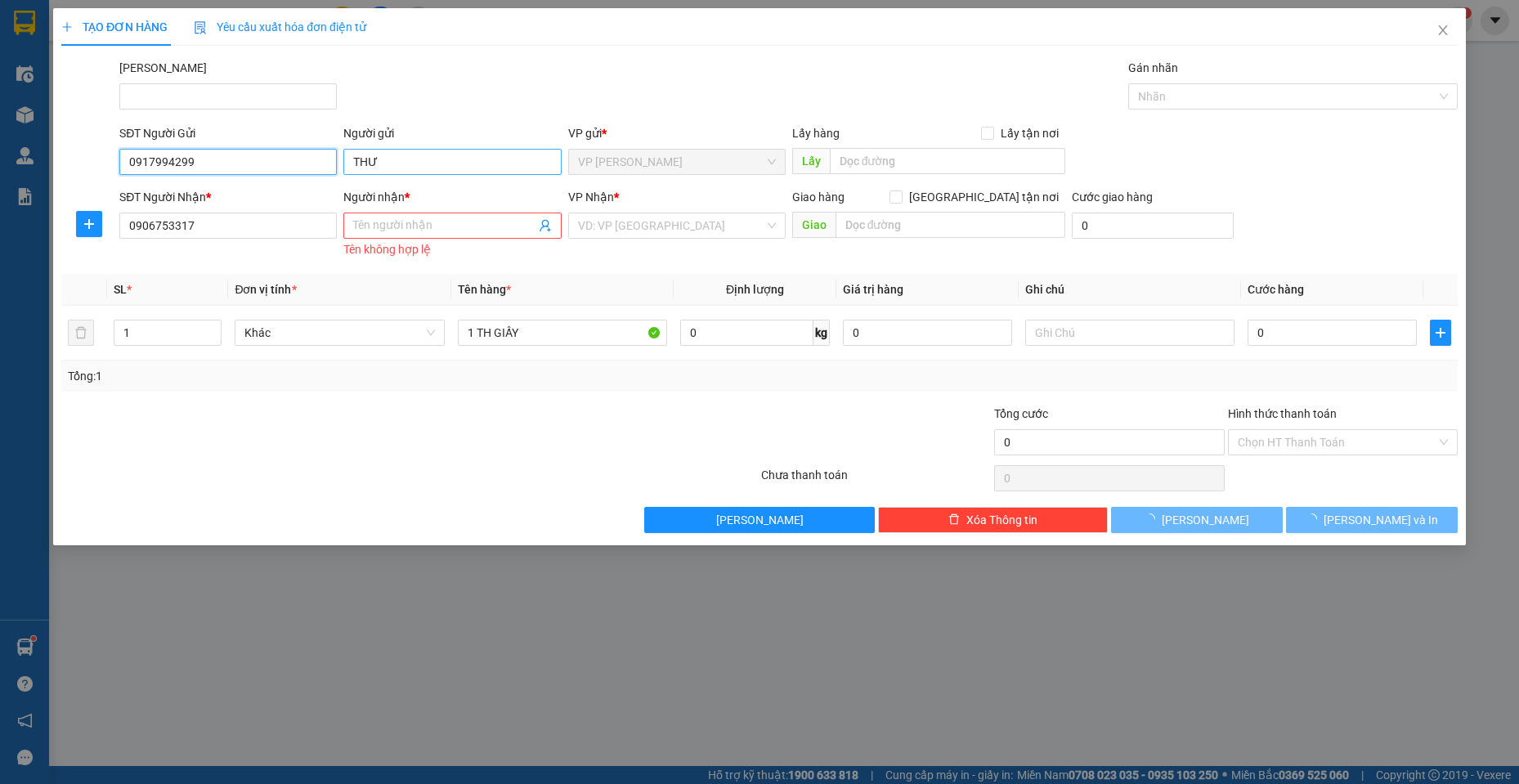
type input "0917994299"
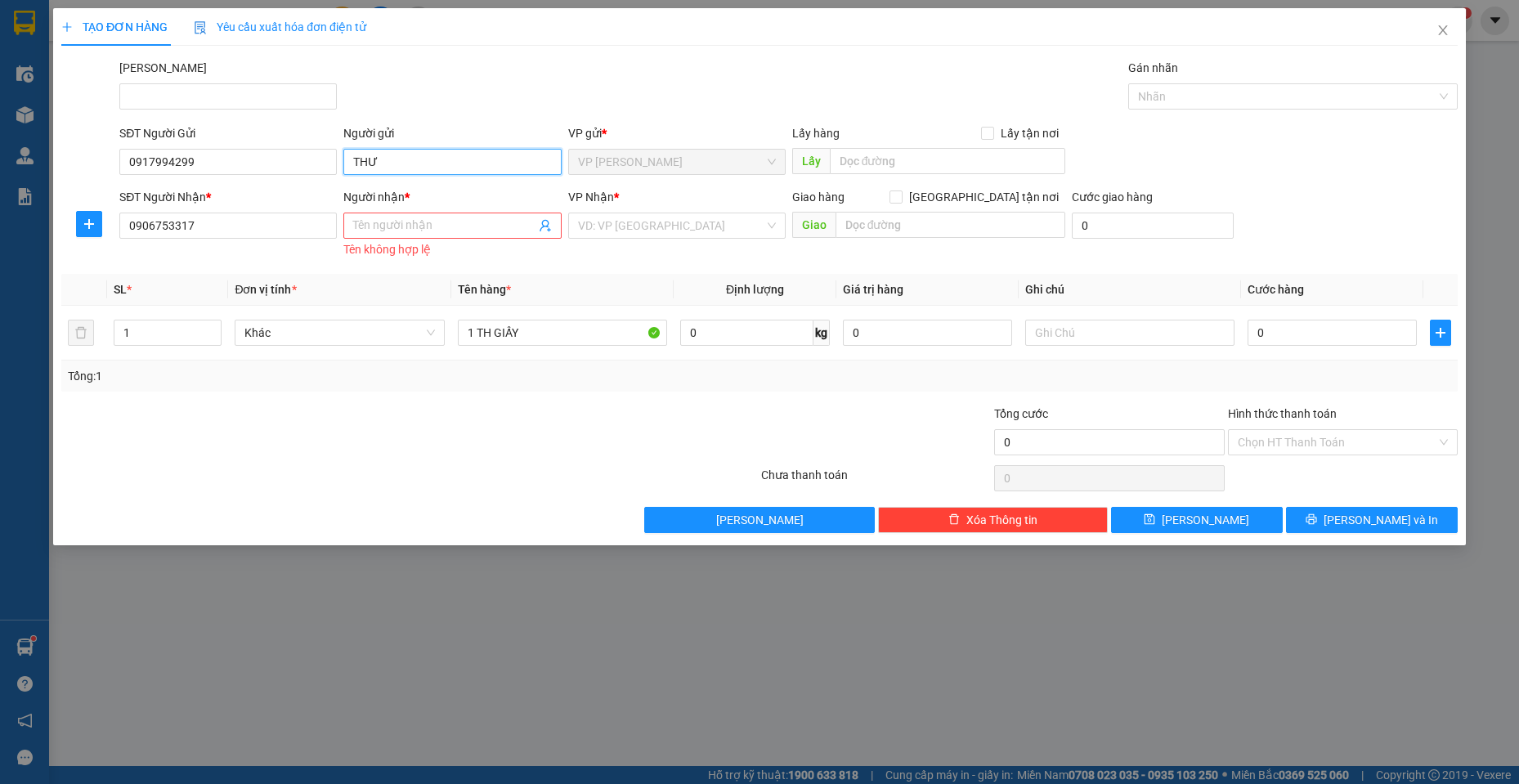
drag, startPoint x: 380, startPoint y: 162, endPoint x: 363, endPoint y: 161, distance: 17.0
click at [343, 152] on input "THƯ" at bounding box center [452, 162] width 218 height 26
click at [365, 221] on input "Người nhận *" at bounding box center [444, 225] width 181 height 18
paste input "THƯ"
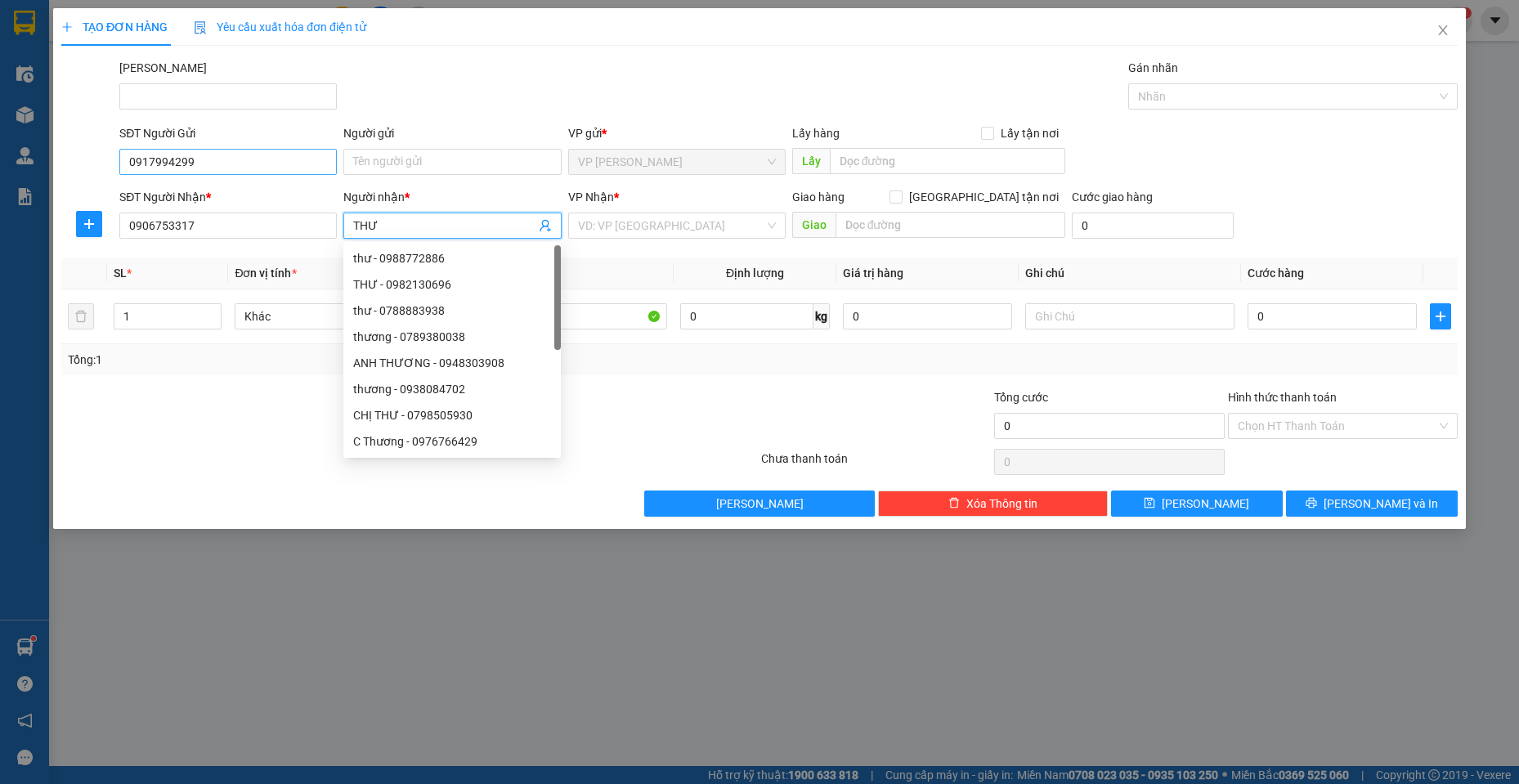
type input "THƯ"
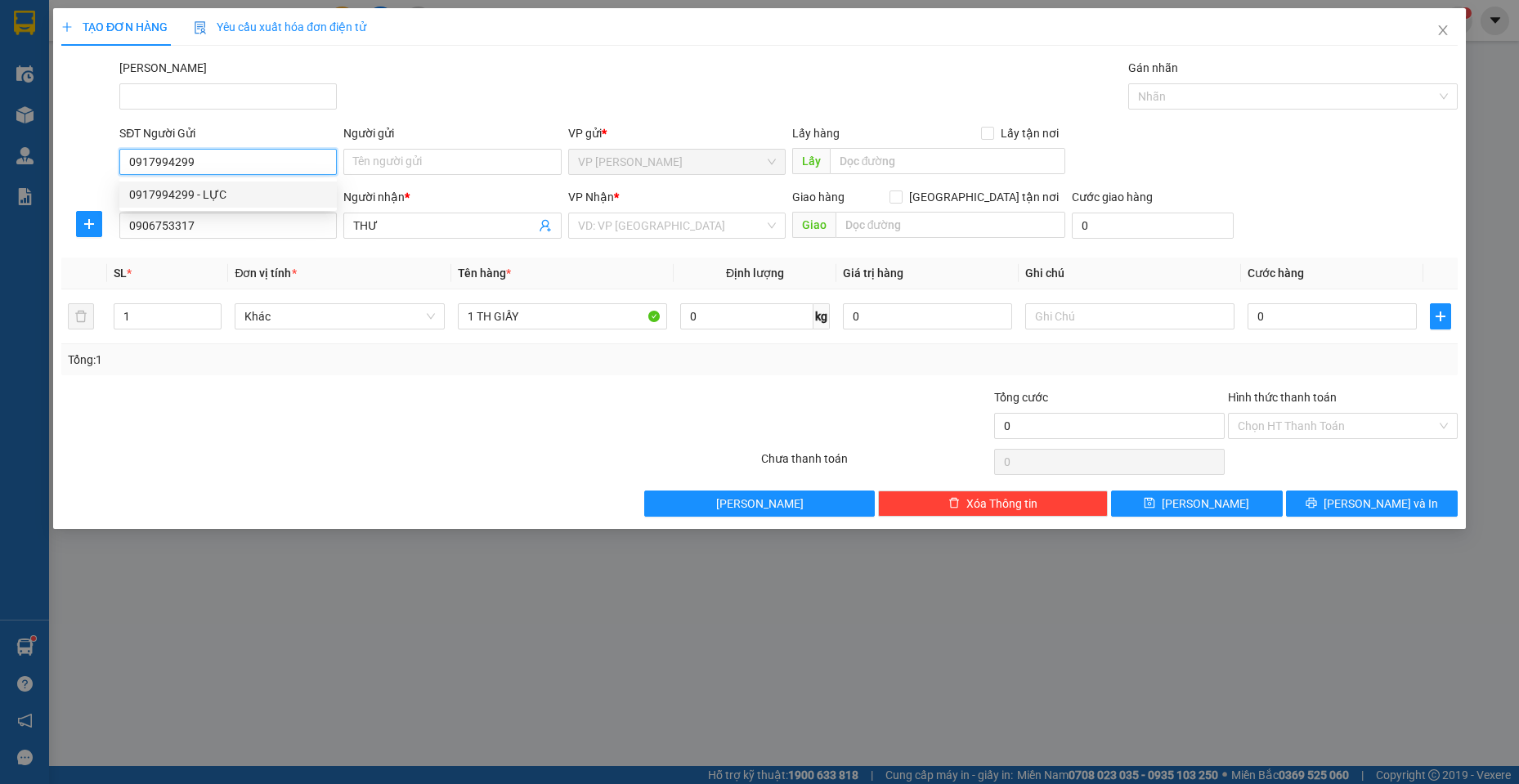
drag, startPoint x: 219, startPoint y: 159, endPoint x: 142, endPoint y: 153, distance: 77.2
click at [128, 144] on div "SĐT Người Gửi 0917994299" at bounding box center [228, 153] width 218 height 58
drag, startPoint x: 156, startPoint y: 163, endPoint x: 83, endPoint y: 158, distance: 73.2
click at [83, 158] on div at bounding box center [88, 153] width 58 height 58
click at [210, 168] on input "0917994299" at bounding box center [228, 162] width 218 height 26
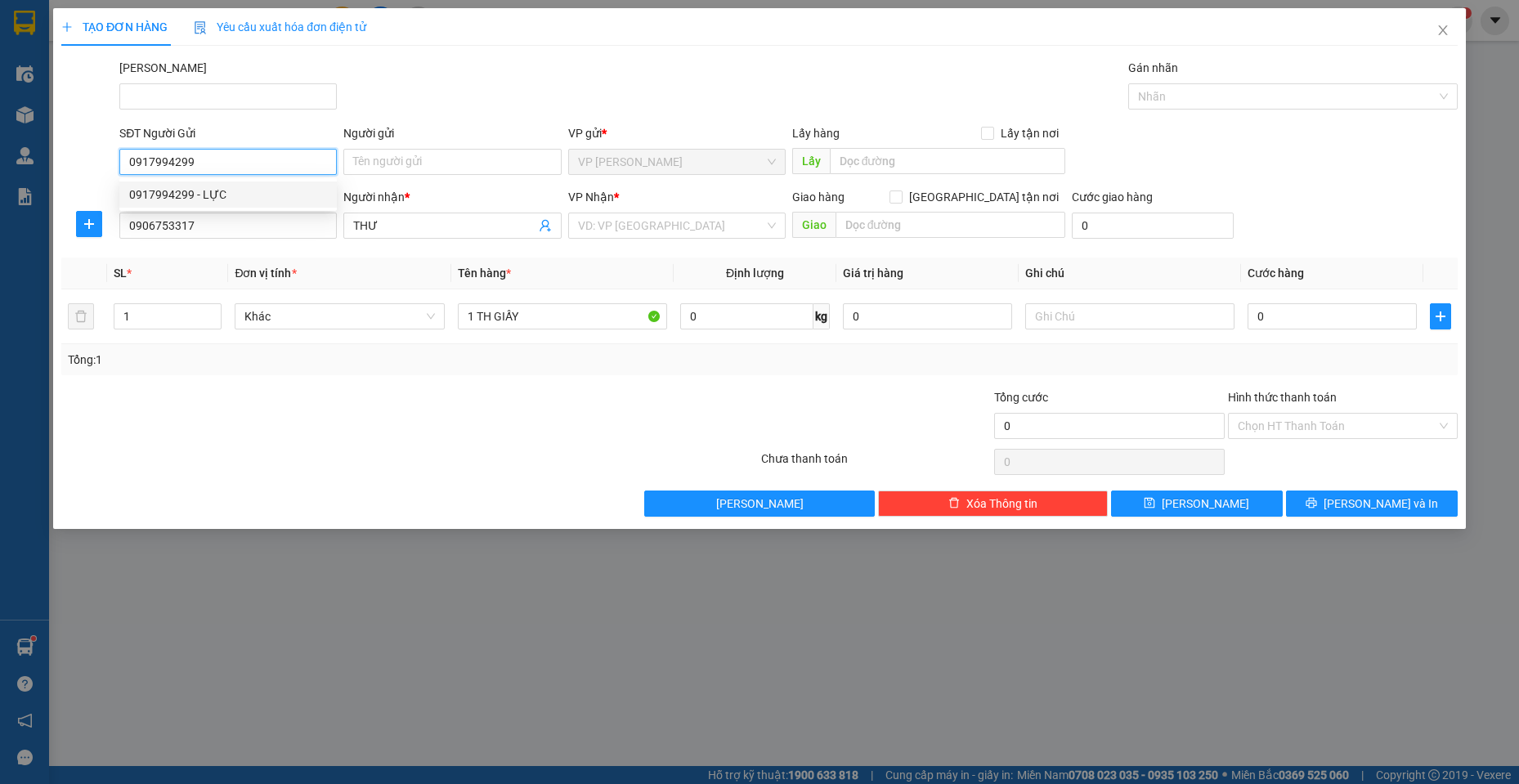
drag, startPoint x: 313, startPoint y: 185, endPoint x: 301, endPoint y: 190, distance: 13.0
click at [309, 185] on div "0917994299 - LỰC" at bounding box center [228, 194] width 218 height 26
type input "LỰC"
type input "30.000"
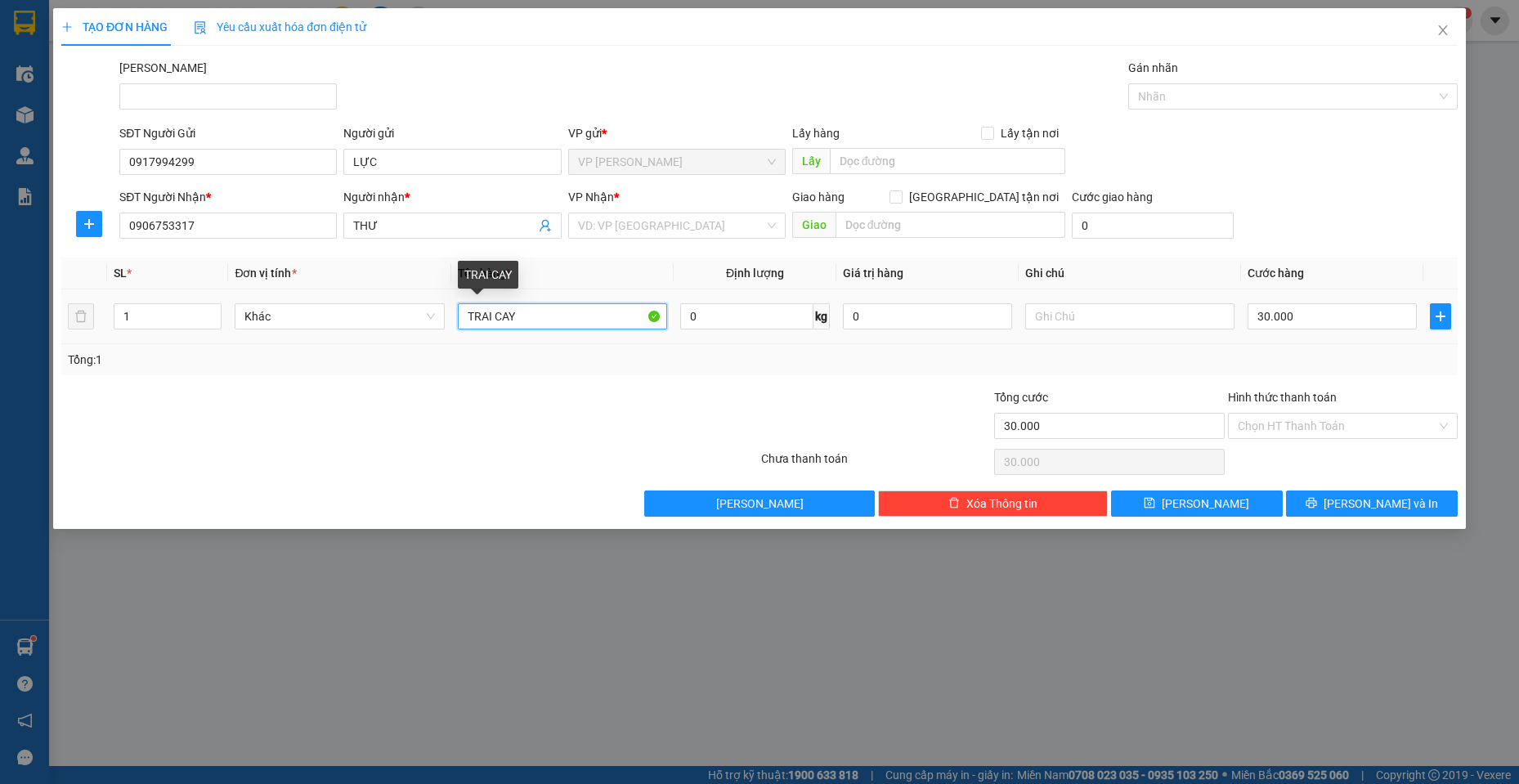
drag, startPoint x: 539, startPoint y: 316, endPoint x: 239, endPoint y: 264, distance: 304.5
click at [262, 287] on table "SL * Đơn vị tính * Tên hàng * Định lượng Giá trị hàng Ghi chú Cước hàng 1 Khác …" at bounding box center [759, 301] width 1396 height 86
type input "1 KIỆN"
click at [1354, 319] on input "30.000" at bounding box center [1333, 316] width 169 height 26
type input "4"
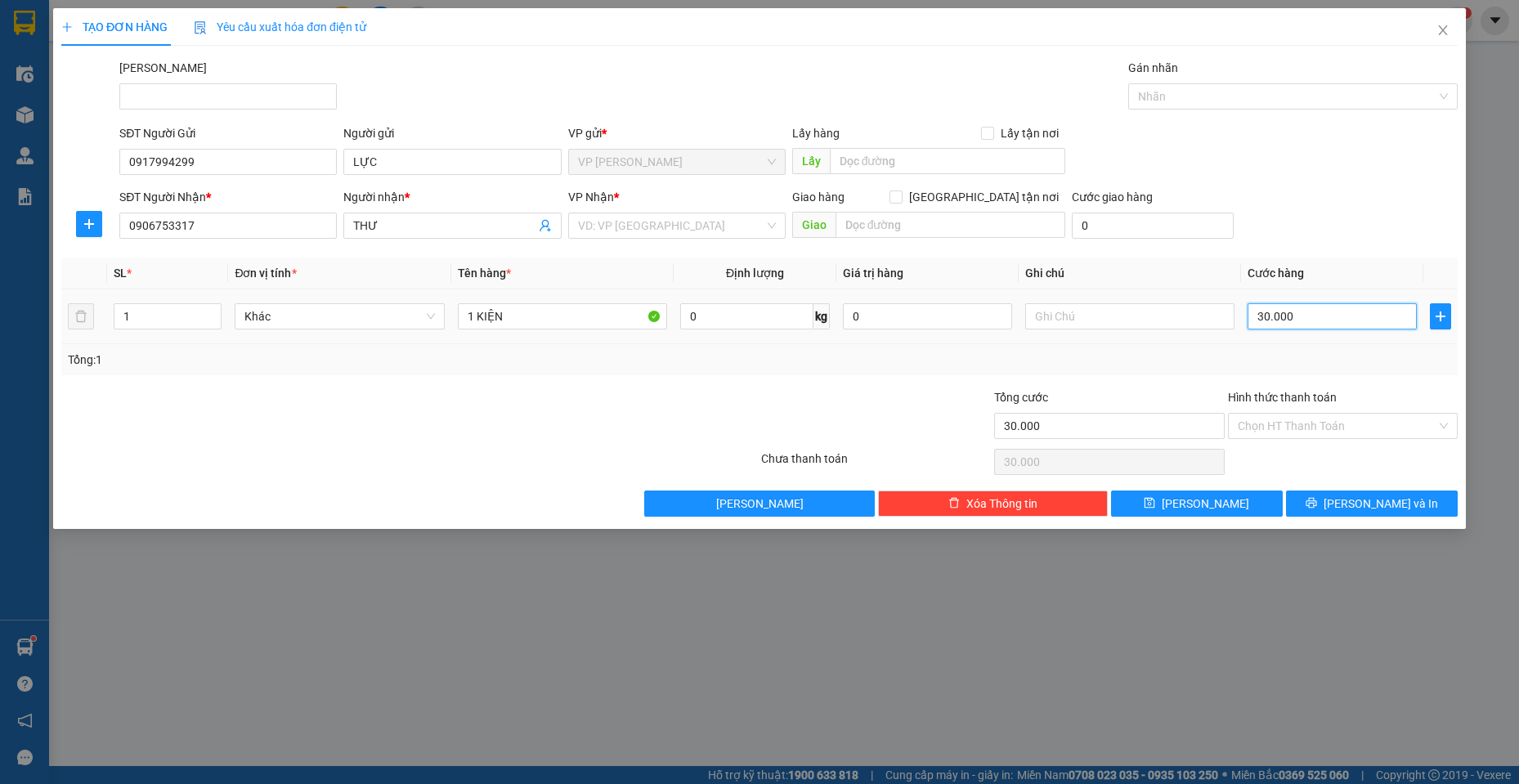
type input "4"
type input "40"
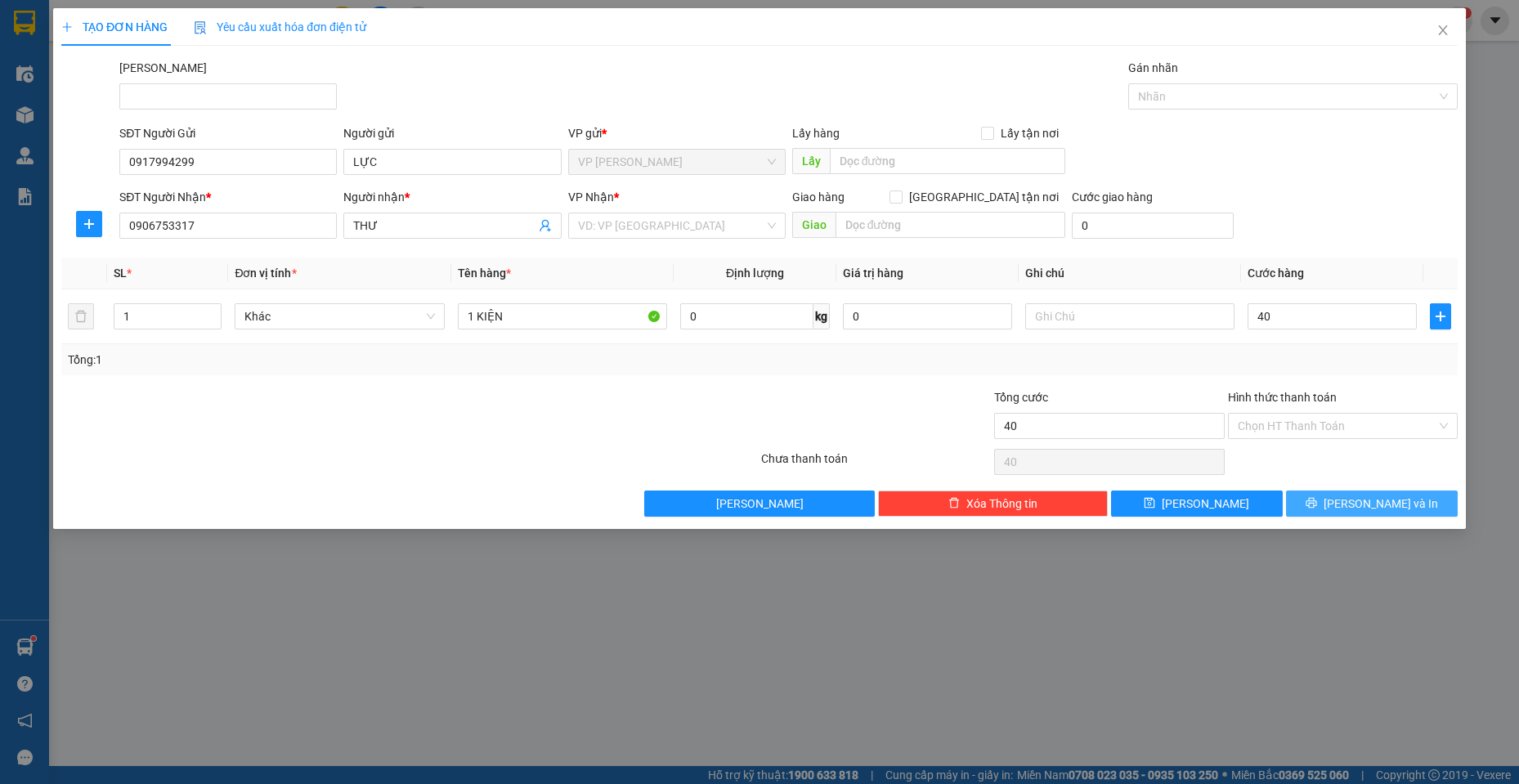
type input "40.000"
click at [1362, 510] on span "[PERSON_NAME] và In" at bounding box center [1381, 503] width 114 height 18
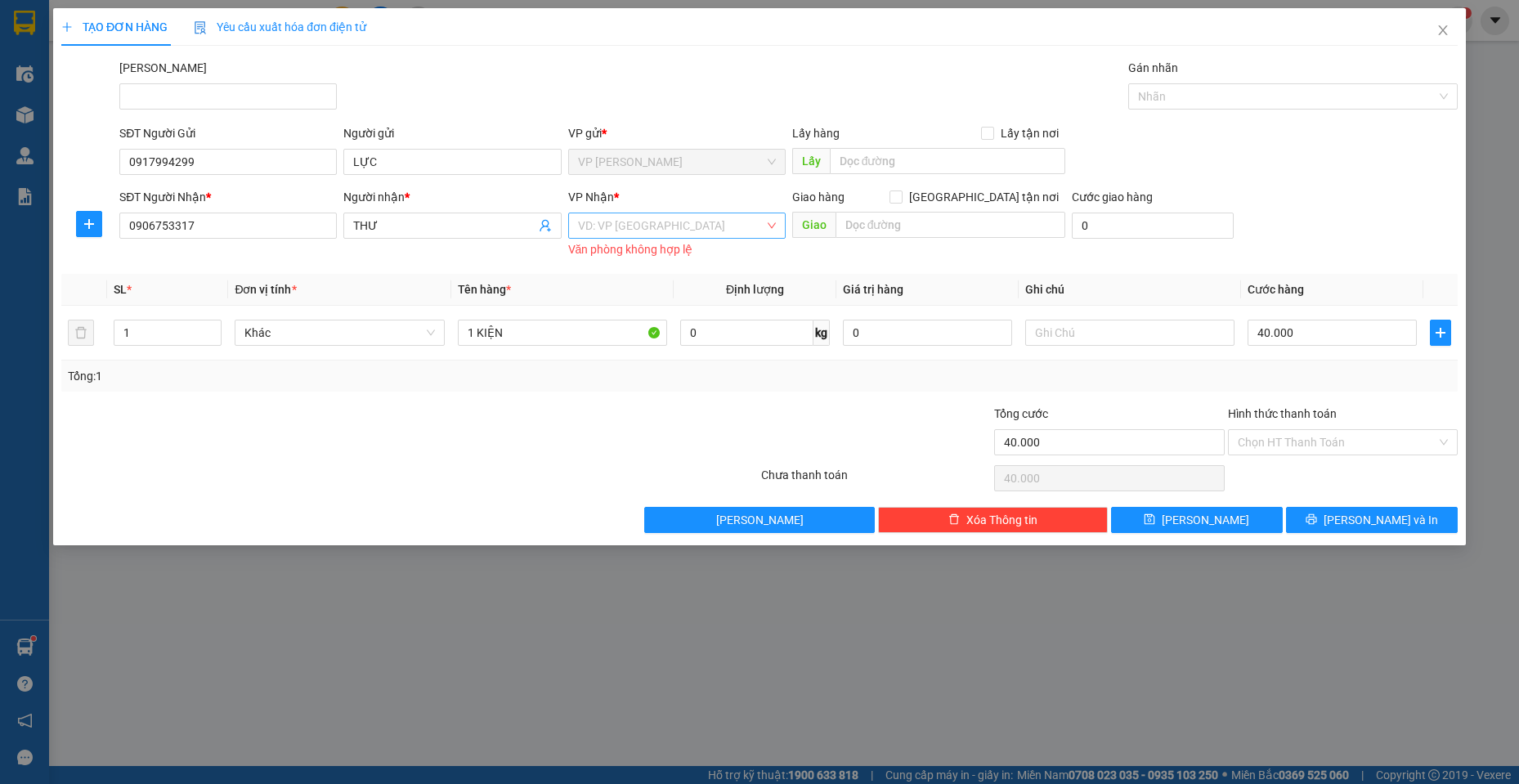
click at [686, 224] on input "search" at bounding box center [671, 225] width 186 height 25
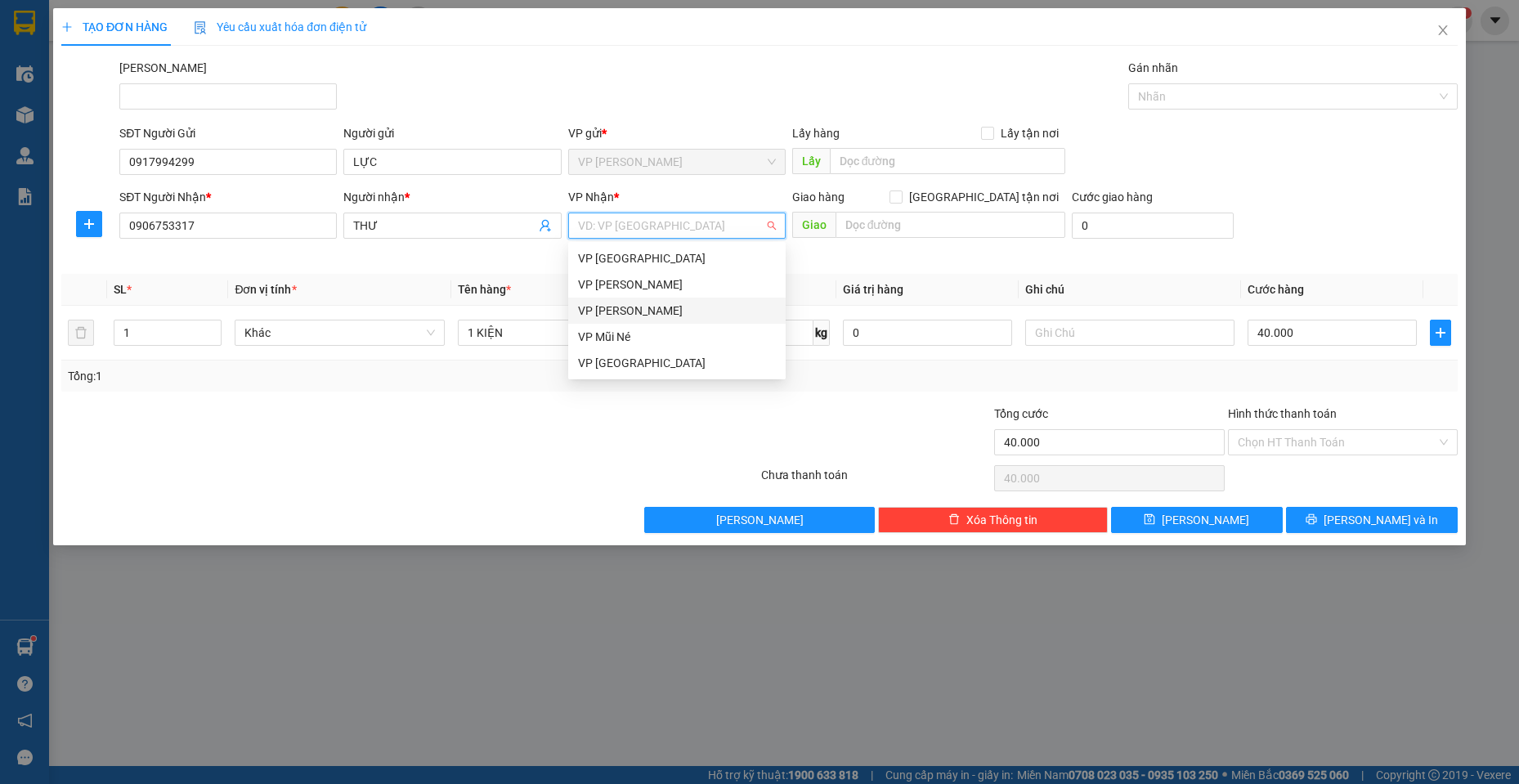
click at [668, 318] on div "VP [PERSON_NAME]" at bounding box center [677, 310] width 198 height 18
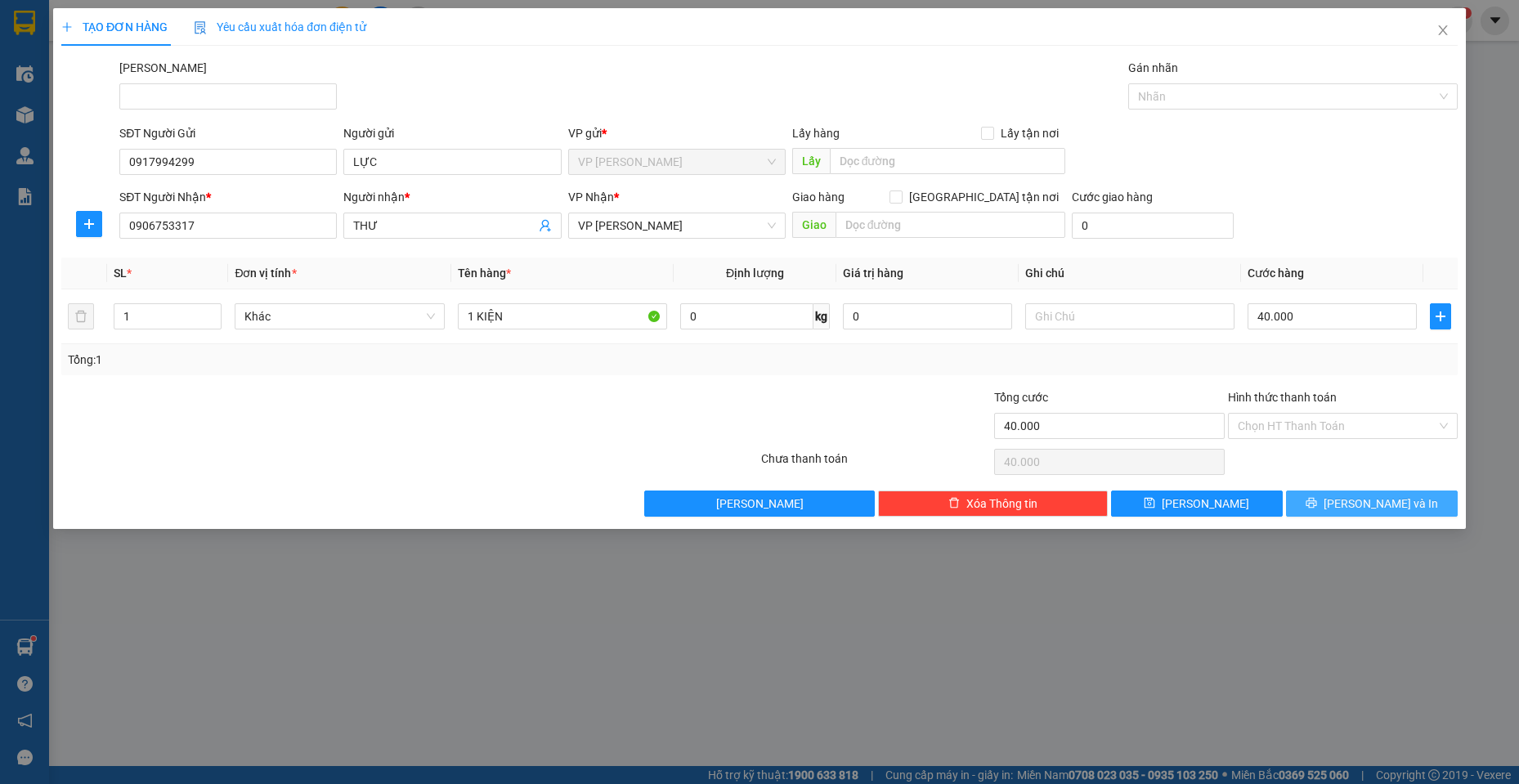
click at [1374, 502] on span "[PERSON_NAME] và In" at bounding box center [1381, 503] width 114 height 18
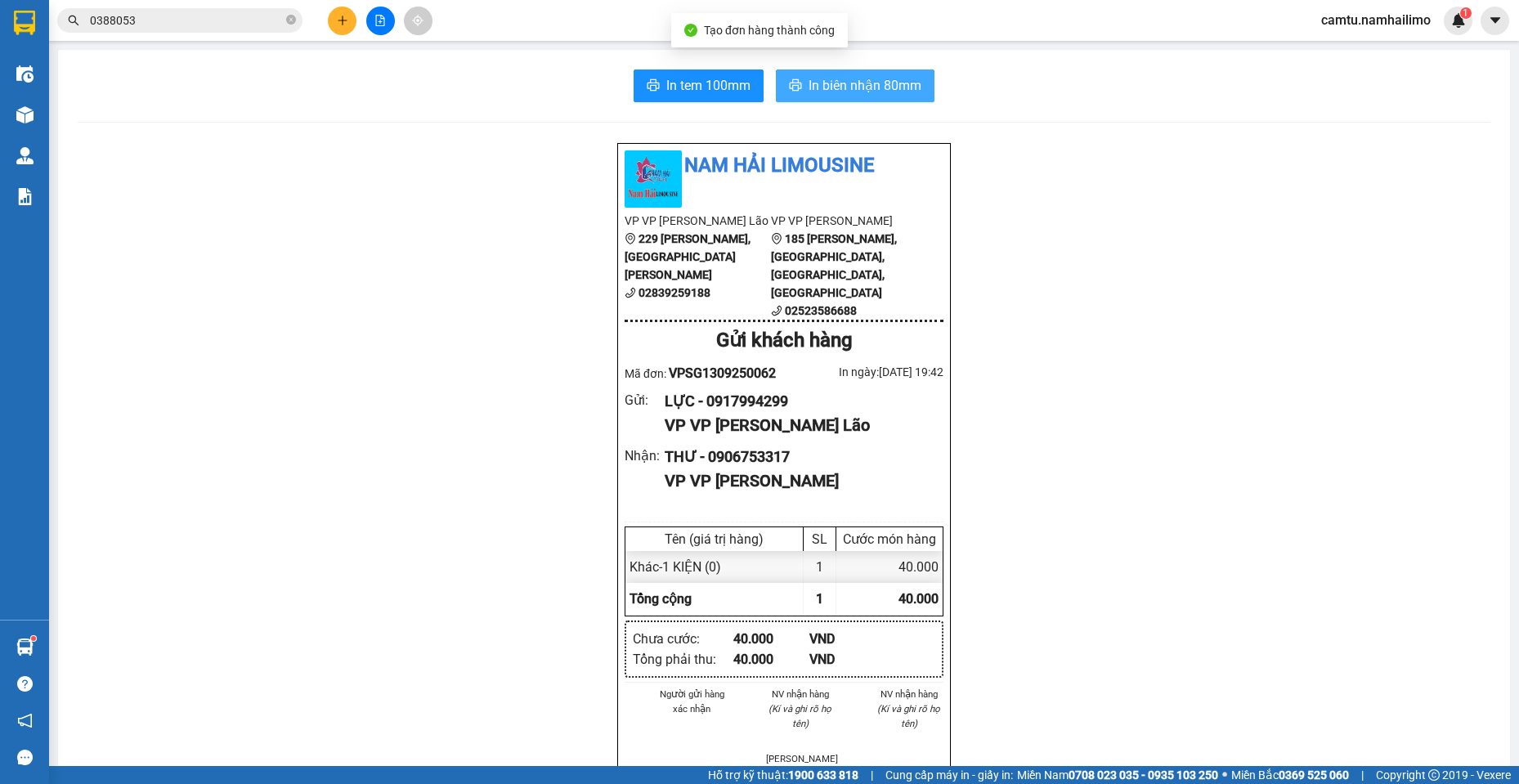
drag, startPoint x: 879, startPoint y: 97, endPoint x: 913, endPoint y: 120, distance: 41.0
click at [879, 97] on button "In biên nhận 80mm" at bounding box center [855, 86] width 158 height 33
click at [349, 27] on button at bounding box center [342, 21] width 29 height 29
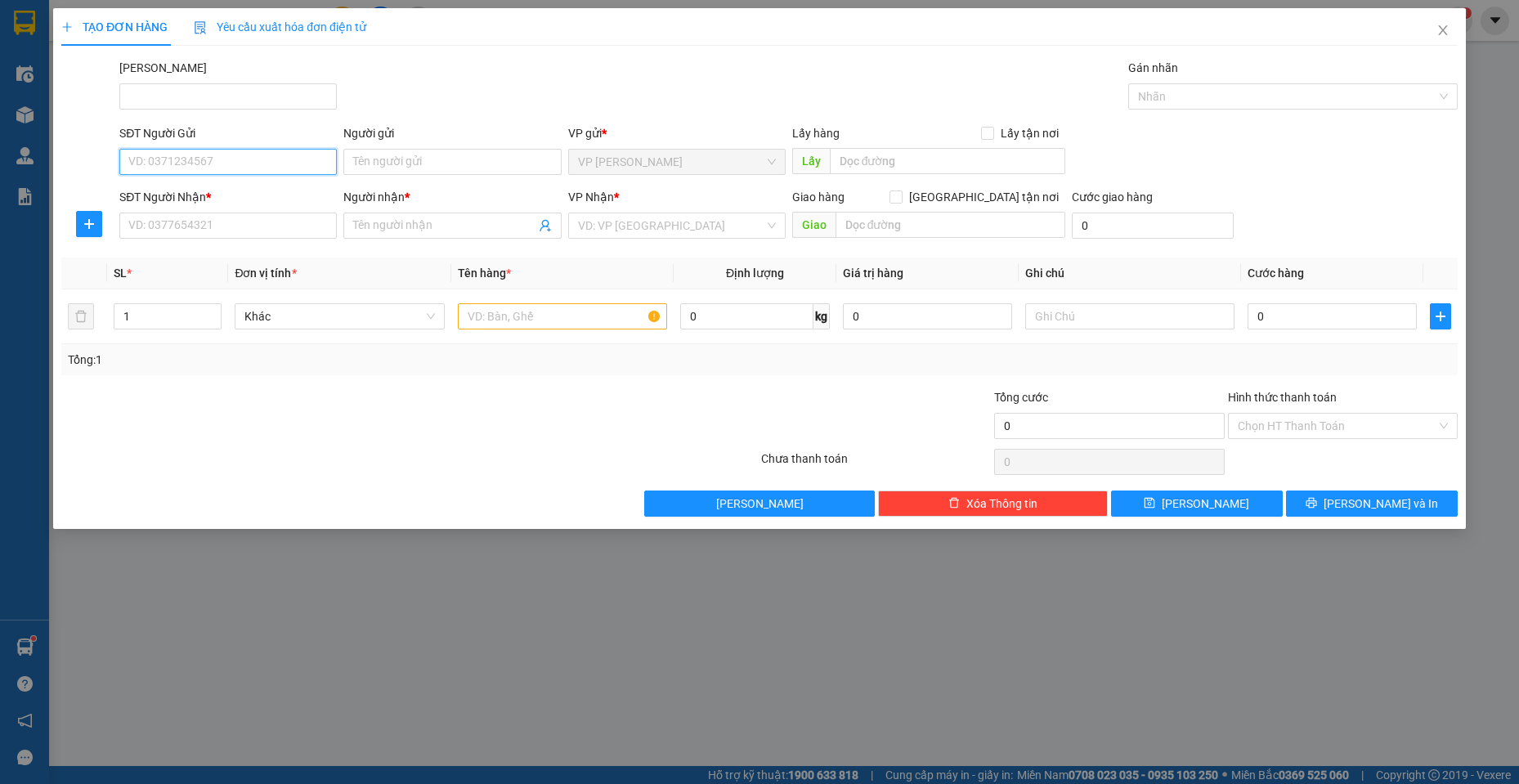
click at [143, 170] on input "SĐT Người Gửi" at bounding box center [228, 162] width 218 height 26
type input "0907666077"
click at [171, 199] on div "0907666077 - TRUNG" at bounding box center [228, 194] width 198 height 18
type input "TRUNG"
type input "0886822413"
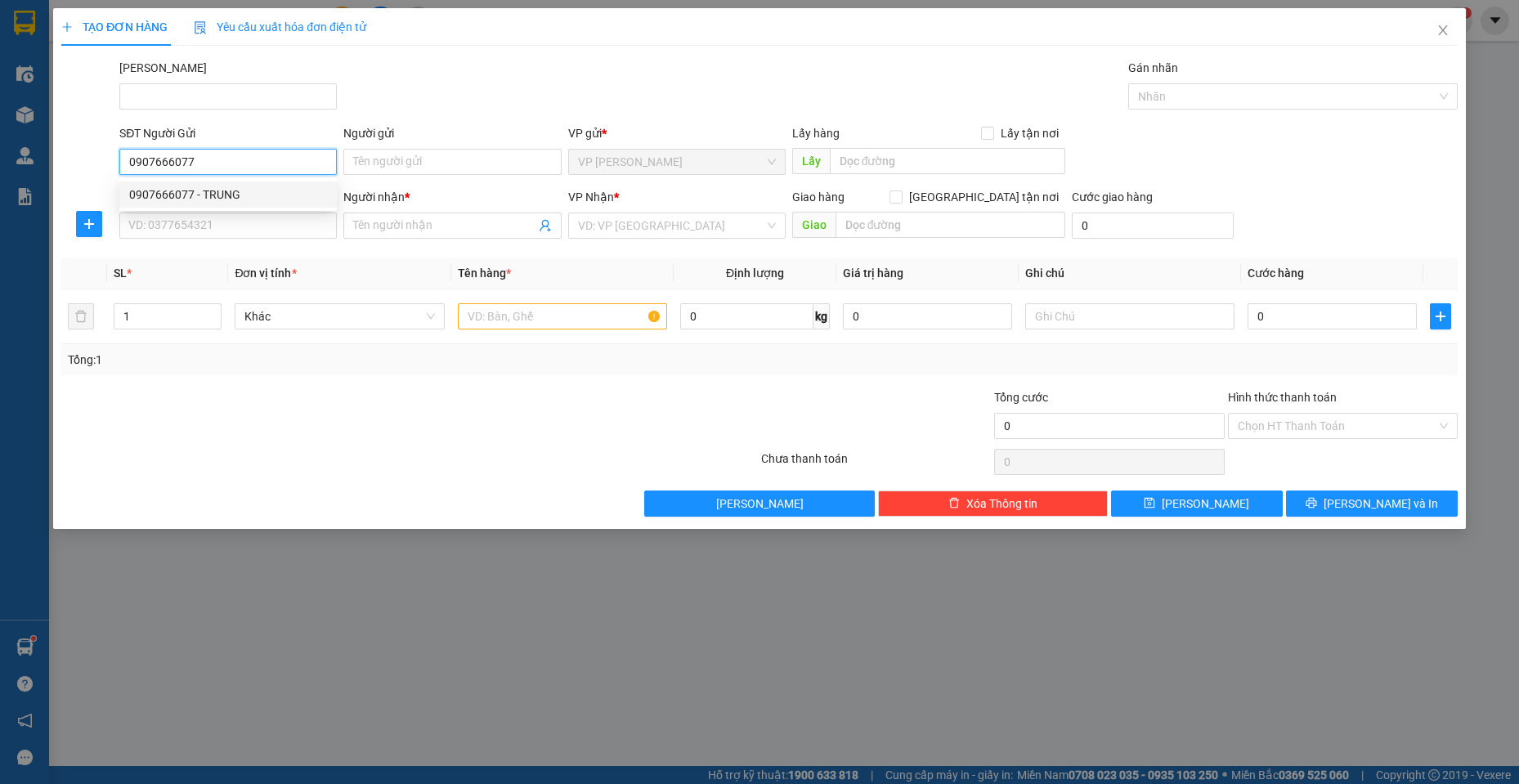
type input "NHI"
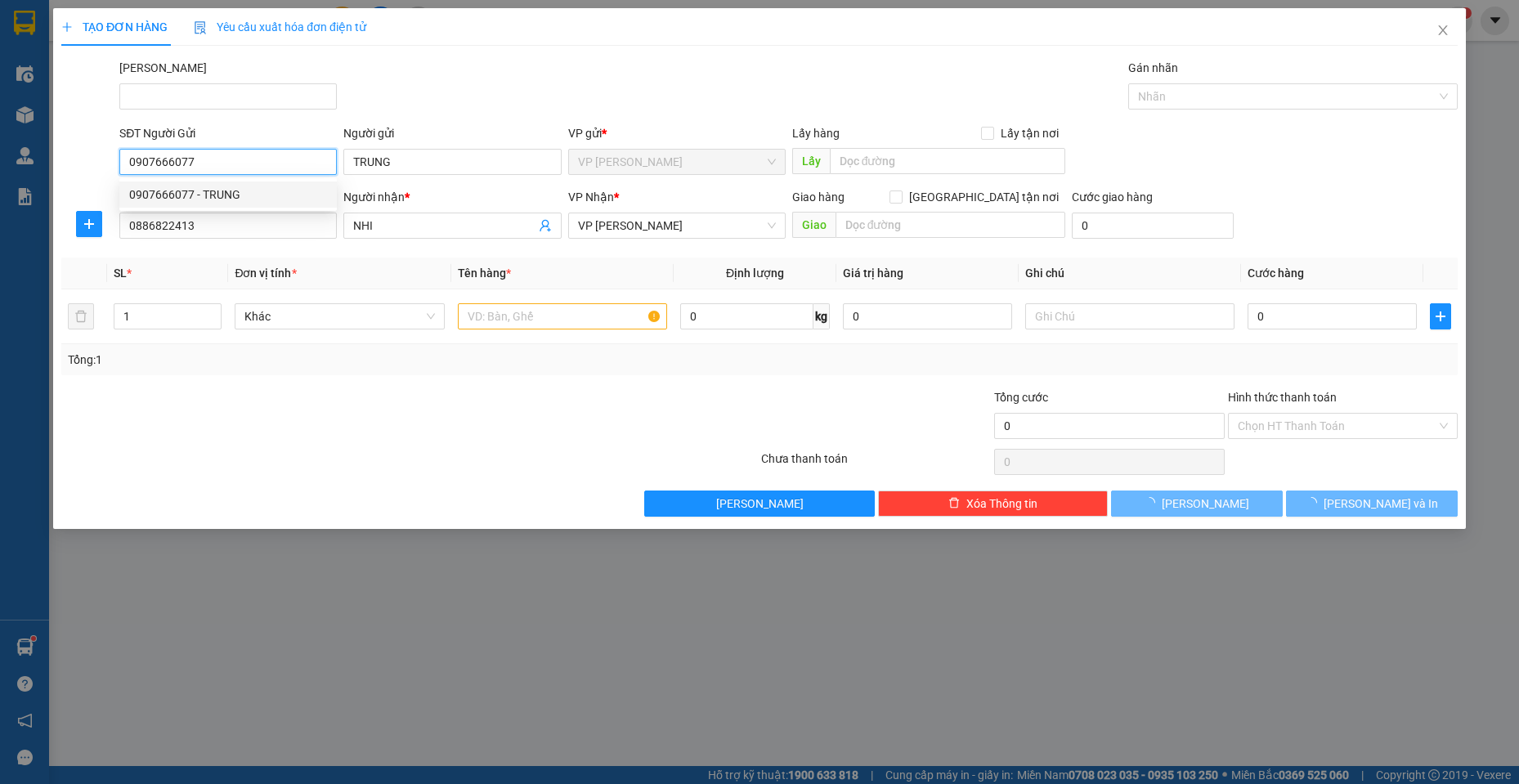
type input "20.000"
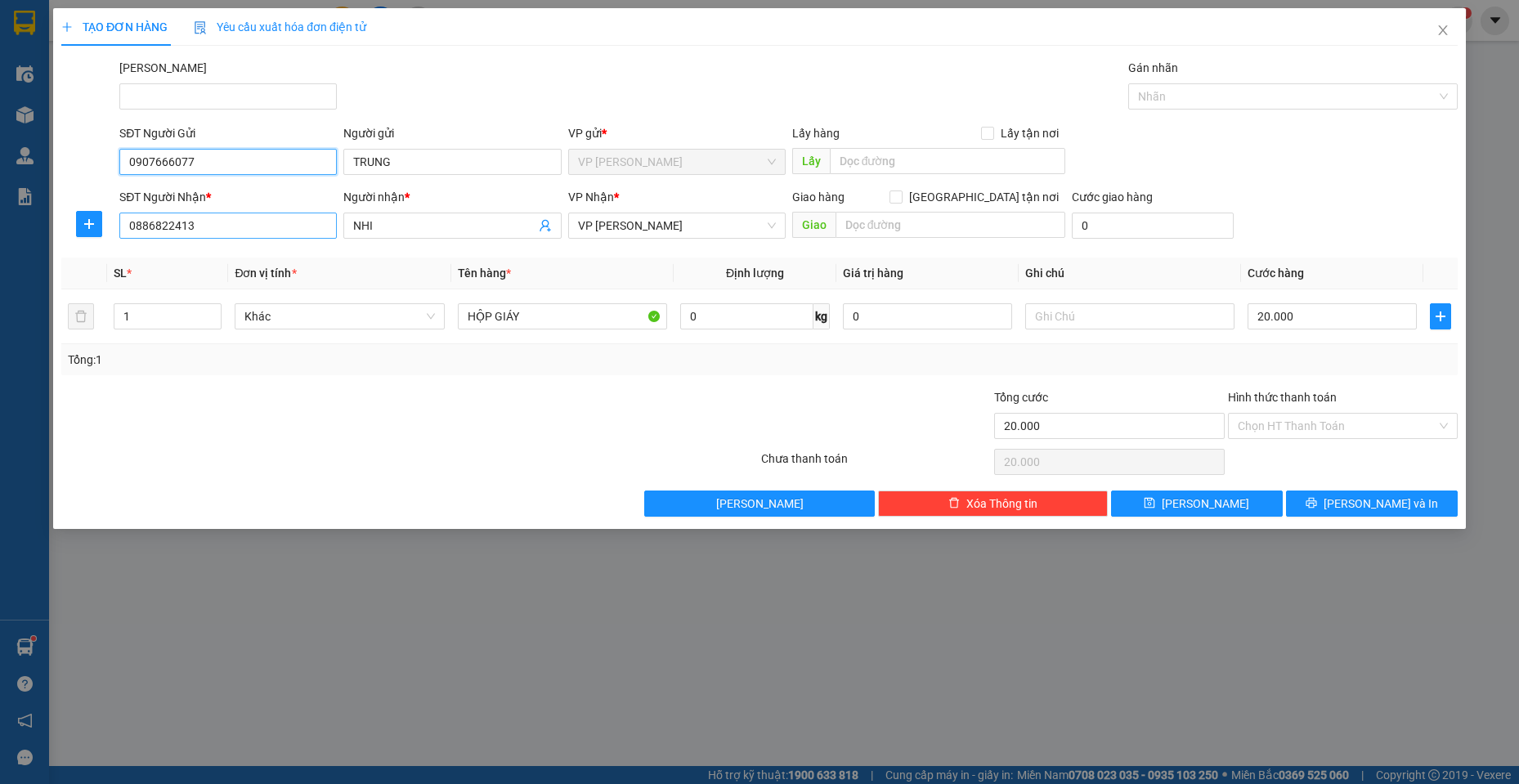
type input "0907666077"
drag, startPoint x: 207, startPoint y: 224, endPoint x: 0, endPoint y: 194, distance: 209.2
click at [0, 194] on div "TẠO ĐƠN HÀNG Yêu cầu xuất hóa đơn điện tử Transit Pickup Surcharge Ids Transit …" at bounding box center [759, 392] width 1519 height 784
click at [233, 266] on div "0946450575 - HẢO" at bounding box center [228, 257] width 198 height 18
type input "0946450575"
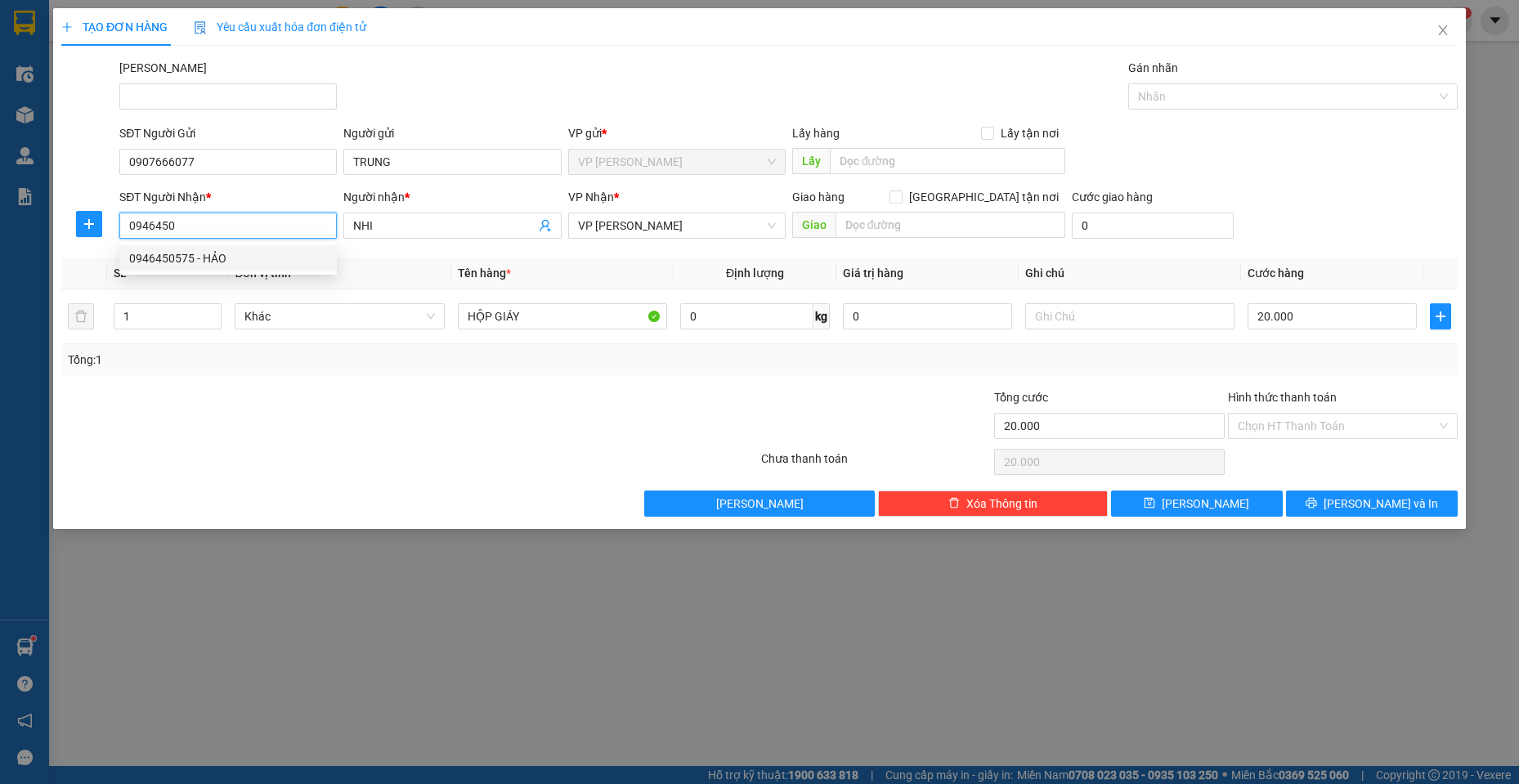
type input "HẢO"
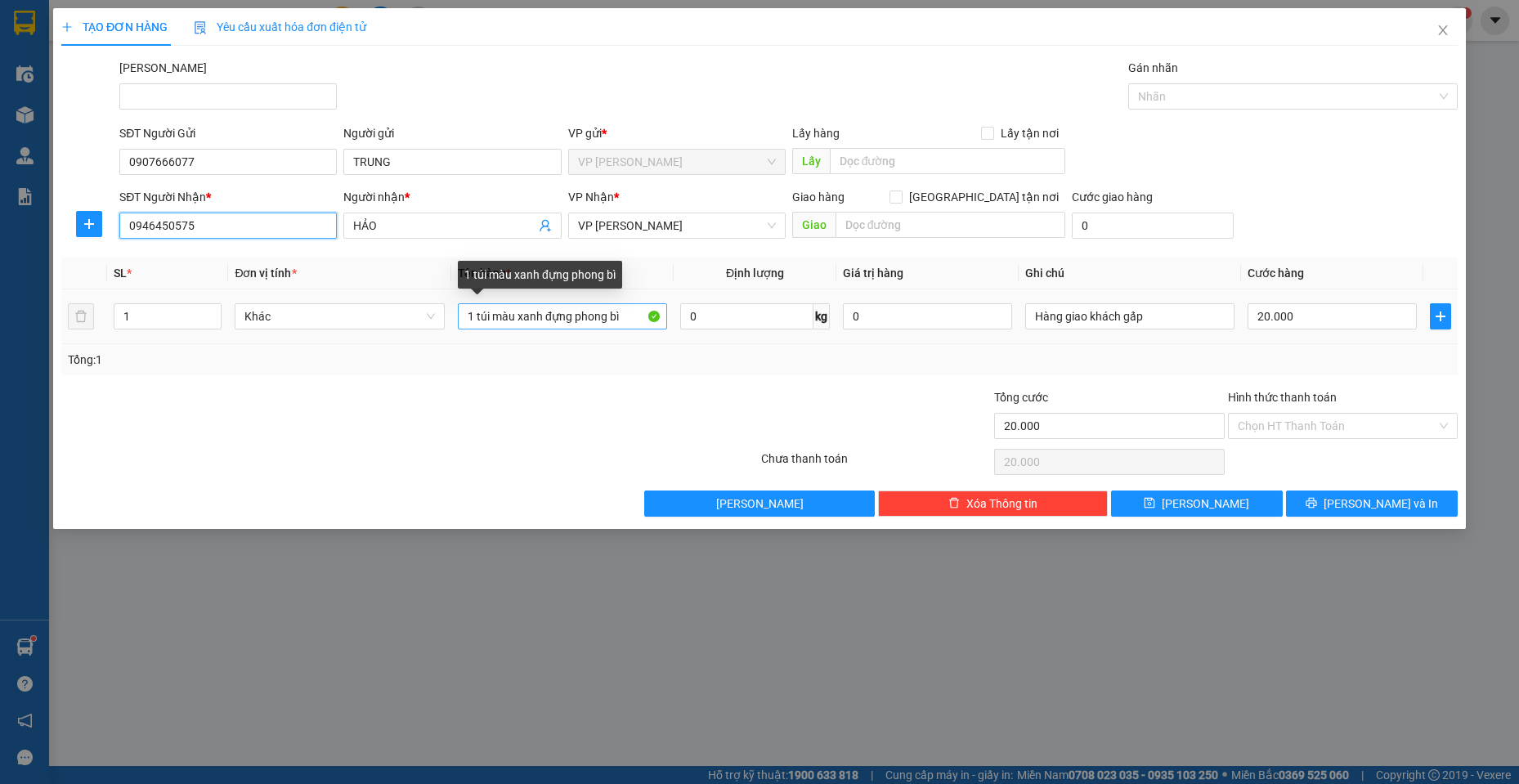
type input "0946450575"
drag, startPoint x: 474, startPoint y: 316, endPoint x: 773, endPoint y: 341, distance: 300.0
click at [774, 342] on tr "1 Khác 1 túi màu xanh đựng phong bì 0 kg 0 Hàng giao khách gấp 20.000" at bounding box center [759, 317] width 1396 height 55
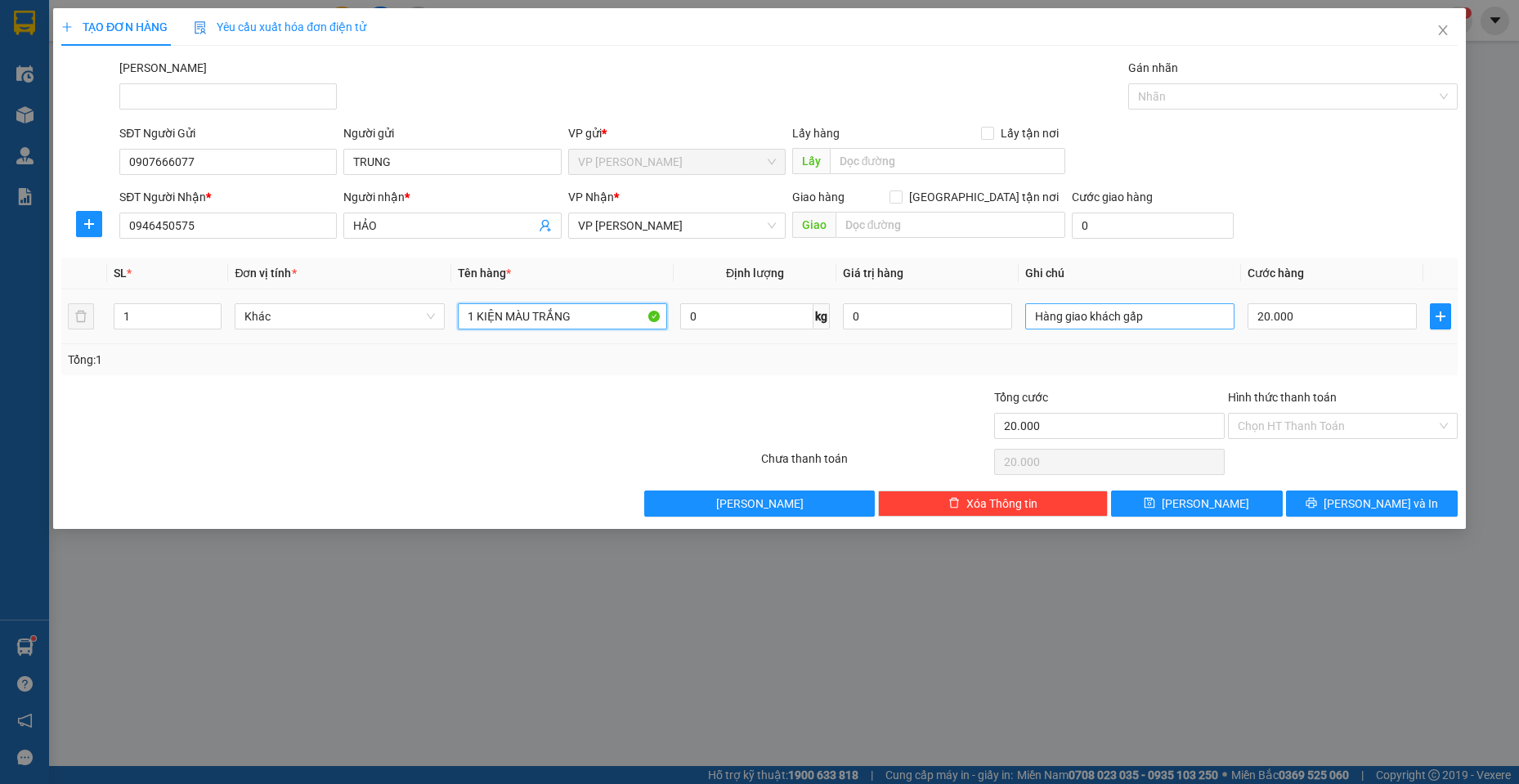
type input "1 KIỆN MÀU TRẮNG"
drag, startPoint x: 1167, startPoint y: 329, endPoint x: 170, endPoint y: 182, distance: 1007.8
click at [170, 182] on div "Transit Pickup Surcharge Ids Transit Deliver Surcharge Ids Transit Deliver Surc…" at bounding box center [759, 287] width 1396 height 457
click at [1413, 424] on input "Hình thức thanh toán" at bounding box center [1337, 425] width 199 height 25
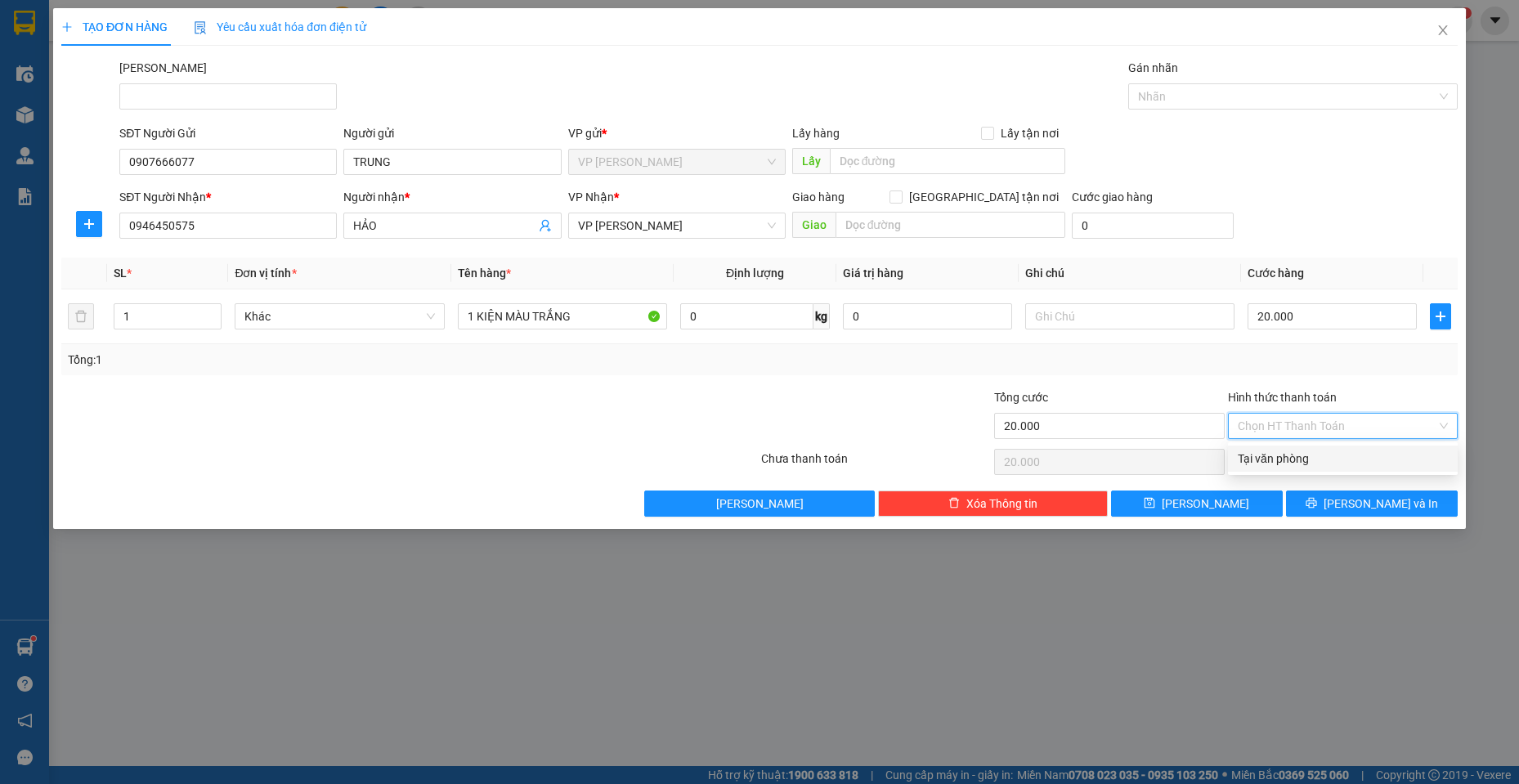
click at [1323, 460] on div "Tại văn phòng" at bounding box center [1343, 458] width 210 height 18
type input "0"
click at [1317, 500] on icon "printer" at bounding box center [1311, 503] width 12 height 12
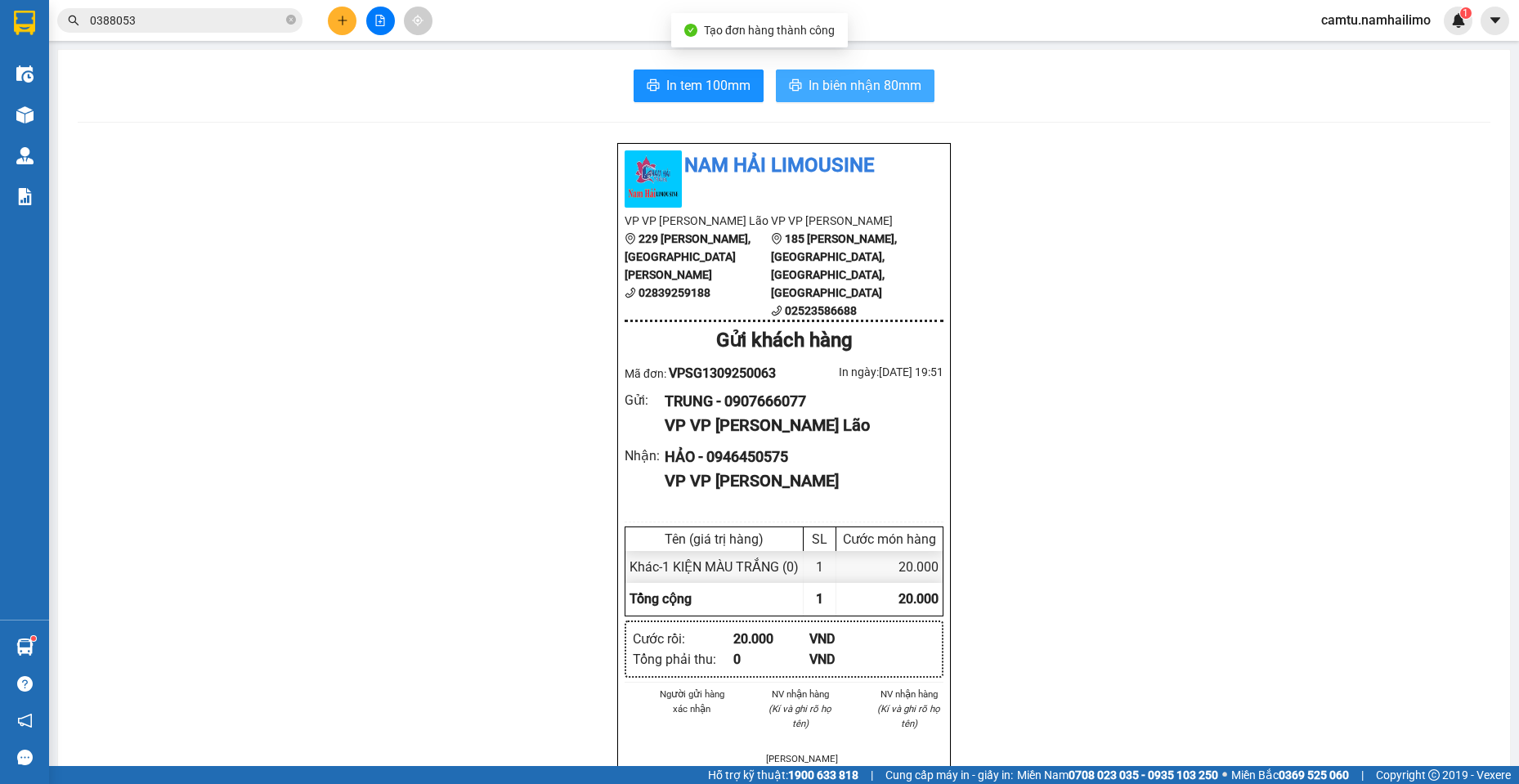
click at [795, 88] on icon "printer" at bounding box center [795, 85] width 13 height 13
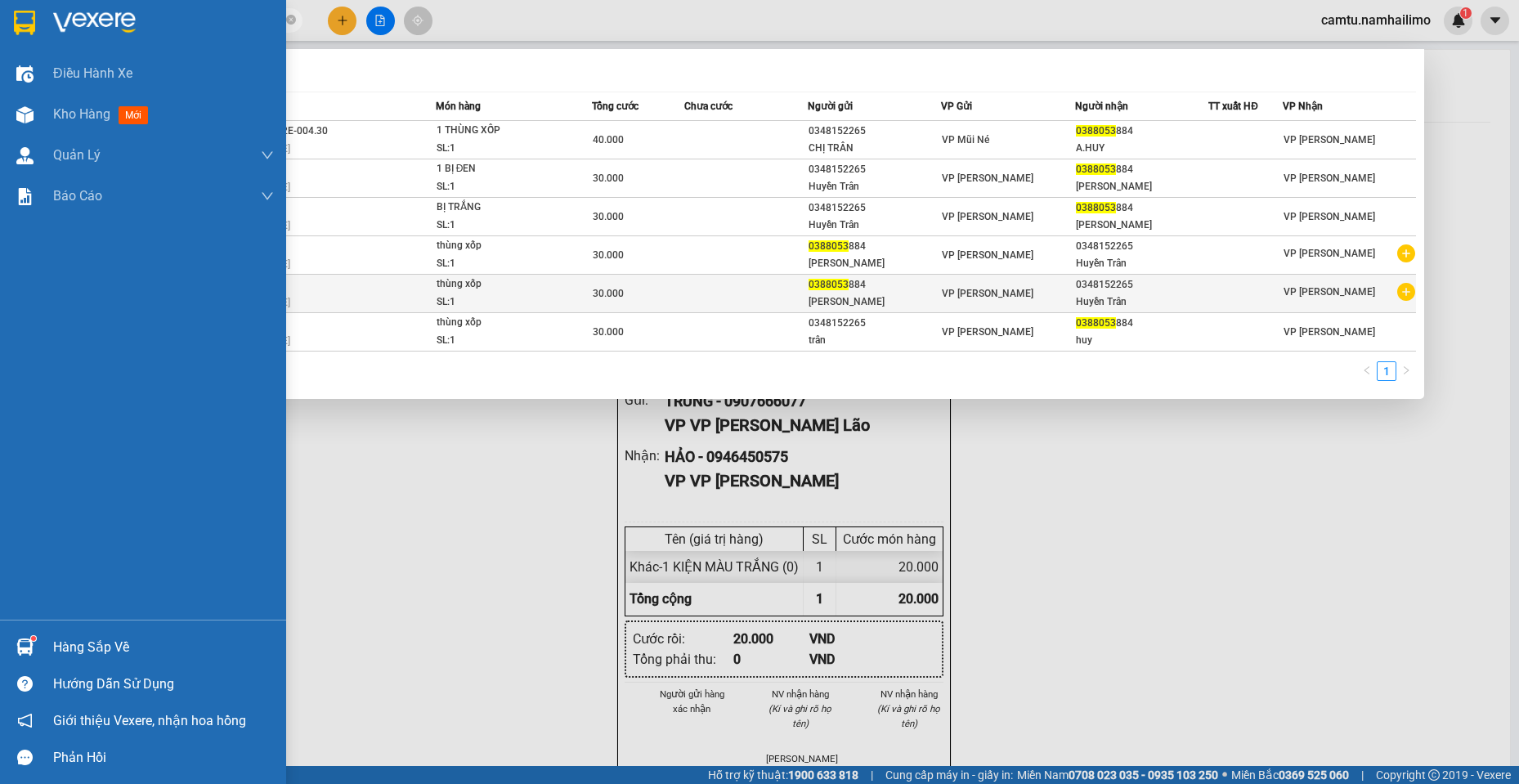
drag, startPoint x: 170, startPoint y: 27, endPoint x: 868, endPoint y: 301, distance: 749.9
click at [21, 36] on section "Kết quả tìm kiếm ( 6 ) Bộ lọc Mã ĐH Trạng thái Món hàng Tổng cước Chưa cước Ngư…" at bounding box center [759, 392] width 1519 height 784
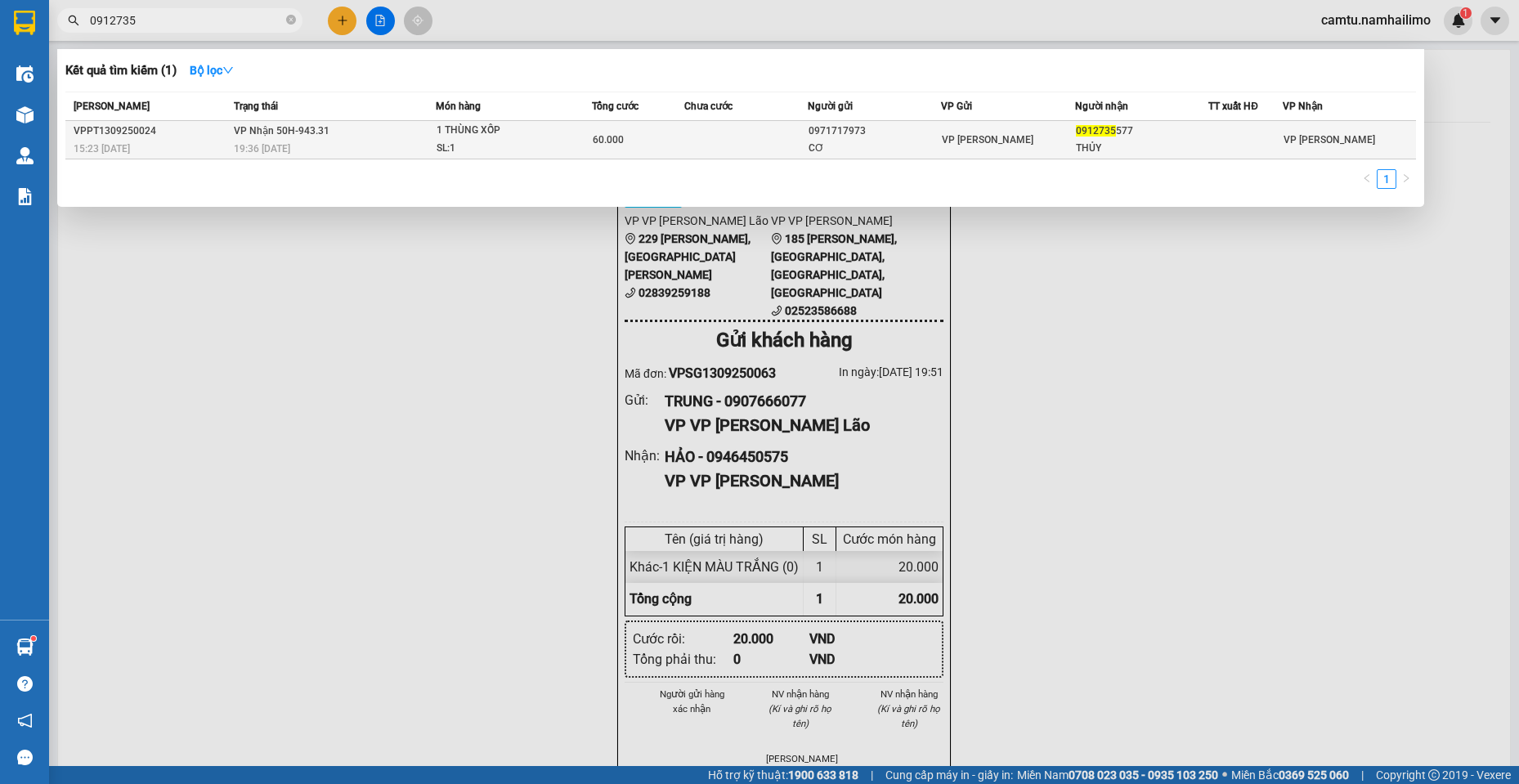
type input "0912735"
click at [923, 124] on div "0971717973" at bounding box center [873, 131] width 131 height 17
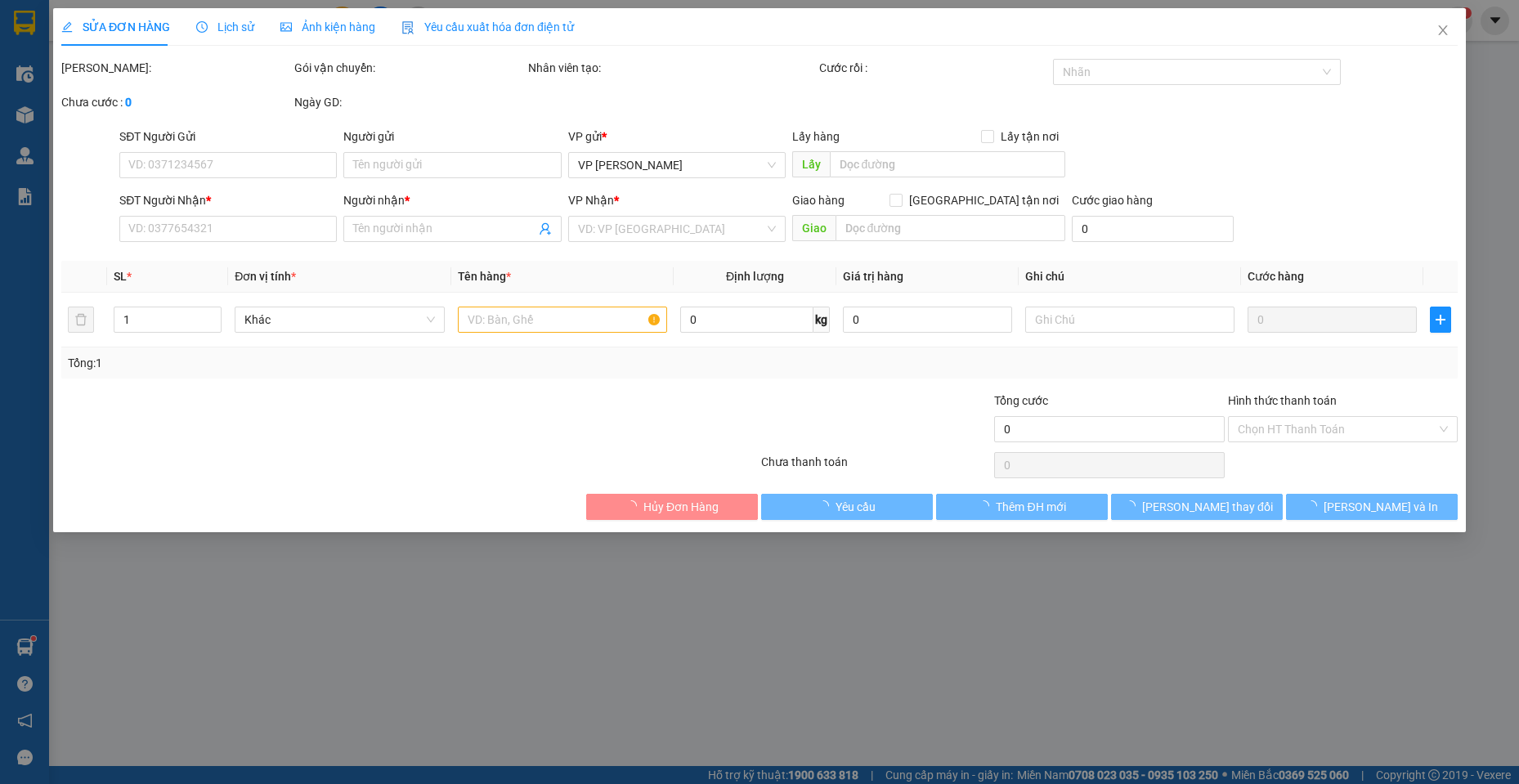
type input "0971717973"
type input "CƠ"
type input "0912735577"
type input "THỦY"
type input "60.000"
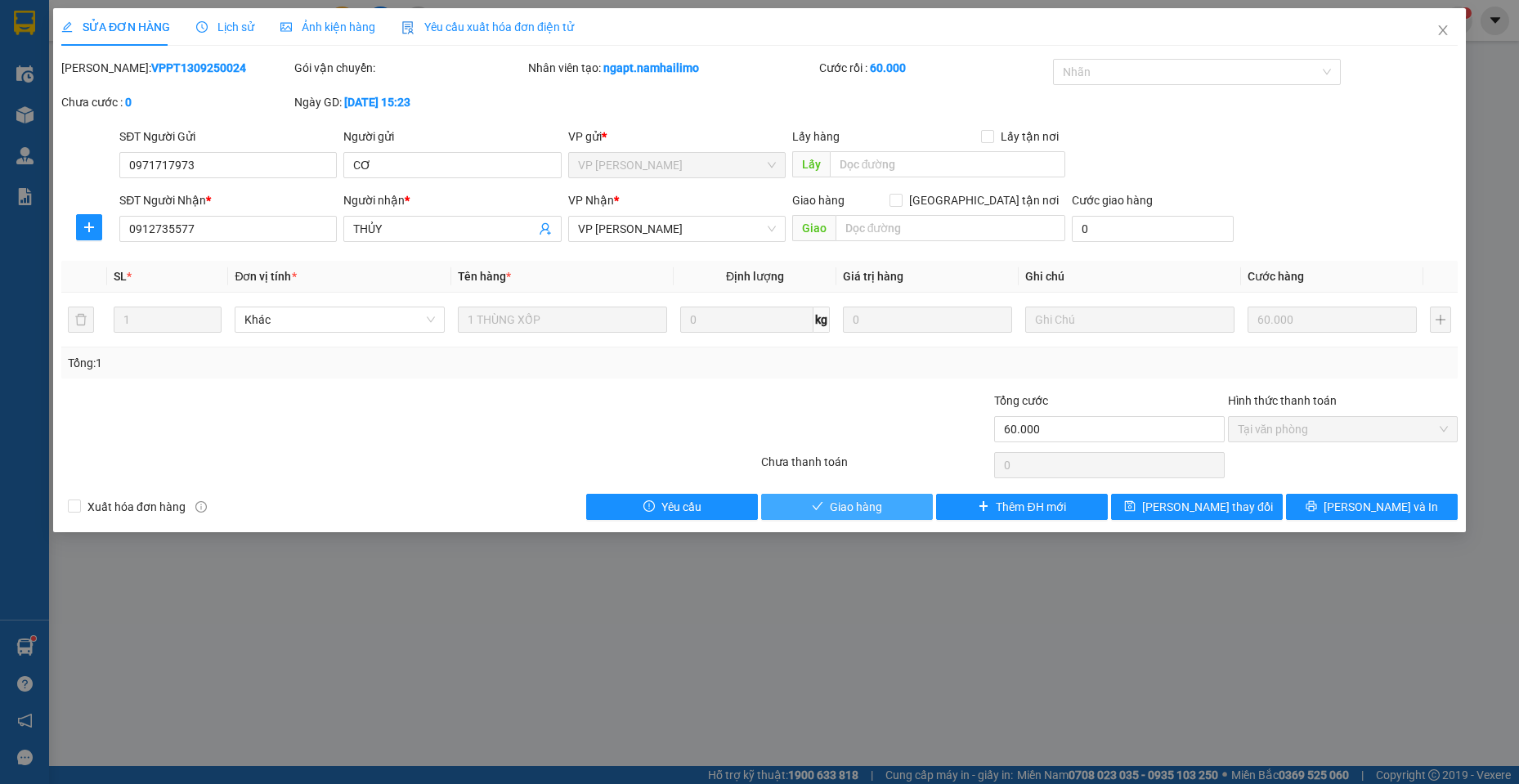
click at [848, 515] on span "Giao hàng" at bounding box center [857, 506] width 53 height 18
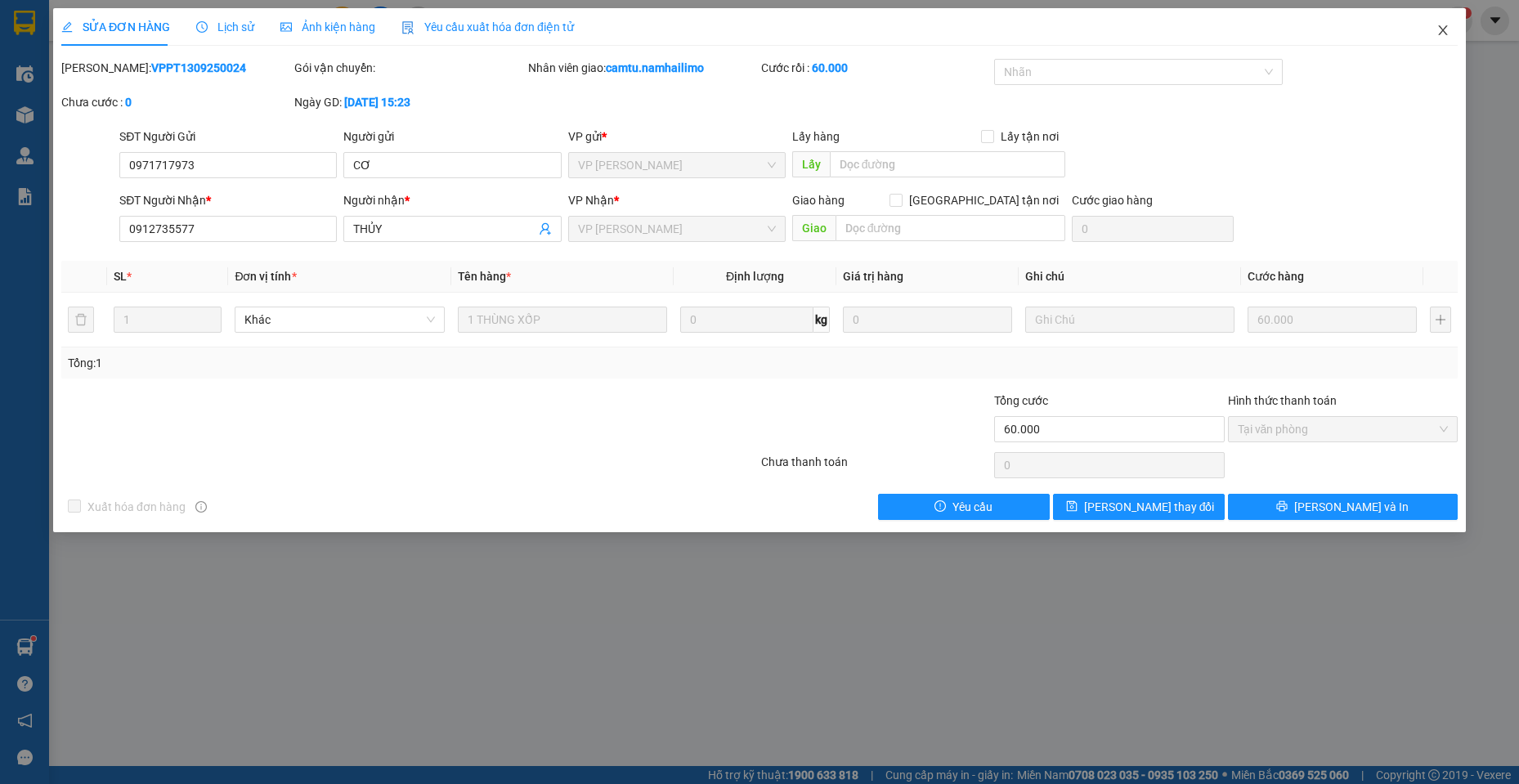
click at [1439, 30] on icon "close" at bounding box center [1443, 30] width 13 height 13
